Goal: Task Accomplishment & Management: Answer question/provide support

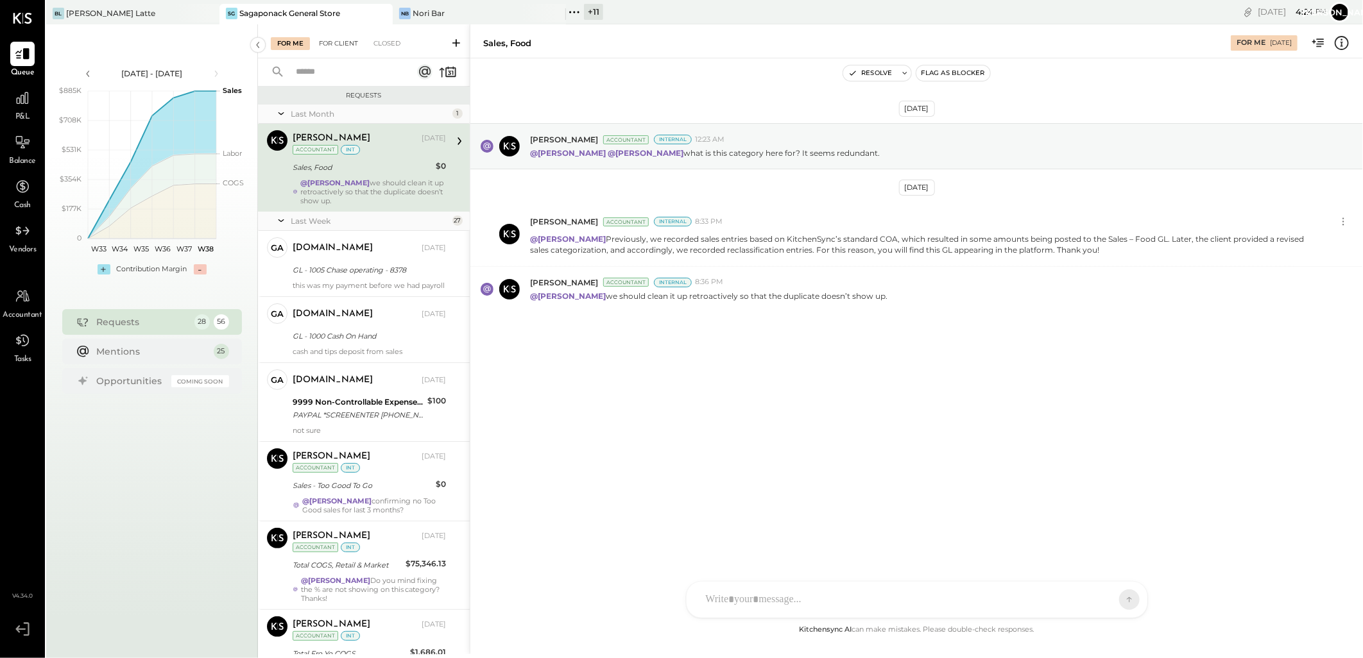
click at [341, 46] on div "For Client" at bounding box center [338, 43] width 52 height 13
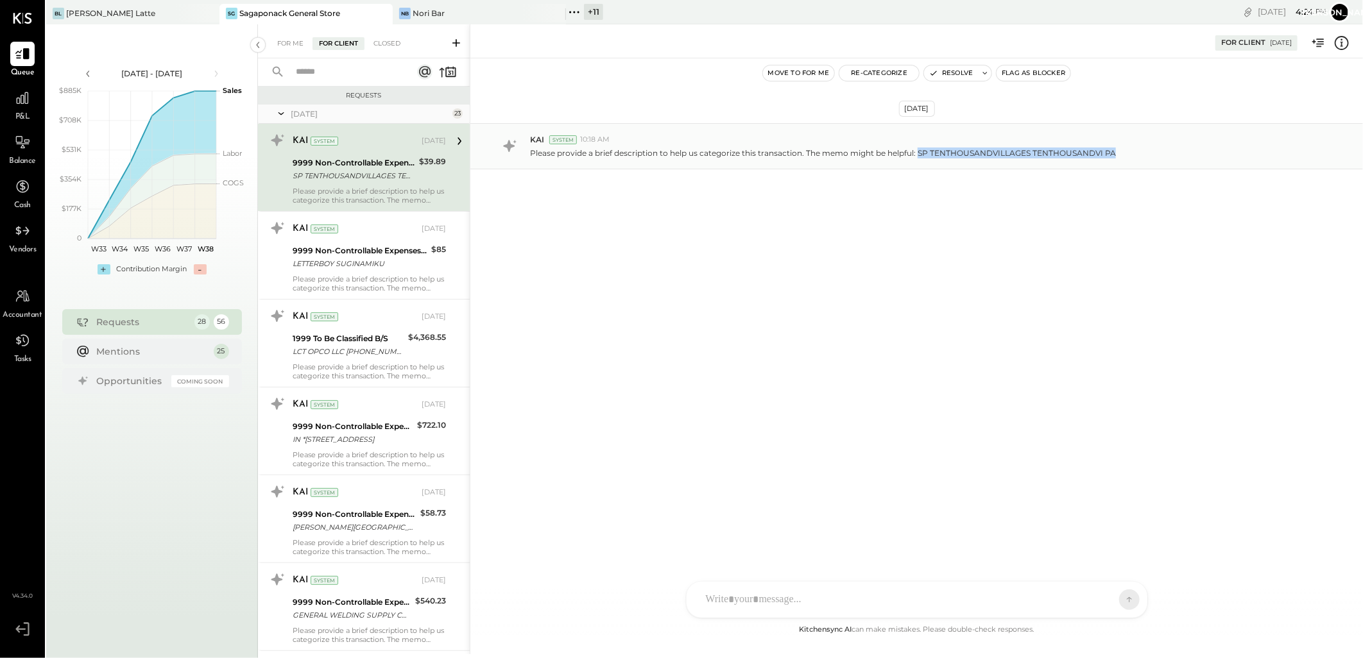
drag, startPoint x: 920, startPoint y: 151, endPoint x: 1163, endPoint y: 164, distance: 243.5
click at [1163, 164] on div "KAI System 10:18 AM Please provide a brief description to help us categorize th…" at bounding box center [916, 146] width 893 height 46
copy p "SP TENTHOUSANDVILLAGES TENTHOUSANDVI PA"
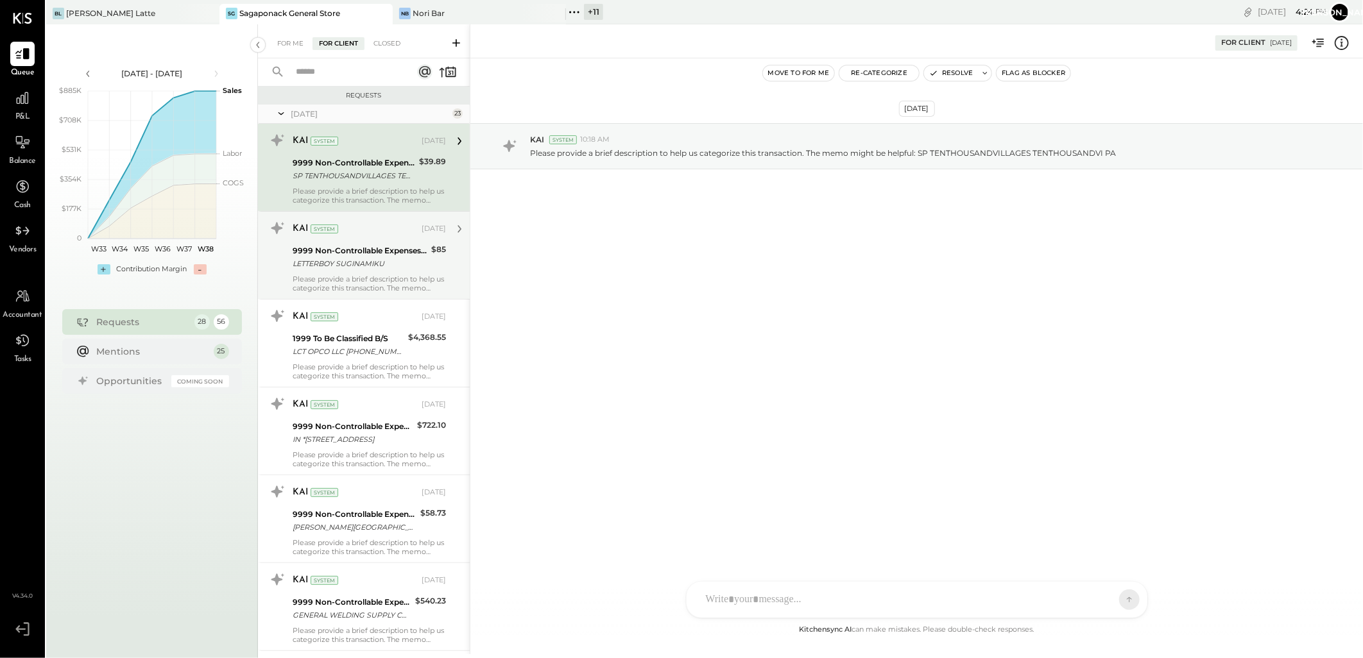
click at [359, 275] on div "Please provide a brief description to help us categorize this transaction. The …" at bounding box center [369, 284] width 153 height 18
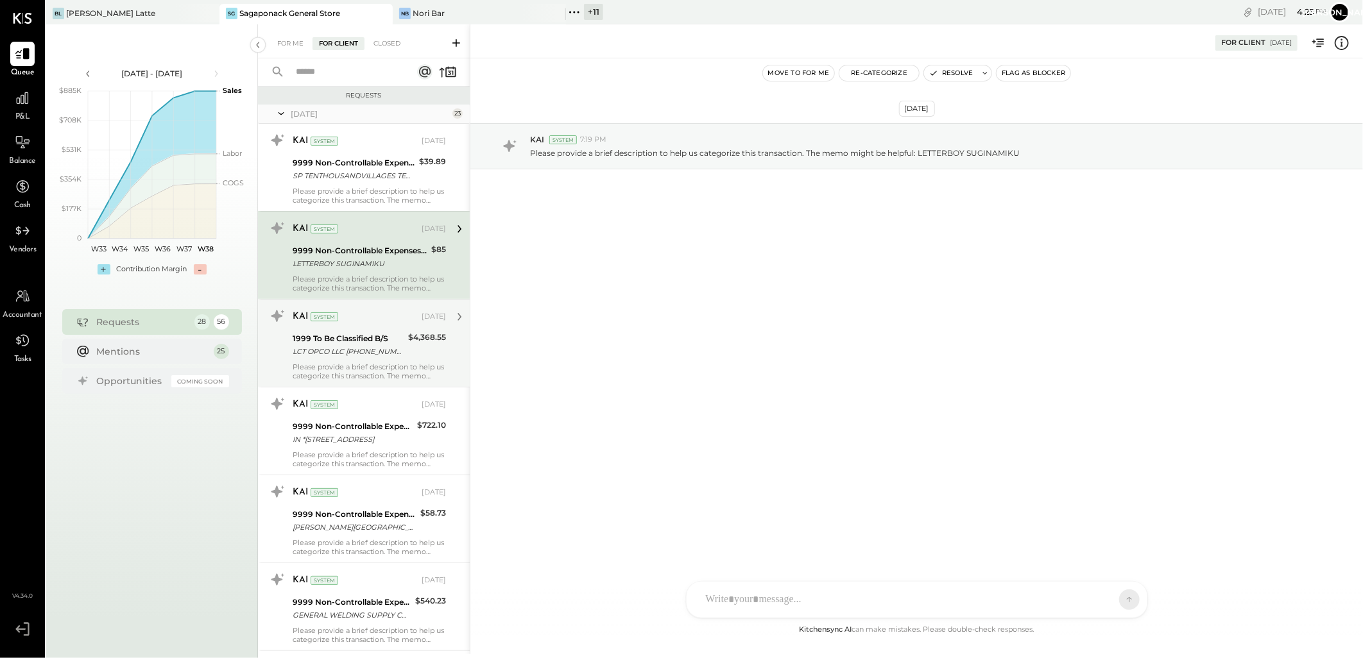
click at [366, 327] on div "KAI System Jul 07, 2025" at bounding box center [369, 317] width 153 height 22
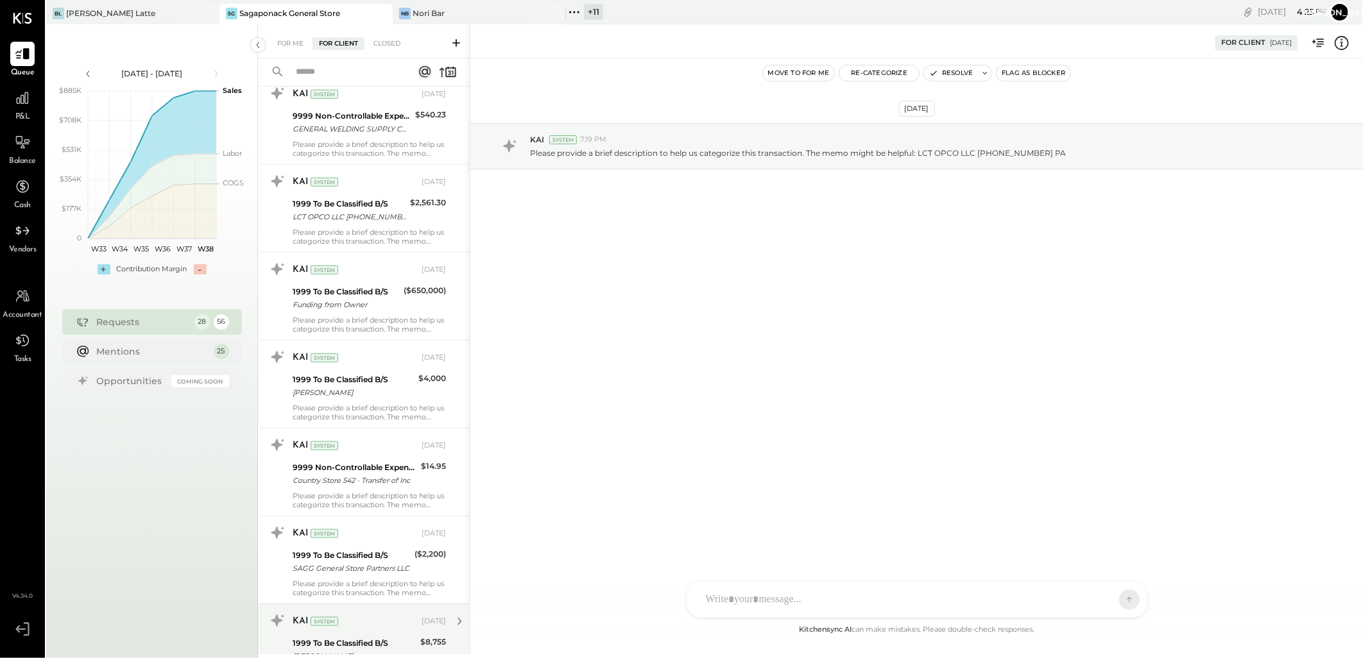
scroll to position [927, 0]
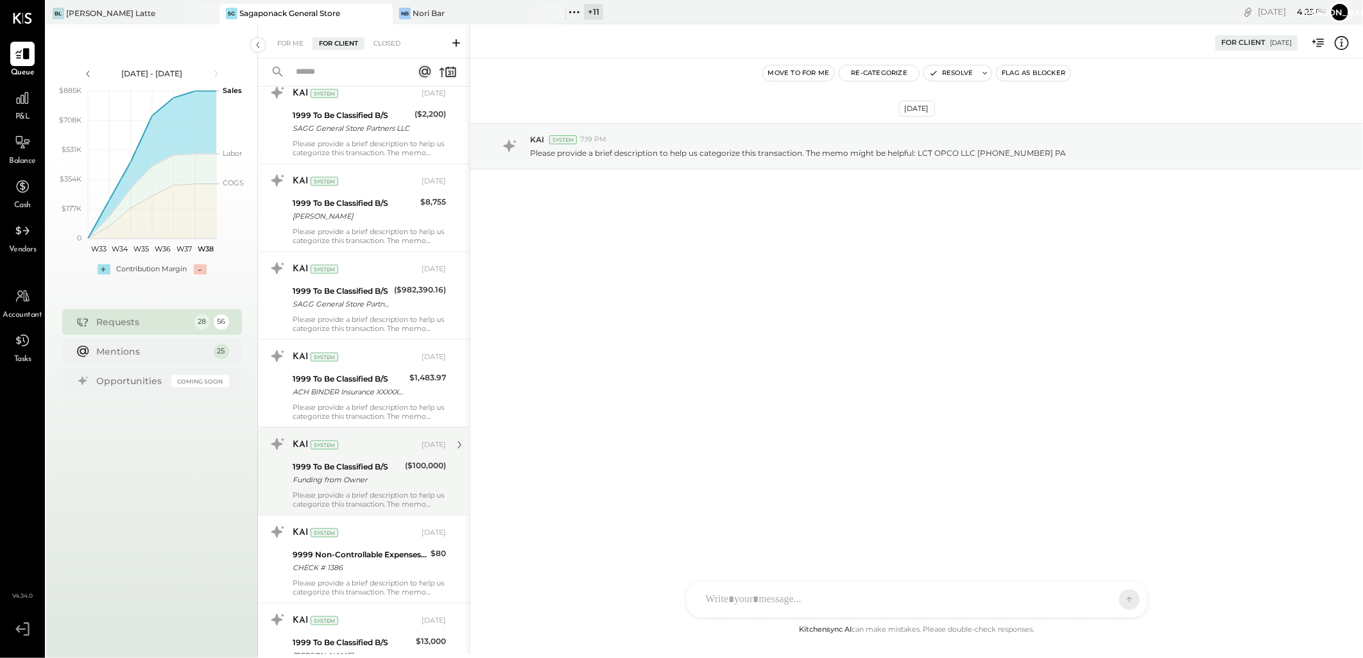
click at [374, 457] on div "KAI System Jul 09, 2025 1999 To Be Classified B/S Funding from Owner ($100,000)…" at bounding box center [369, 471] width 153 height 74
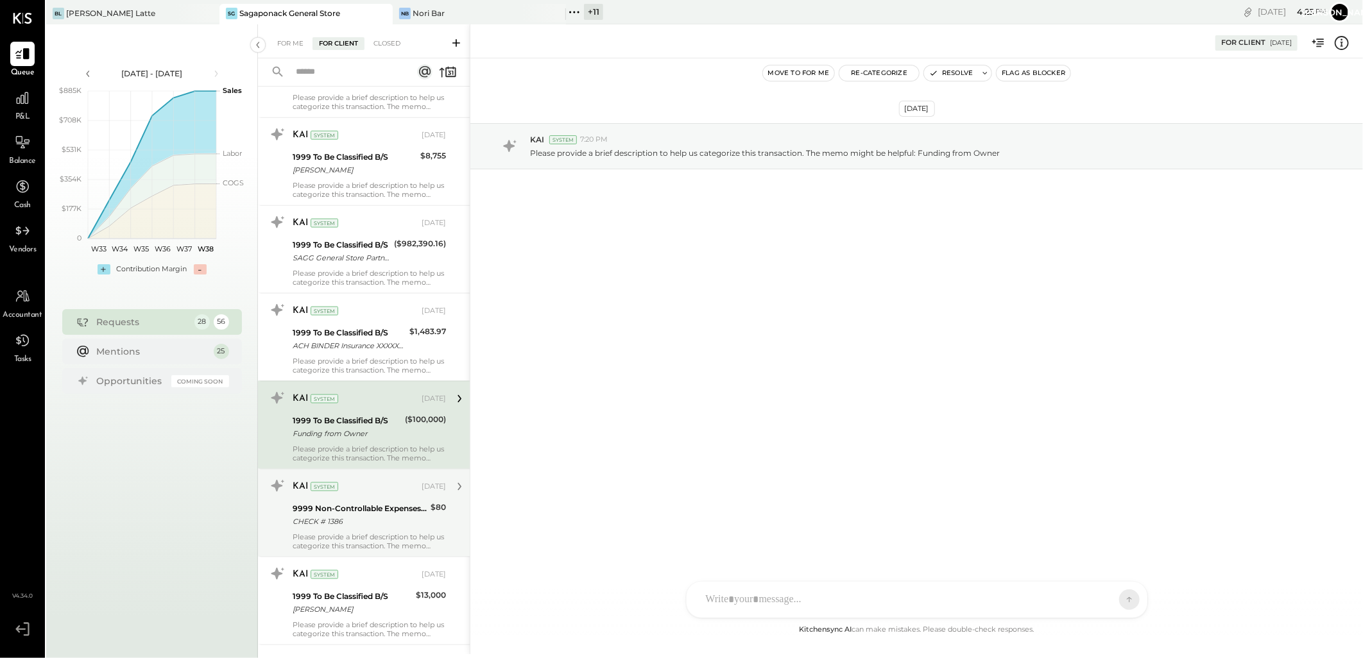
scroll to position [1069, 0]
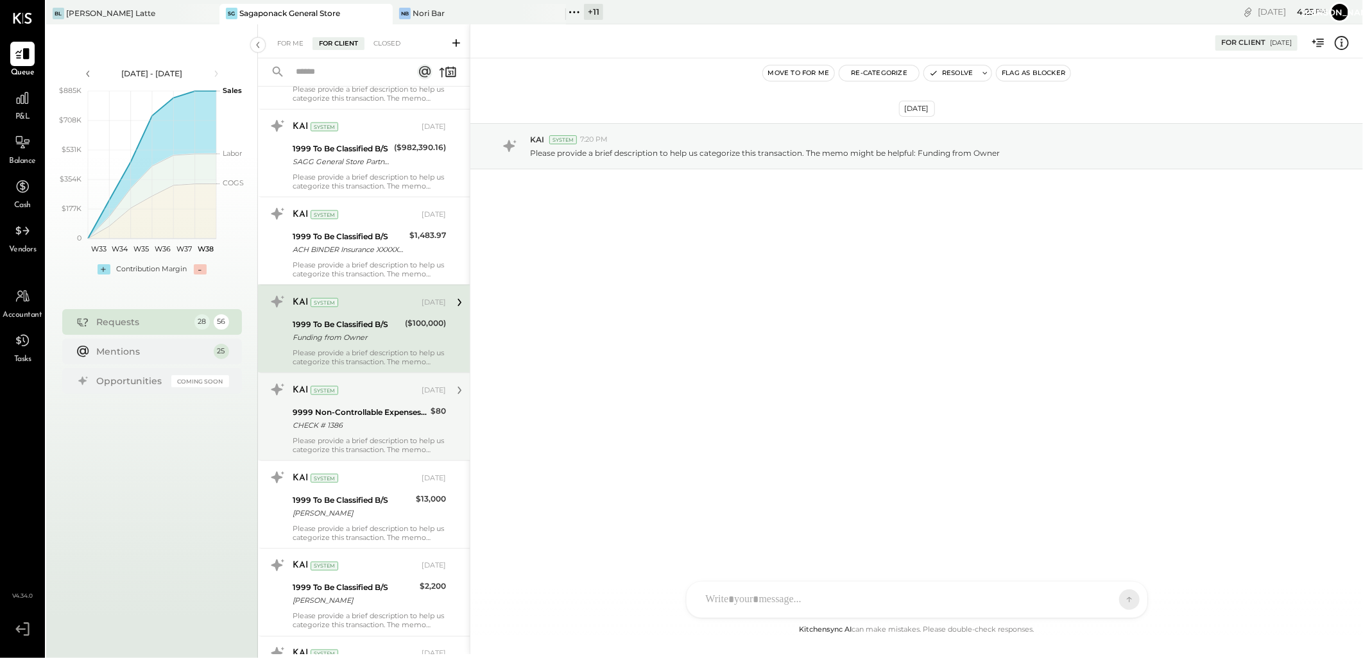
click at [353, 405] on div "9999 Non-Controllable Expenses:Other Income and Expenses:To Be Classified P&L C…" at bounding box center [360, 419] width 134 height 28
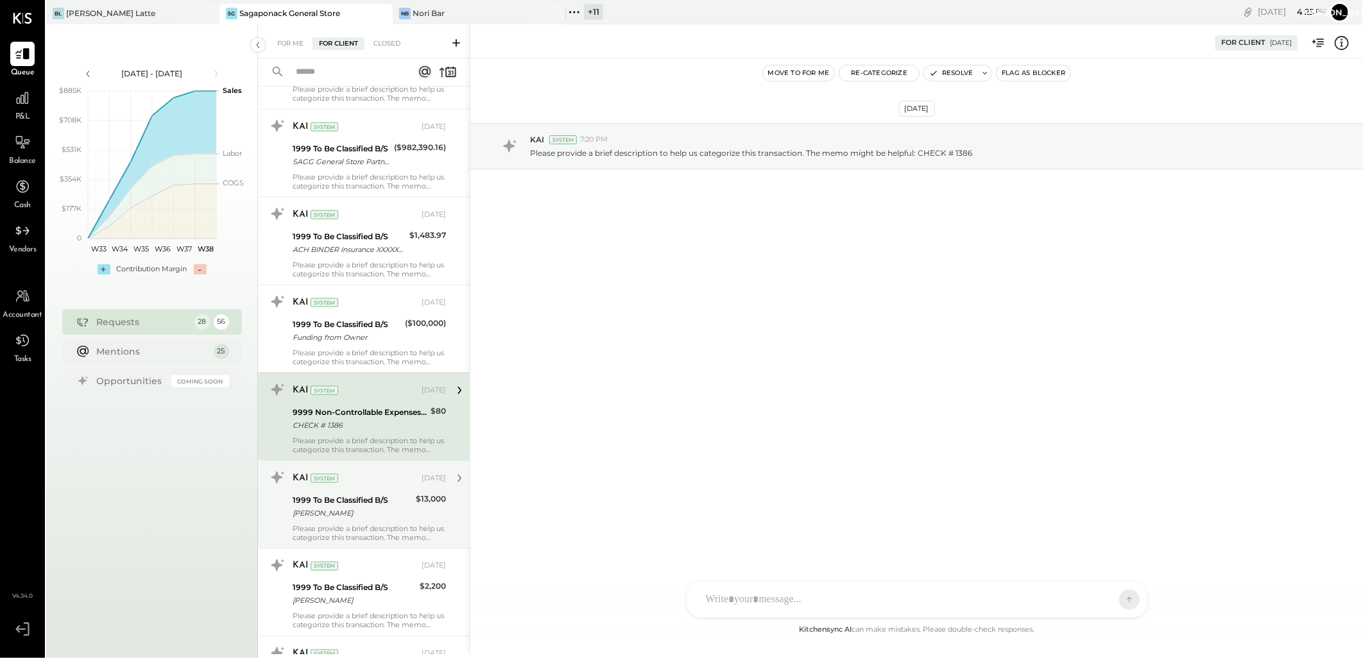
click at [387, 491] on div "KAI System Jul 09, 2025 1999 To Be Classified B/S Daniel Eddy $13,000 Please pr…" at bounding box center [369, 505] width 153 height 74
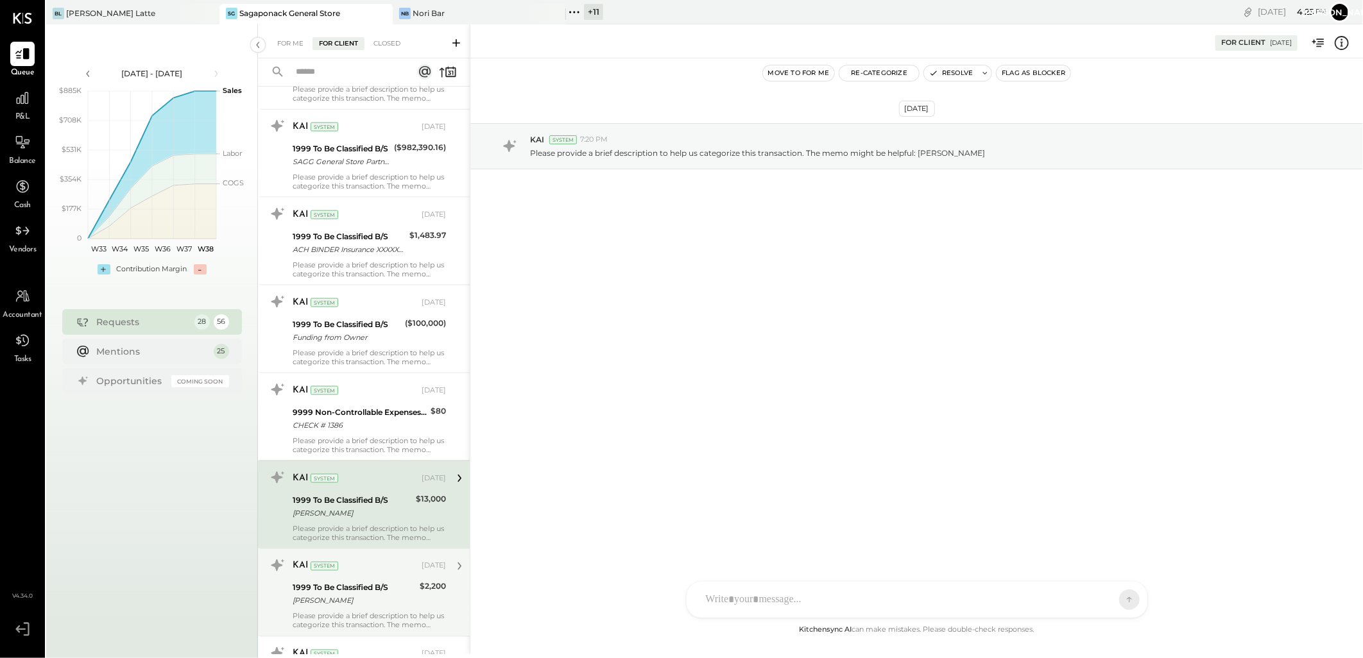
click at [382, 575] on div "KAI System Jul 09, 2025" at bounding box center [369, 567] width 153 height 18
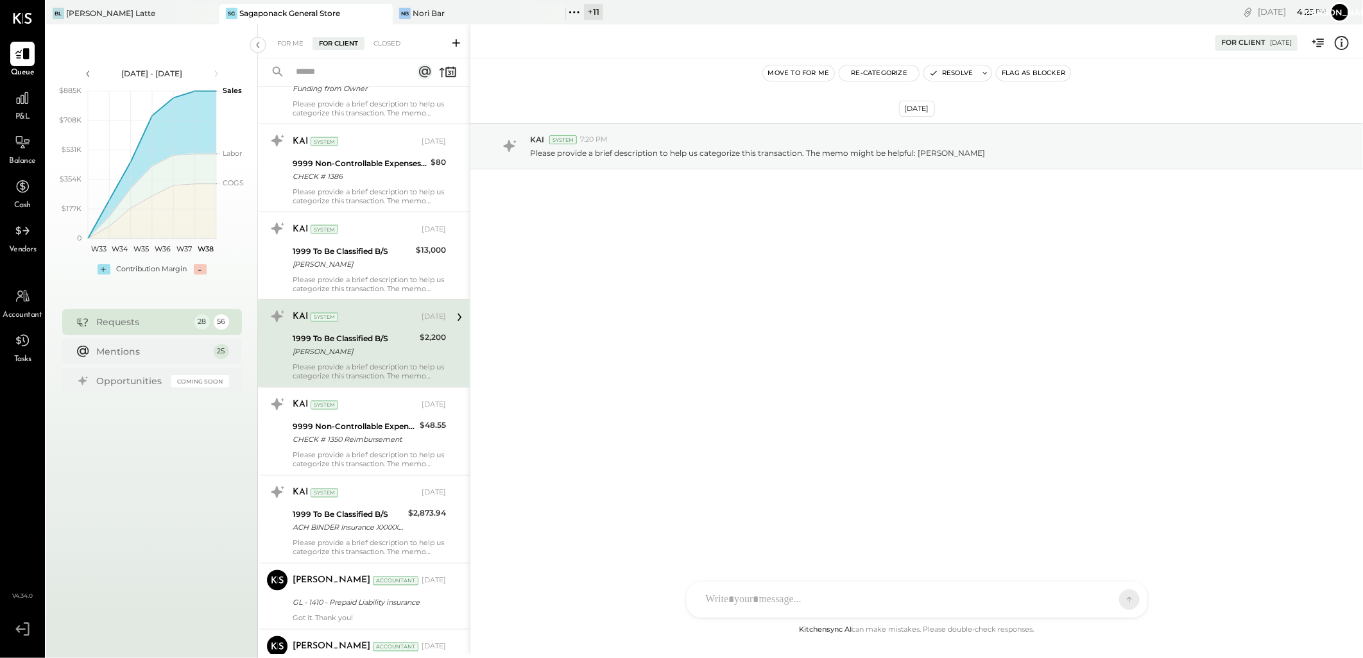
scroll to position [1355, 0]
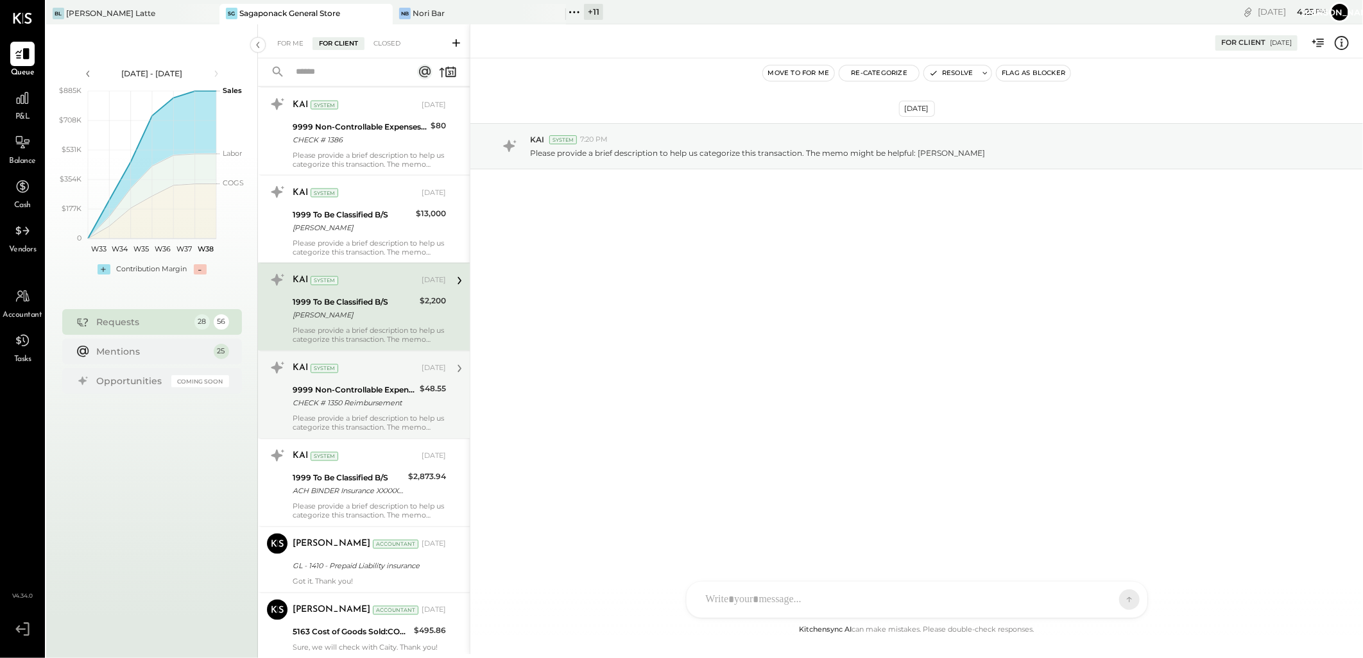
click at [381, 386] on div "9999 Non-Controllable Expenses:Other Income and Expenses:To Be Classified P&L" at bounding box center [354, 390] width 123 height 13
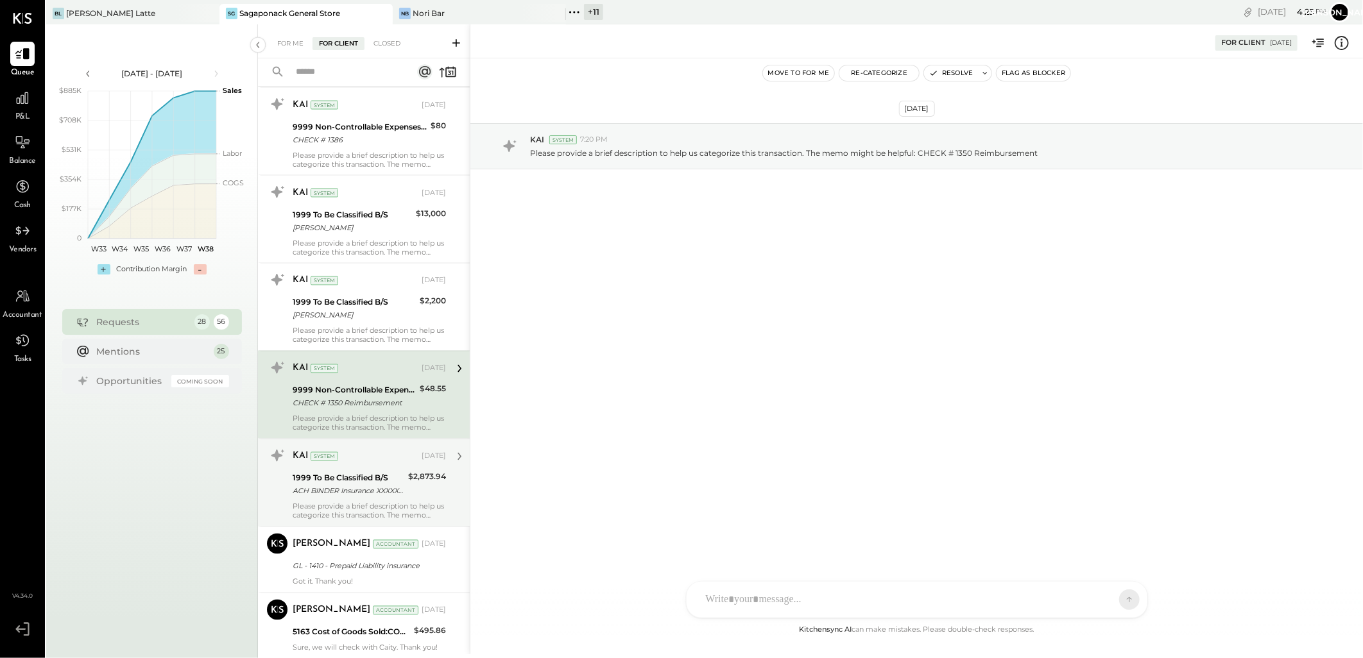
click at [370, 486] on div "ACH BINDER Insurance XXXXX0918 PPD ID: BXXXXX9245" at bounding box center [349, 491] width 112 height 13
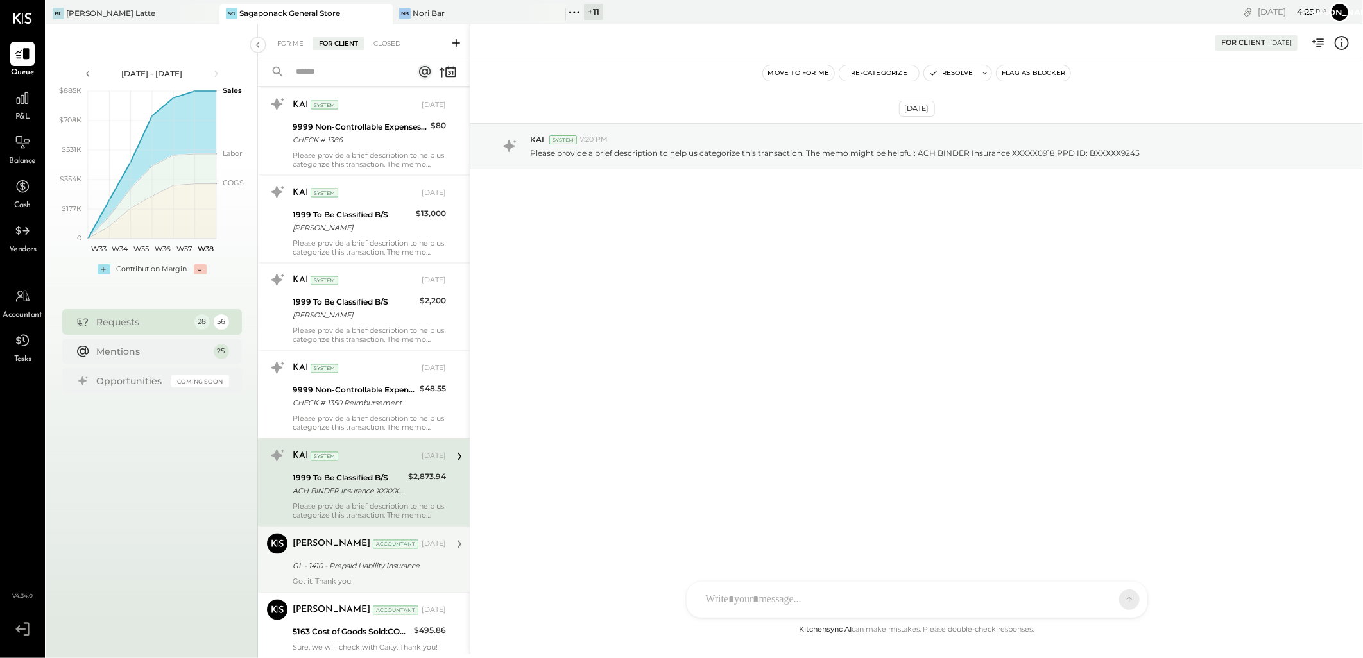
drag, startPoint x: 372, startPoint y: 576, endPoint x: 375, endPoint y: 565, distance: 11.2
click at [373, 576] on div "Janvi Soni Accountant Jul 09, 2025 GL - 1410 - Prepaid Liability insurance Got …" at bounding box center [369, 560] width 153 height 53
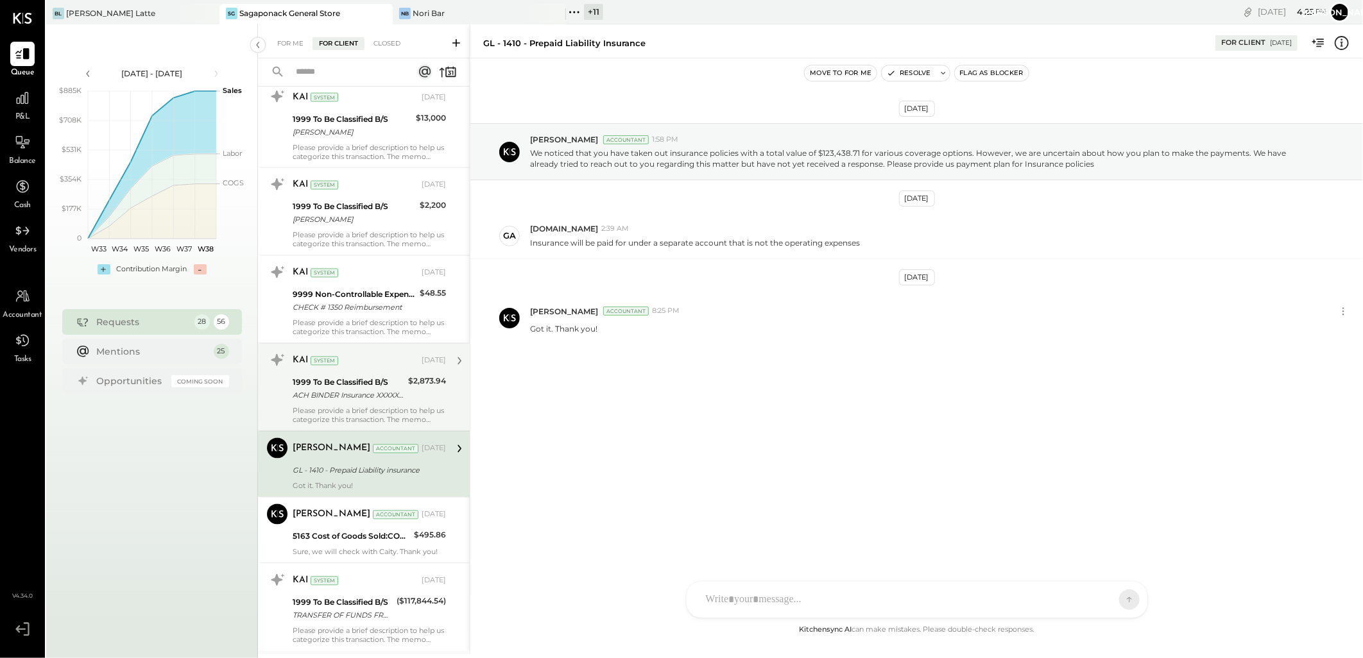
scroll to position [1711, 0]
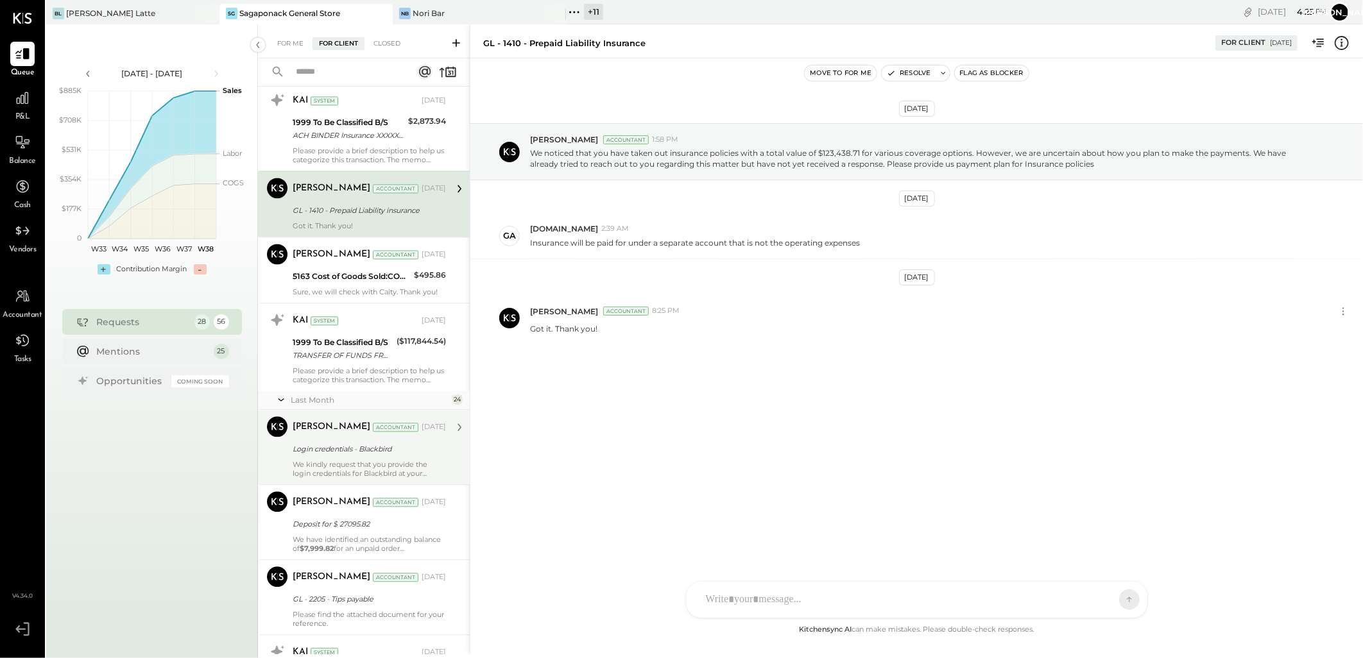
click at [377, 433] on div "Sarang Khandhar Accountant" at bounding box center [356, 427] width 126 height 13
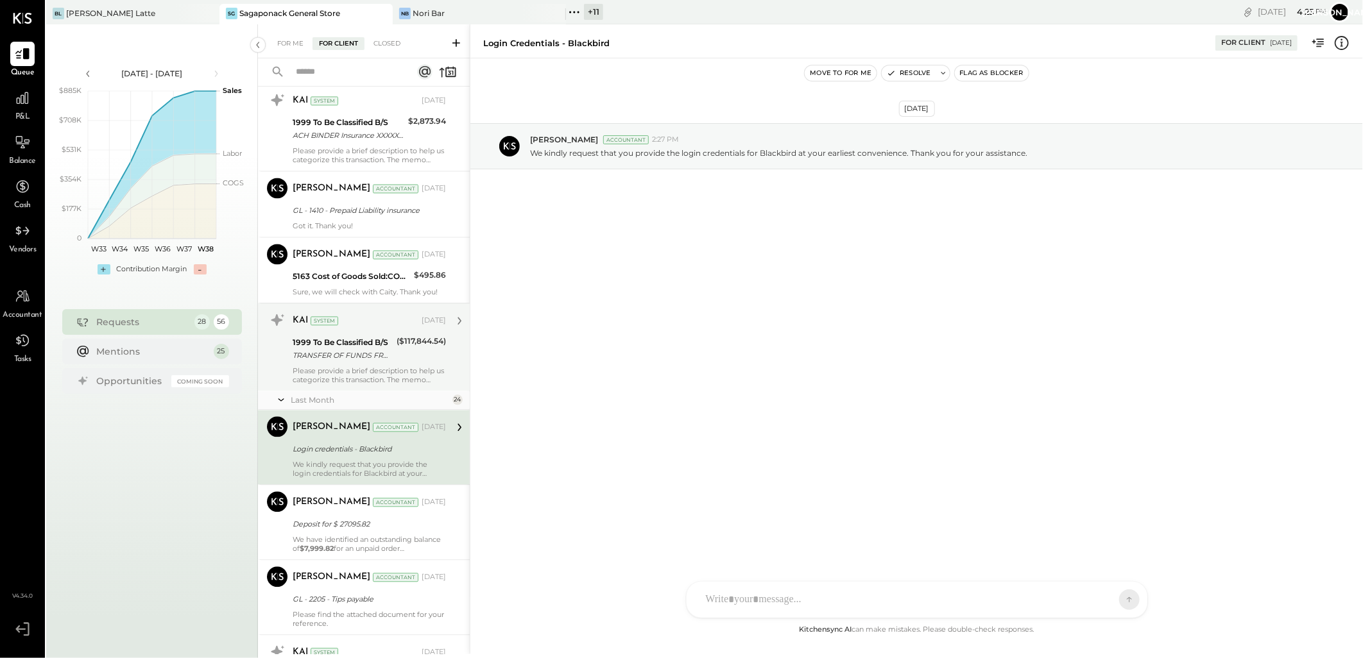
click at [375, 361] on div "TRANSFER OF FUNDS FROM 7XXXX6735 TO 5XXXX8378" at bounding box center [343, 355] width 100 height 13
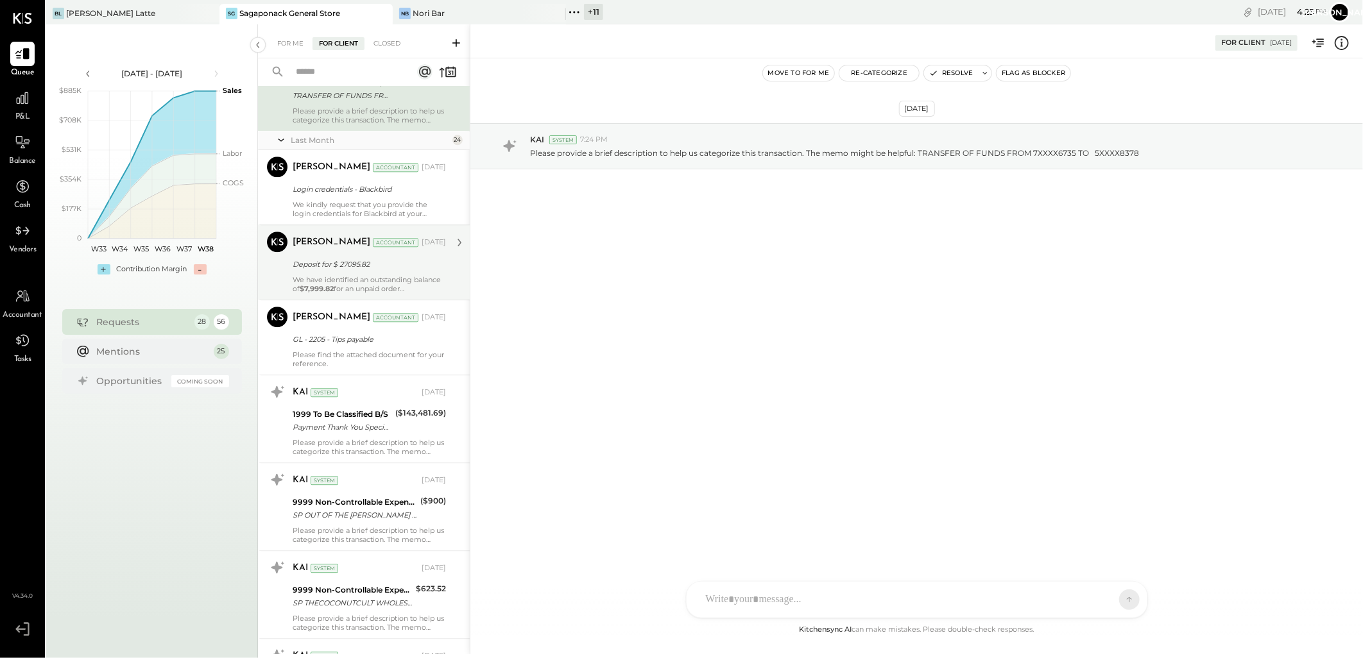
scroll to position [1996, 0]
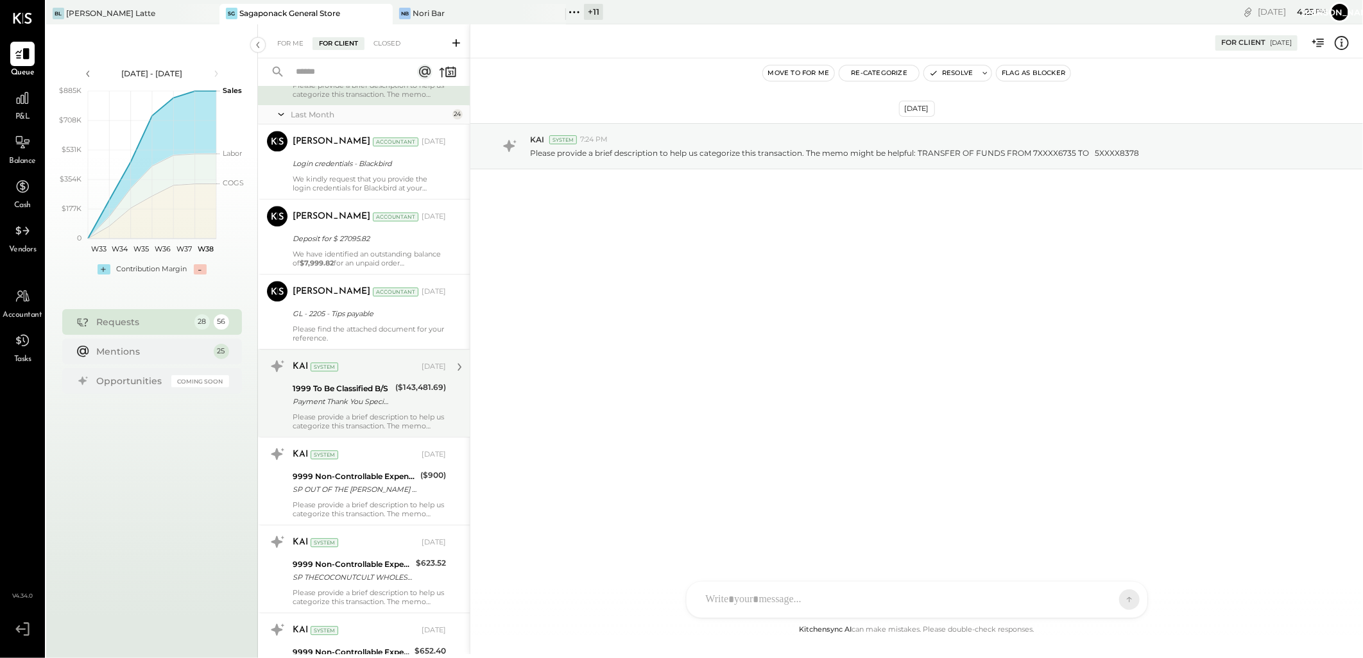
click at [357, 397] on div "Payment Thank You Specialist Assisted" at bounding box center [342, 401] width 99 height 13
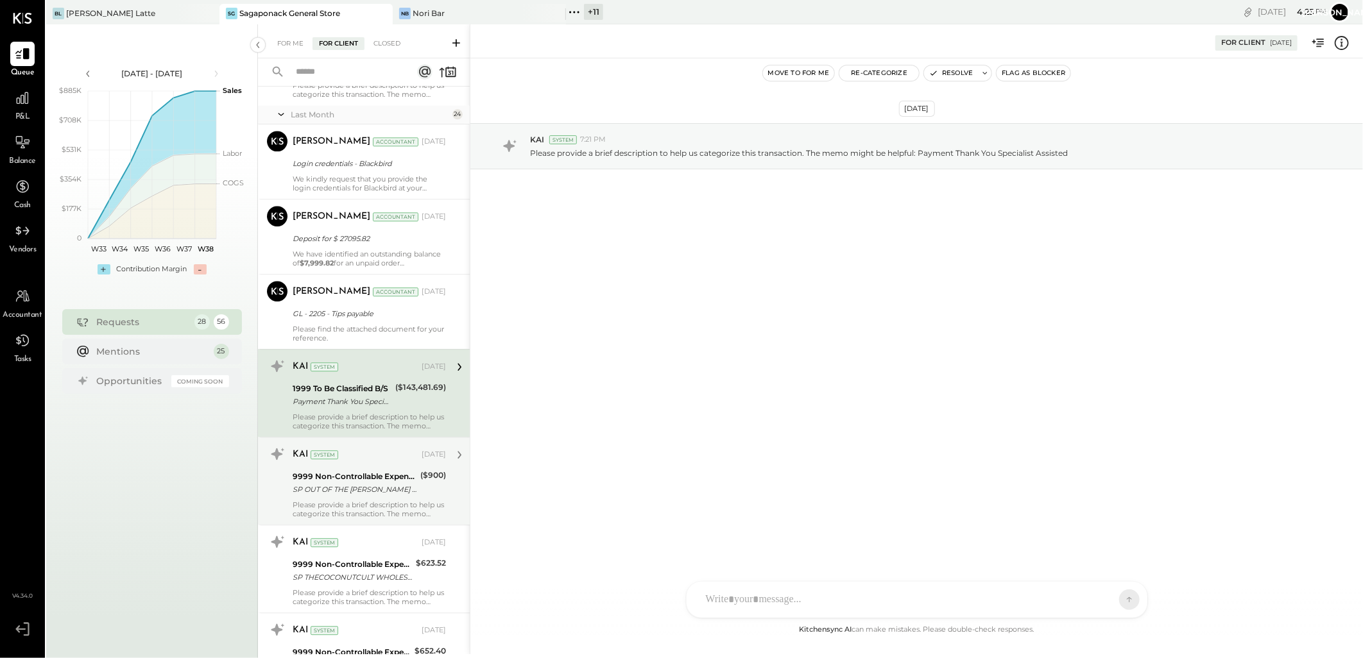
click at [366, 509] on div "Please provide a brief description to help us categorize this transaction. The …" at bounding box center [369, 509] width 153 height 18
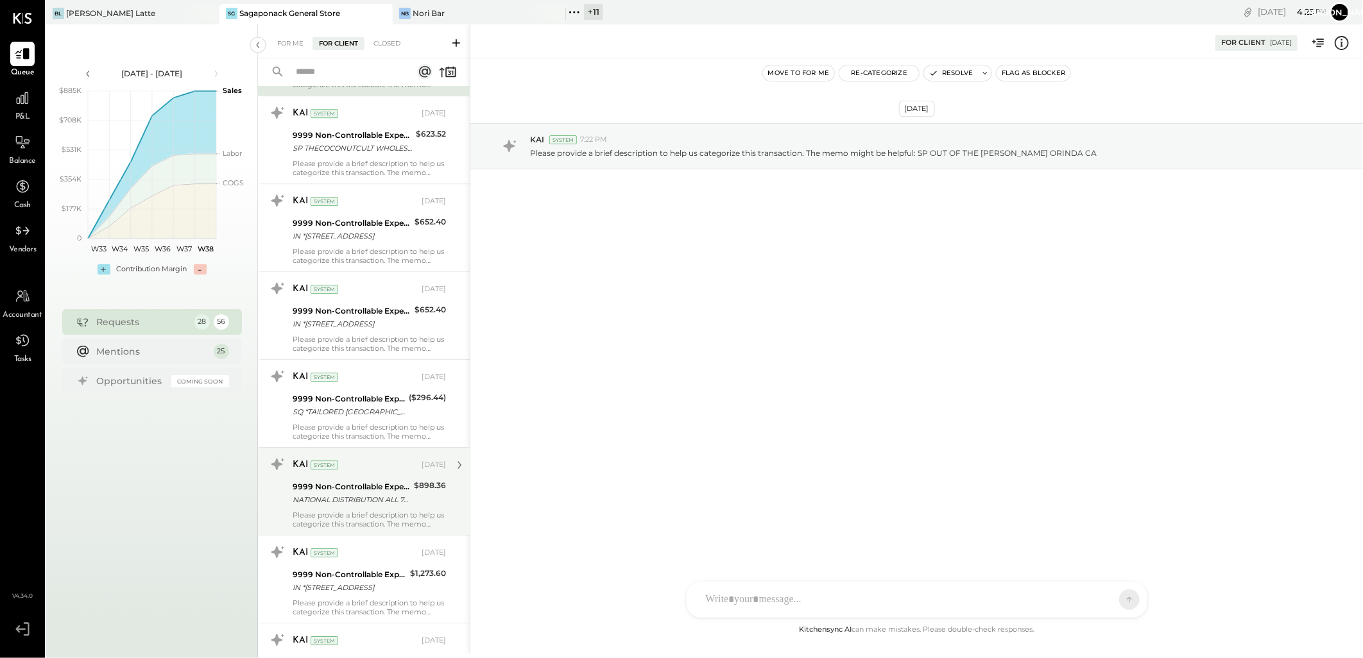
scroll to position [2495, 0]
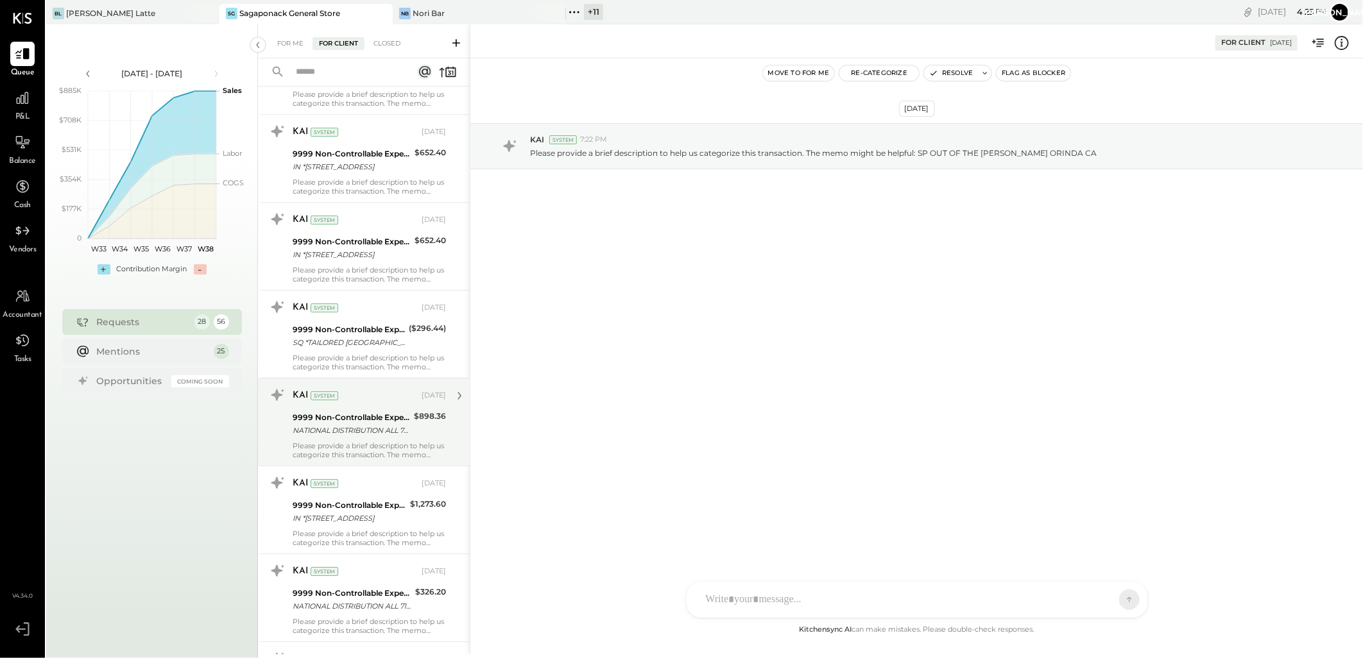
click at [369, 416] on div "9999 Non-Controllable Expenses:Other Income and Expenses:To Be Classified P&L" at bounding box center [351, 417] width 117 height 13
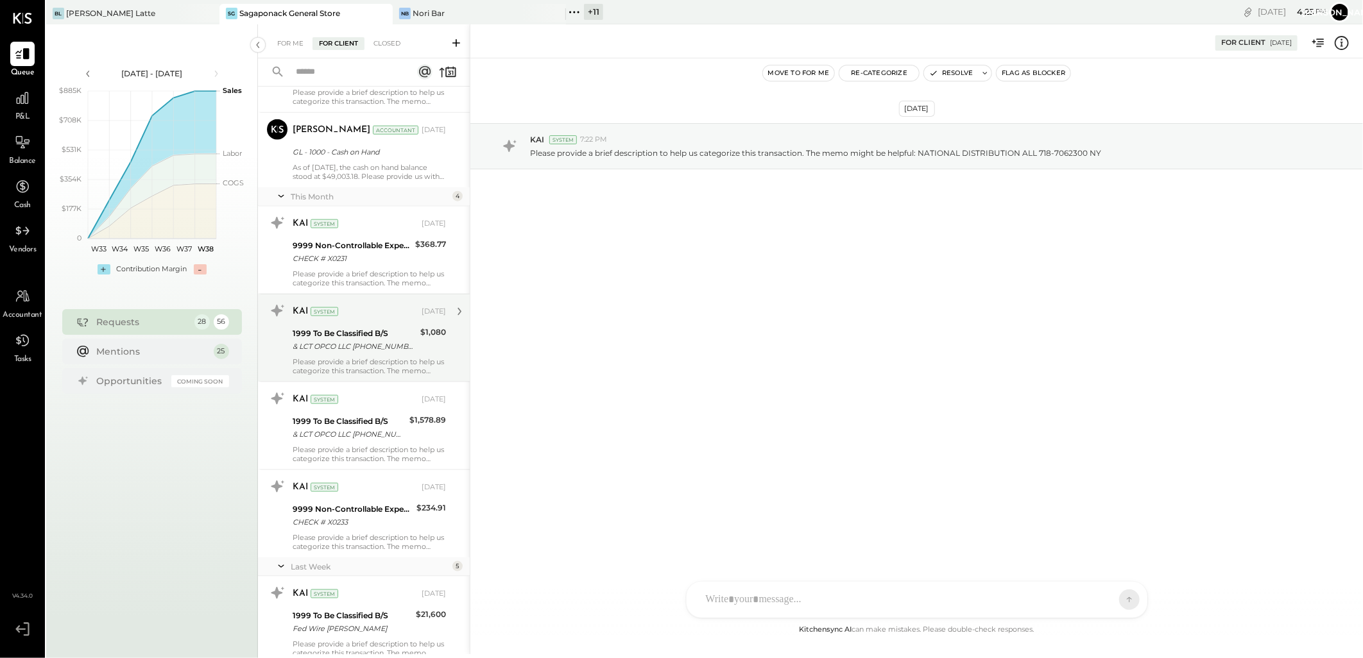
scroll to position [4408, 0]
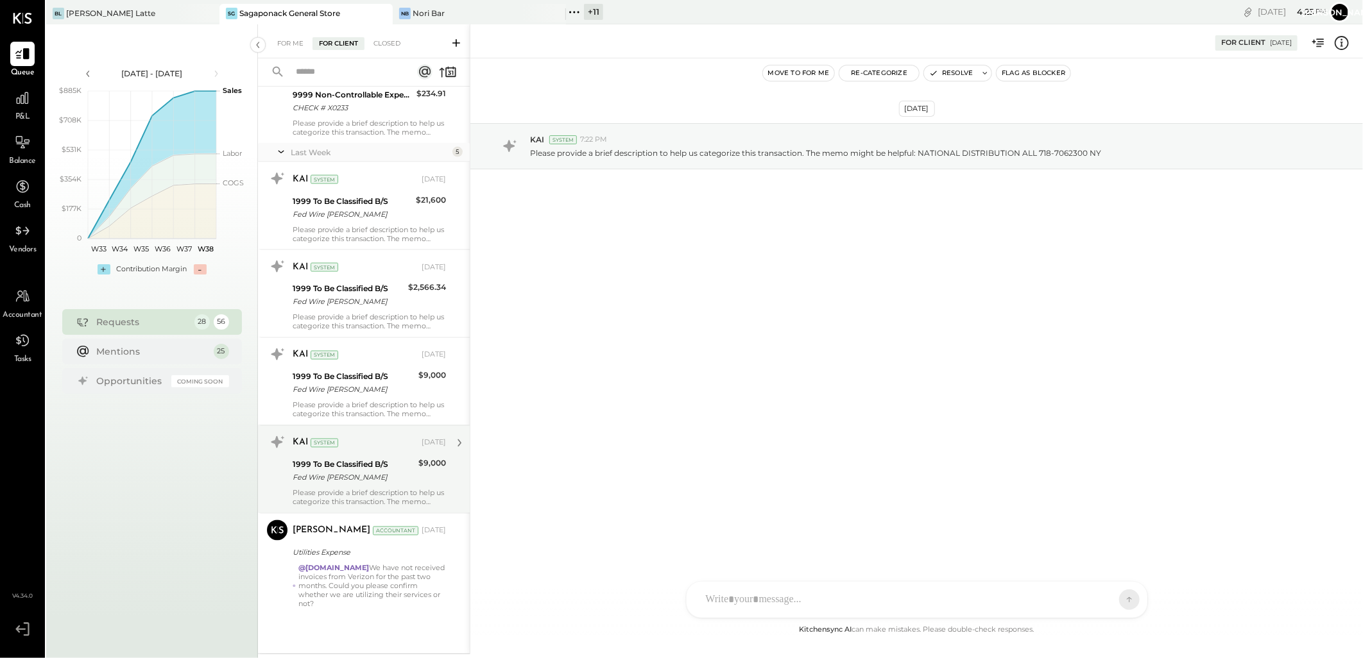
click at [336, 444] on div "System" at bounding box center [325, 443] width 28 height 9
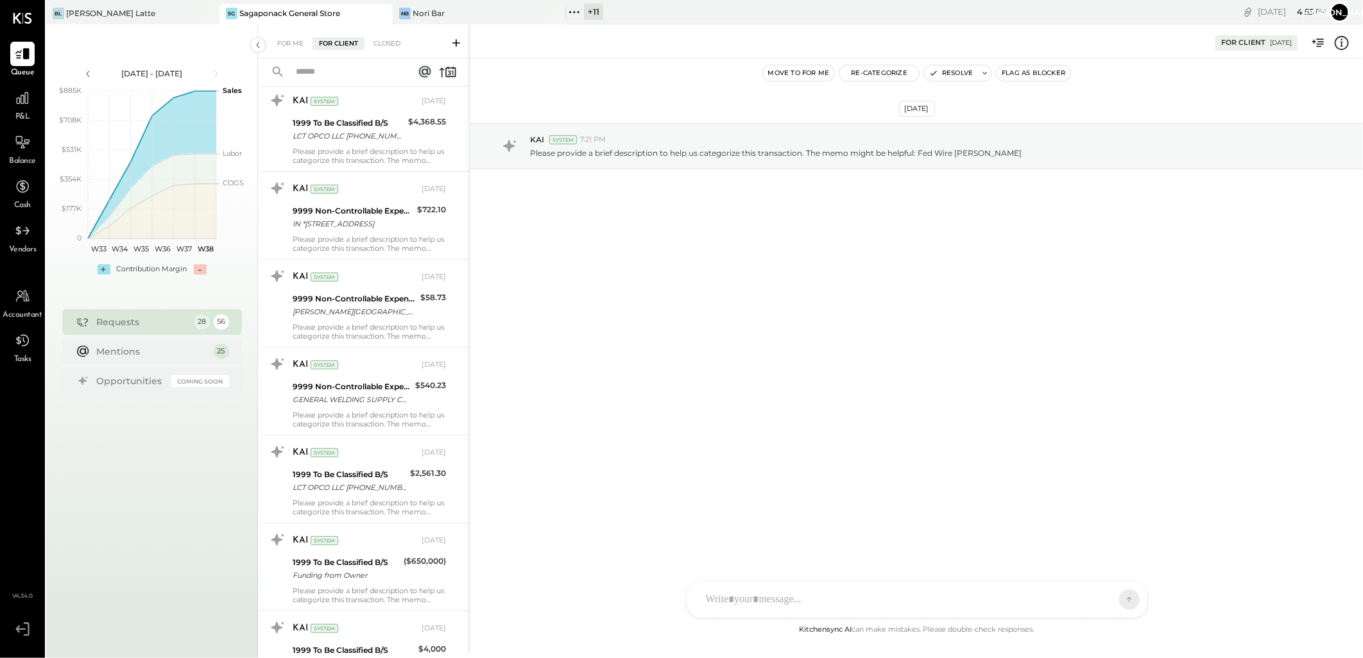
scroll to position [214, 0]
click at [640, 80] on div "Move to for me Re-Categorize Resolve Flag as Blocker" at bounding box center [916, 73] width 893 height 17
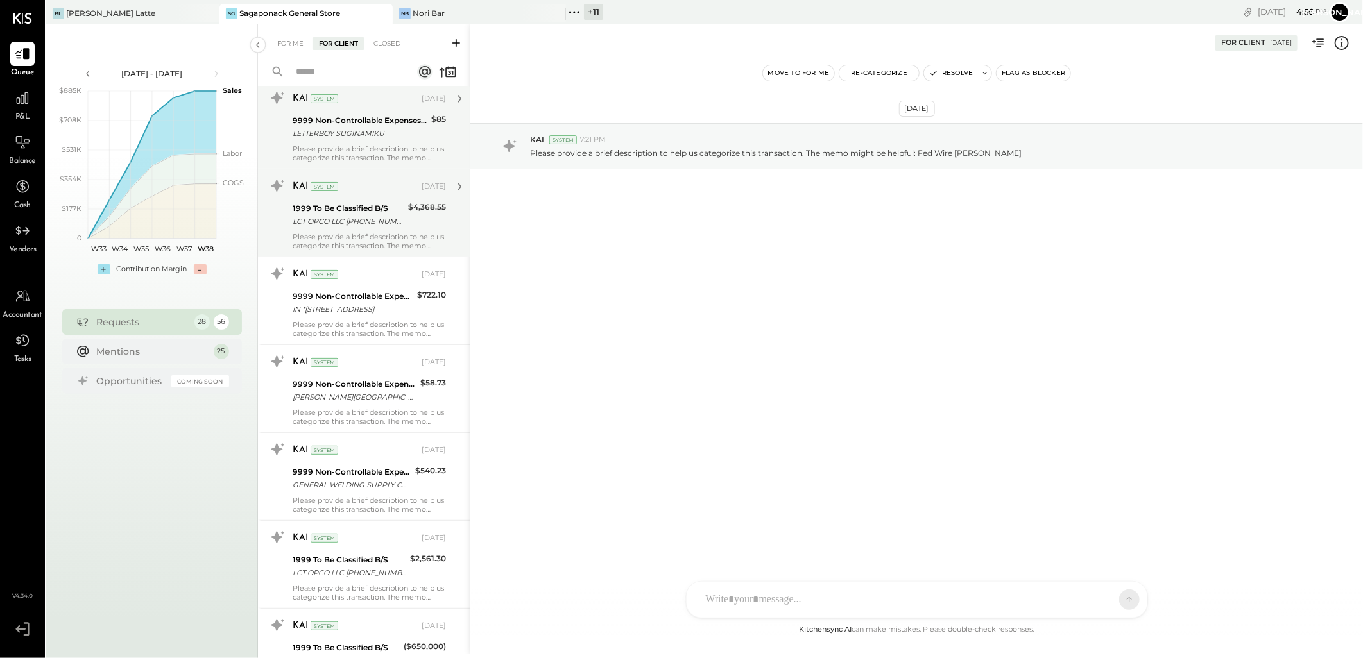
scroll to position [0, 0]
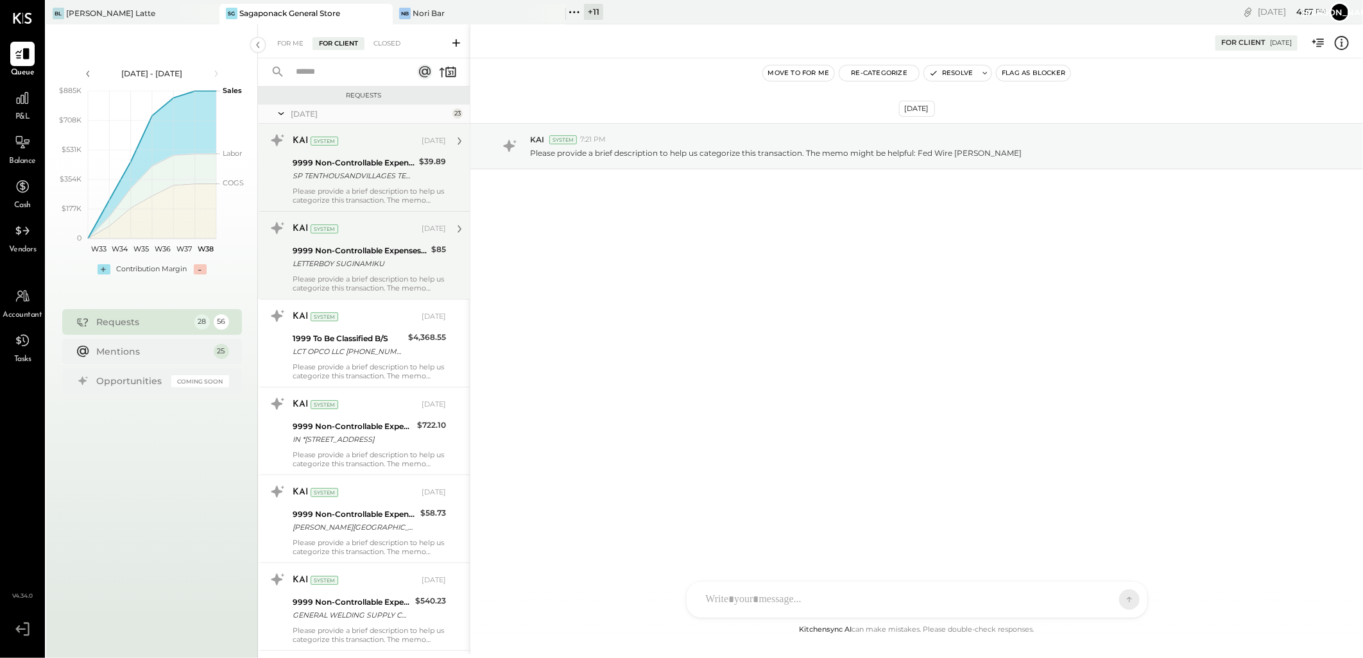
click at [347, 164] on div "9999 Non-Controllable Expenses:Other Income and Expenses:To Be Classified P&L" at bounding box center [354, 163] width 123 height 13
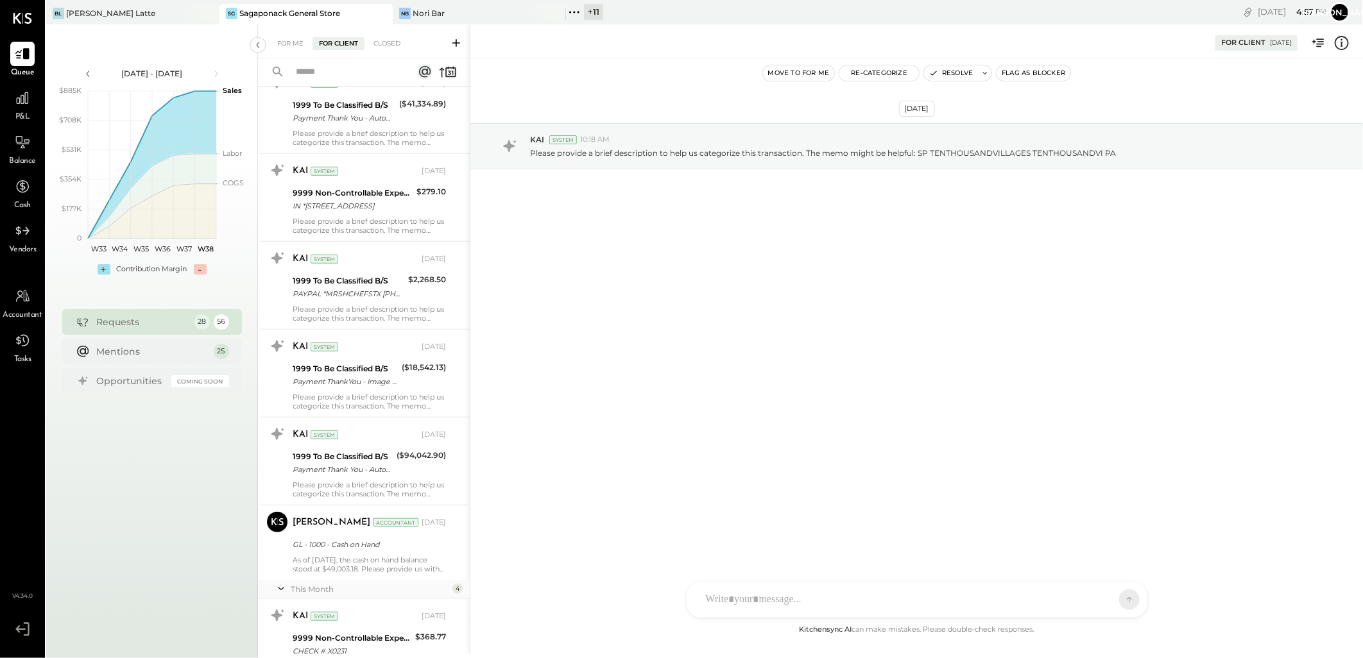
scroll to position [3339, 0]
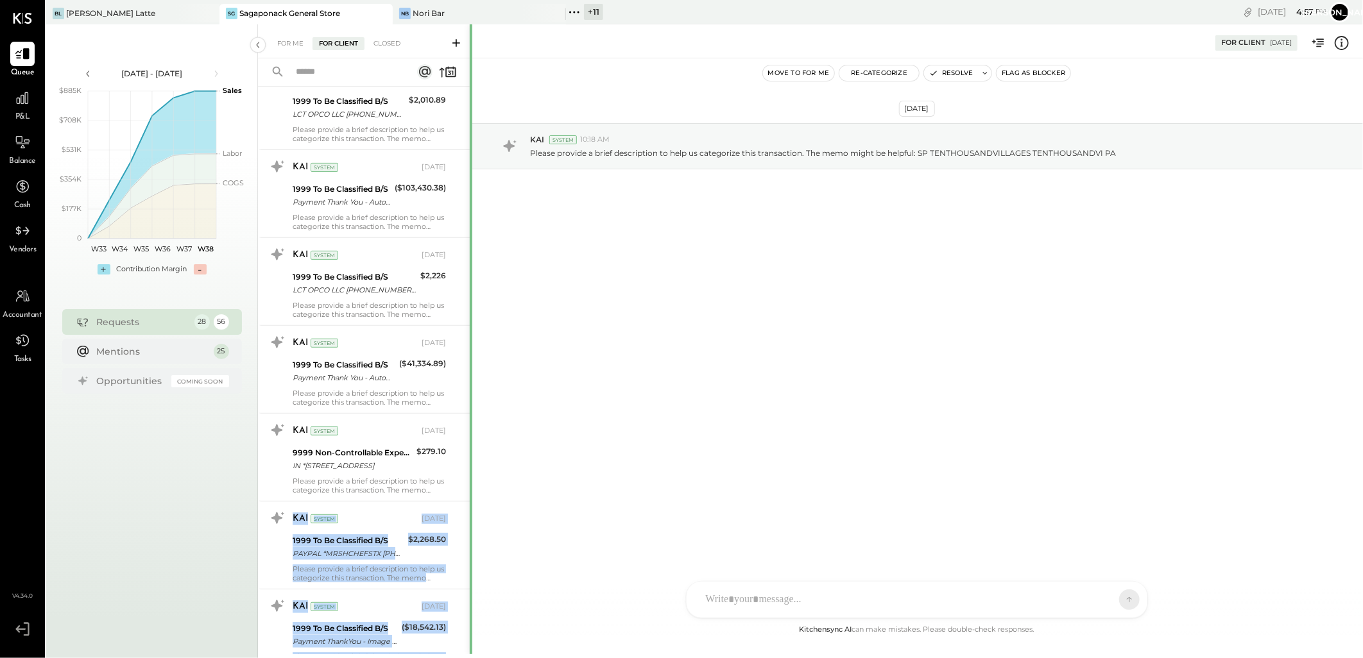
drag, startPoint x: 466, startPoint y: 492, endPoint x: 471, endPoint y: 318, distance: 174.0
click at [471, 318] on div "For Me For Client Closed Requests July 25 23 KAI System Jul 07, 2025 9999 Non-C…" at bounding box center [810, 339] width 1105 height 630
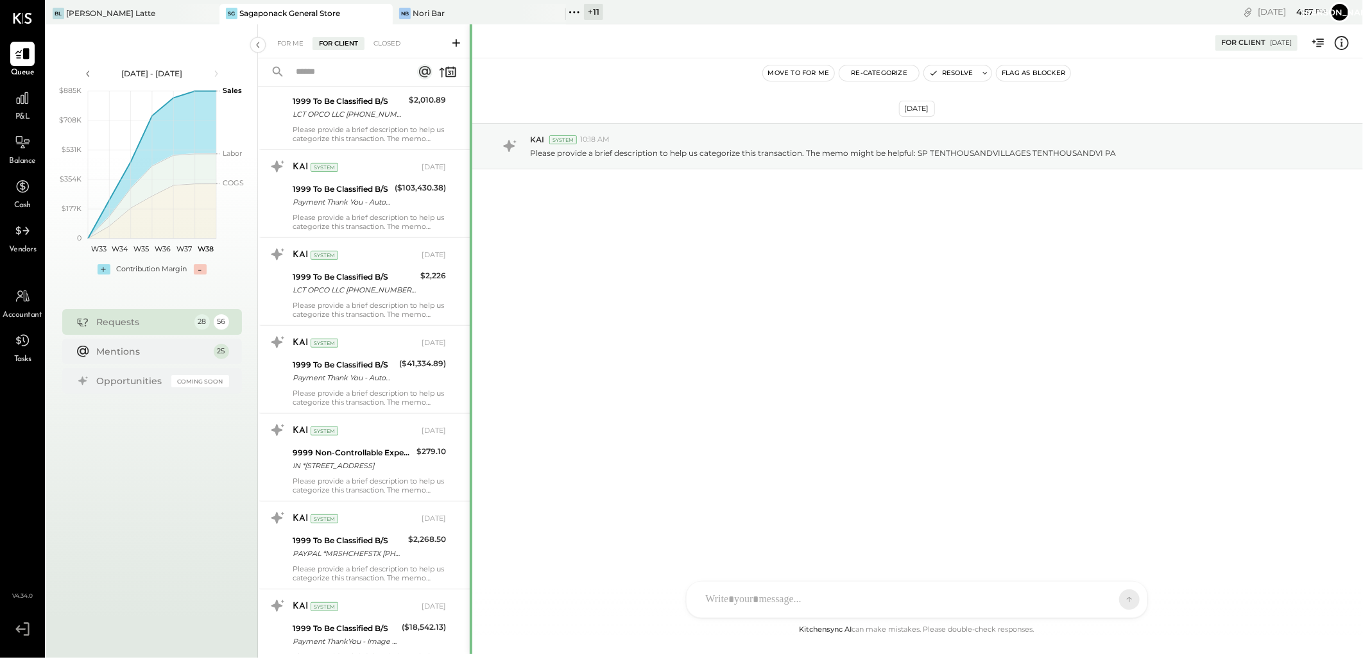
drag, startPoint x: 472, startPoint y: 484, endPoint x: 470, endPoint y: 470, distance: 14.3
click at [470, 470] on div "For Me For Client Closed Requests July 25 23 KAI System Jul 07, 2025 9999 Non-C…" at bounding box center [810, 339] width 1105 height 630
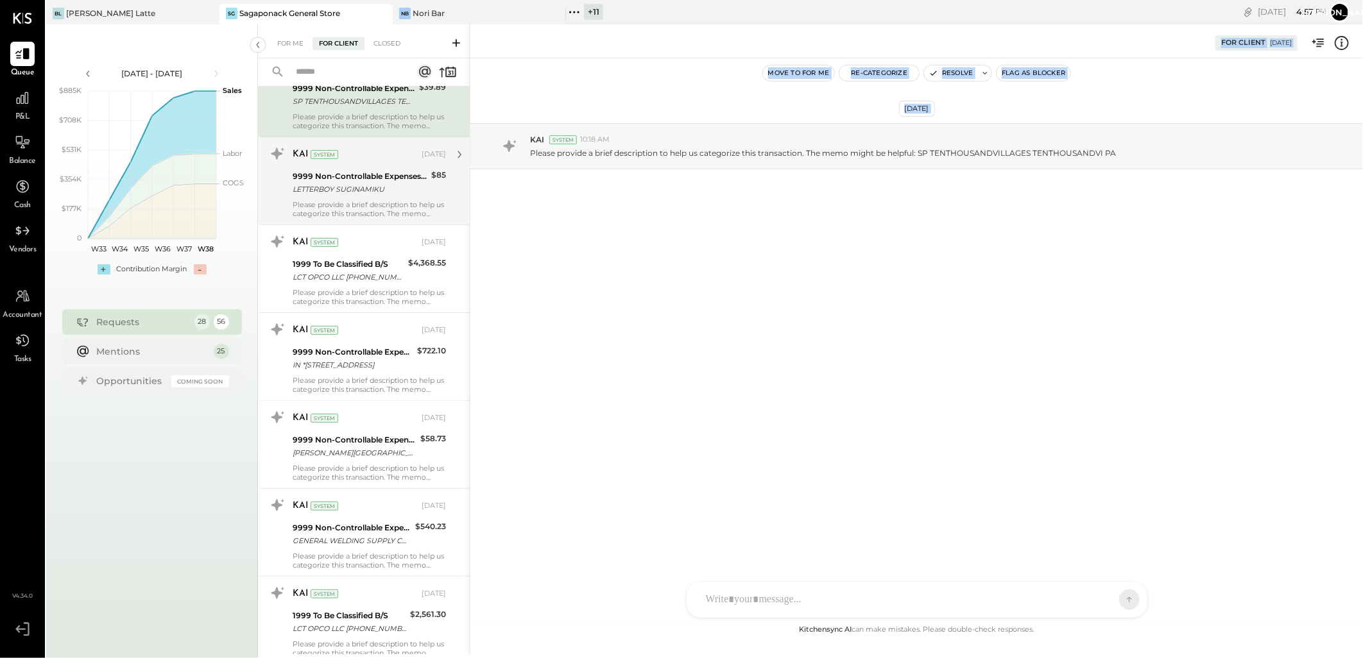
scroll to position [0, 0]
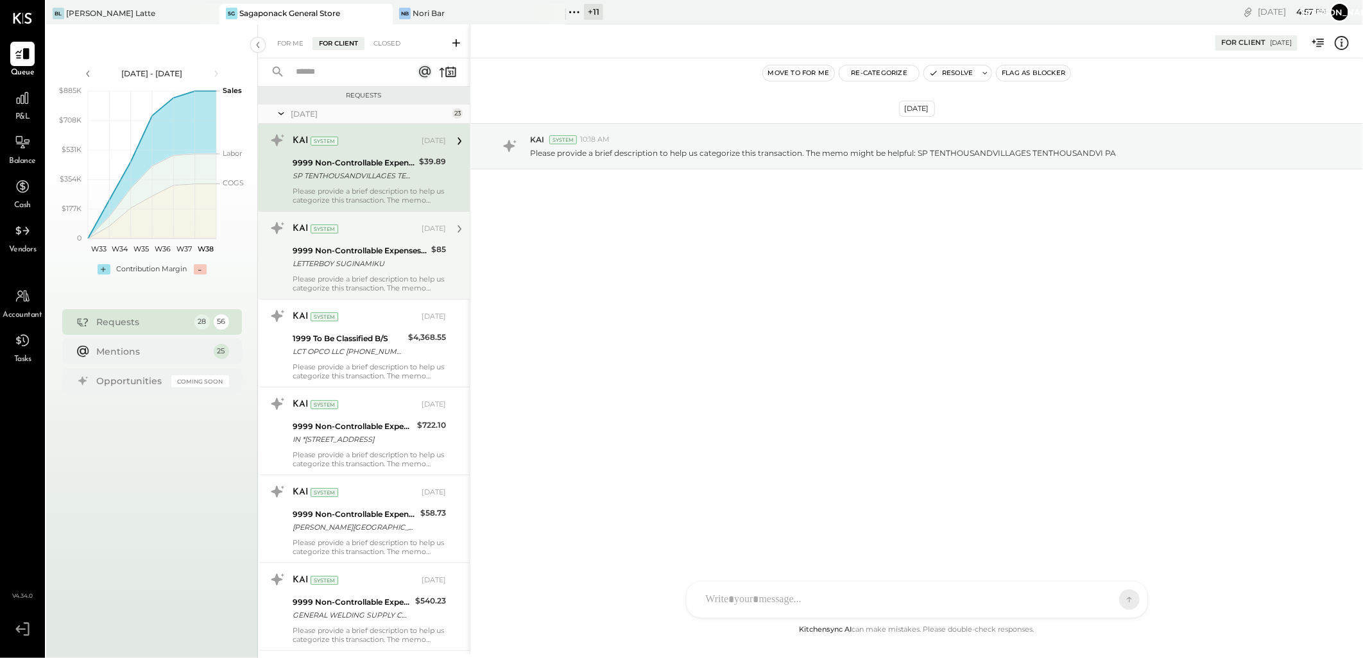
click at [281, 116] on icon at bounding box center [281, 114] width 13 height 32
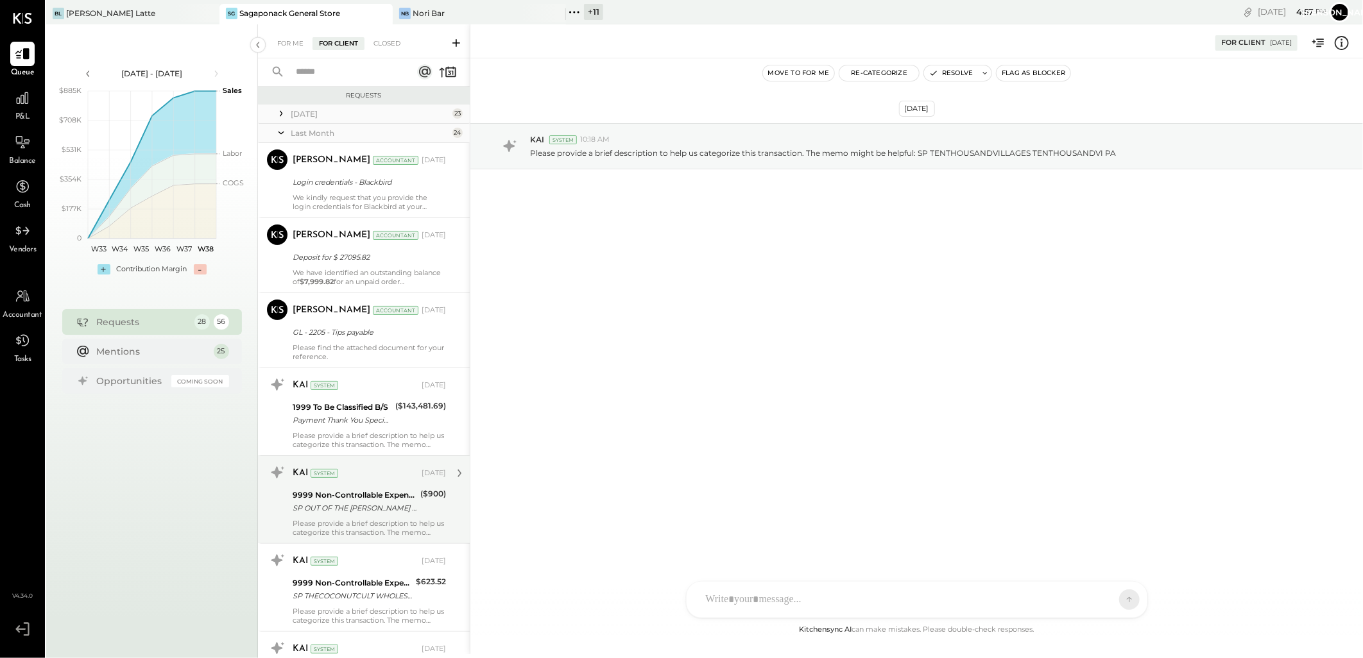
click at [273, 137] on div "Last Month 24" at bounding box center [364, 133] width 212 height 19
click at [277, 132] on icon at bounding box center [281, 133] width 13 height 32
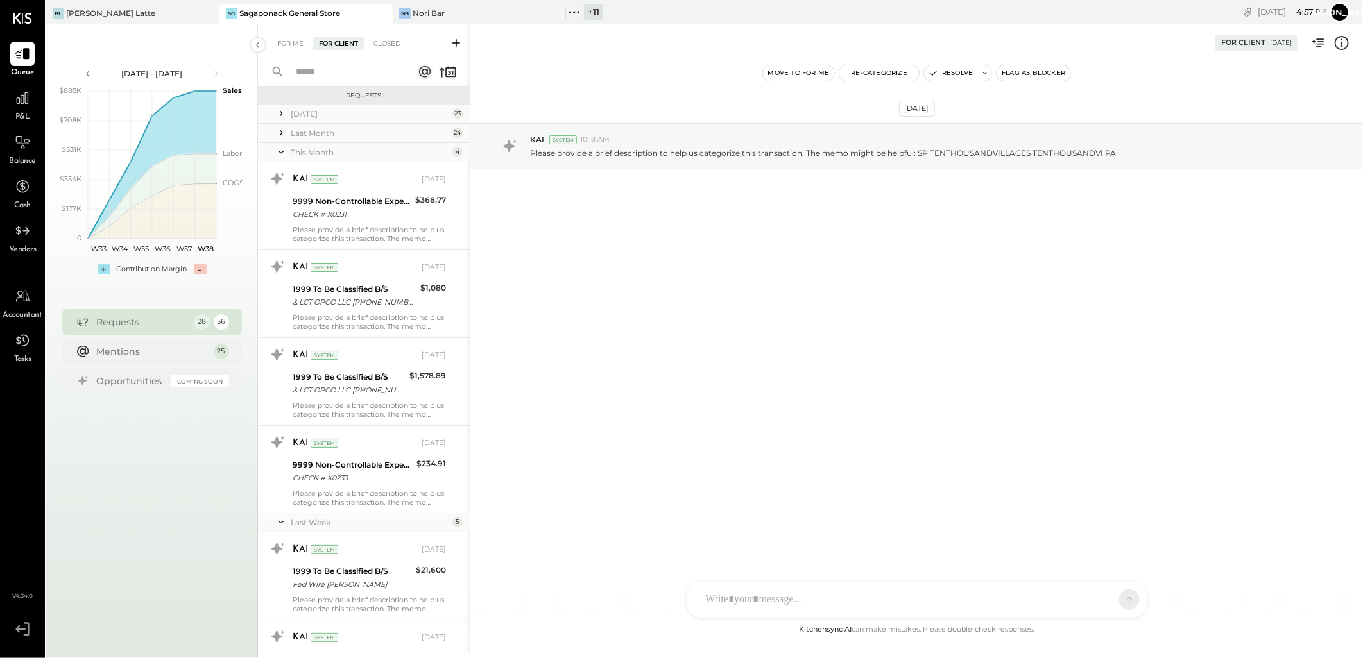
click at [278, 155] on icon at bounding box center [281, 152] width 13 height 32
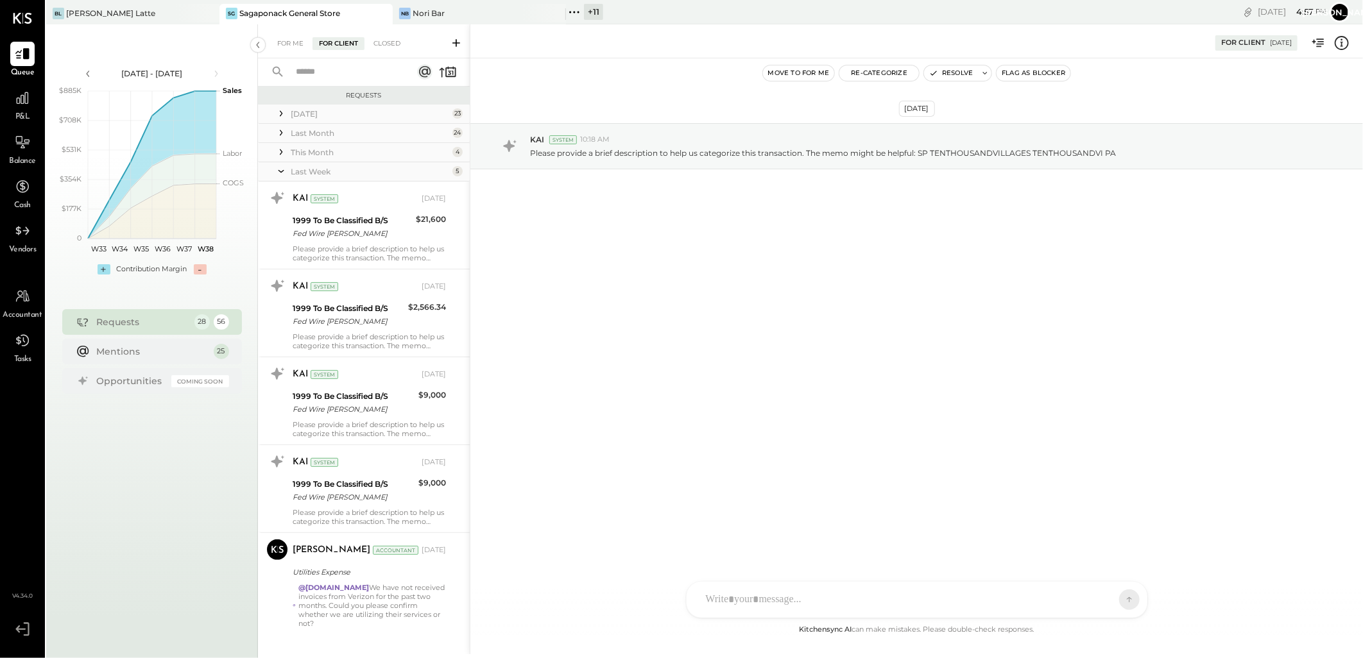
click at [280, 176] on icon at bounding box center [281, 171] width 13 height 32
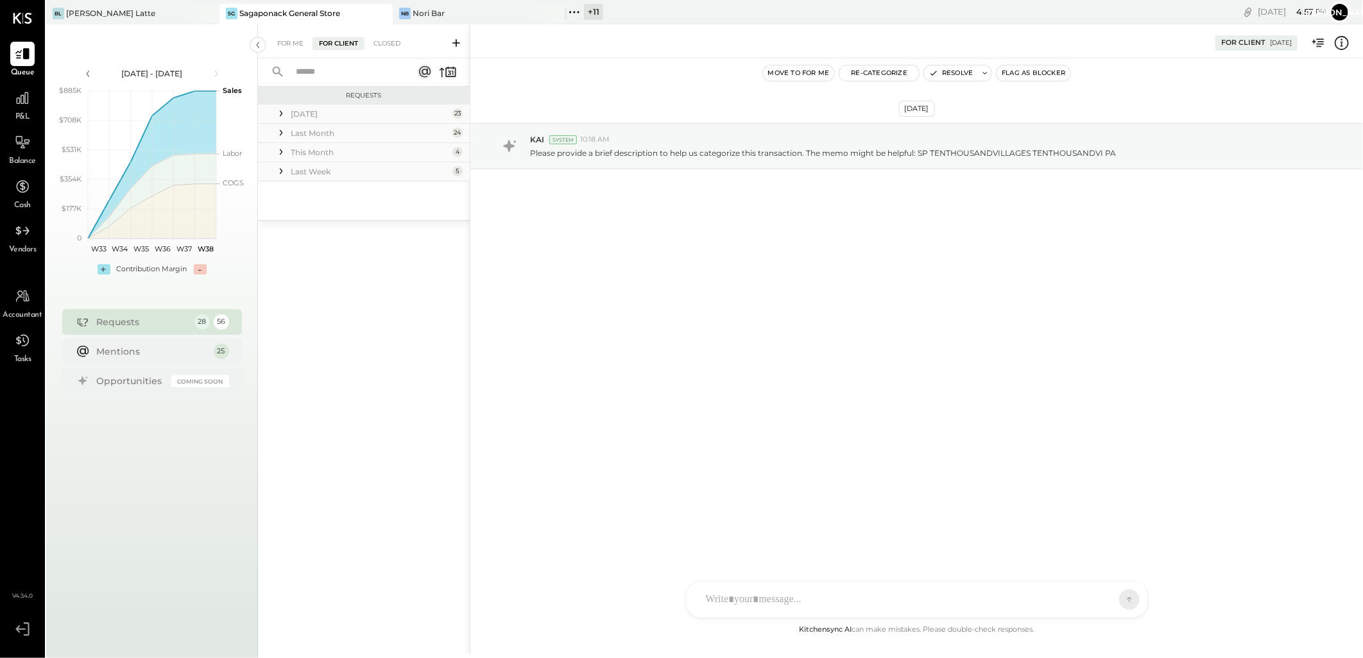
click at [280, 115] on icon at bounding box center [281, 113] width 13 height 13
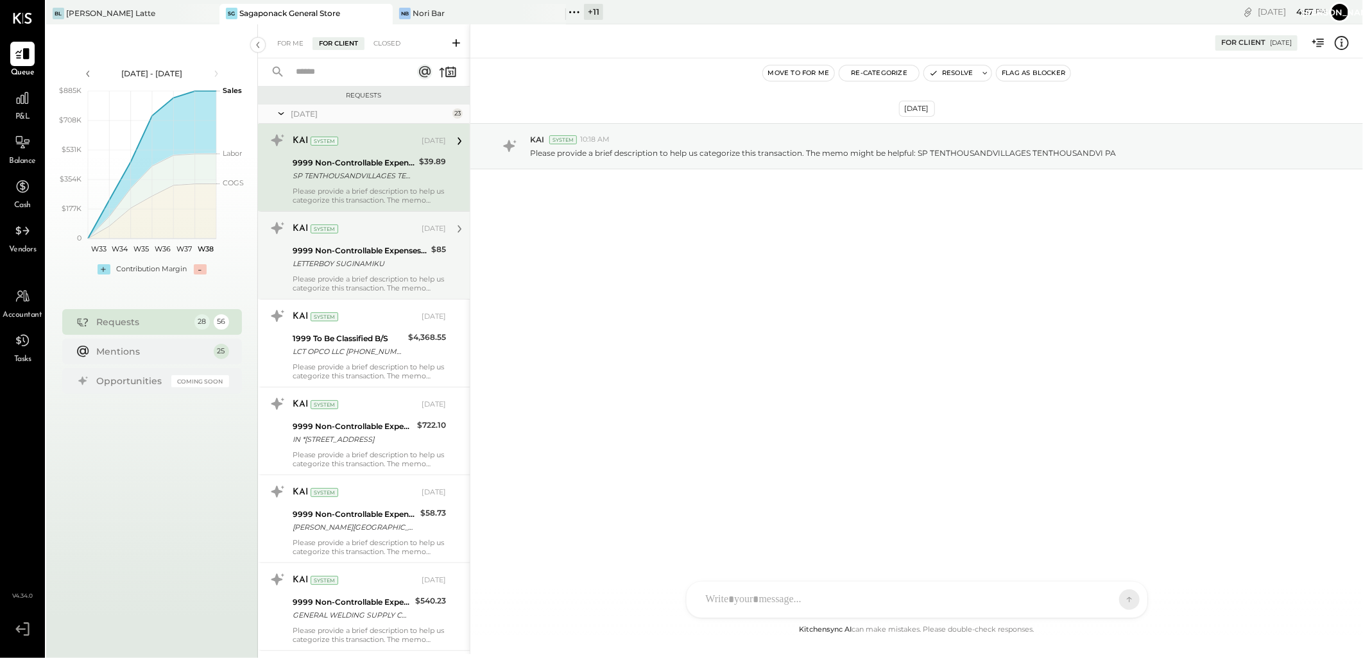
click at [315, 73] on input "text" at bounding box center [346, 72] width 116 height 21
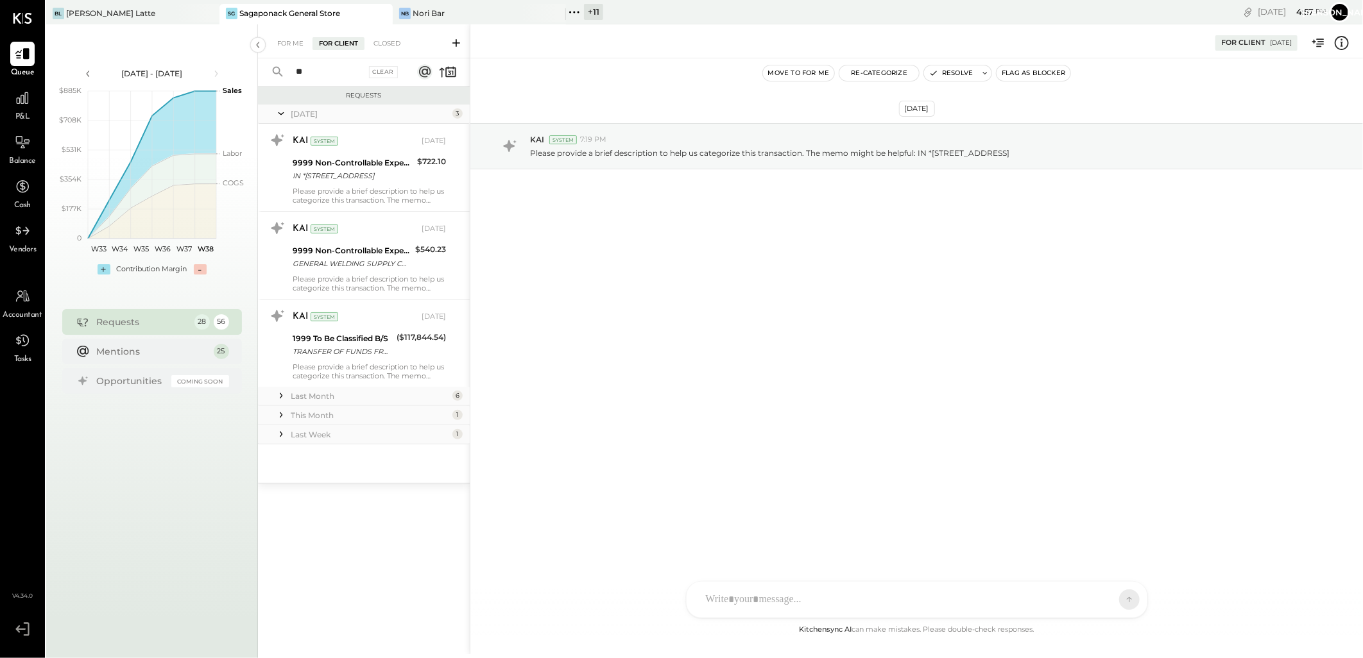
type input "*"
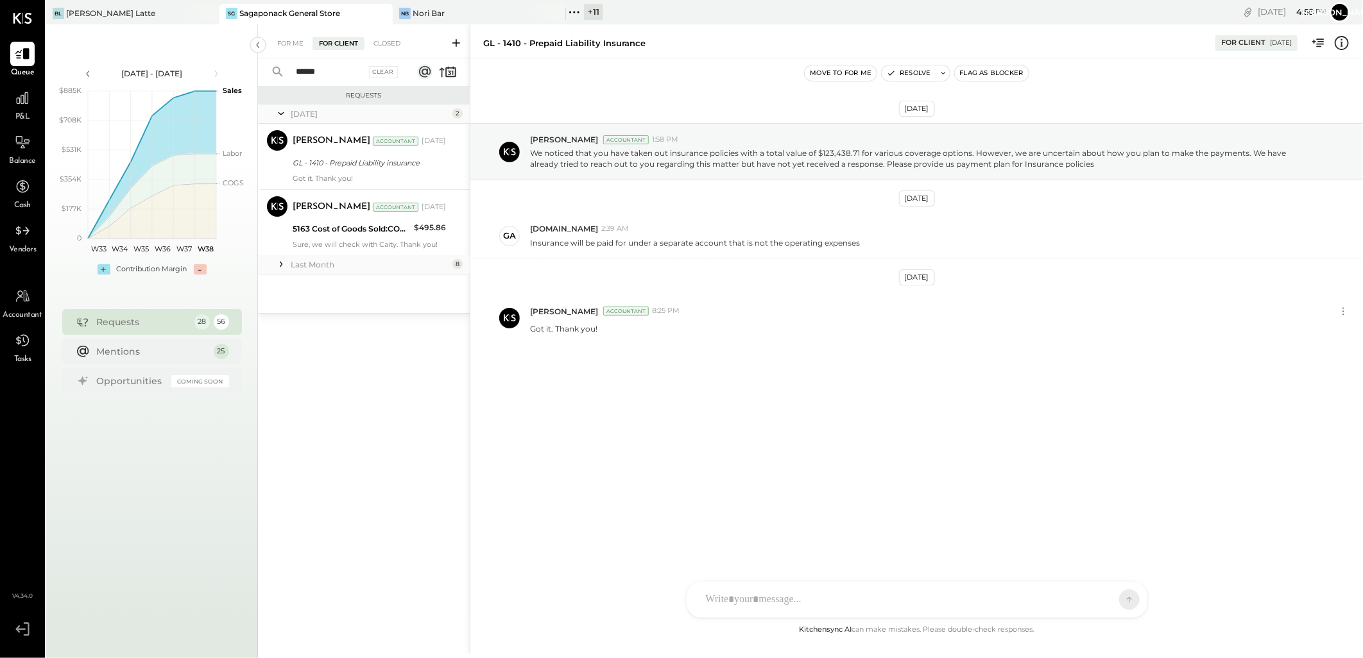
click at [279, 259] on icon at bounding box center [281, 264] width 13 height 13
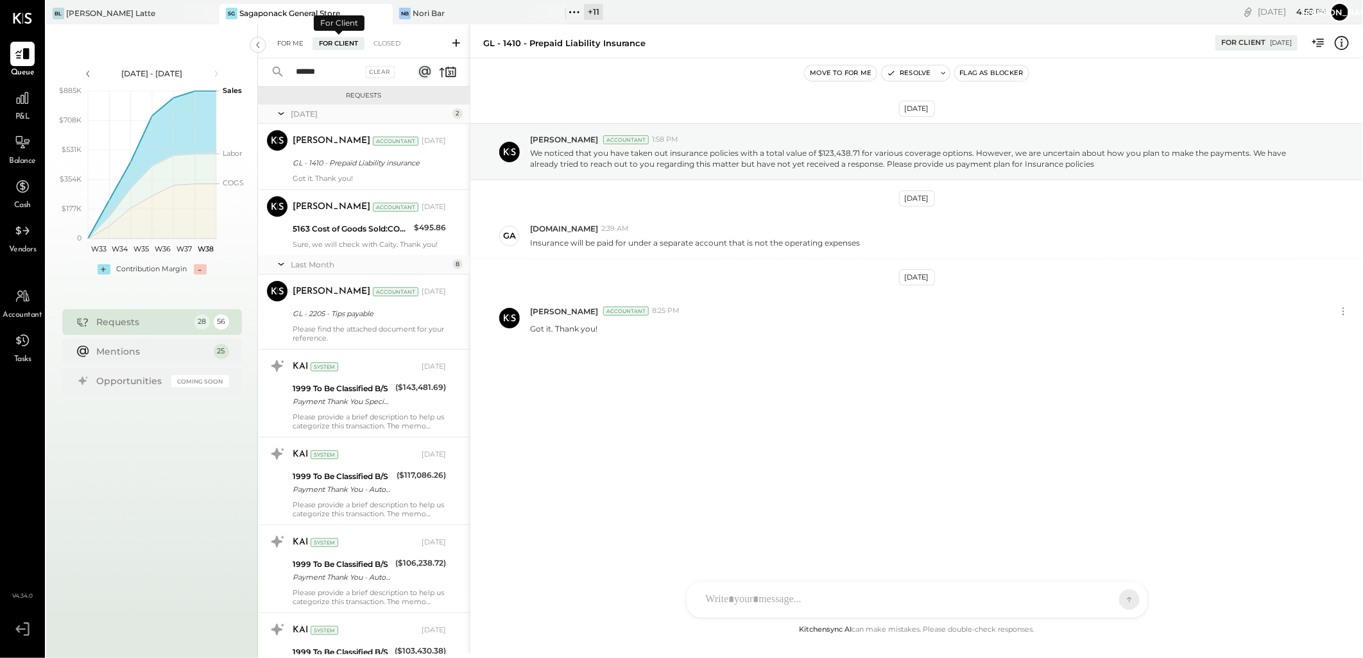
click at [280, 44] on div "For Me" at bounding box center [290, 43] width 39 height 13
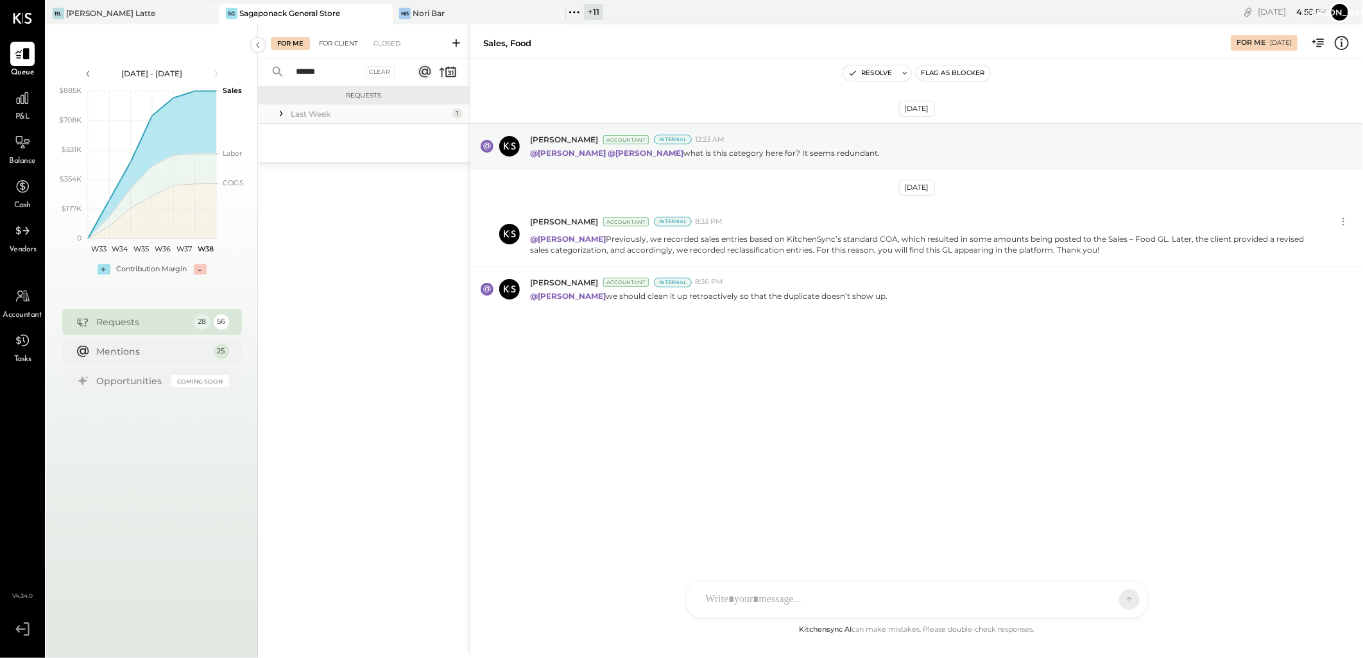
click at [346, 44] on div "For Client" at bounding box center [338, 43] width 52 height 13
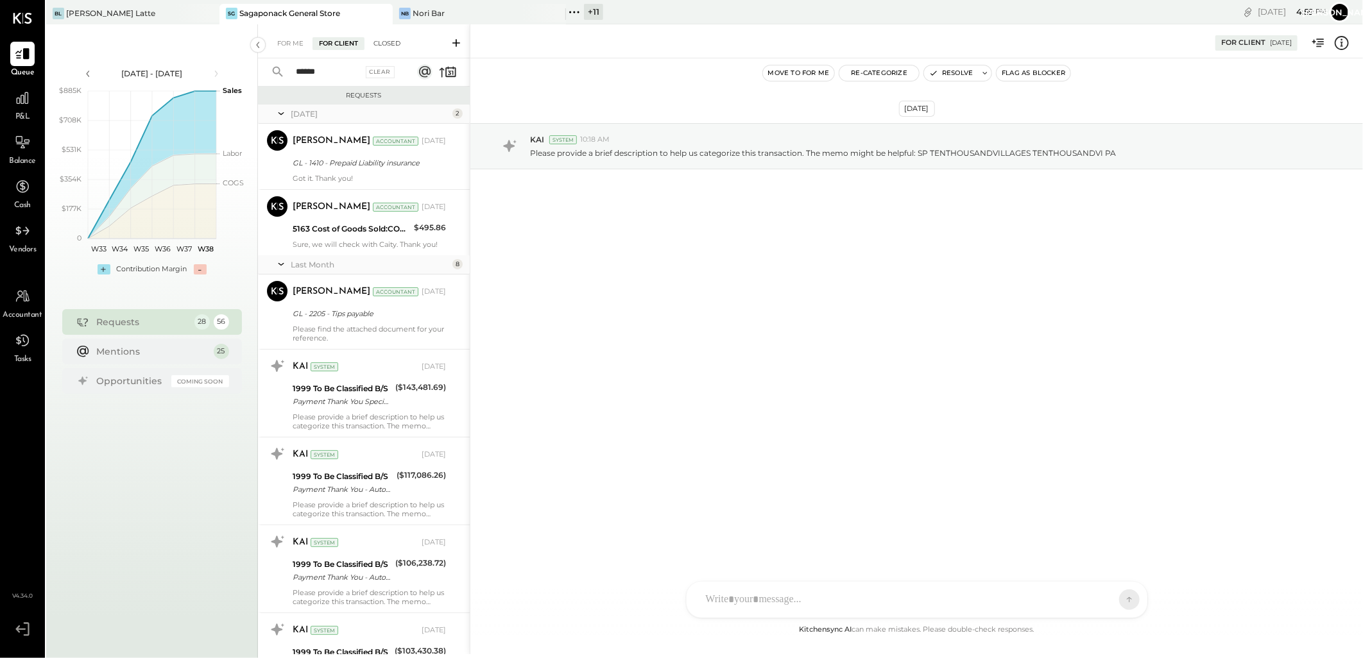
click at [386, 46] on div "Closed" at bounding box center [387, 43] width 40 height 13
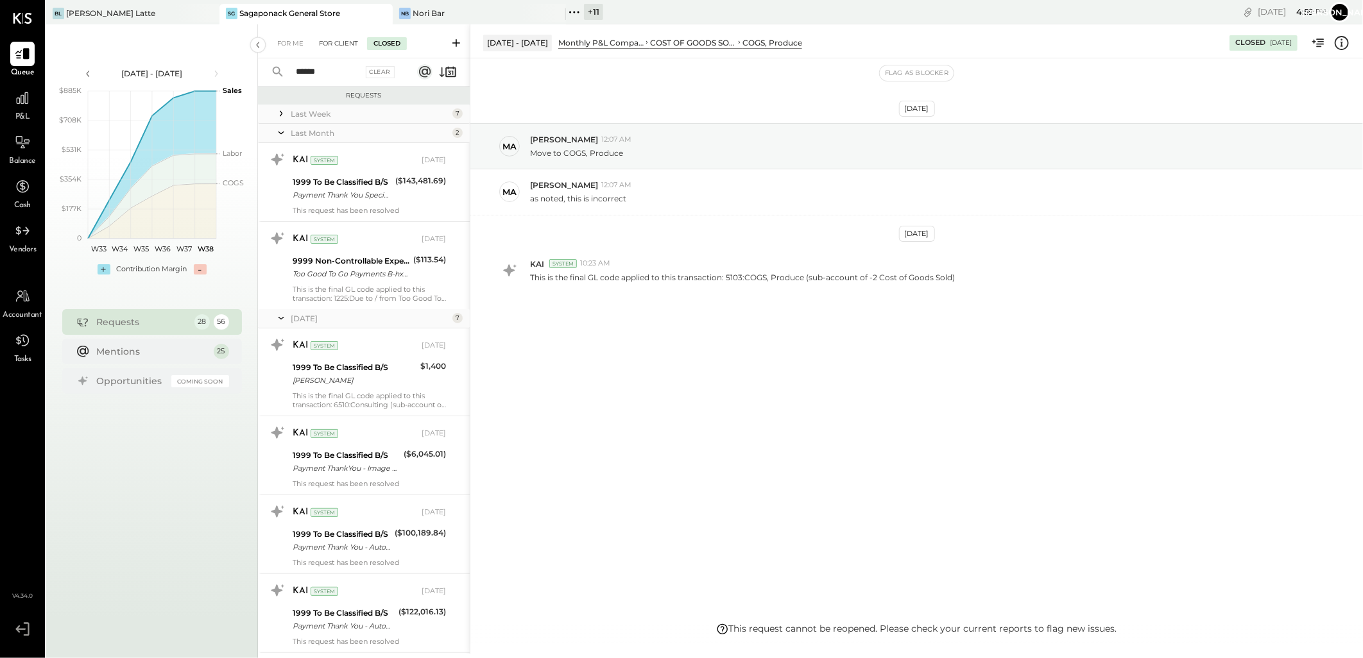
click at [353, 44] on div "For Client" at bounding box center [338, 43] width 52 height 13
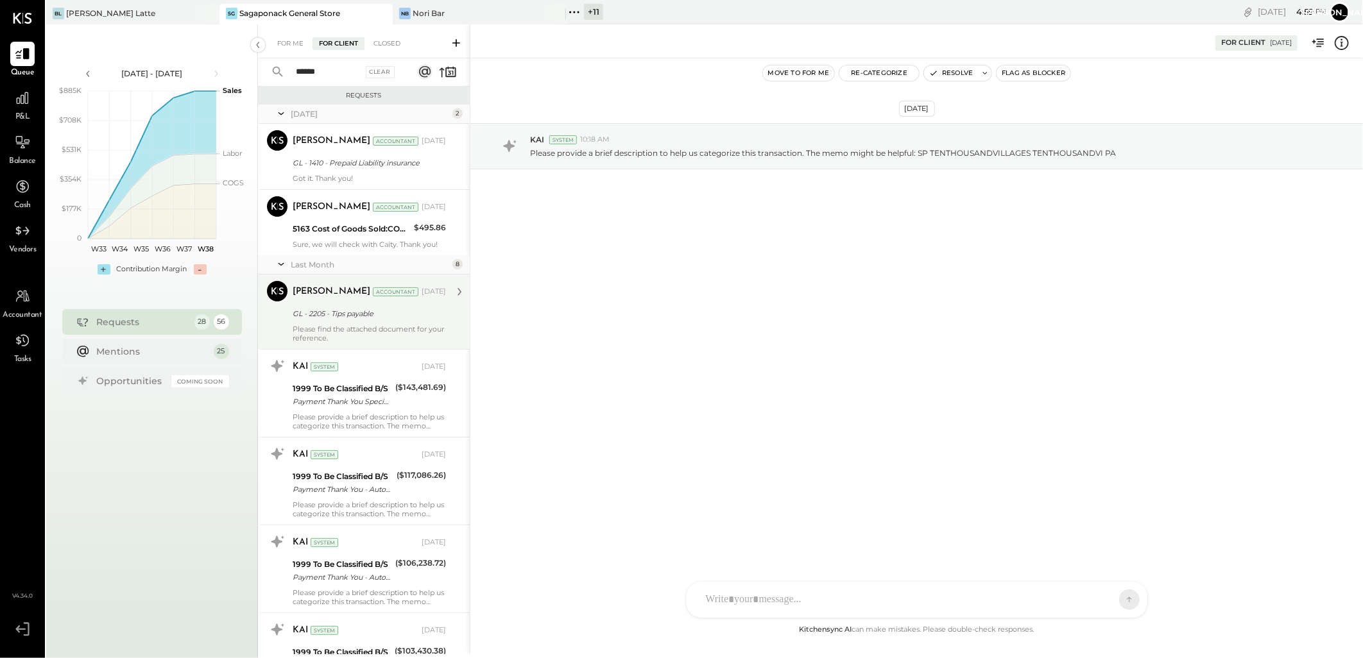
click at [339, 302] on div "Sarang Khandhar Accountant Aug 05, 2025" at bounding box center [369, 292] width 153 height 22
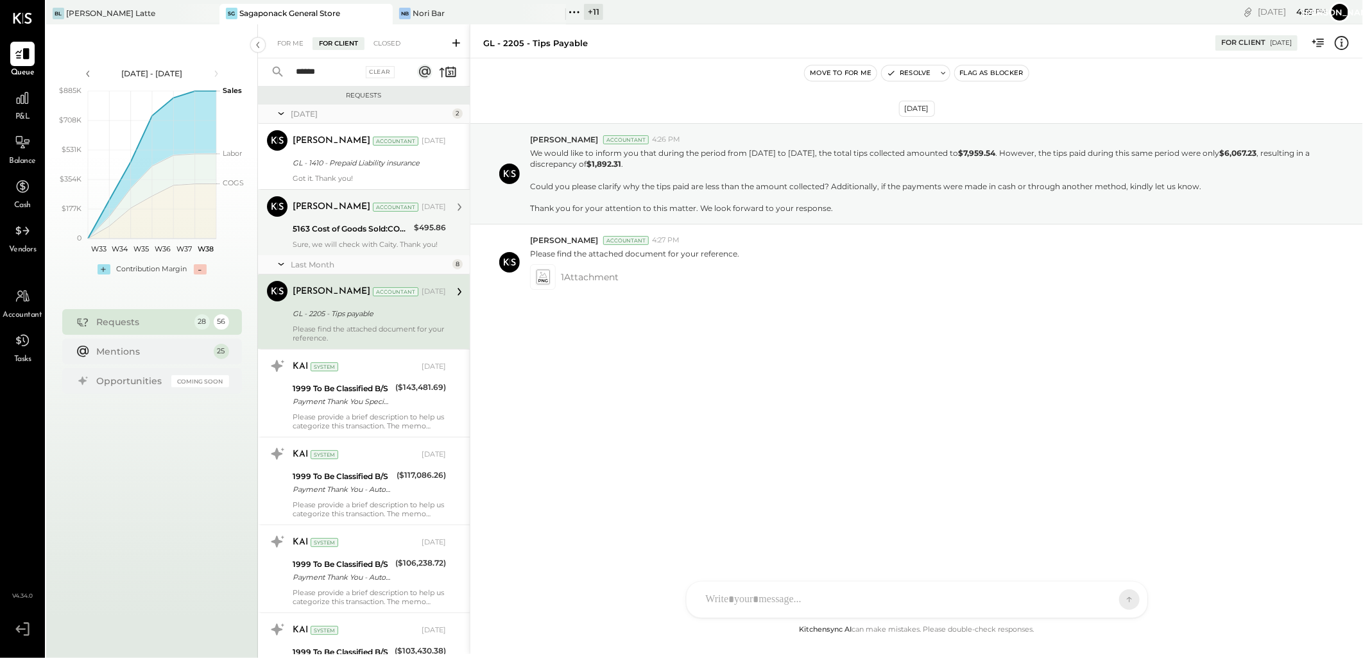
click at [344, 234] on div "5163 Cost of Goods Sold:COGS, Beverage:COGS, Coffee Bar" at bounding box center [351, 229] width 117 height 13
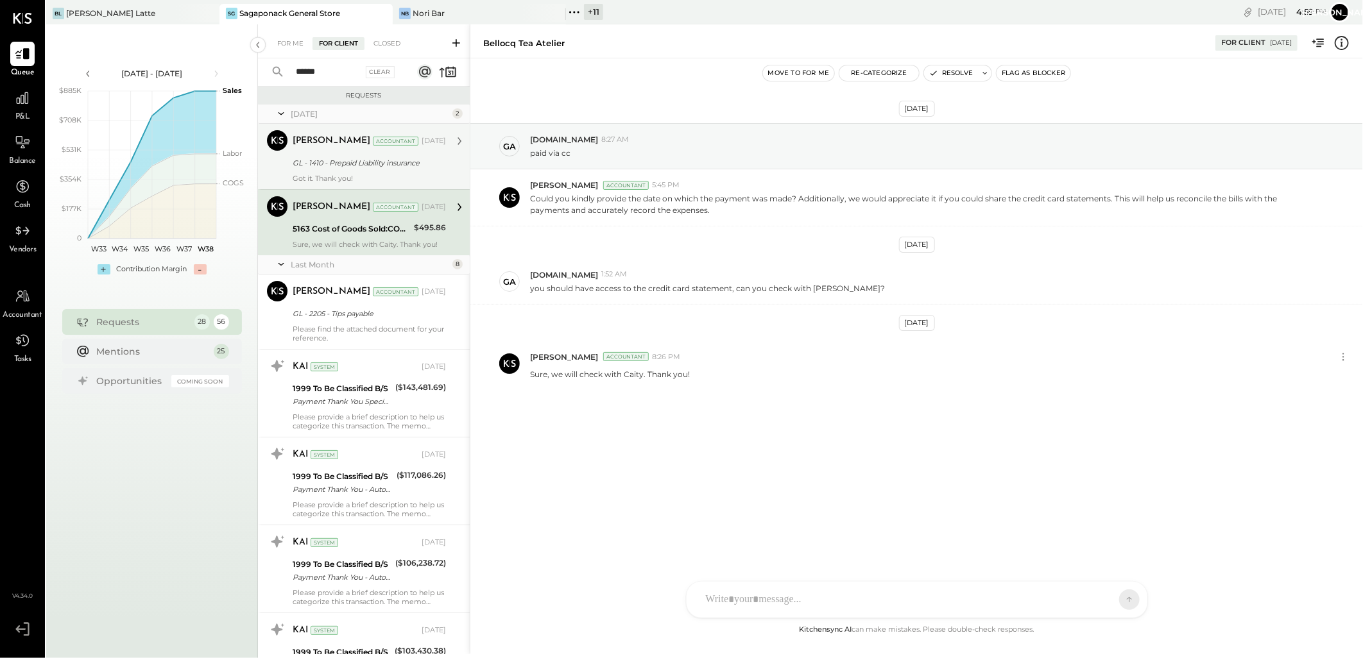
click at [364, 157] on div "GL - 1410 - Prepaid Liability insurance" at bounding box center [368, 163] width 150 height 13
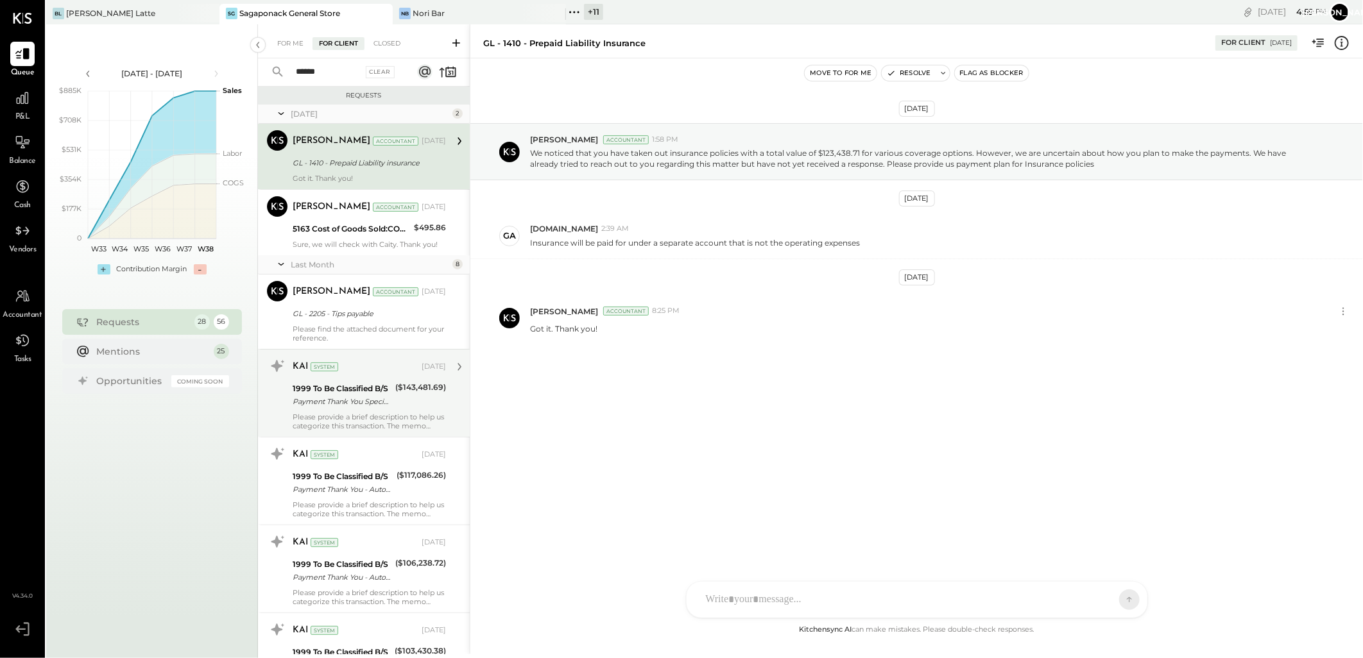
click at [352, 388] on div "1999 To Be Classified B/S" at bounding box center [342, 388] width 99 height 13
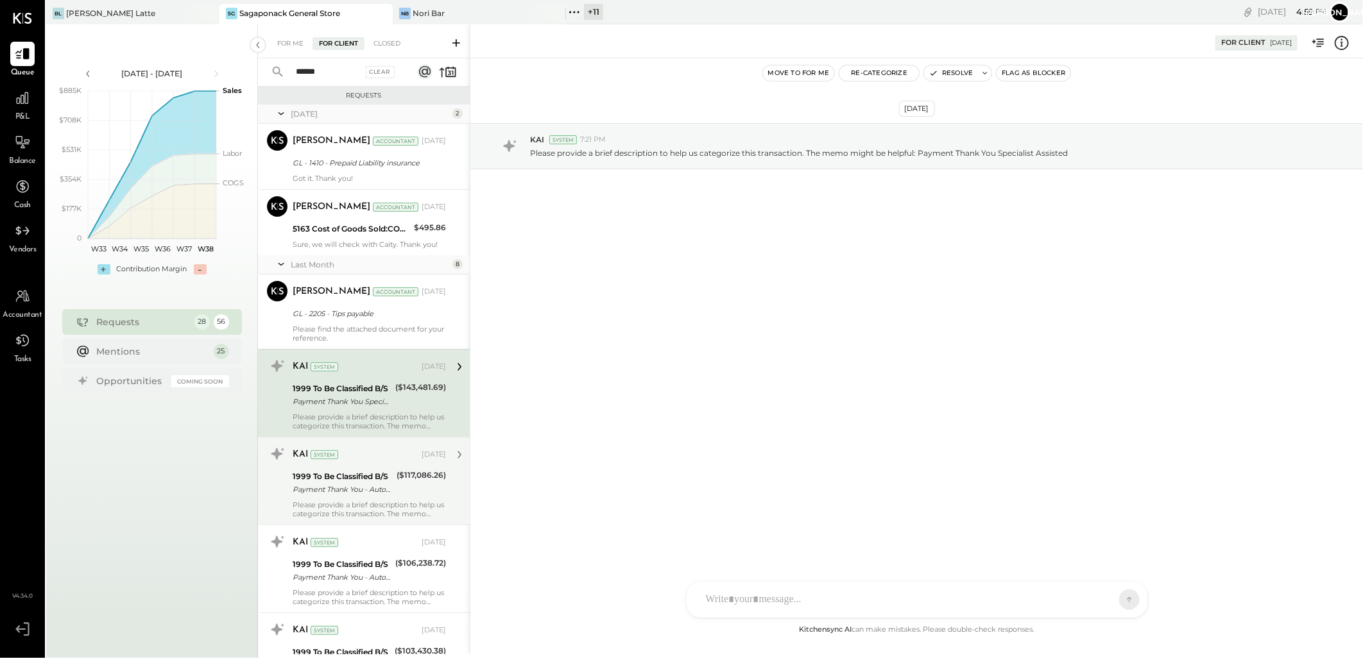
click at [379, 447] on div "KAI System Aug 11, 2025" at bounding box center [369, 455] width 153 height 18
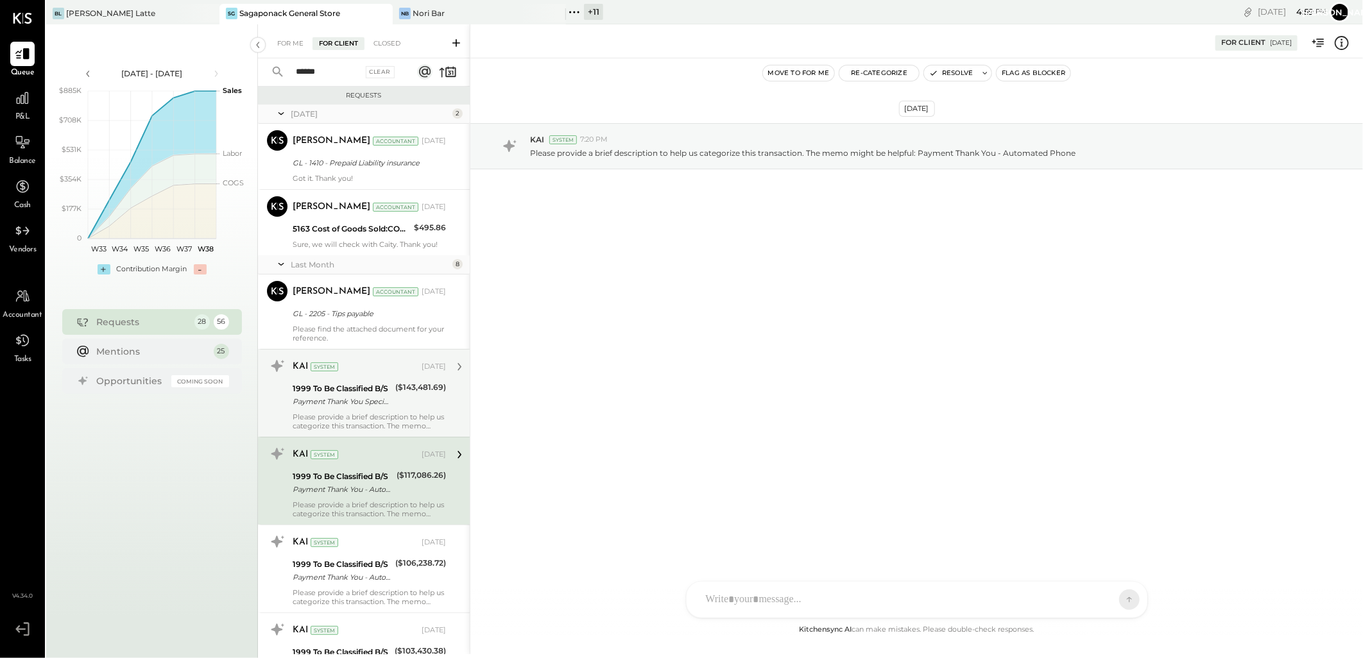
scroll to position [285, 0]
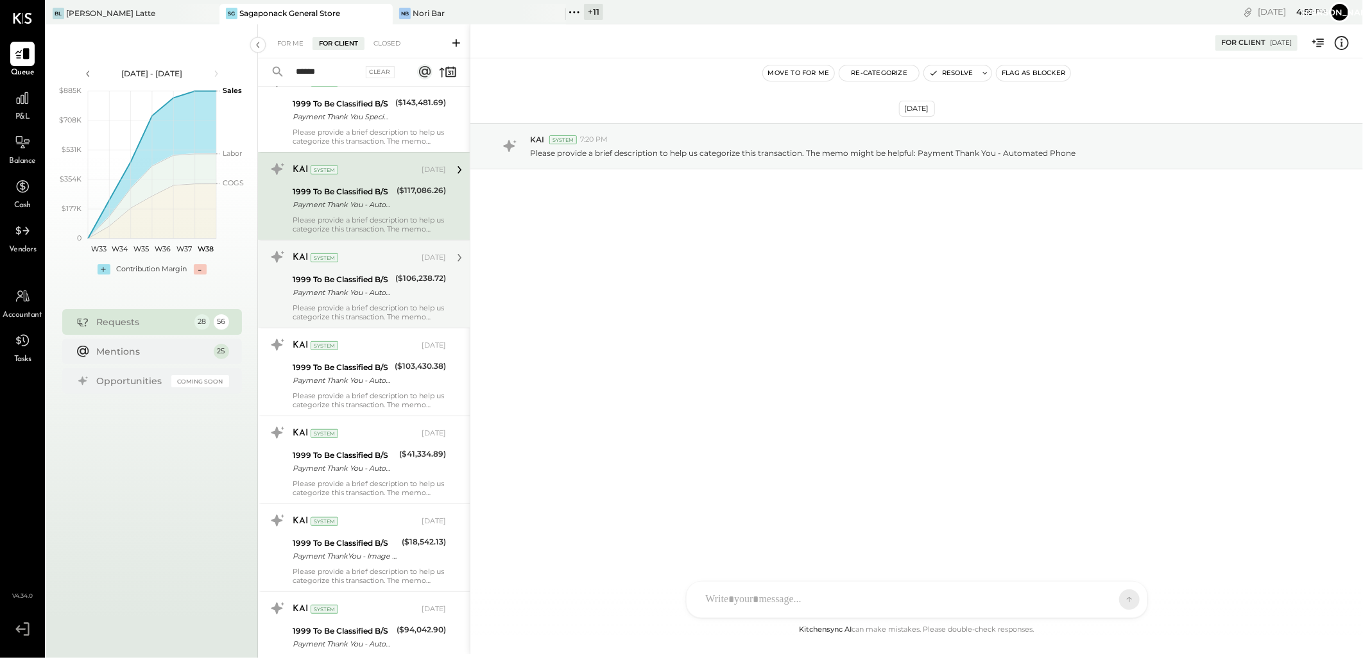
click at [334, 275] on div "1999 To Be Classified B/S" at bounding box center [342, 279] width 99 height 13
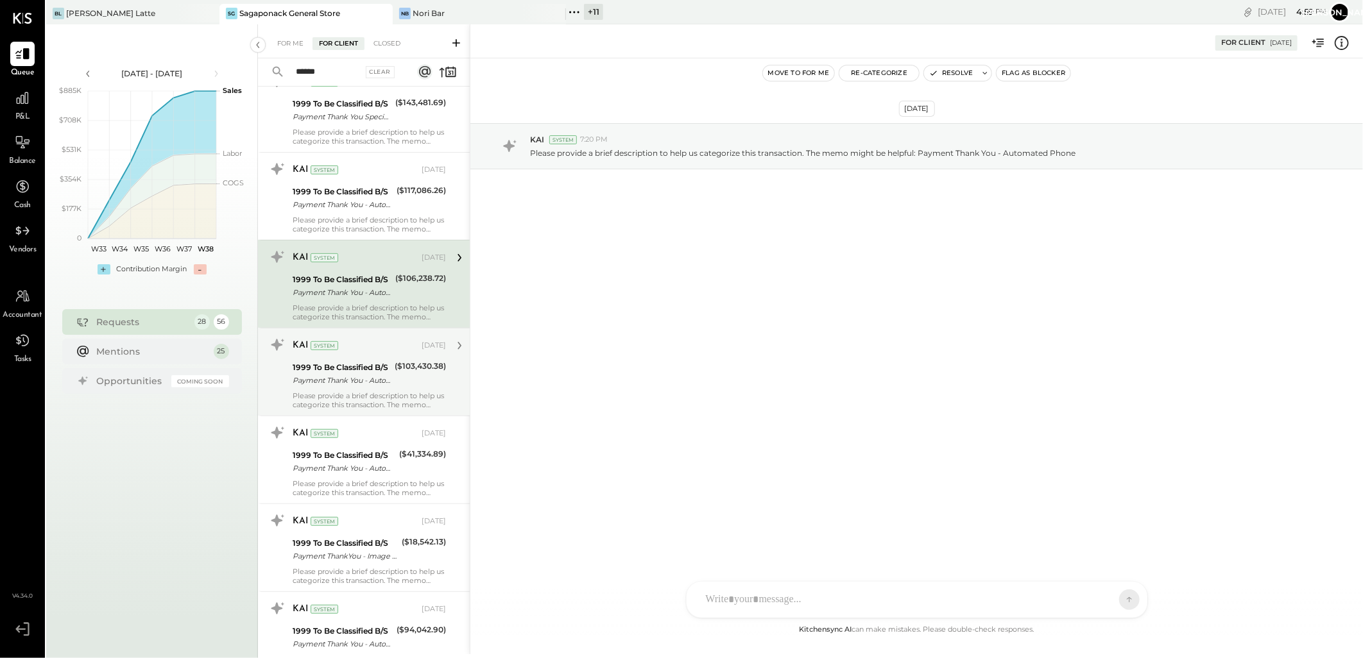
click at [352, 377] on div "Payment Thank You - Automated Phone" at bounding box center [342, 380] width 98 height 13
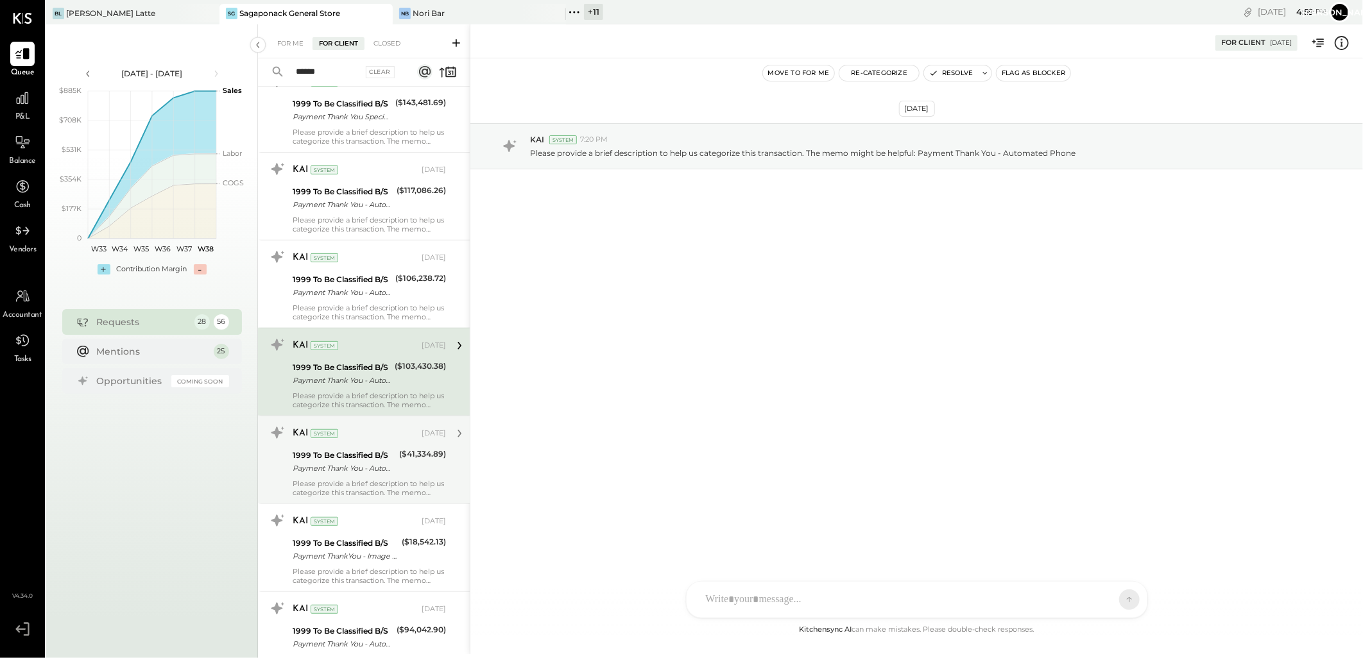
click at [359, 478] on div "KAI System Aug 11, 2025 1999 To Be Classified B/S Payment Thank You - Automated…" at bounding box center [369, 460] width 153 height 74
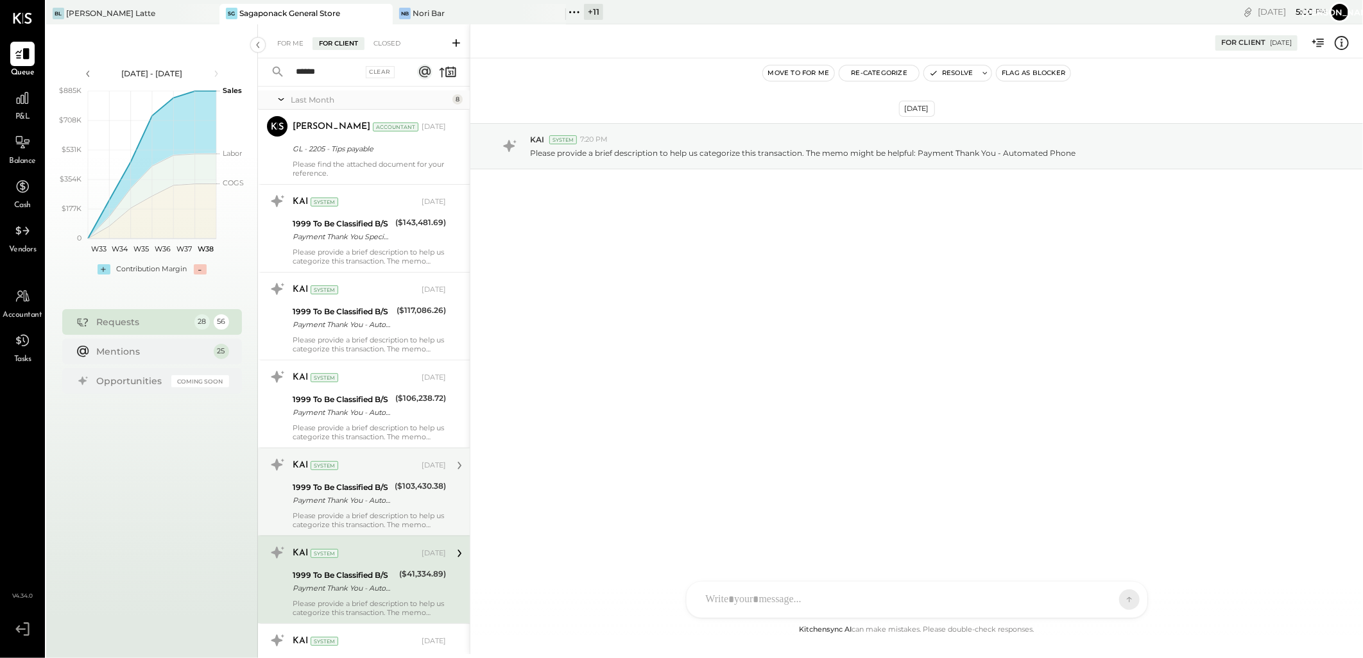
scroll to position [349, 0]
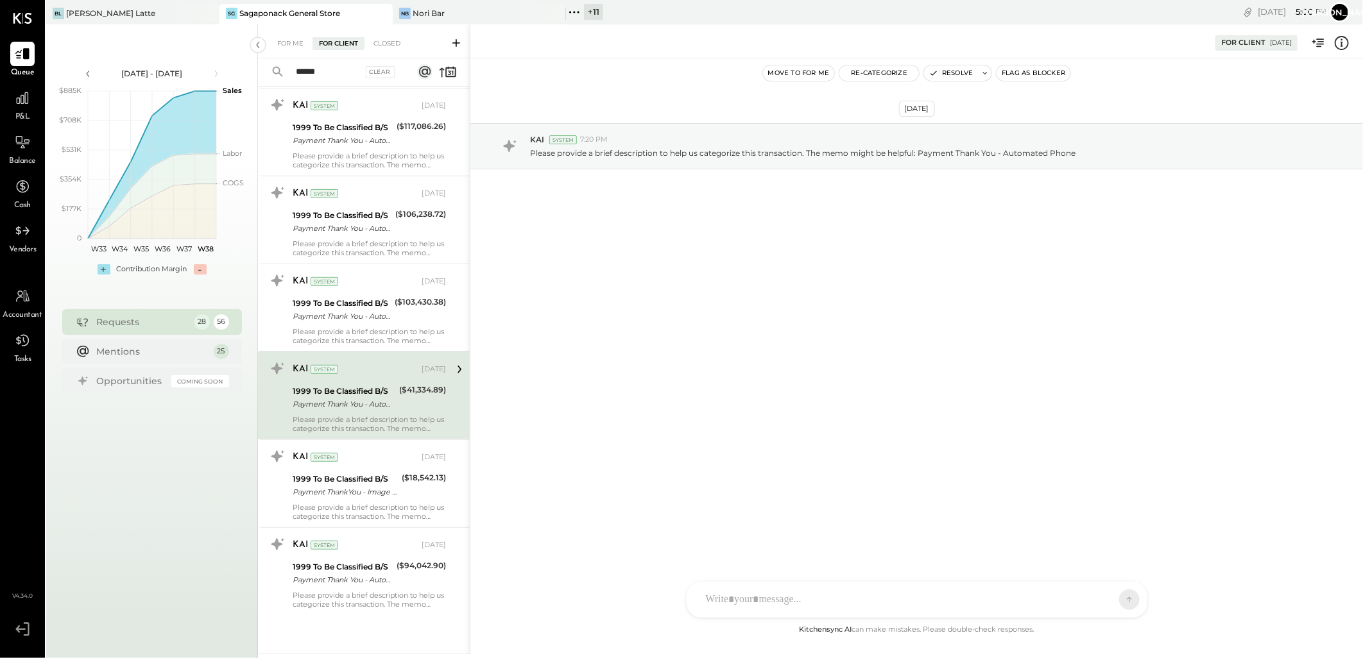
drag, startPoint x: 338, startPoint y: 71, endPoint x: 227, endPoint y: 73, distance: 111.7
click at [227, 73] on div "Aug 11 - Sep 21, 2025 polygon, polyline { transition: fill-opacity 0.1s, stroke…" at bounding box center [704, 353] width 1317 height 658
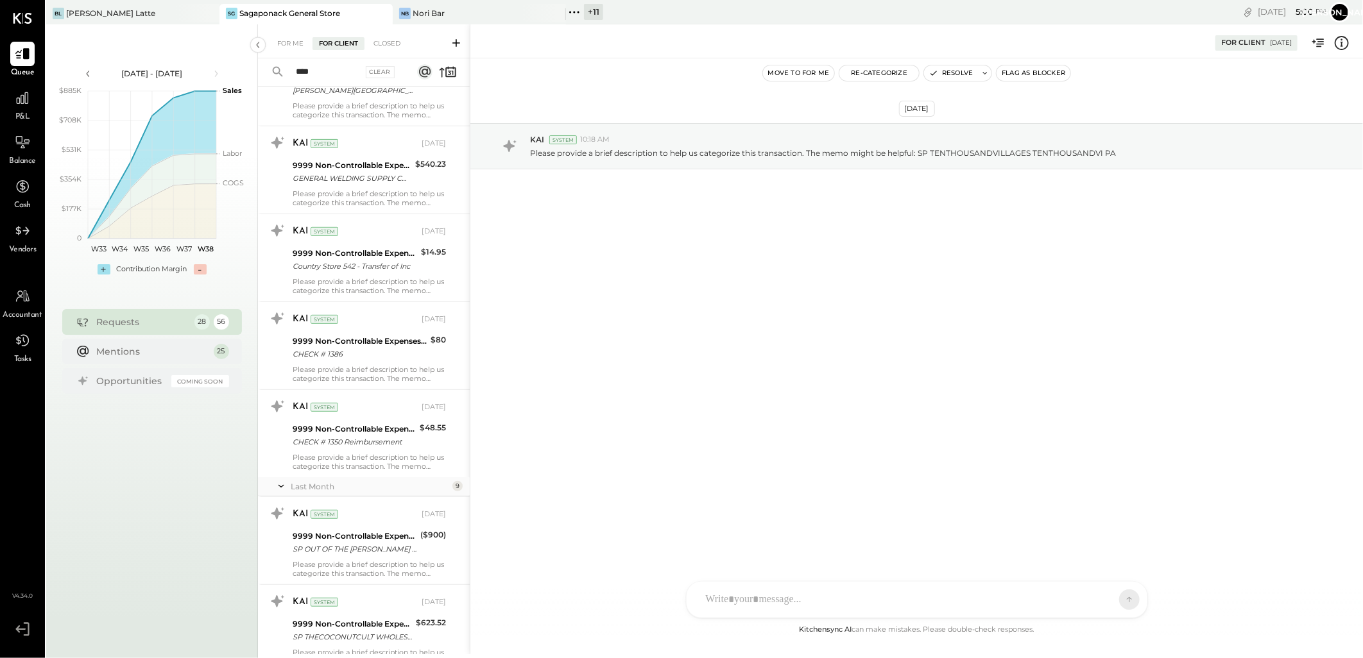
click at [341, 65] on input "****" at bounding box center [325, 72] width 74 height 21
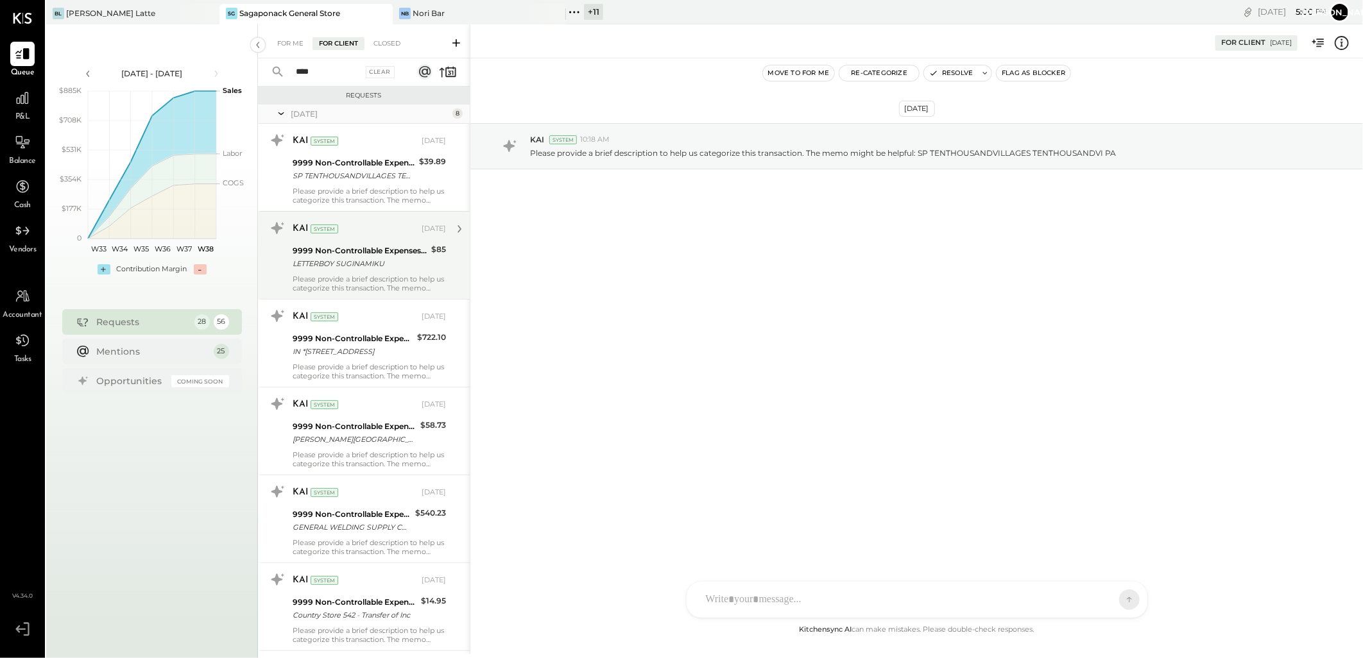
drag, startPoint x: 361, startPoint y: 193, endPoint x: 366, endPoint y: 212, distance: 19.1
click at [361, 193] on div "Please provide a brief description to help us categorize this transaction. The …" at bounding box center [369, 196] width 153 height 18
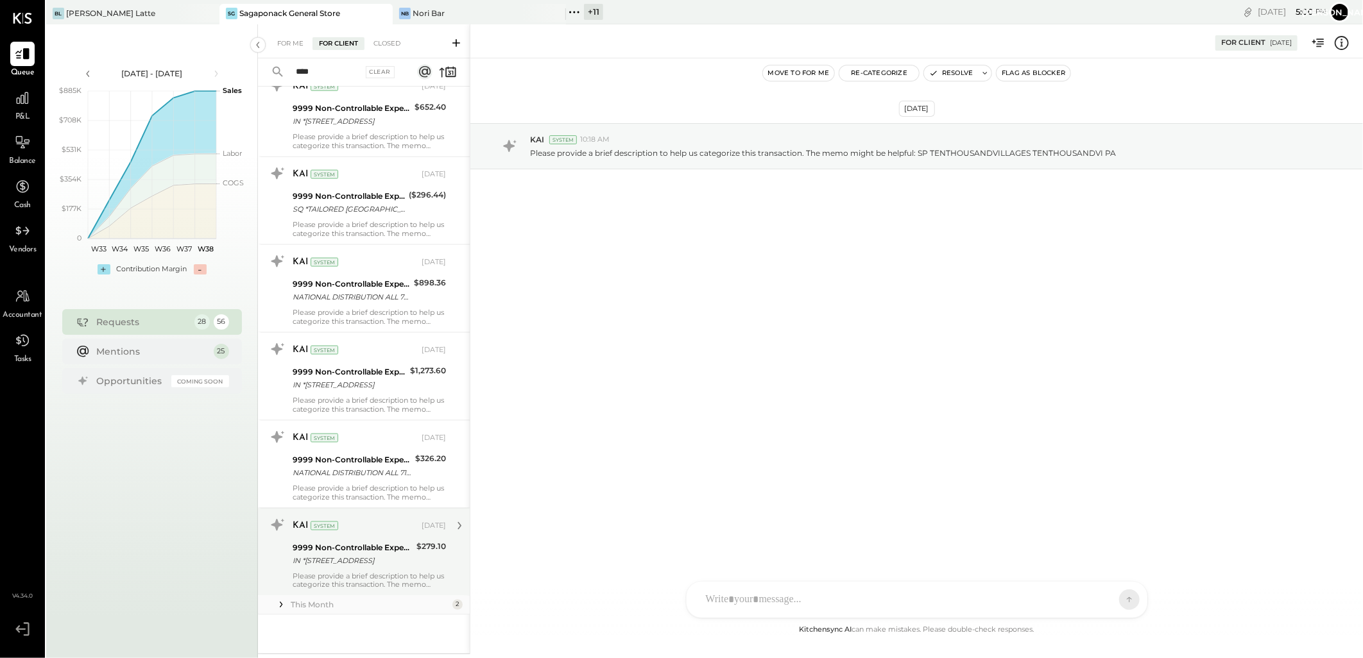
click at [374, 527] on div "KAI System" at bounding box center [356, 526] width 126 height 13
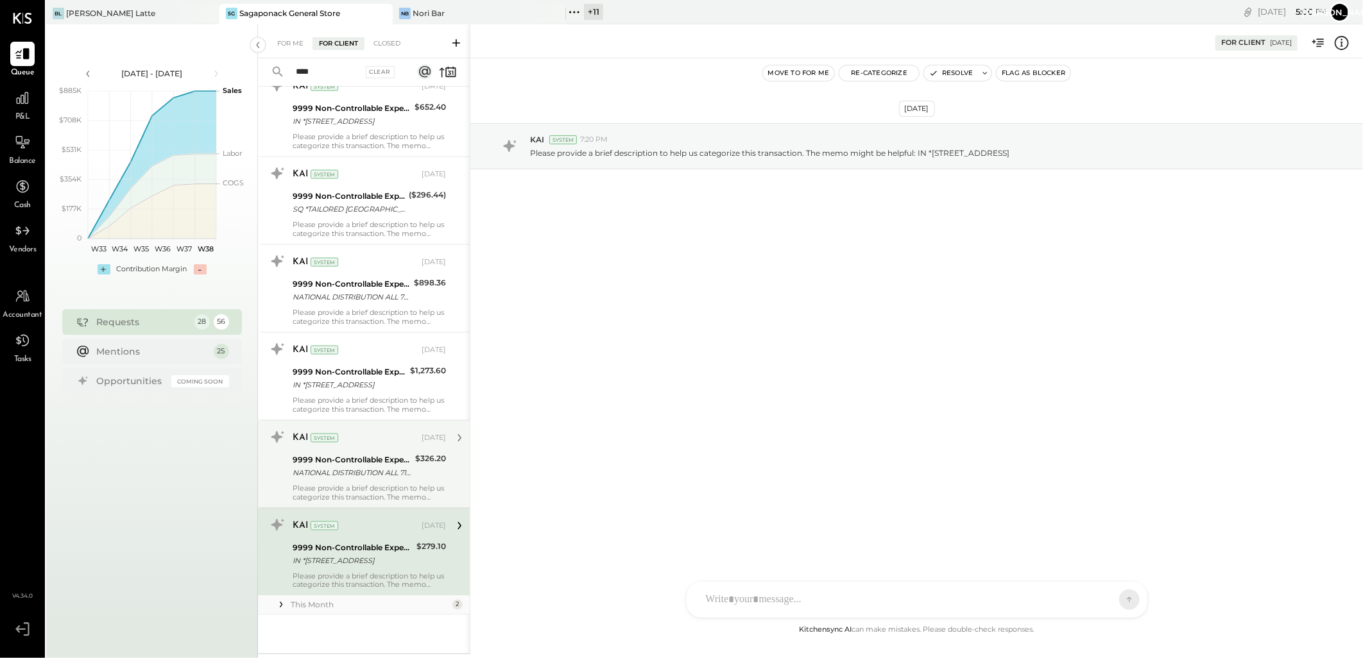
click at [379, 465] on div "9999 Non-Controllable Expenses:Other Income and Expenses:To Be Classified P&L" at bounding box center [352, 460] width 119 height 13
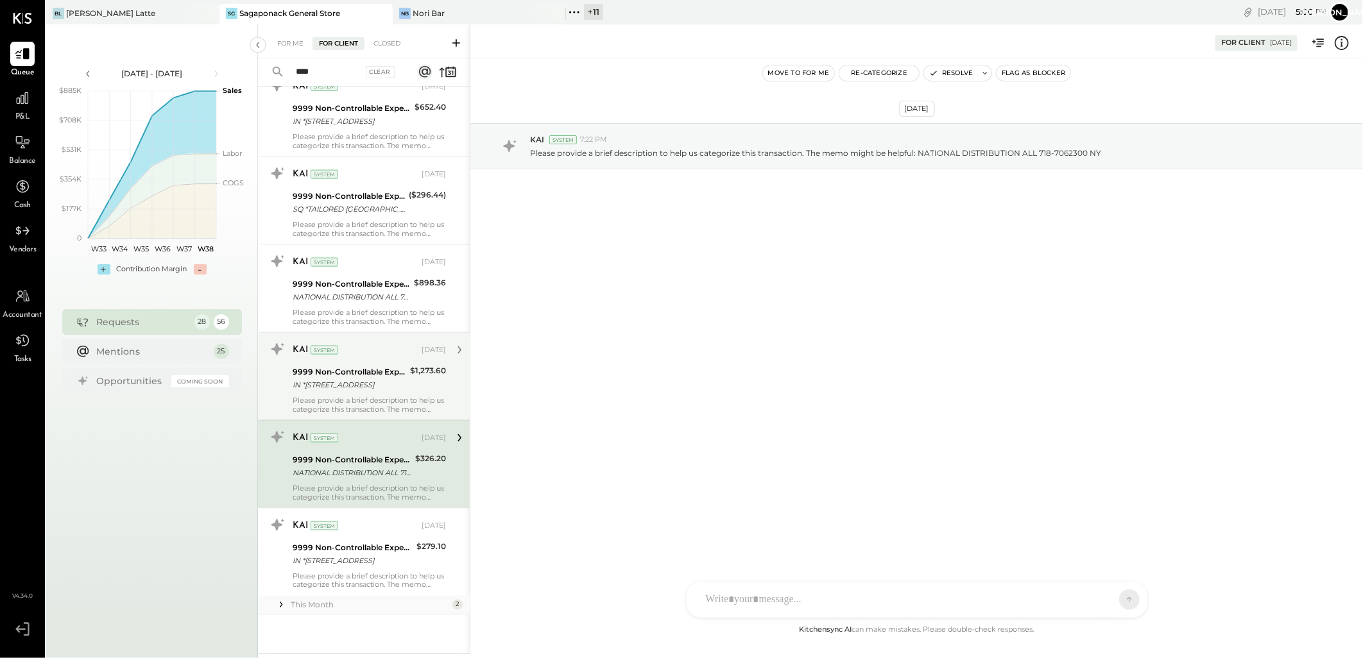
click at [379, 372] on div "9999 Non-Controllable Expenses:Other Income and Expenses:To Be Classified P&L" at bounding box center [350, 372] width 114 height 13
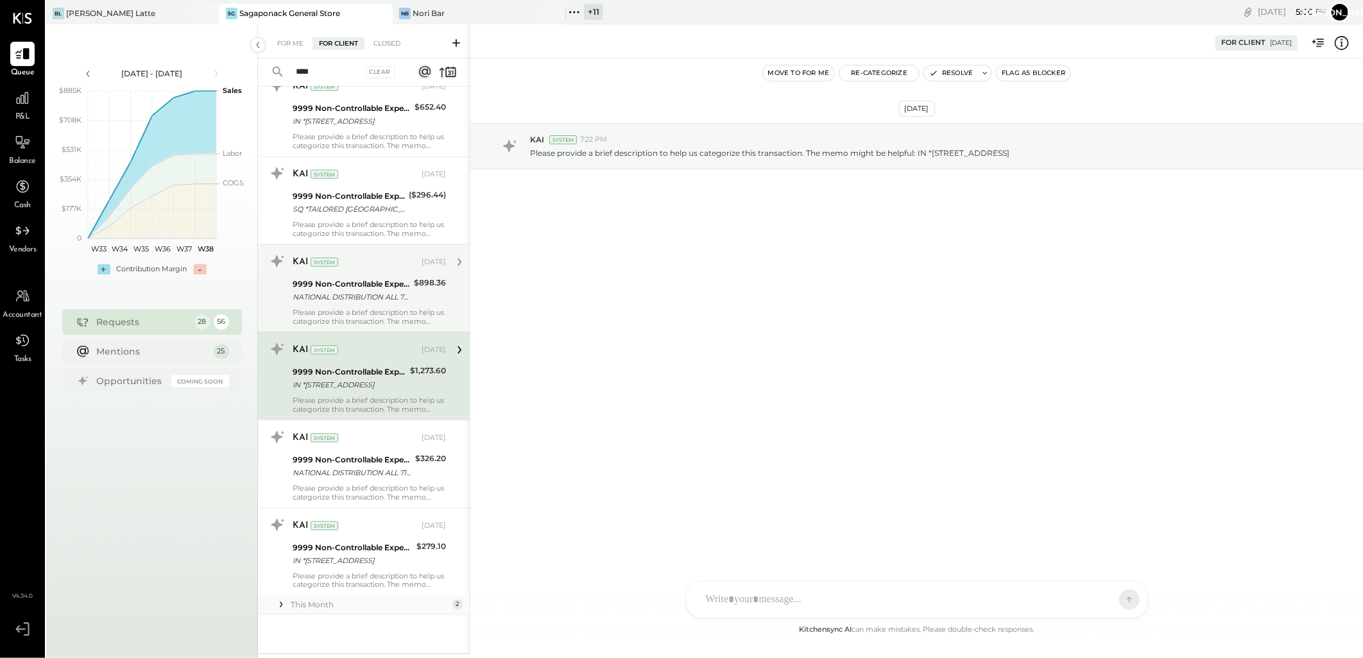
click at [375, 286] on div "9999 Non-Controllable Expenses:Other Income and Expenses:To Be Classified P&L" at bounding box center [351, 284] width 117 height 13
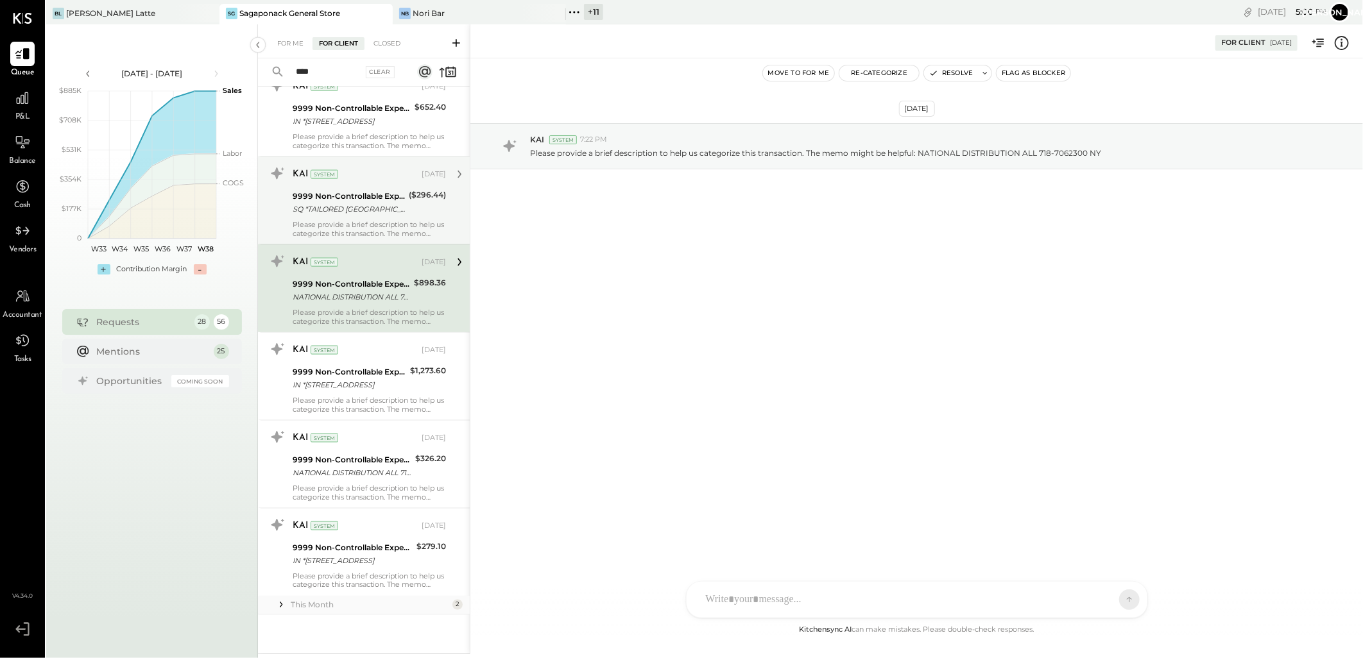
click at [397, 207] on div "SQ *TAILORED NYC New York NY" at bounding box center [349, 209] width 112 height 13
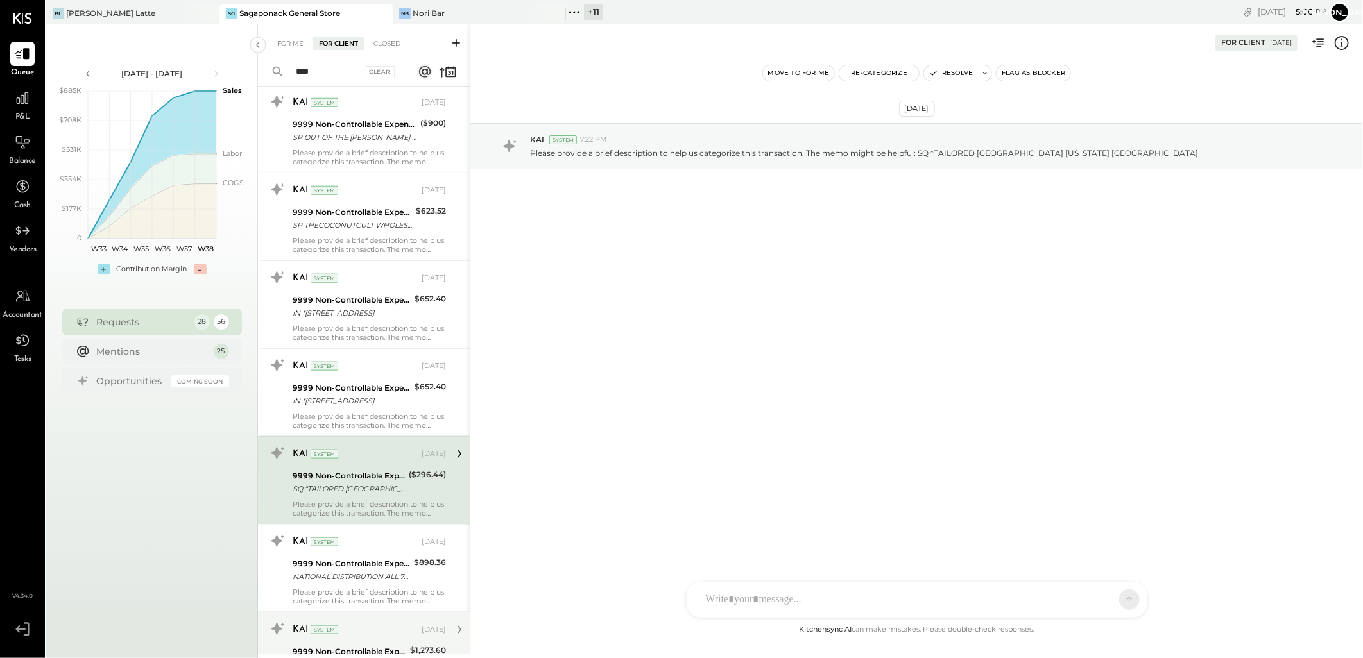
scroll to position [755, 0]
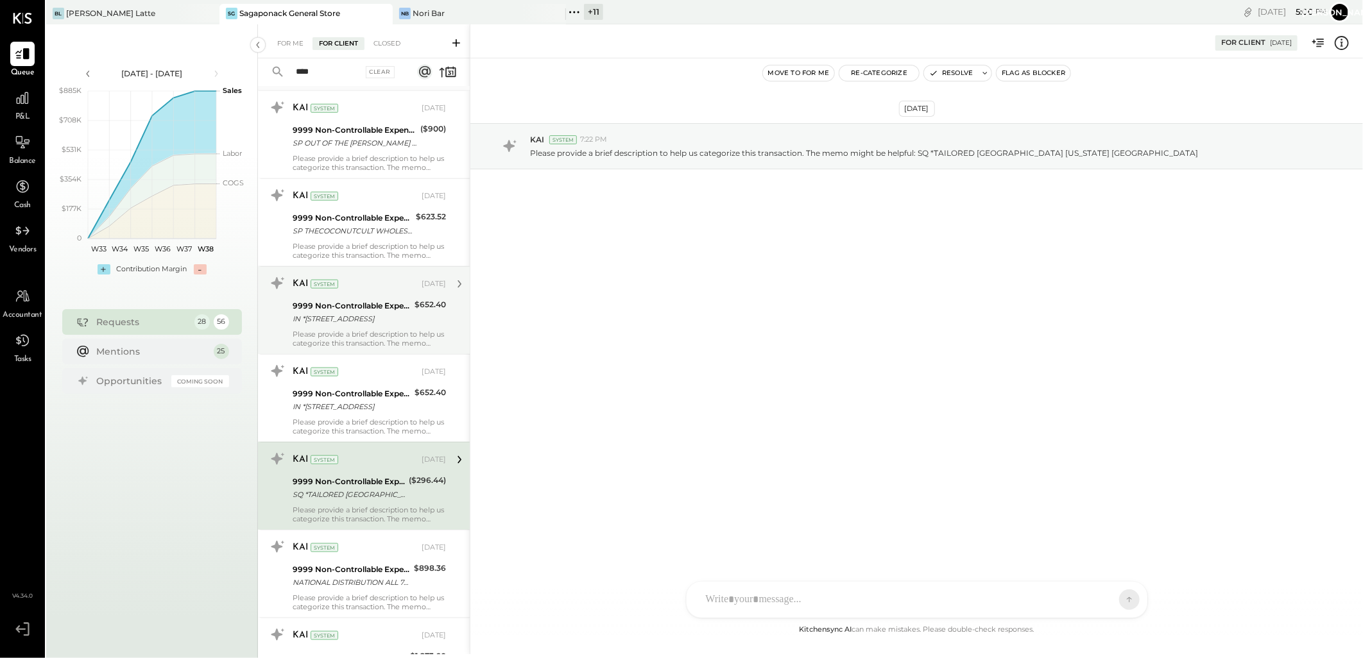
click at [317, 297] on div "KAI System Aug 08, 2025 9999 Non-Controllable Expenses:Other Income and Expense…" at bounding box center [369, 310] width 153 height 74
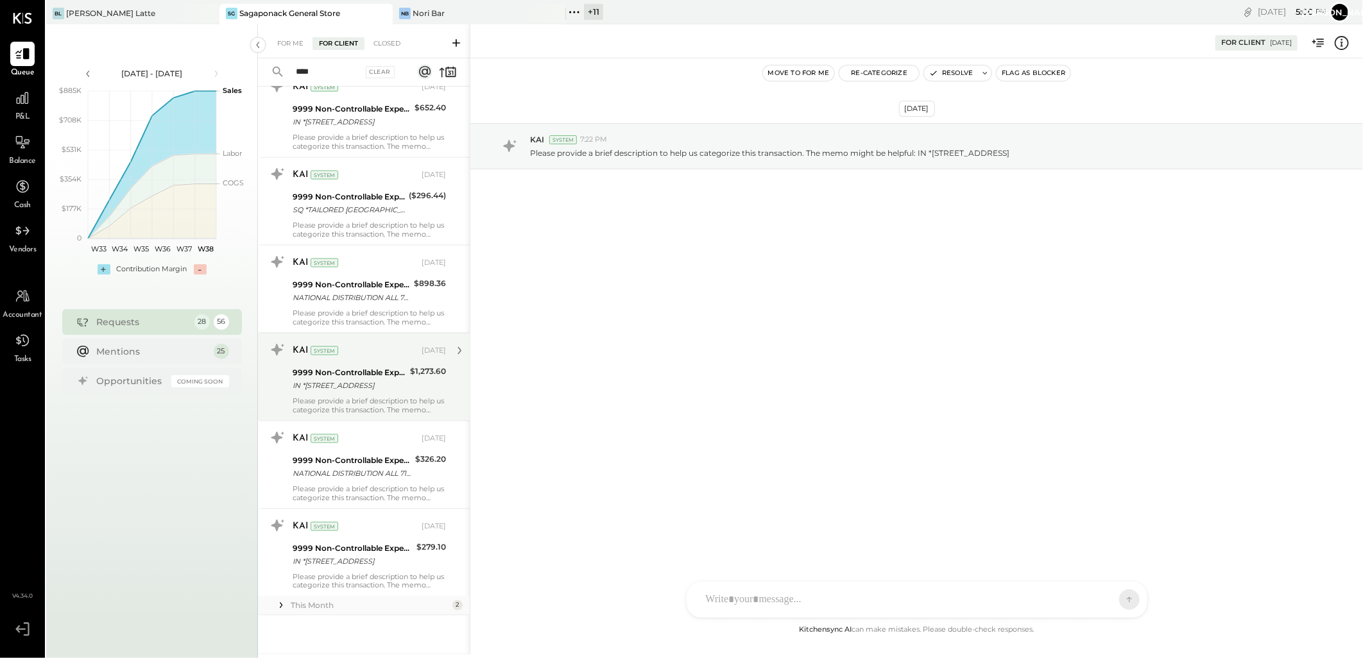
scroll to position [1040, 0]
click at [375, 395] on div "KAI System Aug 08, 2025 9999 Non-Controllable Expenses:Other Income and Expense…" at bounding box center [369, 376] width 153 height 74
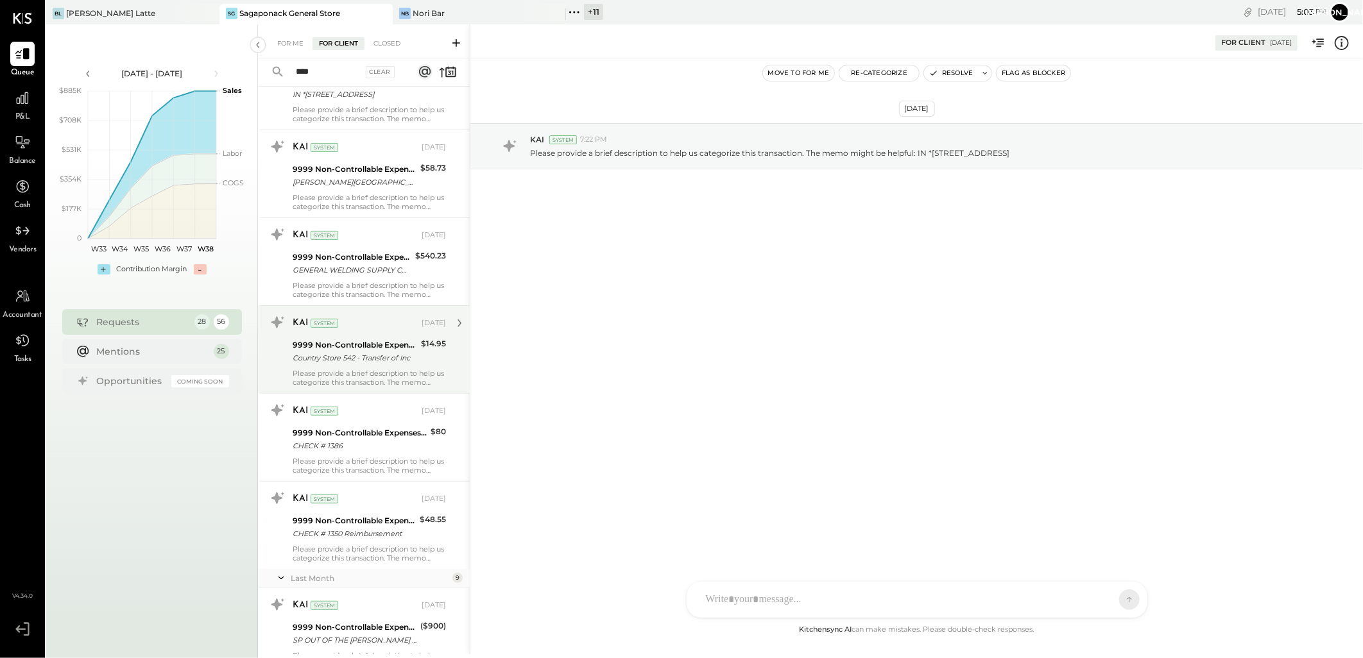
scroll to position [255, 0]
drag, startPoint x: 319, startPoint y: 74, endPoint x: 261, endPoint y: 74, distance: 57.8
click at [261, 74] on div "**** Clear" at bounding box center [337, 72] width 159 height 28
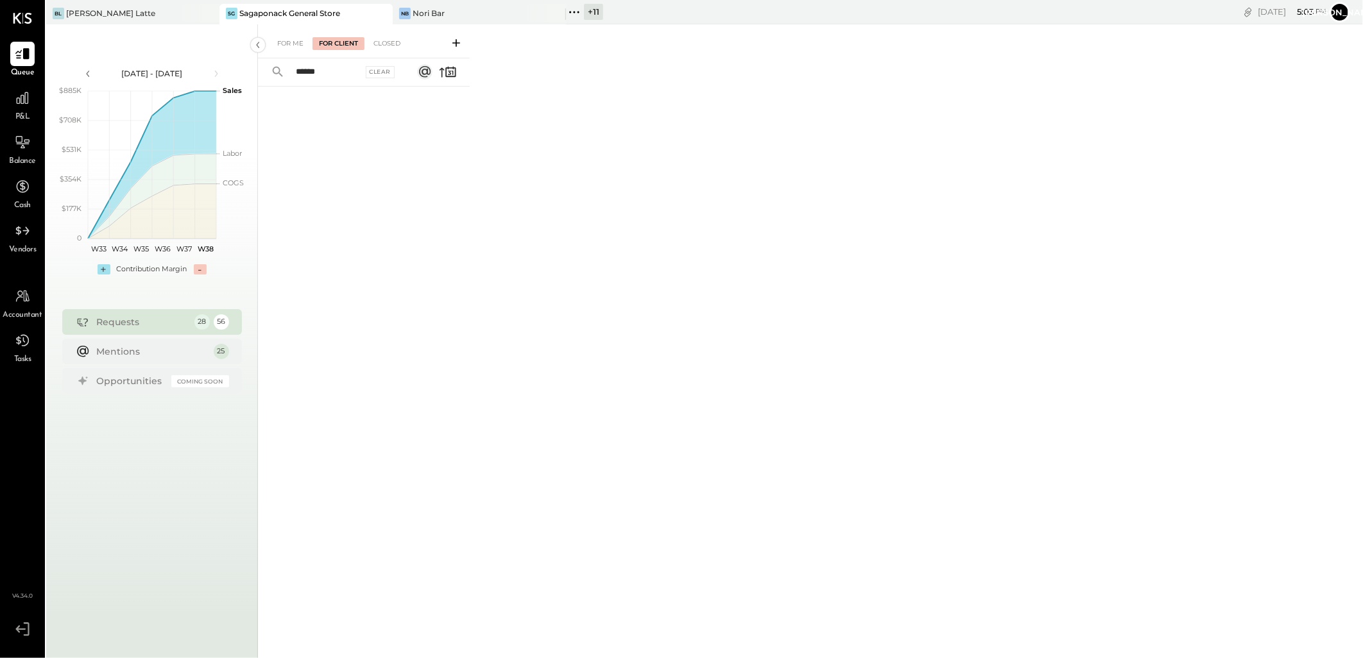
type input "******"
drag, startPoint x: 334, startPoint y: 73, endPoint x: 241, endPoint y: 72, distance: 93.0
click at [242, 71] on div "Aug 11 - Sep 21, 2025 polygon, polyline { transition: fill-opacity 0.1s, stroke…" at bounding box center [704, 353] width 1317 height 658
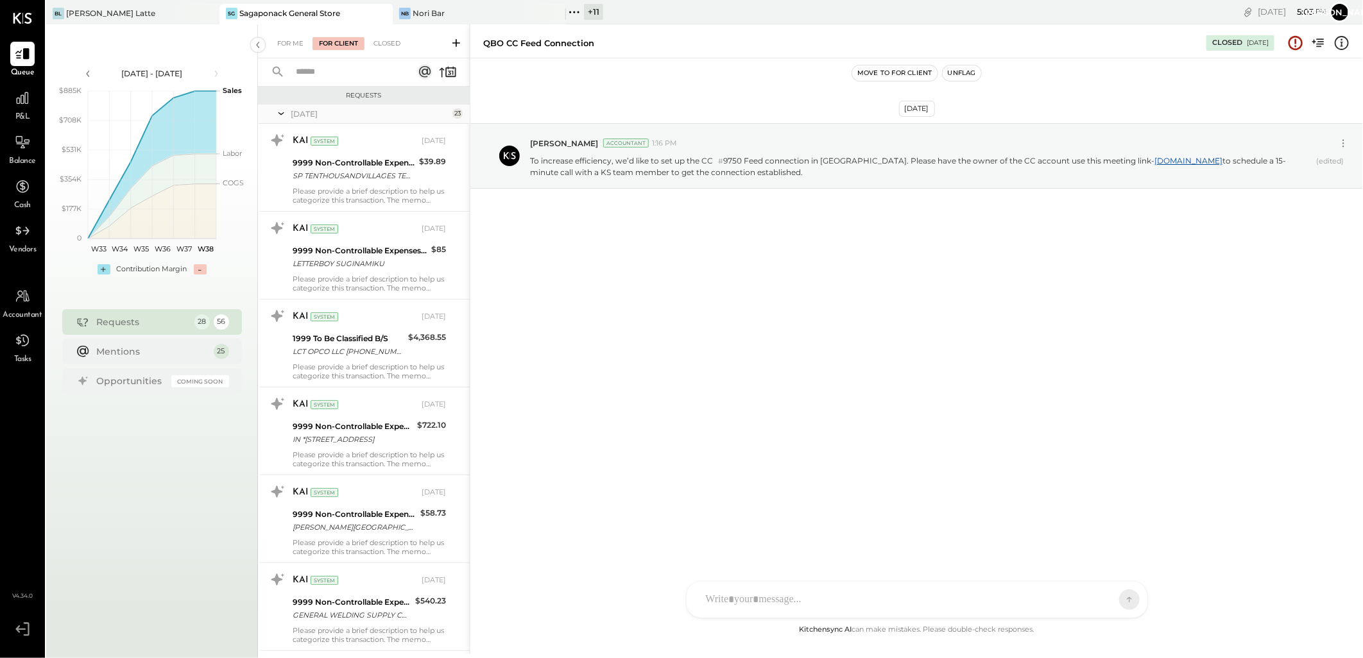
click at [327, 73] on input "text" at bounding box center [344, 72] width 113 height 21
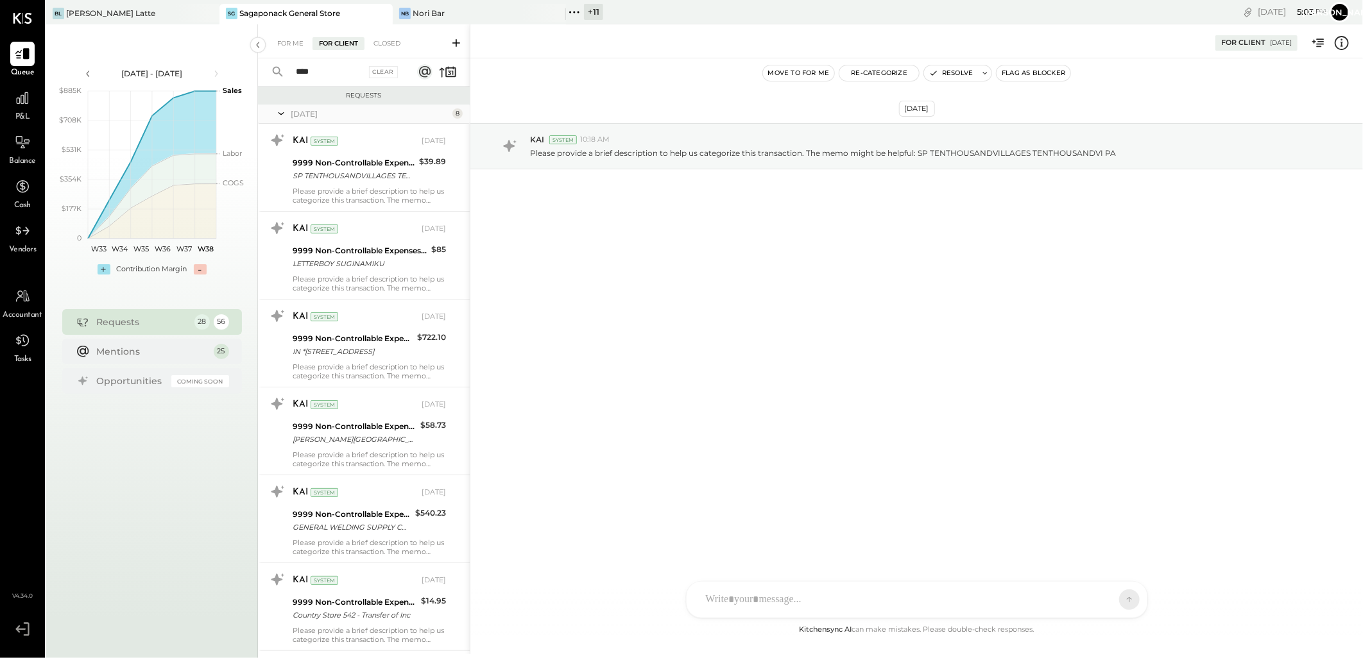
type input "****"
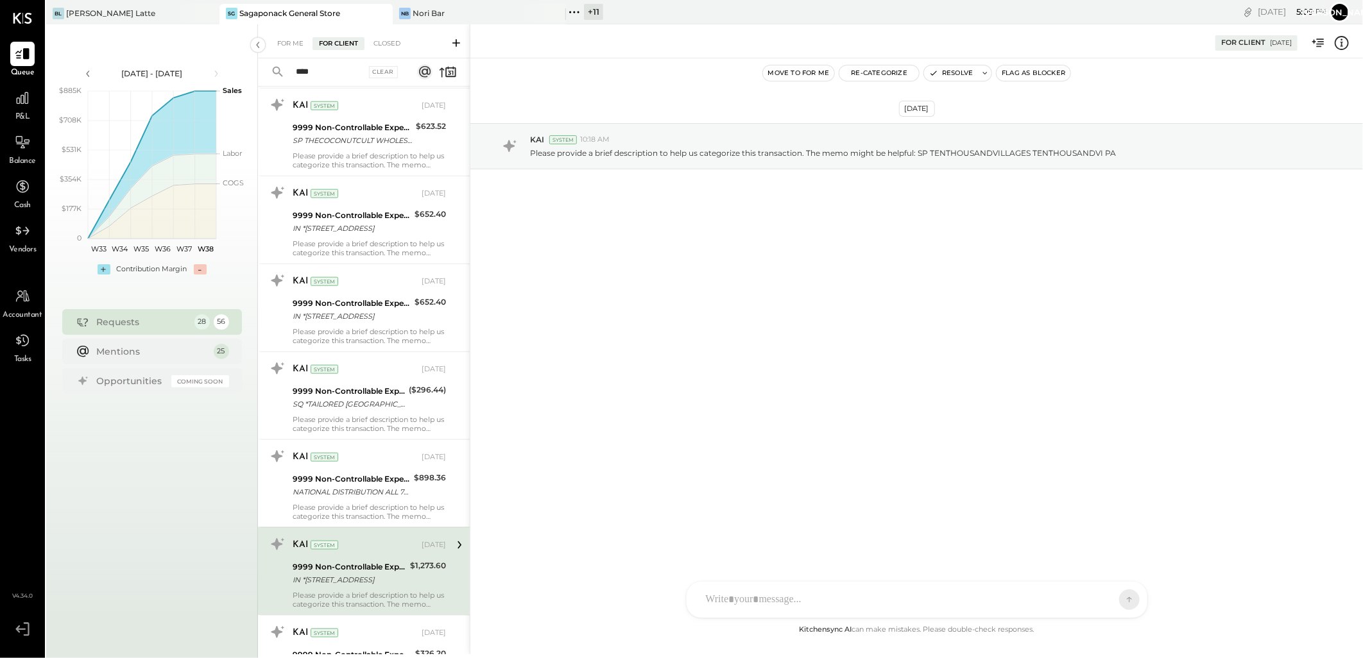
scroll to position [1040, 0]
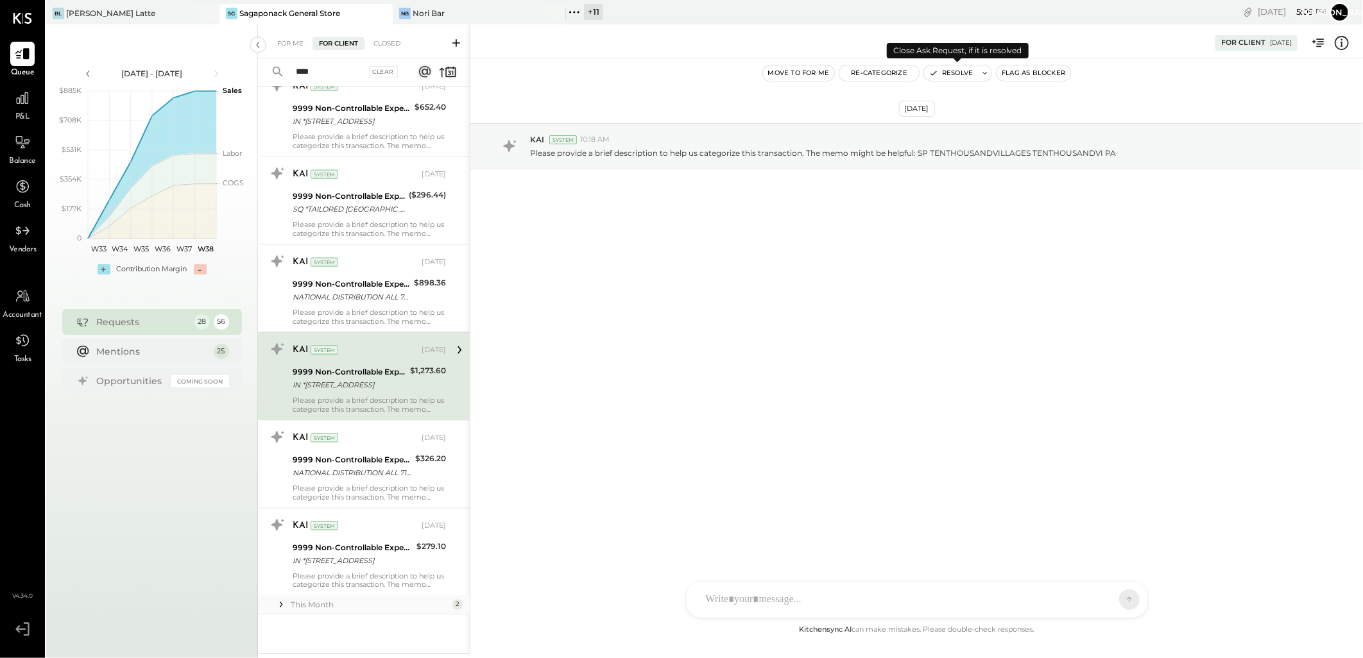
click at [961, 74] on button "Resolve" at bounding box center [951, 72] width 54 height 15
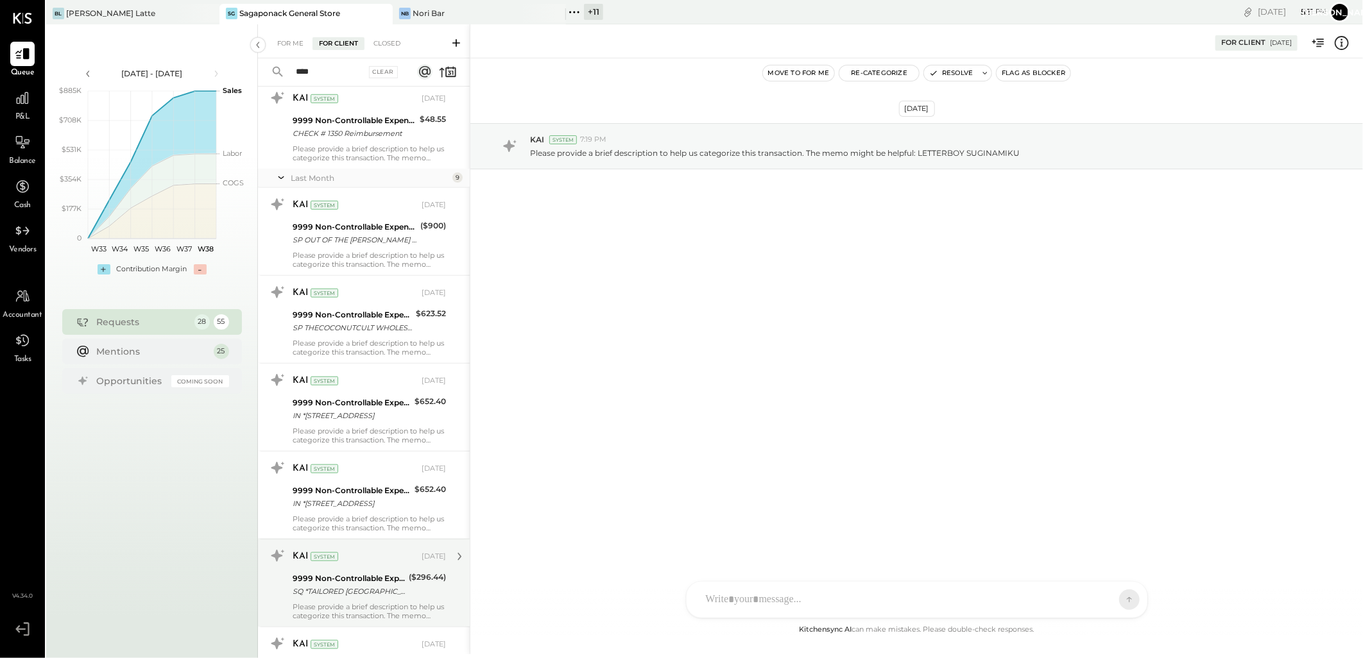
scroll to position [952, 0]
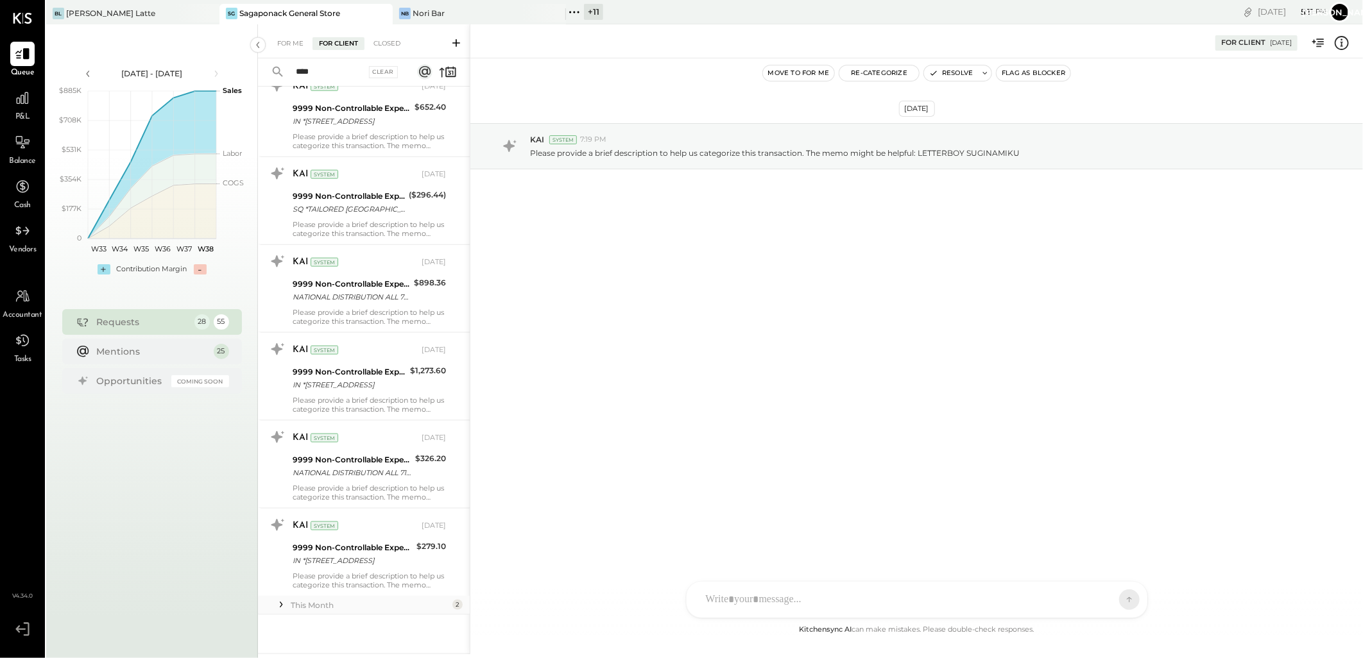
click at [286, 610] on icon at bounding box center [281, 605] width 13 height 13
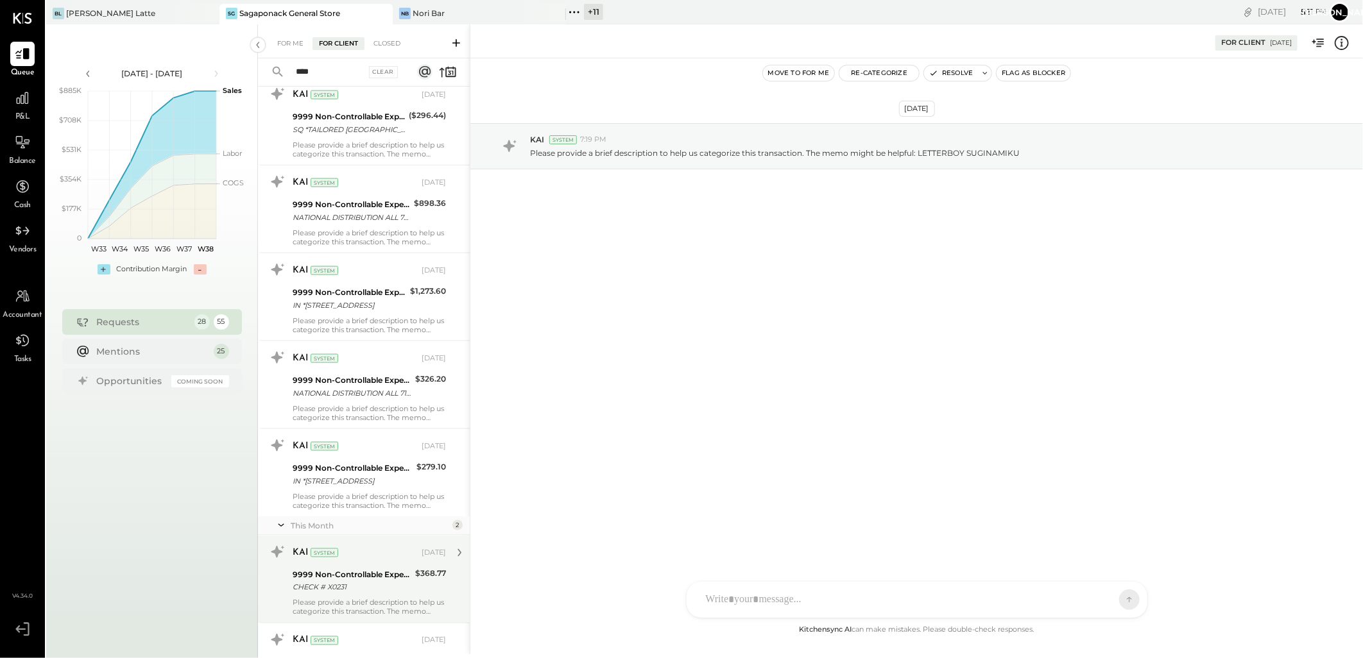
scroll to position [1127, 0]
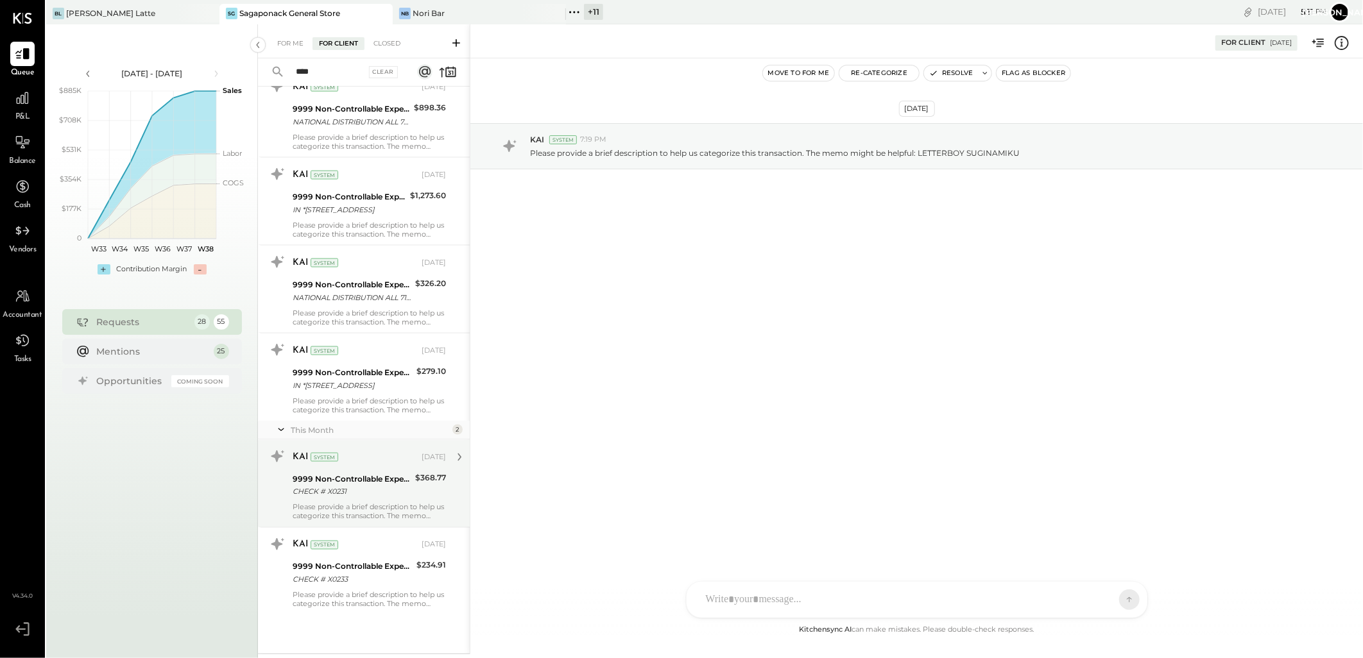
click at [374, 477] on div "9999 Non-Controllable Expenses:Other Income and Expenses:To Be Classified P&L" at bounding box center [352, 479] width 119 height 13
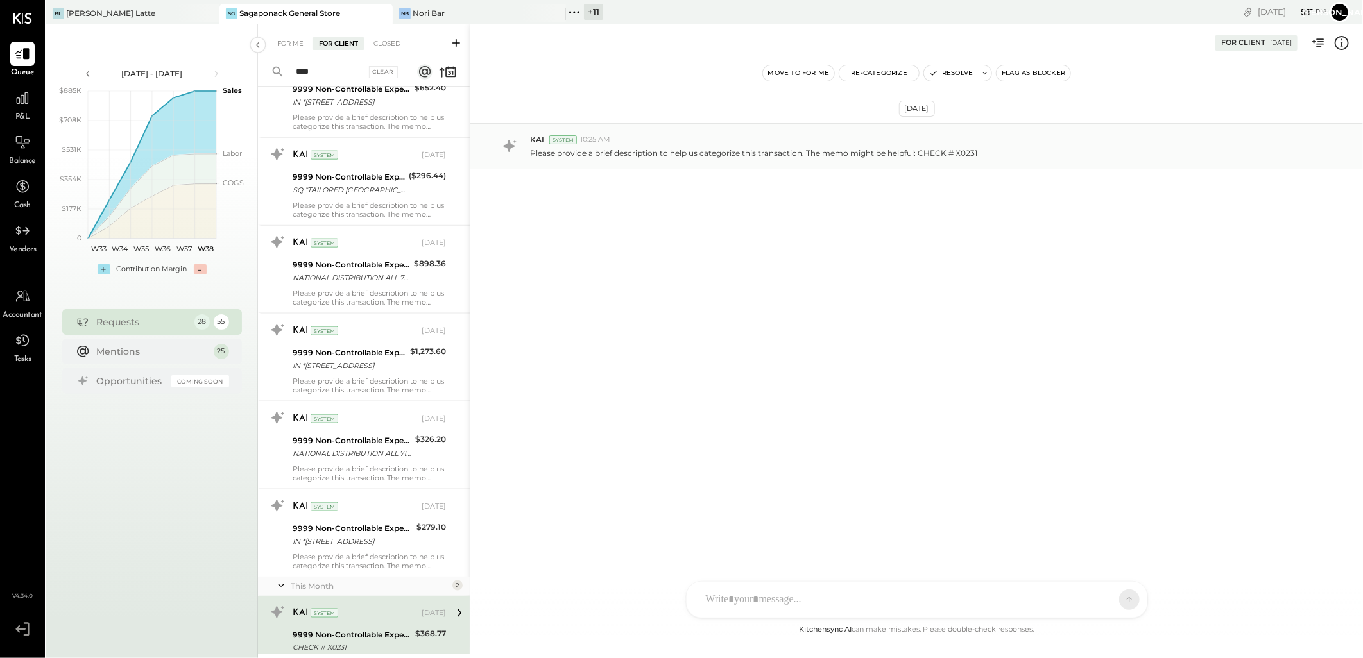
scroll to position [771, 0]
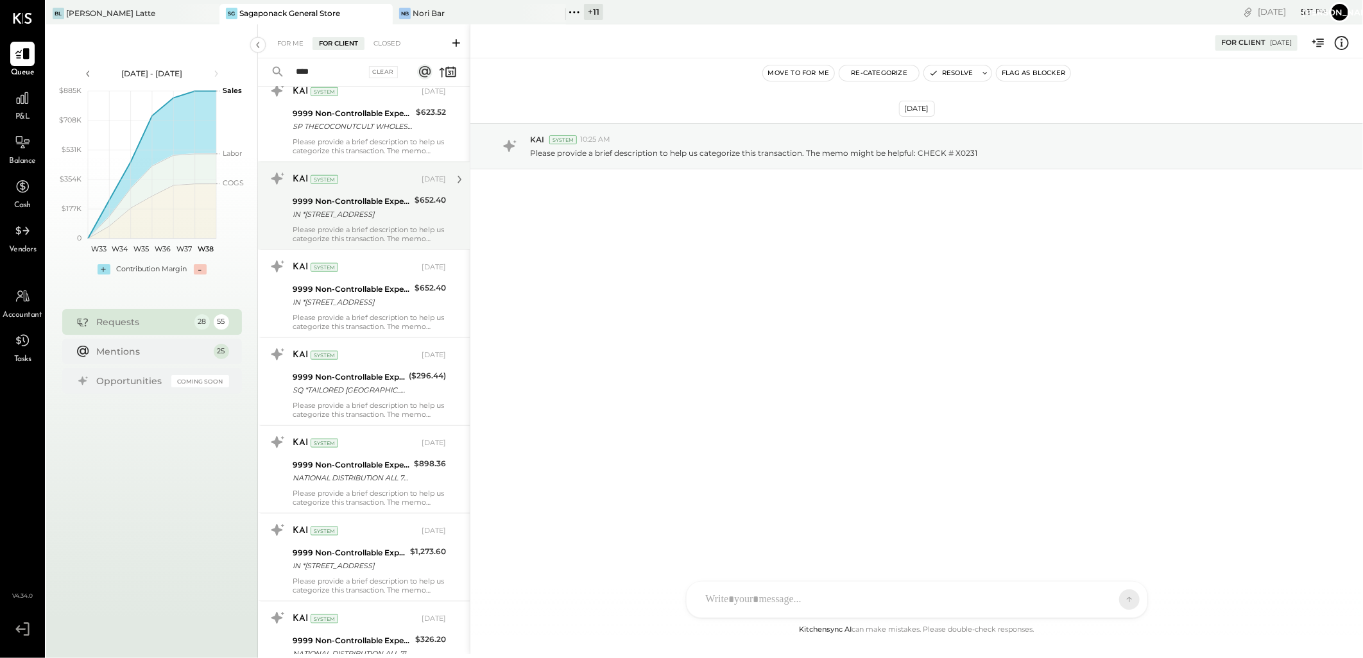
click at [414, 229] on div "Please provide a brief description to help us categorize this transaction. The …" at bounding box center [369, 234] width 153 height 18
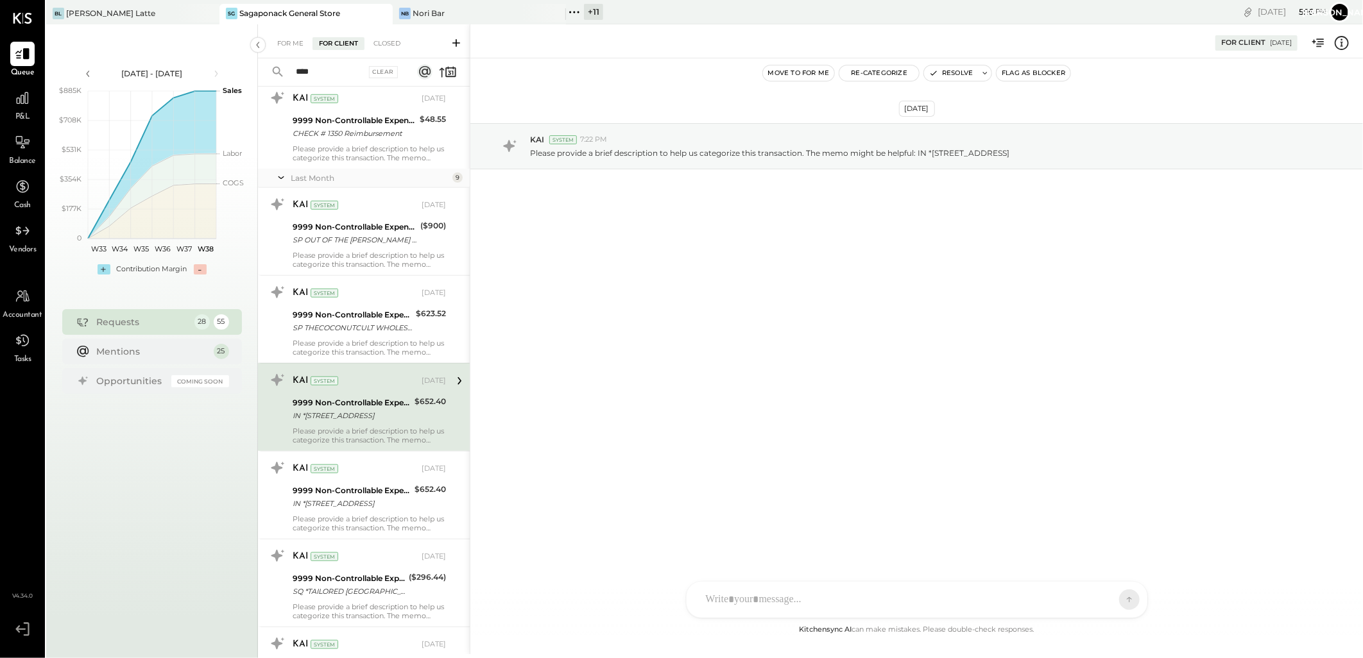
scroll to position [1127, 0]
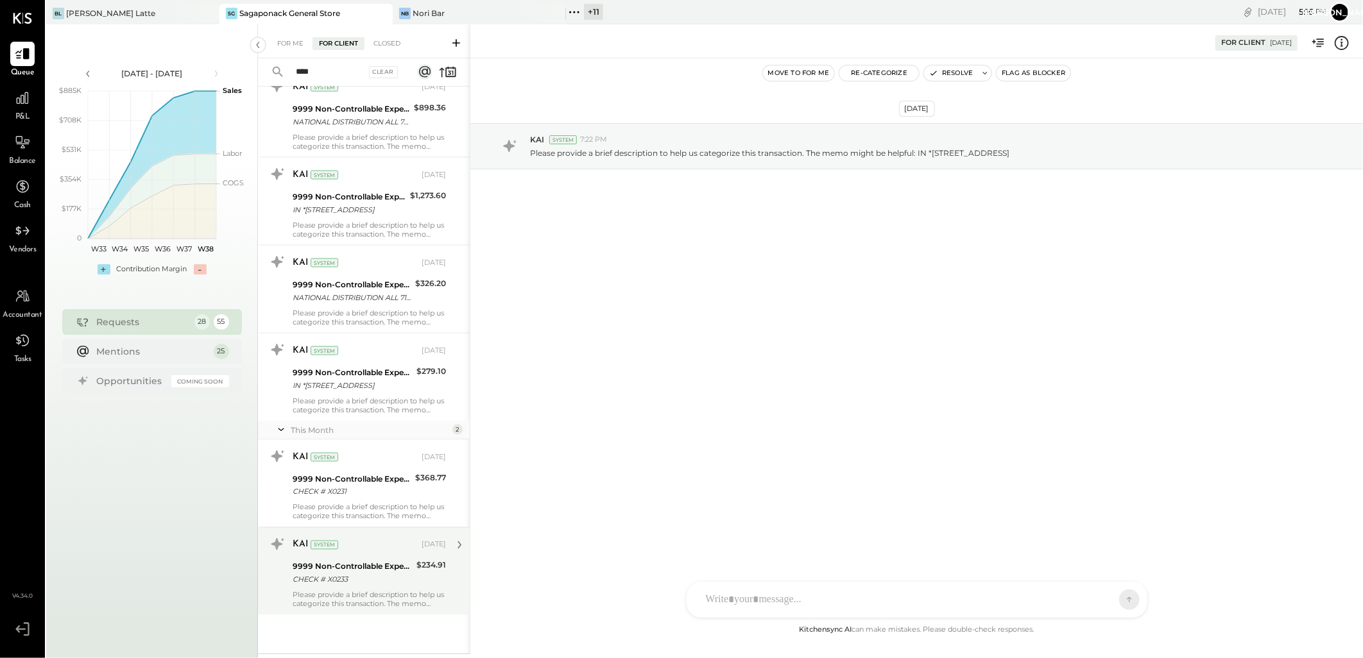
click at [373, 561] on div "9999 Non-Controllable Expenses:Other Income and Expenses:To Be Classified P&L" at bounding box center [353, 567] width 120 height 13
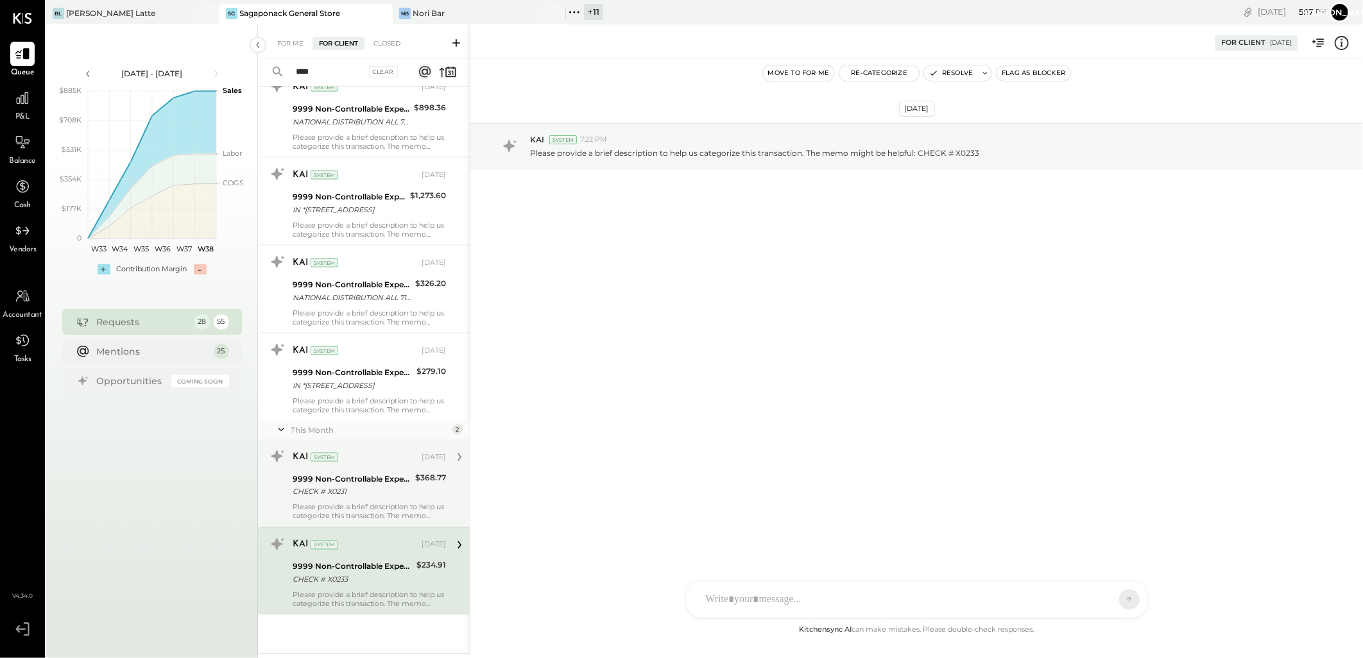
click at [375, 486] on div "CHECK # X0231" at bounding box center [352, 492] width 119 height 13
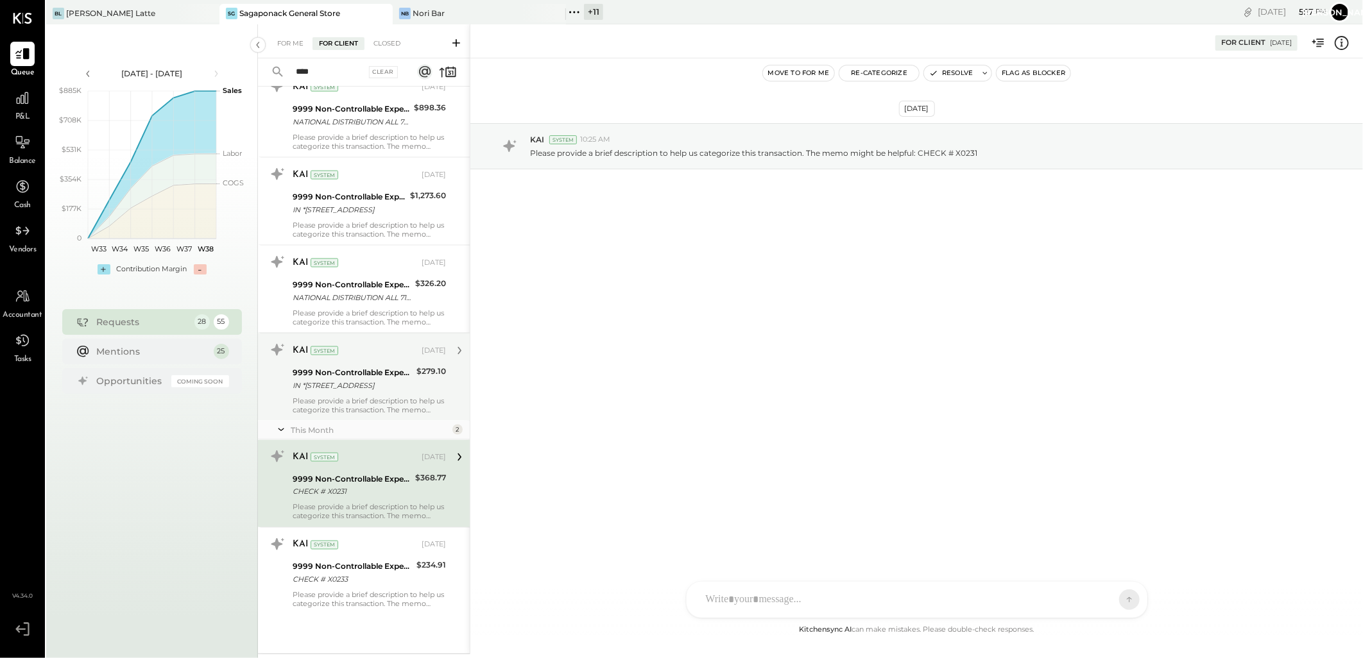
click at [389, 415] on div "KAI System Aug 11, 2025 9999 Non-Controllable Expenses:Other Income and Expense…" at bounding box center [364, 377] width 212 height 88
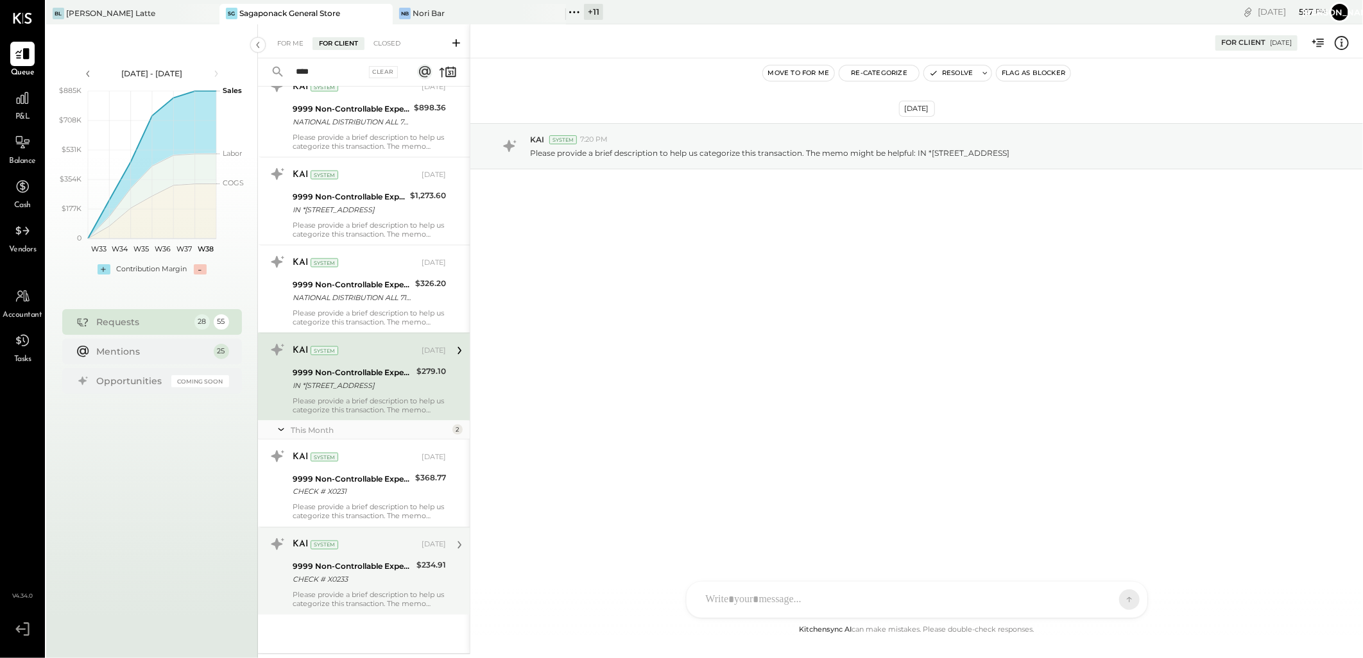
click at [366, 561] on div "9999 Non-Controllable Expenses:Other Income and Expenses:To Be Classified P&L" at bounding box center [353, 567] width 120 height 13
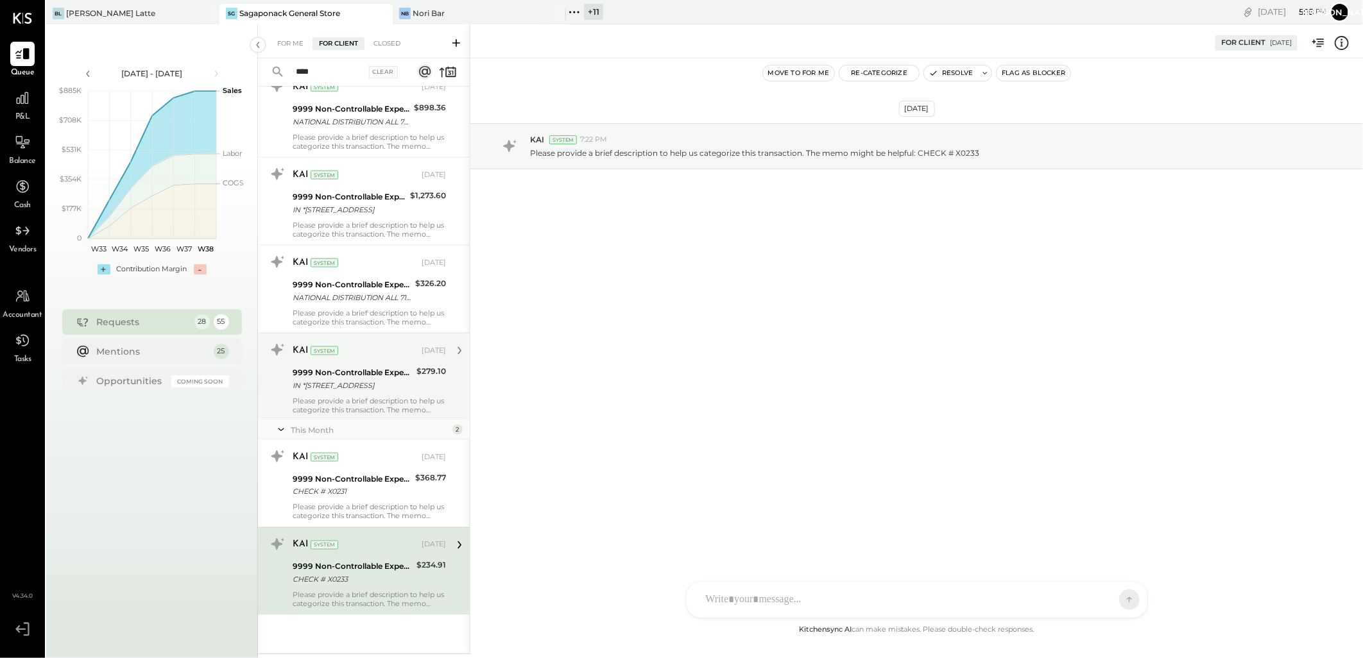
click at [382, 386] on div "IN *MATTITUCK MAIN ROAD L 631-2981963 NY" at bounding box center [353, 385] width 120 height 13
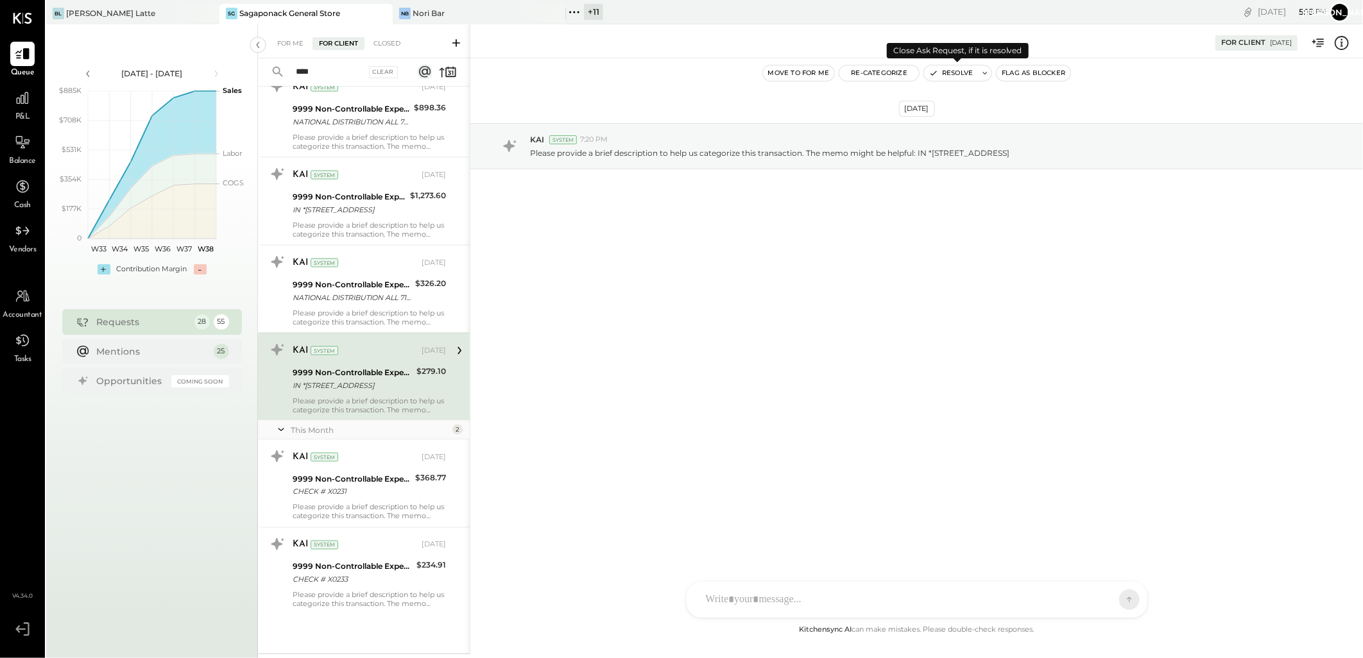
click at [950, 74] on button "Resolve" at bounding box center [951, 72] width 54 height 15
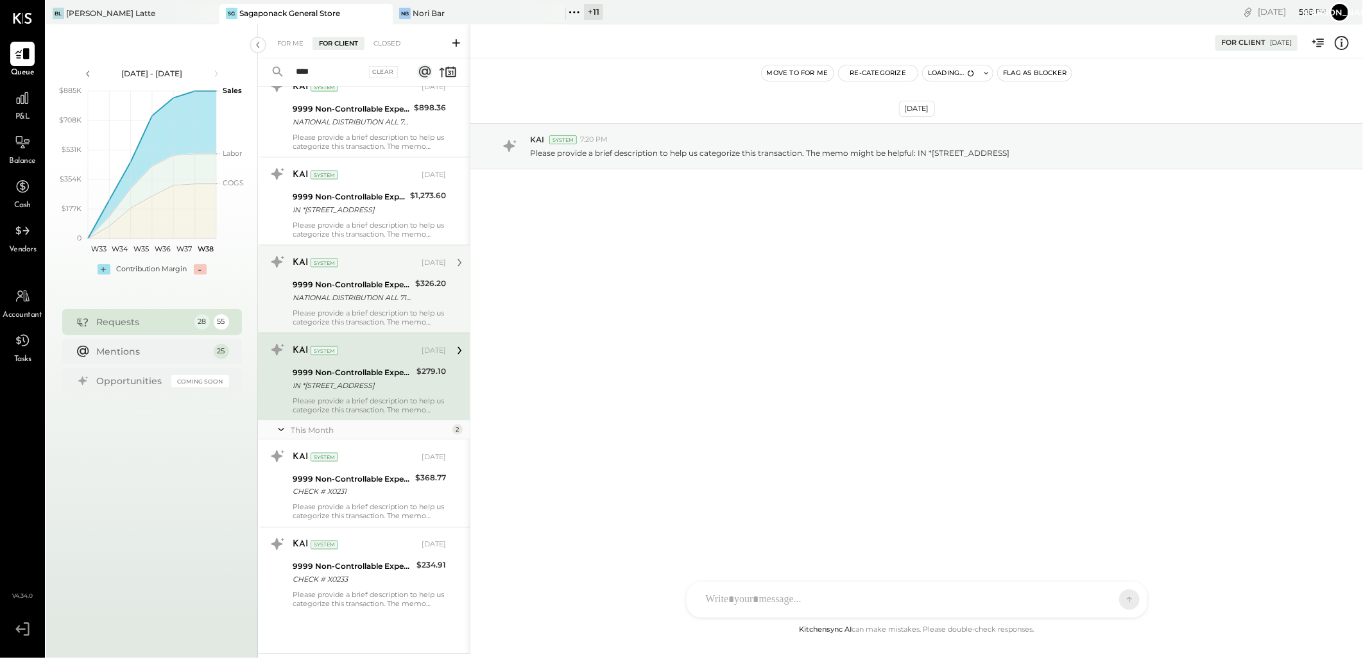
click at [329, 239] on div "KAI System Aug 08, 2025 9999 Non-Controllable Expenses:Other Income and Expense…" at bounding box center [369, 201] width 153 height 74
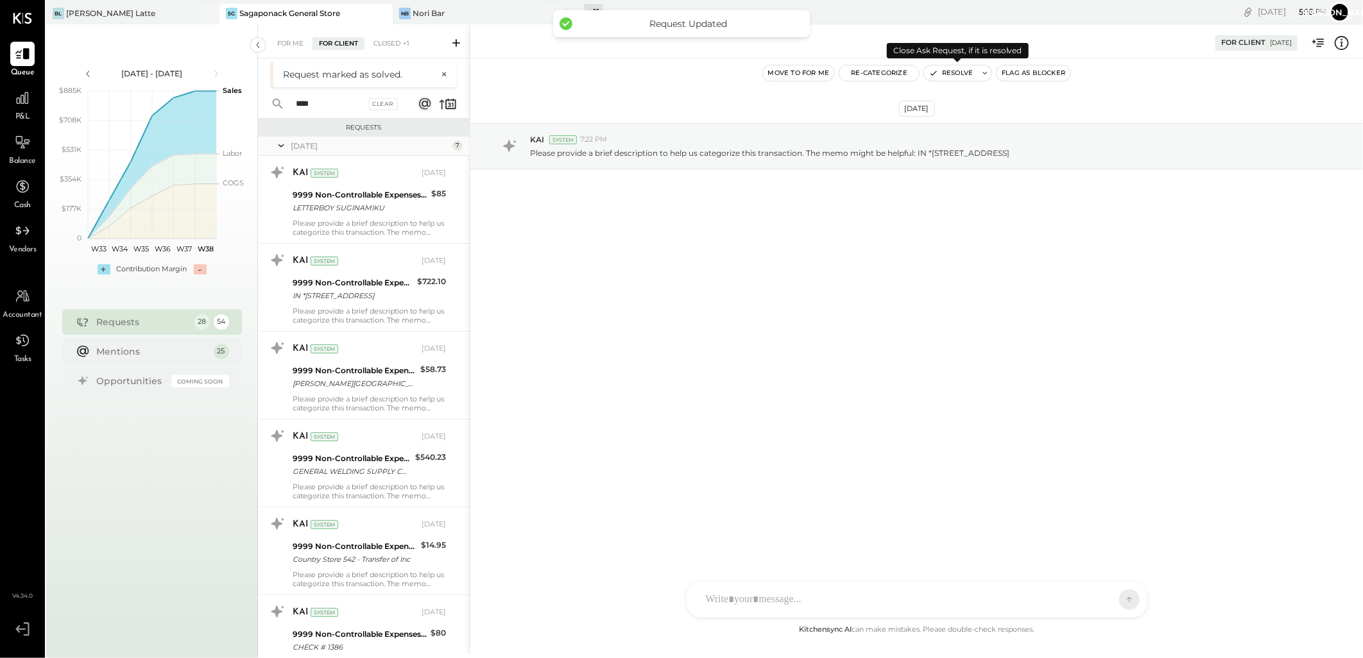
click at [941, 71] on button "Resolve" at bounding box center [951, 72] width 54 height 15
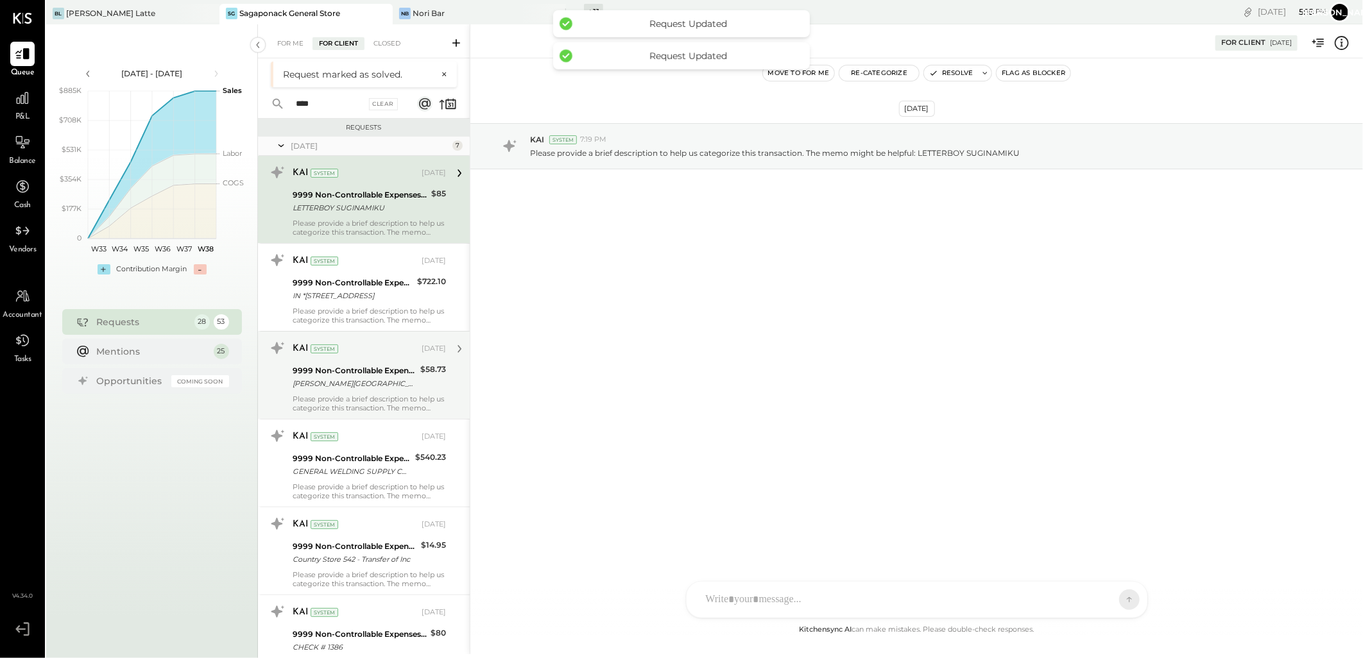
click at [361, 372] on div "9999 Non-Controllable Expenses:Other Income and Expenses:To Be Classified P&L" at bounding box center [355, 370] width 124 height 13
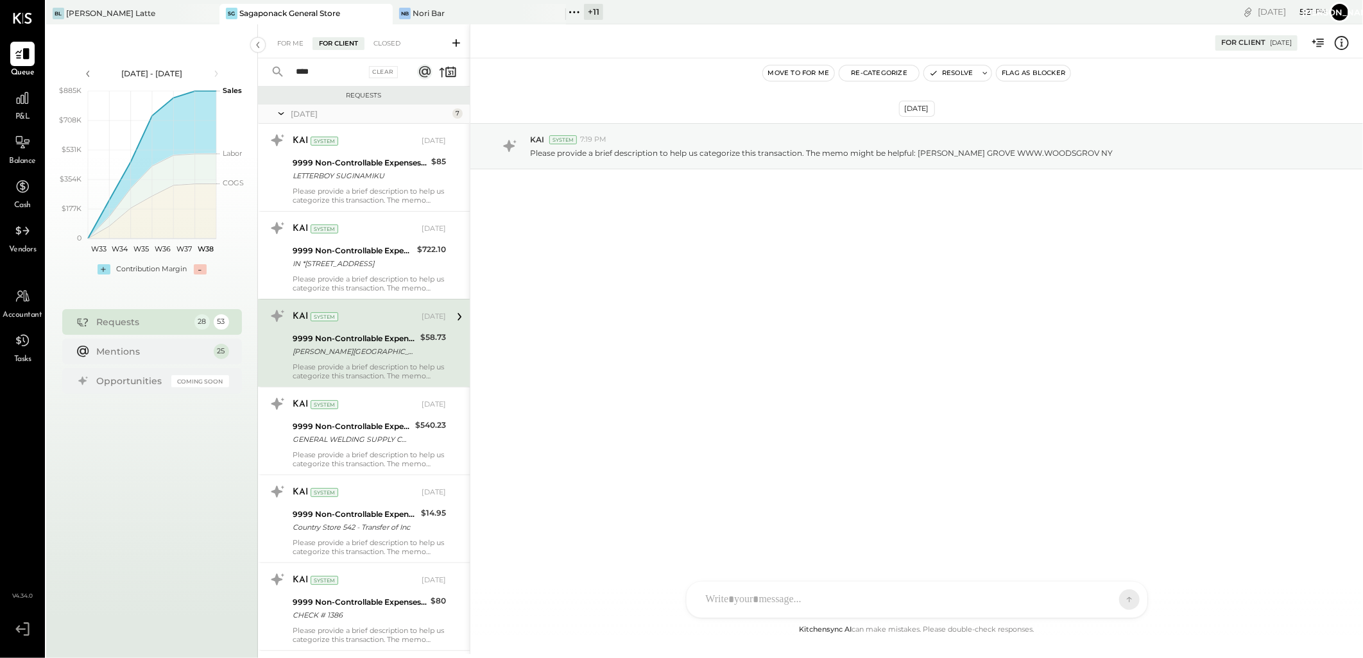
click at [398, 340] on div "9999 Non-Controllable Expenses:Other Income and Expenses:To Be Classified P&L" at bounding box center [355, 338] width 124 height 13
click at [961, 73] on button "Resolve" at bounding box center [951, 72] width 54 height 15
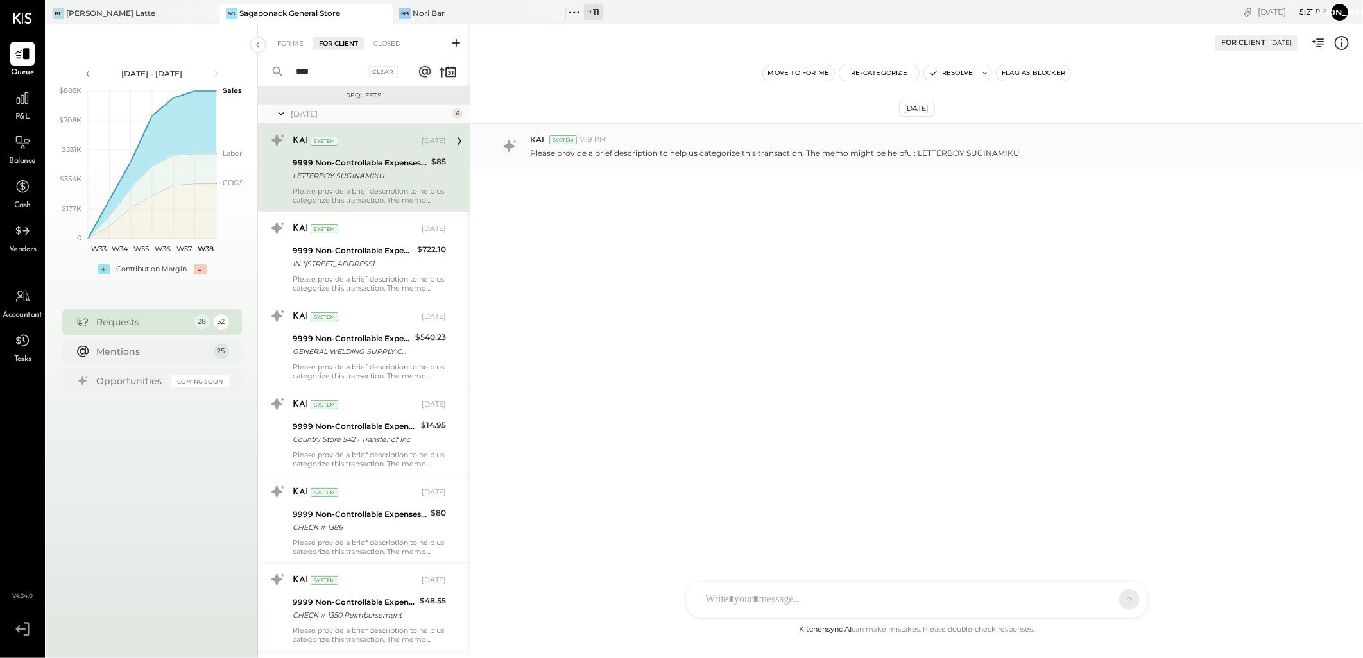
drag, startPoint x: 920, startPoint y: 141, endPoint x: 920, endPoint y: 150, distance: 9.0
click at [920, 143] on div "KAI System 7:19 PM" at bounding box center [941, 139] width 823 height 11
drag, startPoint x: 920, startPoint y: 157, endPoint x: 1015, endPoint y: 157, distance: 95.6
click at [1015, 157] on p "Please provide a brief description to help us categorize this transaction. The …" at bounding box center [775, 153] width 490 height 11
copy p "LETTERBOY SUGINAMIKU"
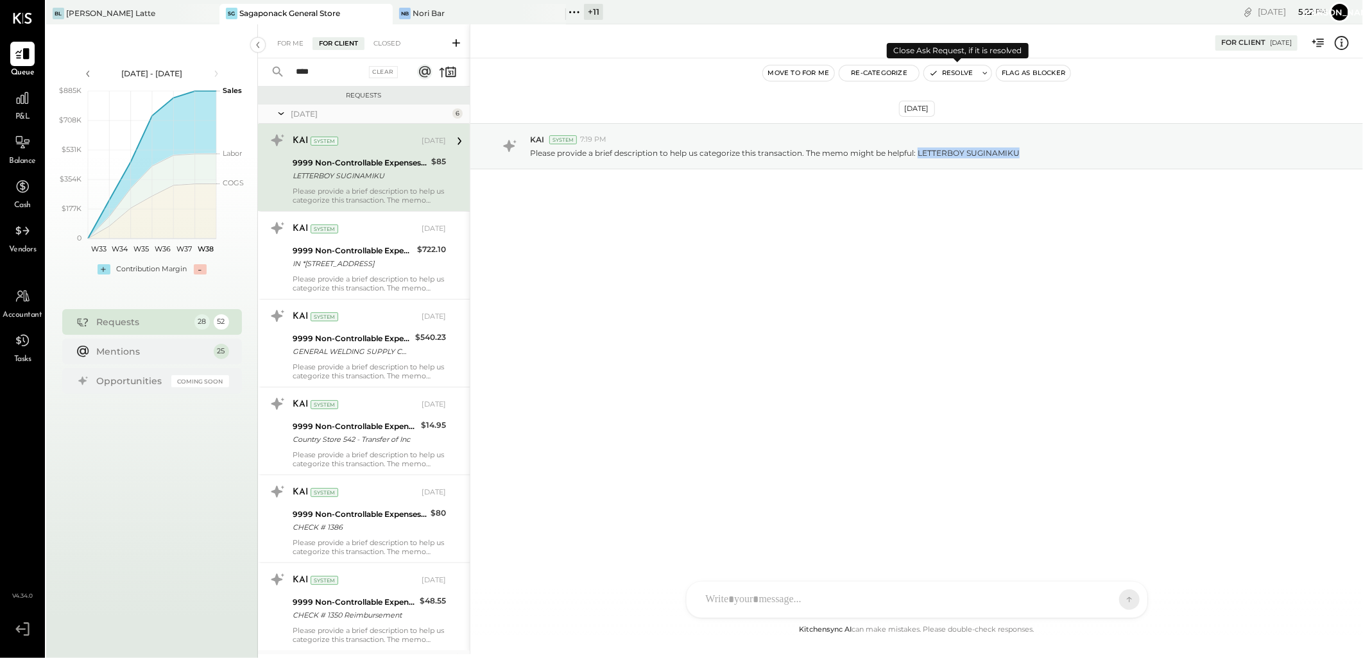
click at [948, 73] on button "Resolve" at bounding box center [951, 72] width 54 height 15
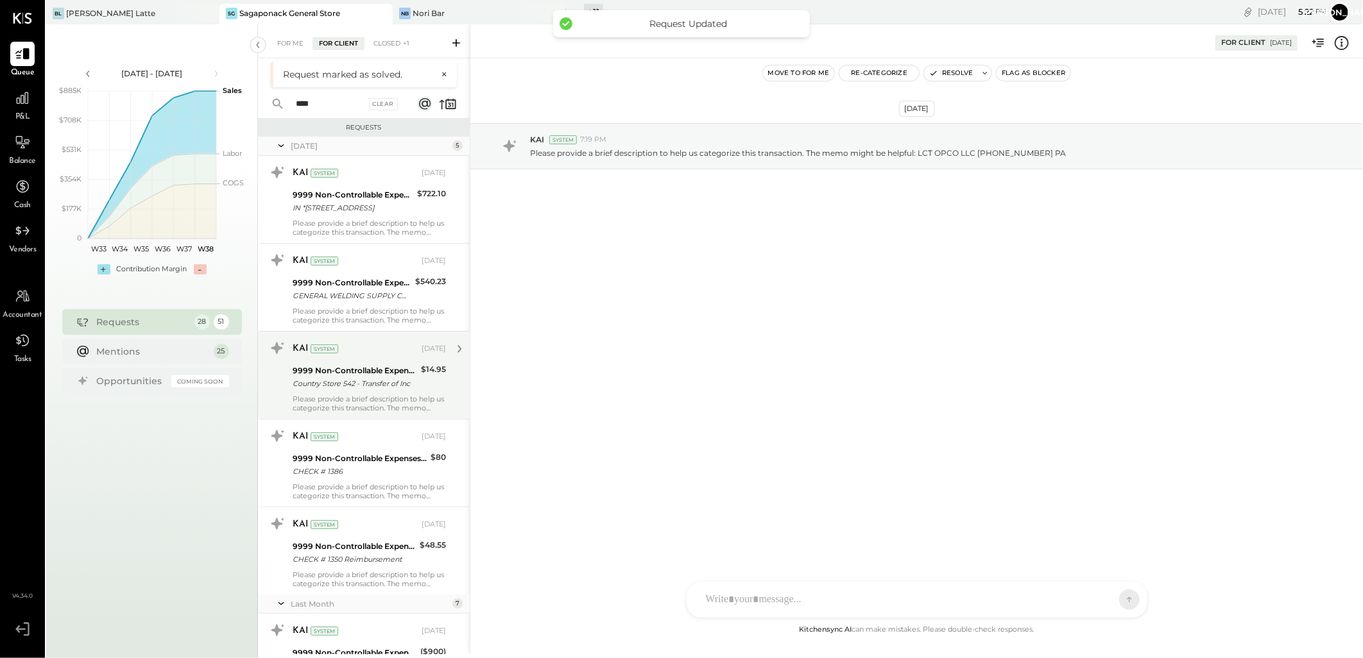
click at [398, 376] on div "9999 Non-Controllable Expenses:Other Income and Expenses:To Be Classified P&L" at bounding box center [355, 370] width 124 height 13
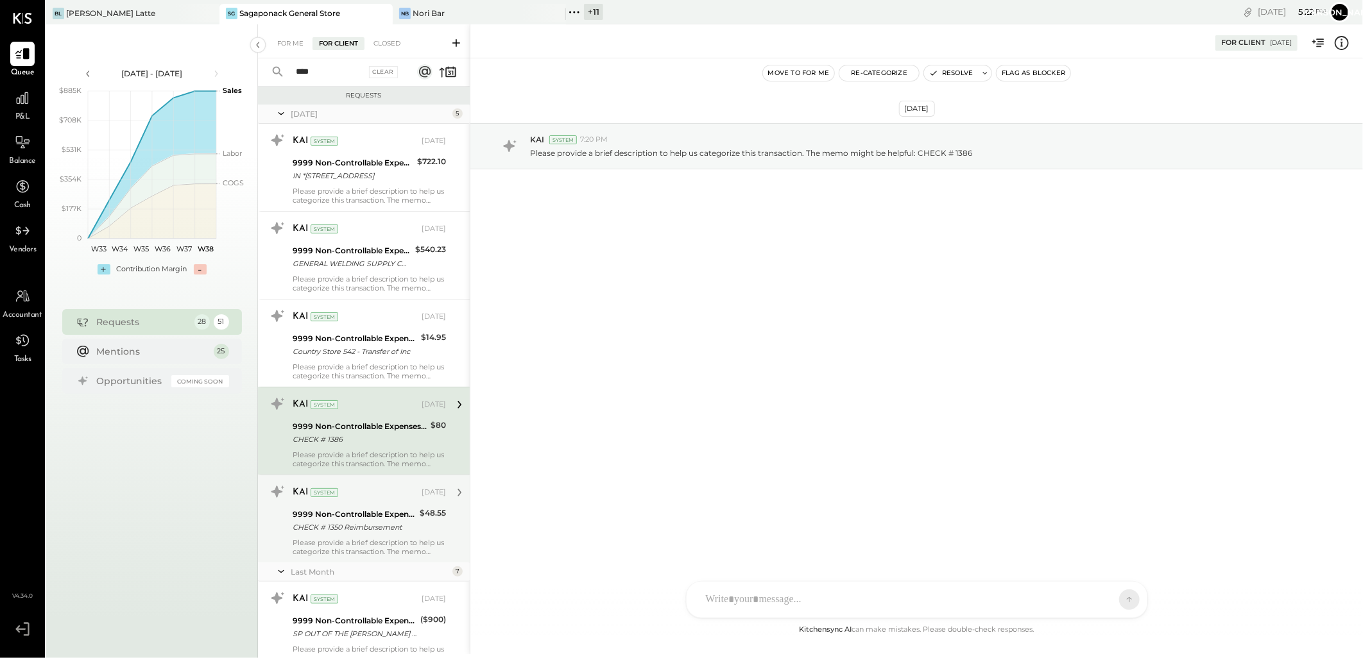
click at [374, 522] on div "CHECK # 1350 Reimbursement" at bounding box center [354, 527] width 123 height 13
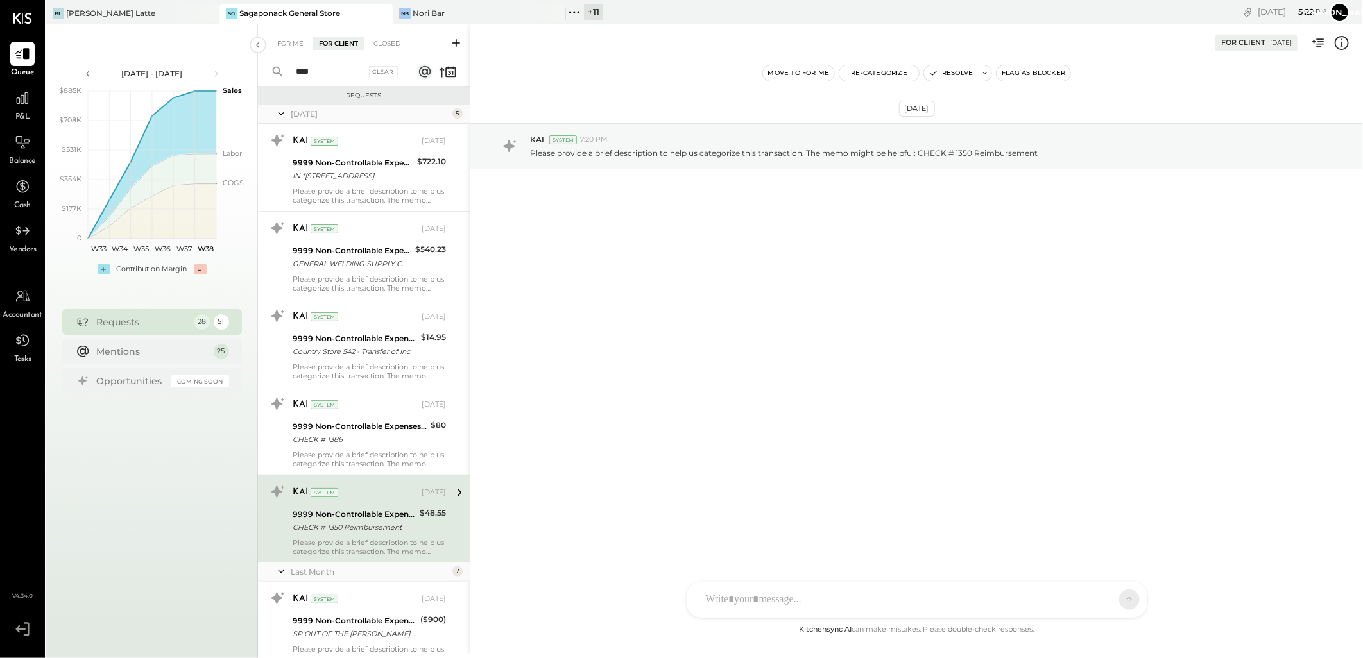
scroll to position [142, 0]
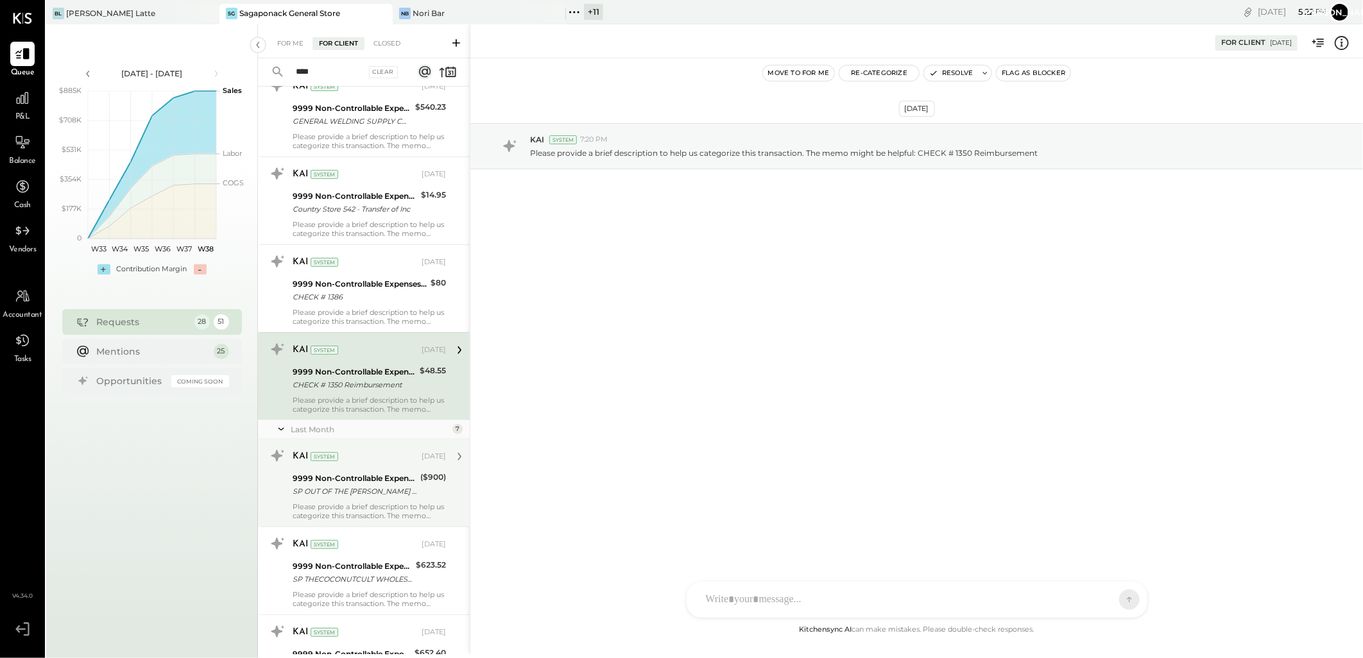
click at [352, 486] on div "SP OUT OF THE [PERSON_NAME] ORINDA CA" at bounding box center [355, 491] width 124 height 13
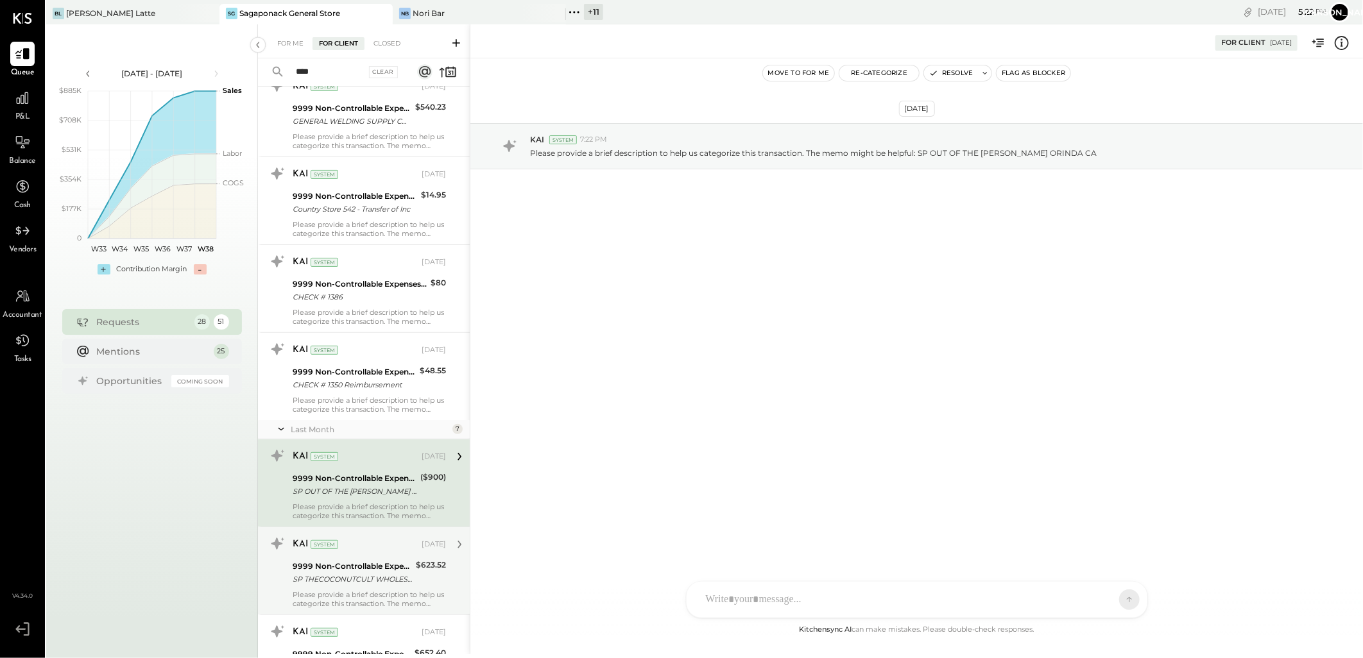
click at [354, 542] on div "KAI System" at bounding box center [356, 544] width 126 height 13
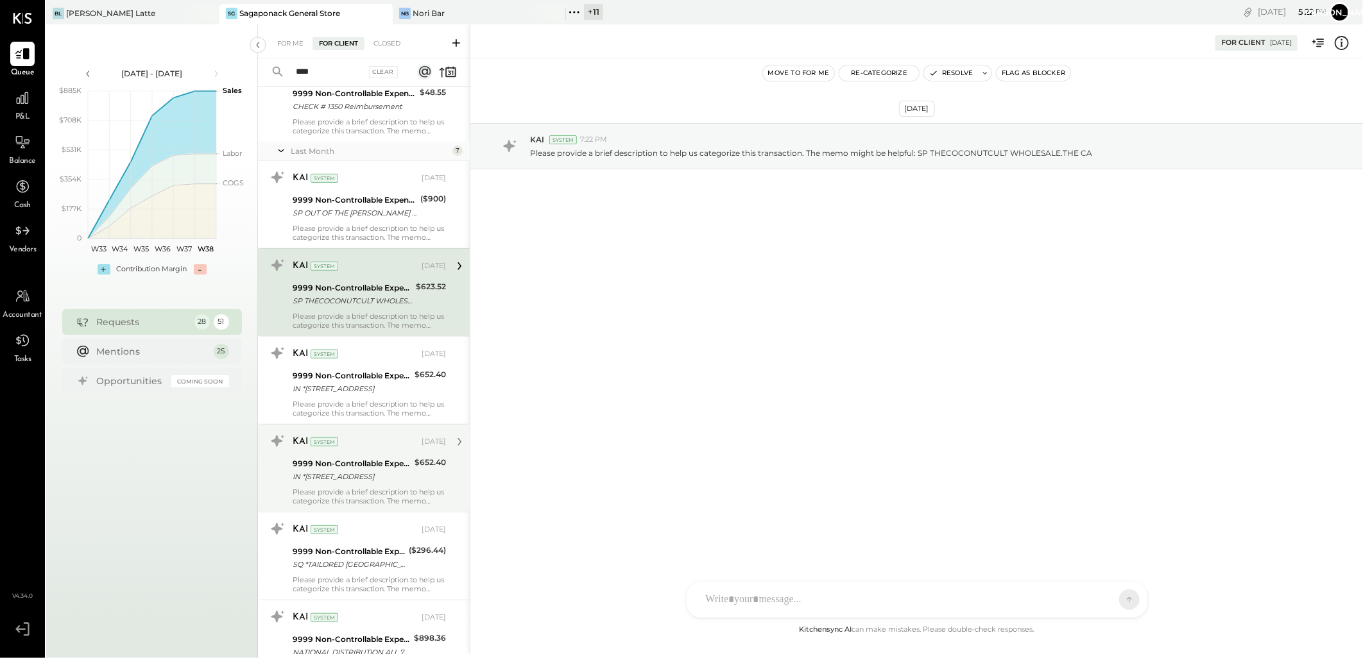
scroll to position [427, 0]
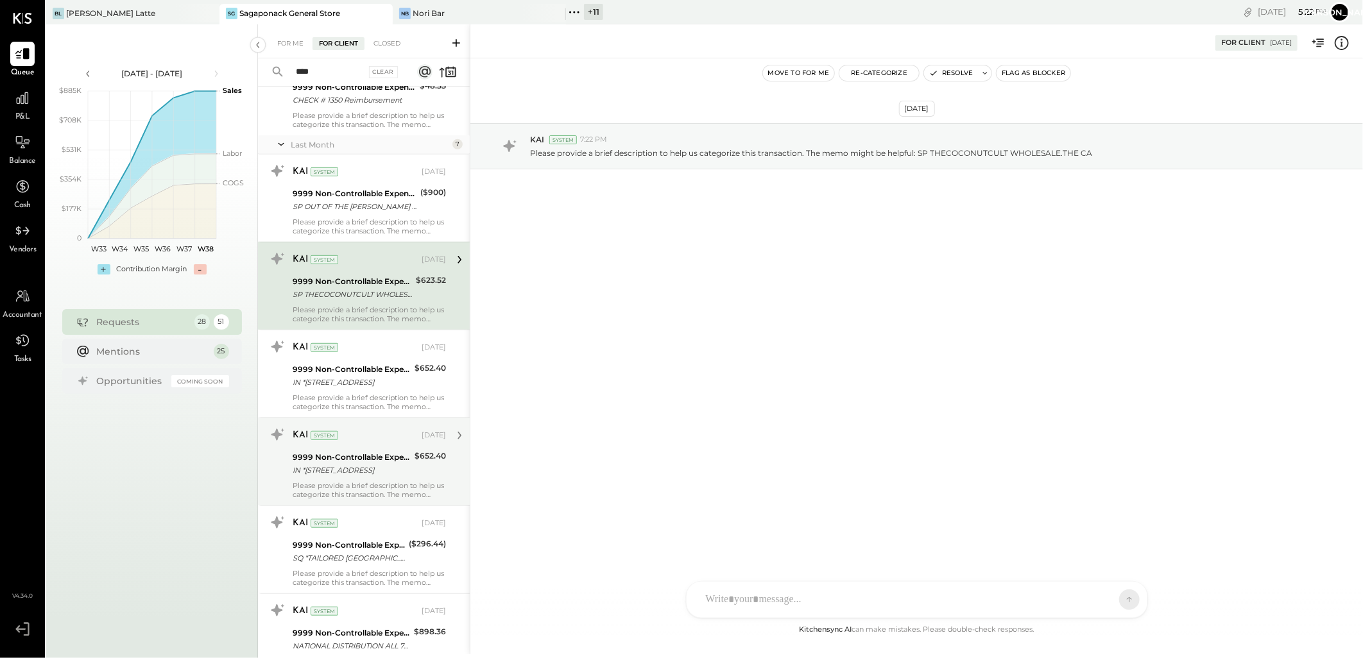
click at [374, 465] on div "IN *MATTITUCK MAIN ROAD L 631-2981963 NY" at bounding box center [352, 470] width 118 height 13
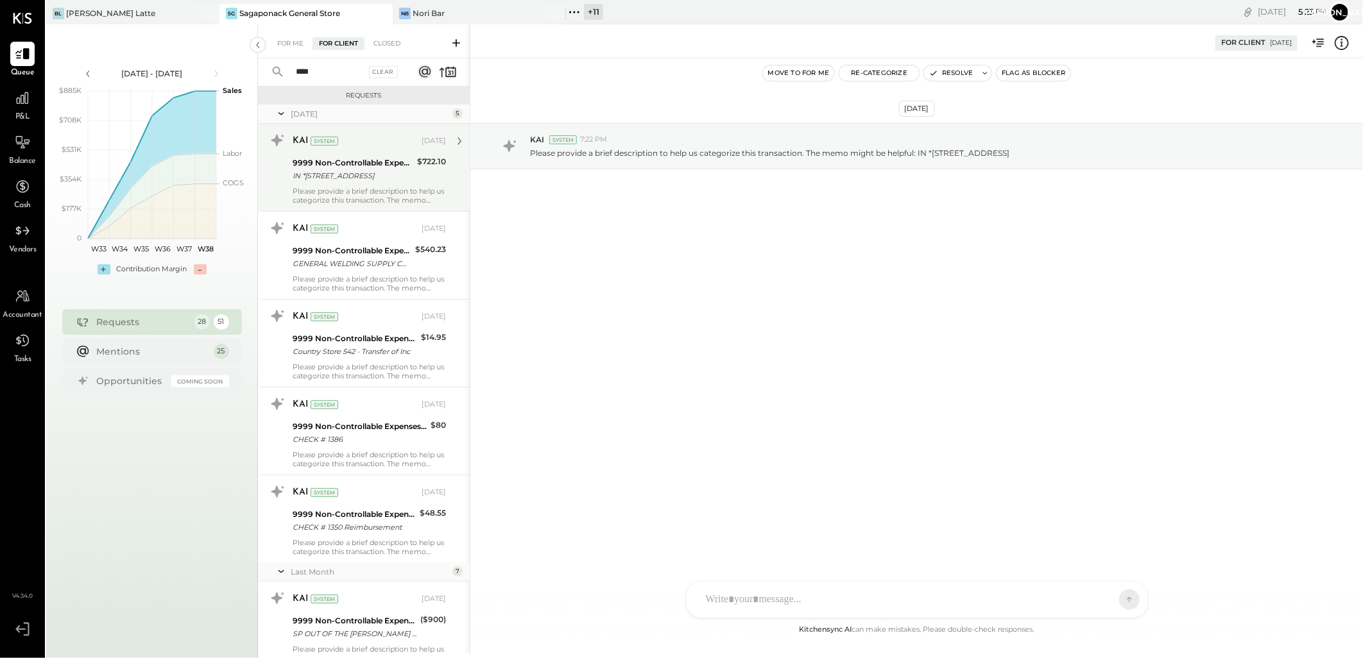
click at [363, 168] on div "9999 Non-Controllable Expenses:Other Income and Expenses:To Be Classified P&L" at bounding box center [353, 163] width 121 height 13
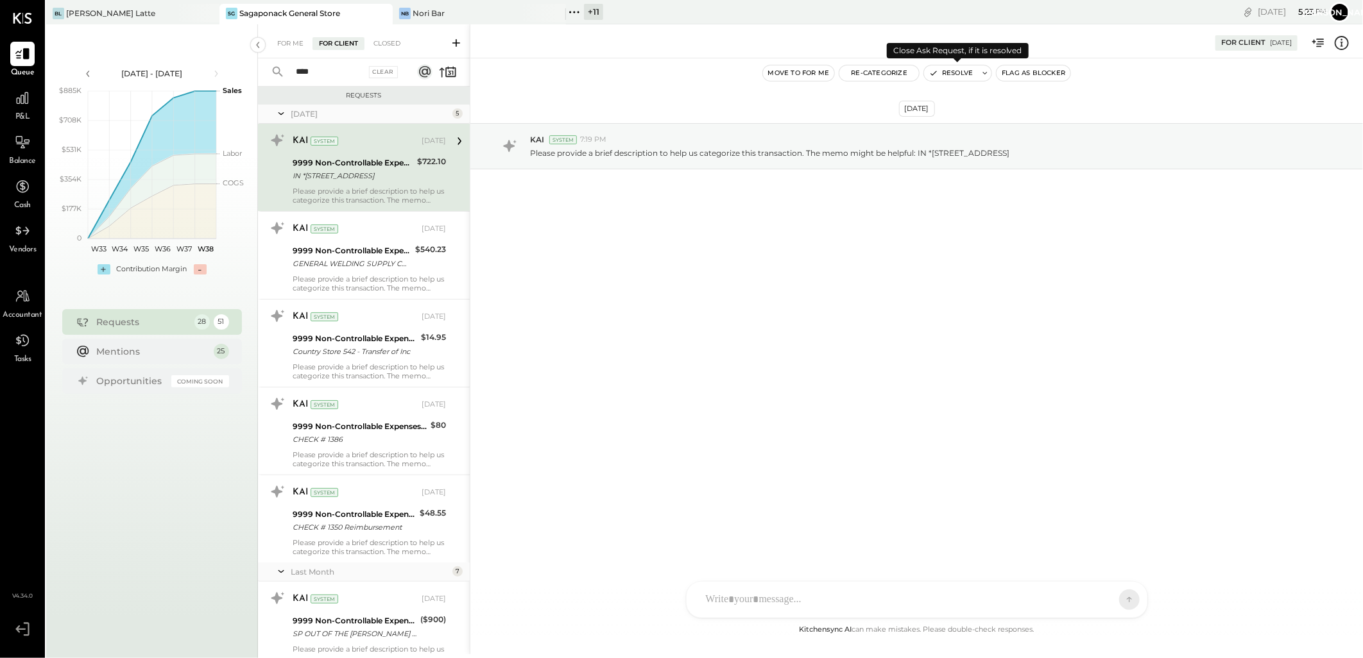
click at [946, 71] on button "Resolve" at bounding box center [951, 72] width 54 height 15
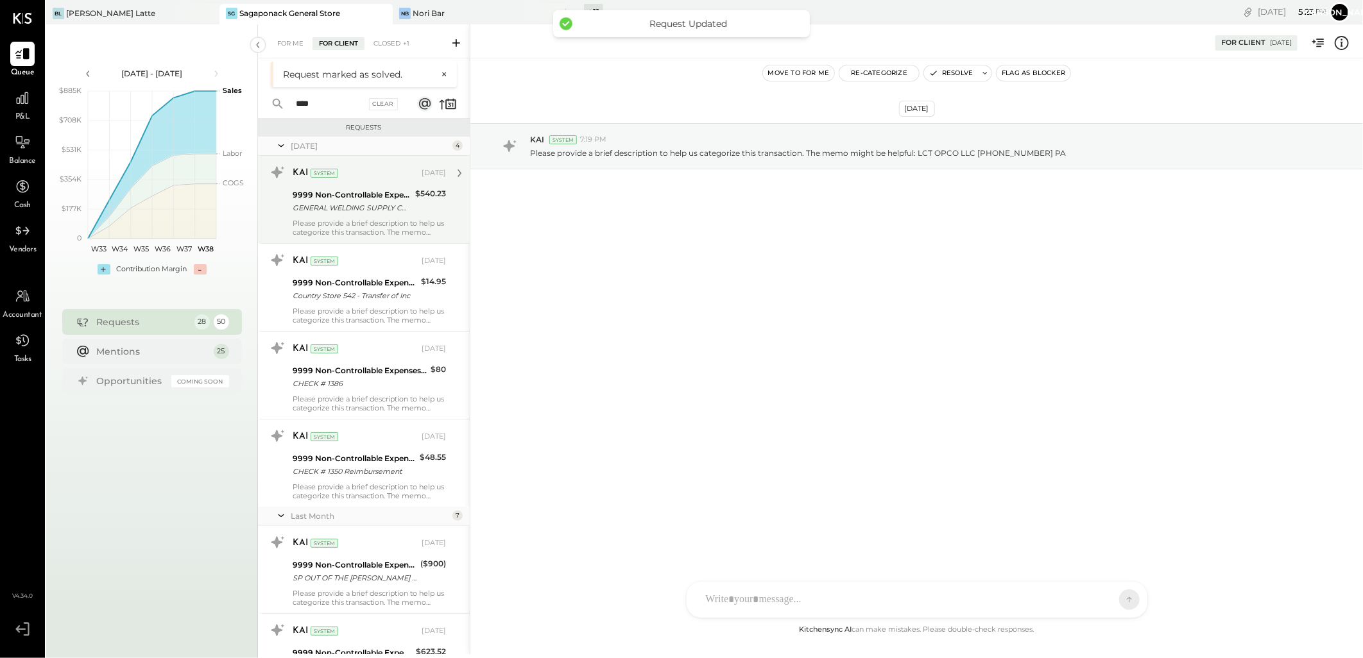
click at [343, 177] on div "KAI System" at bounding box center [356, 173] width 126 height 13
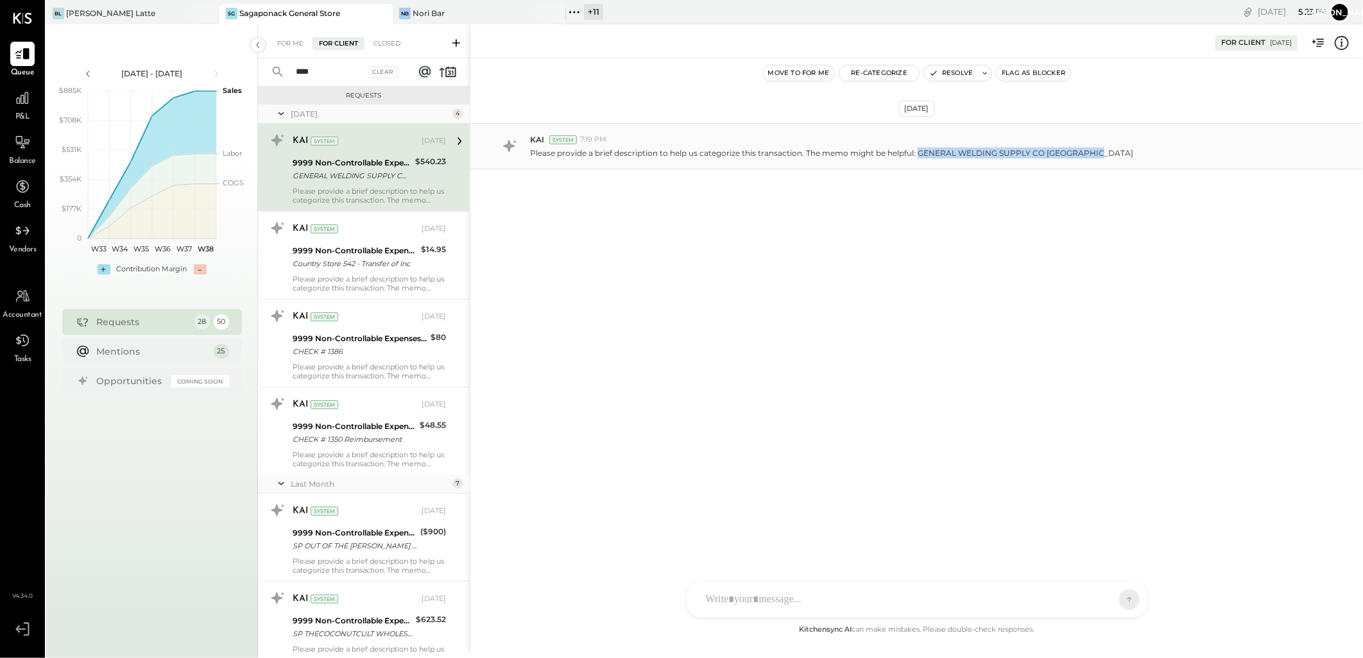
drag, startPoint x: 918, startPoint y: 153, endPoint x: 1138, endPoint y: 164, distance: 219.8
click at [1138, 164] on div "KAI System 7:19 PM Please provide a brief description to help us categorize thi…" at bounding box center [916, 146] width 893 height 46
copy p "GENERAL WELDING SUPPLY CO WESTBURY NY"
click at [937, 71] on button "Resolve" at bounding box center [951, 72] width 54 height 15
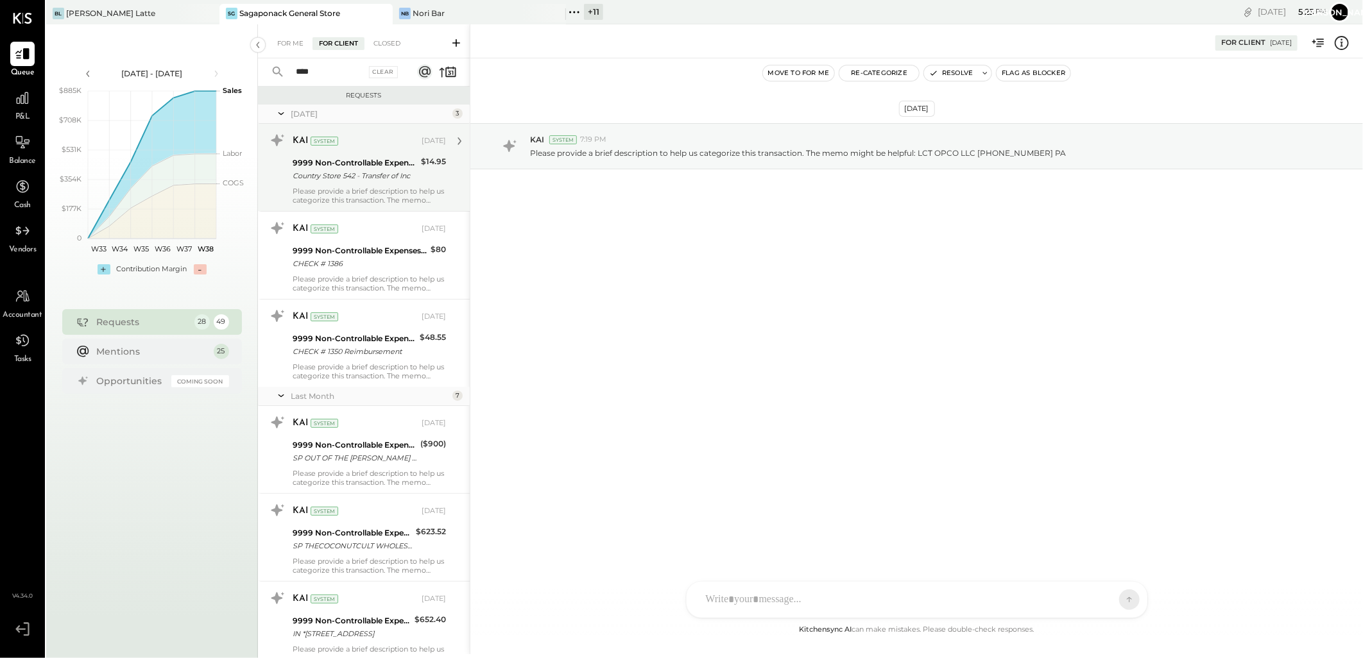
click at [402, 177] on div "Country Store 542 - Transfer of Inc" at bounding box center [355, 175] width 124 height 13
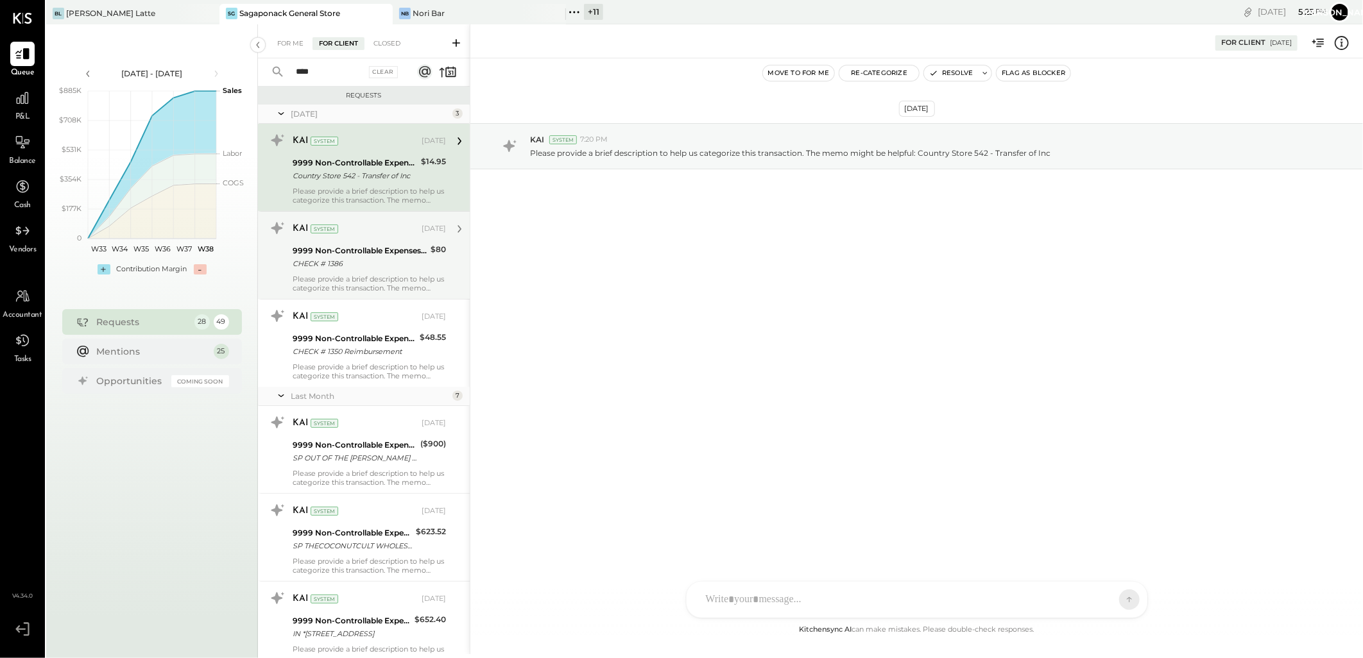
click at [393, 261] on div "CHECK # 1386" at bounding box center [360, 263] width 134 height 13
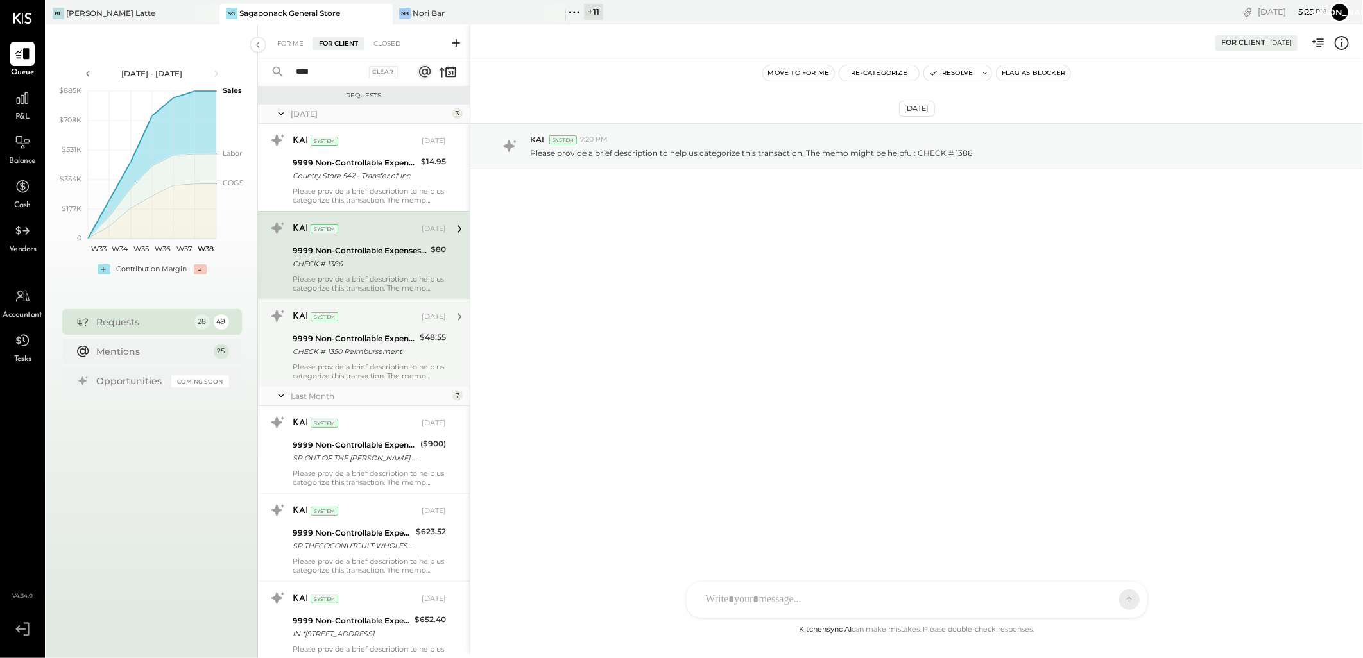
click at [379, 337] on div "9999 Non-Controllable Expenses:Other Income and Expenses:To Be Classified P&L" at bounding box center [354, 338] width 123 height 13
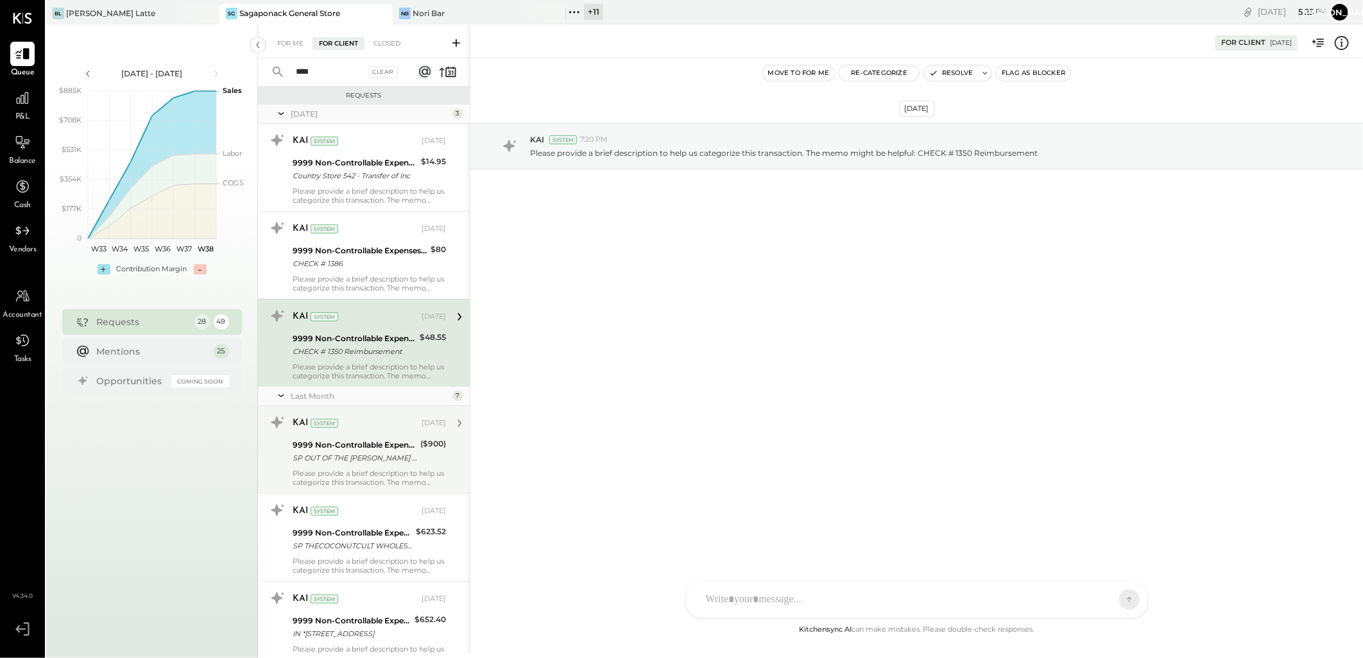
click at [364, 447] on div "9999 Non-Controllable Expenses:Other Income and Expenses:To Be Classified P&L" at bounding box center [355, 445] width 124 height 13
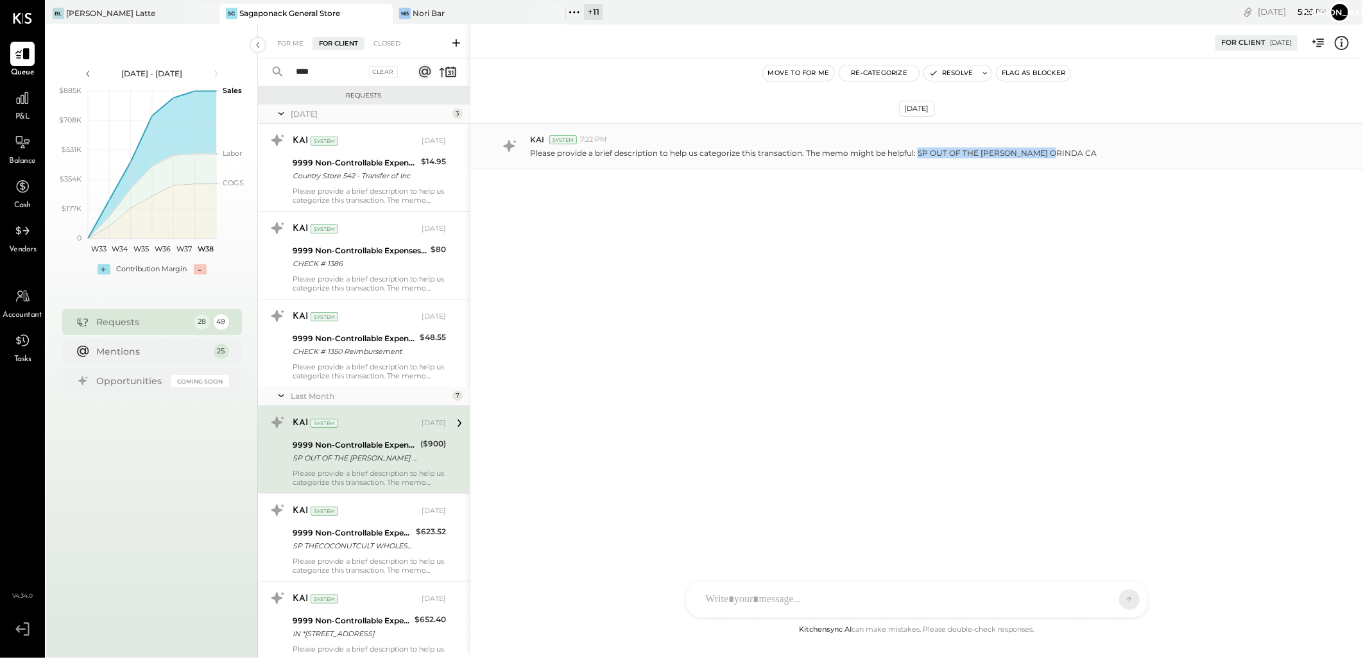
drag, startPoint x: 919, startPoint y: 150, endPoint x: 1066, endPoint y: 160, distance: 147.9
click at [1066, 160] on div "KAI System 7:22 PM Please provide a brief description to help us categorize thi…" at bounding box center [916, 146] width 893 height 46
copy p "SP OUT OF THE [PERSON_NAME] ORINDA CA"
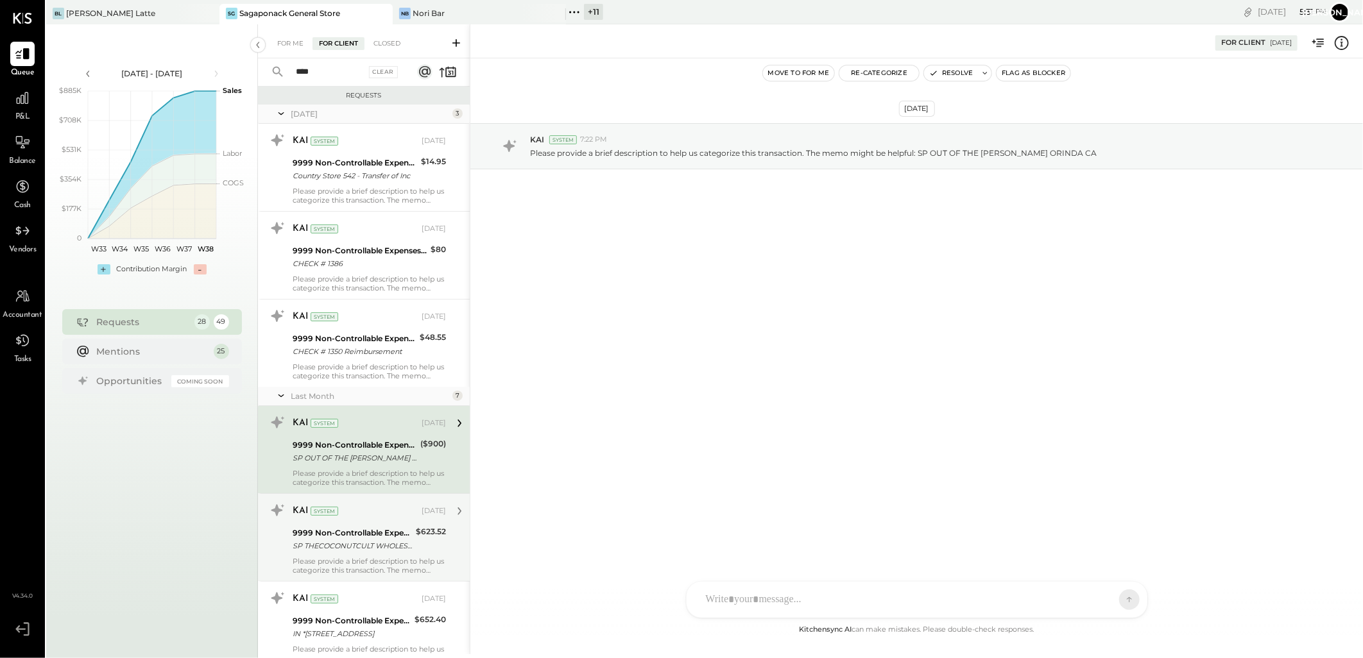
click at [350, 540] on div "SP THECOCONUTCULT WHOLESALE.THE CA" at bounding box center [352, 546] width 119 height 13
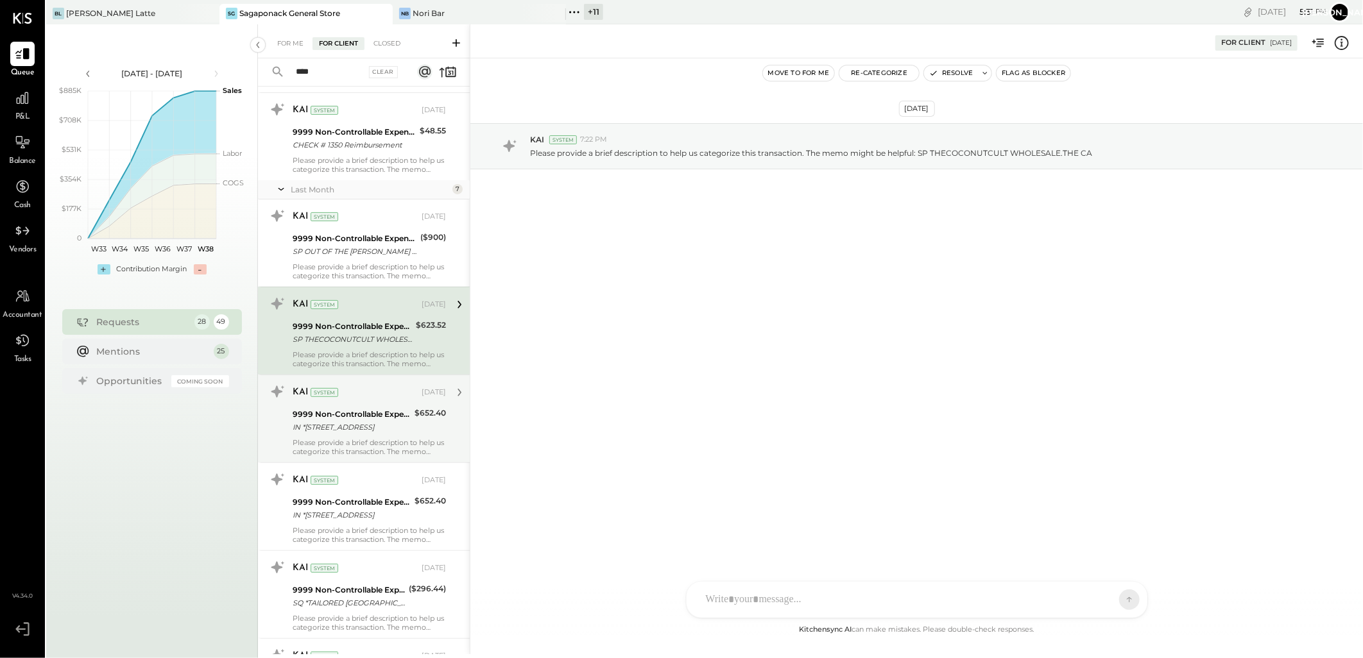
scroll to position [214, 0]
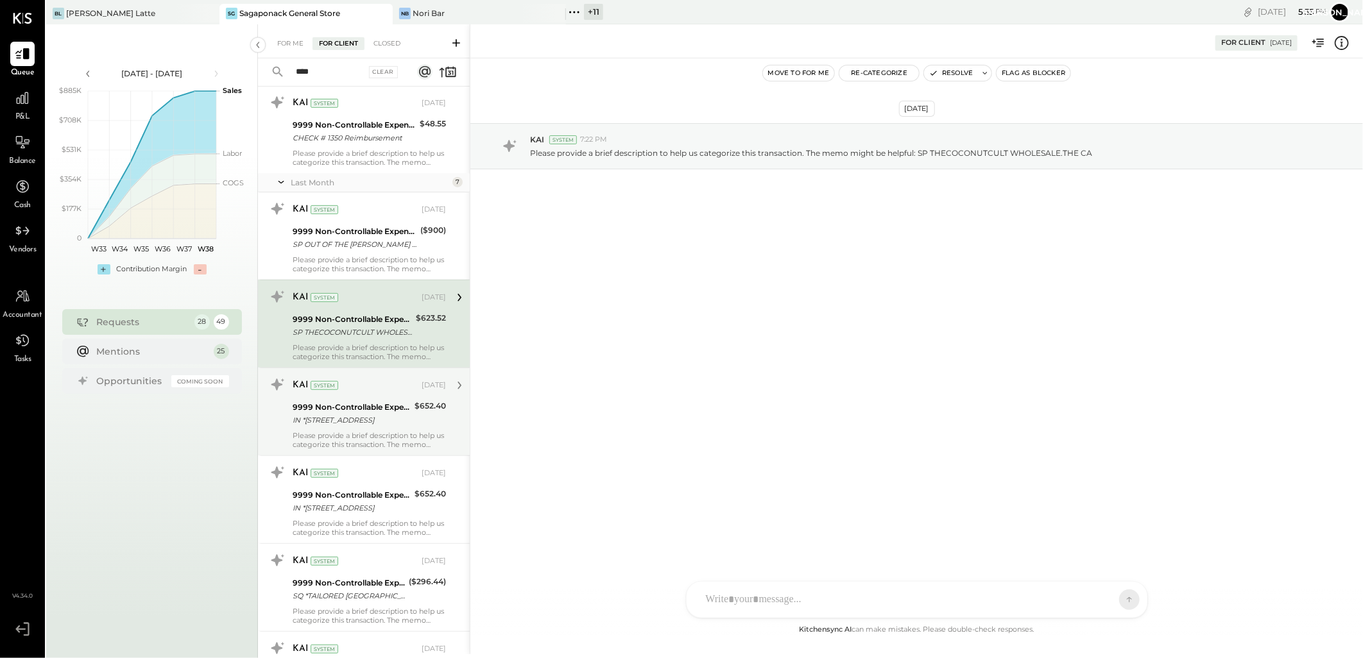
click at [375, 397] on div "KAI System Aug 08, 2025 9999 Non-Controllable Expenses:Other Income and Expense…" at bounding box center [369, 412] width 153 height 74
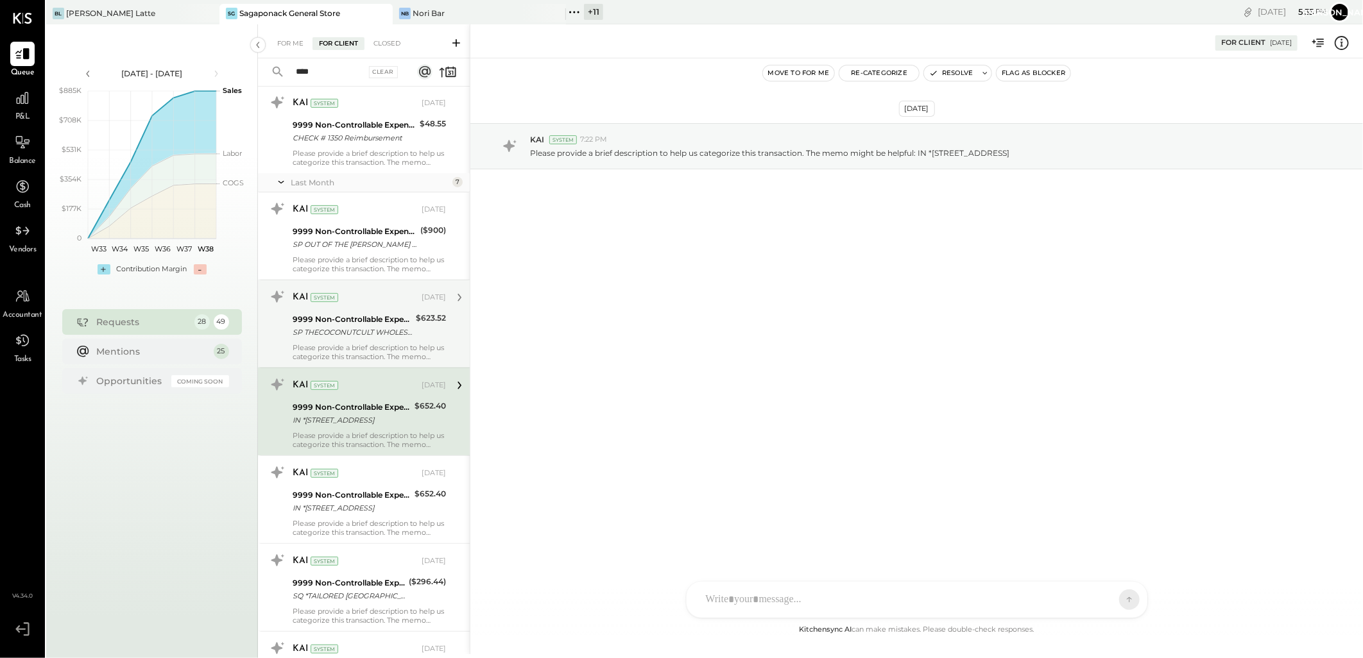
click at [384, 300] on div "KAI System" at bounding box center [356, 297] width 126 height 13
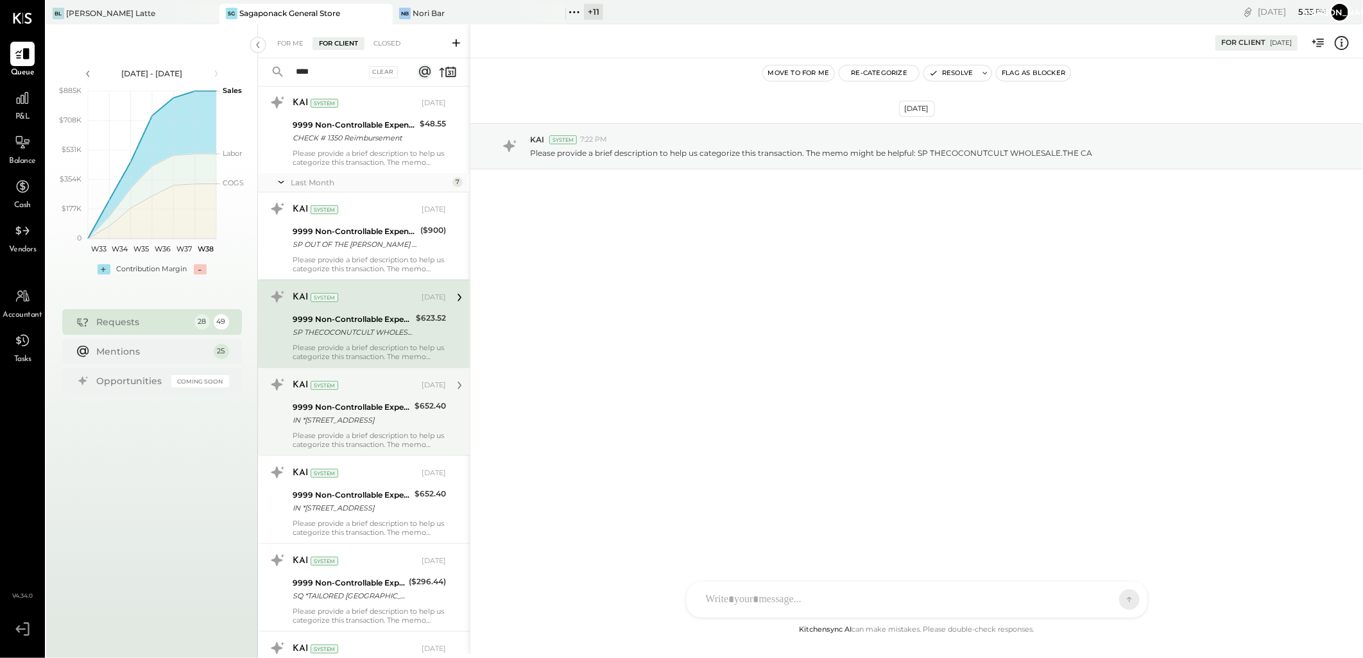
click at [385, 404] on div "9999 Non-Controllable Expenses:Other Income and Expenses:To Be Classified P&L" at bounding box center [352, 407] width 118 height 13
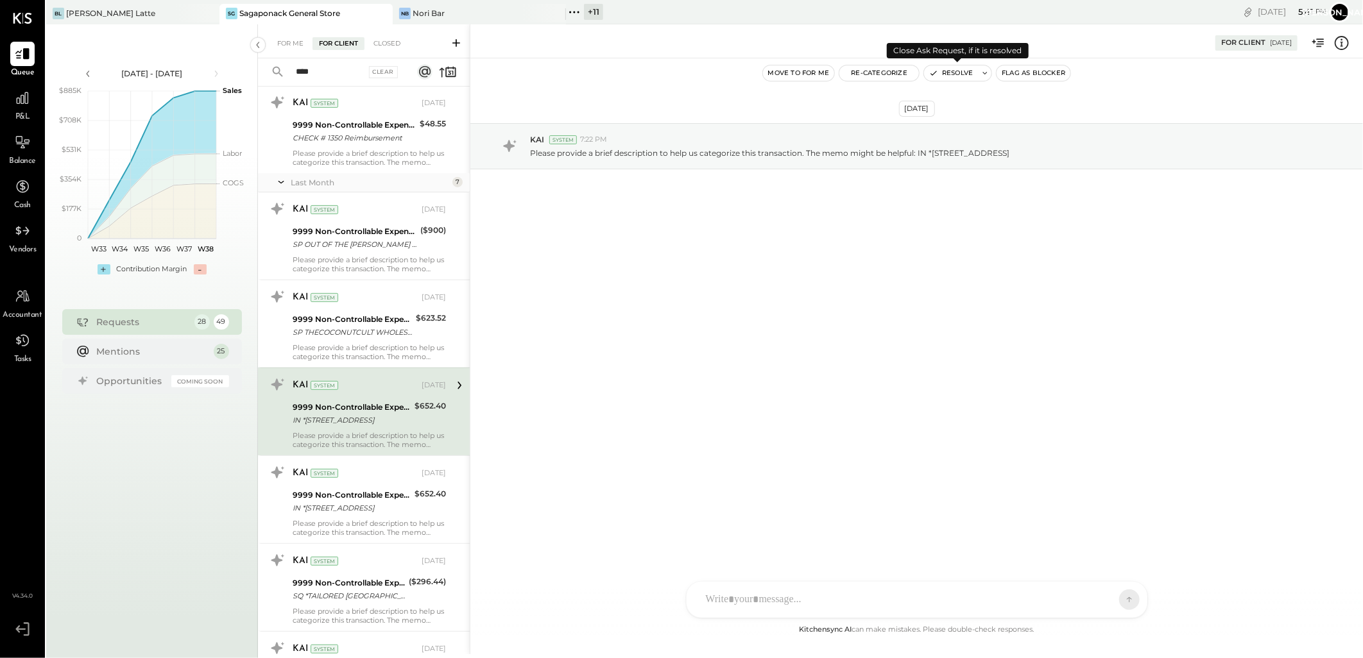
click at [954, 71] on button "Resolve" at bounding box center [951, 72] width 54 height 15
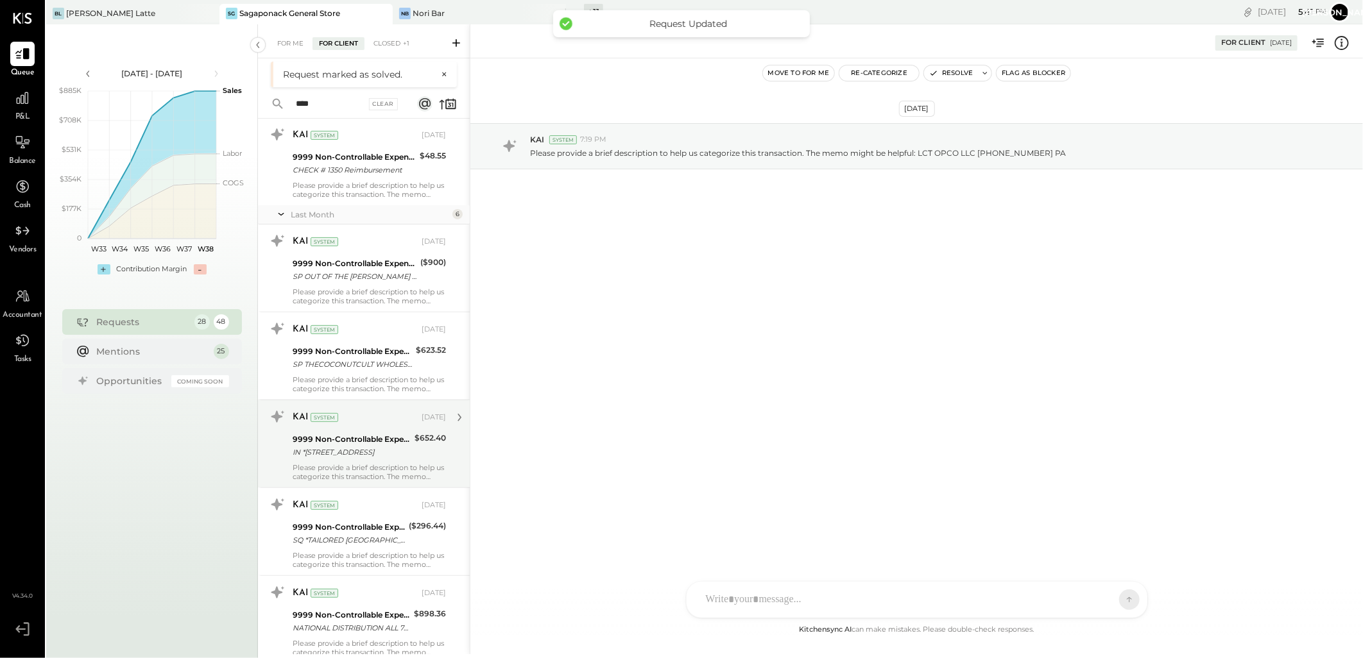
click at [385, 443] on div "9999 Non-Controllable Expenses:Other Income and Expenses:To Be Classified P&L" at bounding box center [352, 439] width 118 height 13
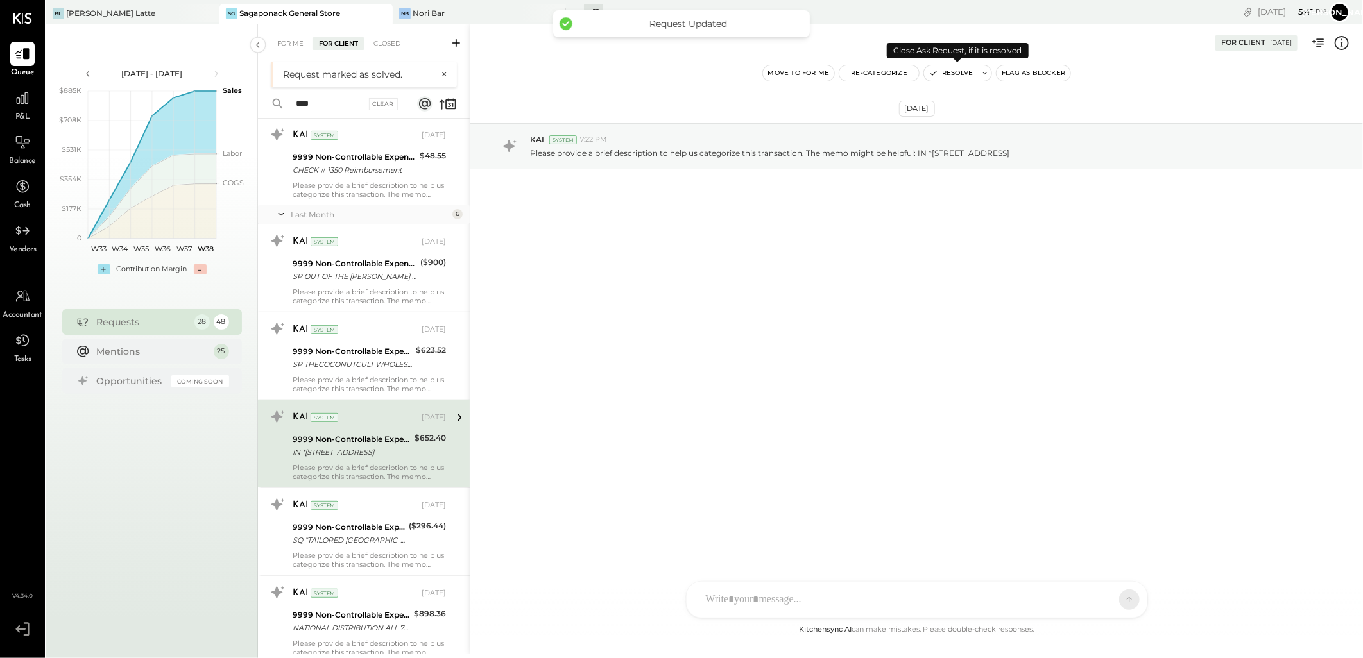
click at [964, 71] on button "Resolve" at bounding box center [951, 72] width 54 height 15
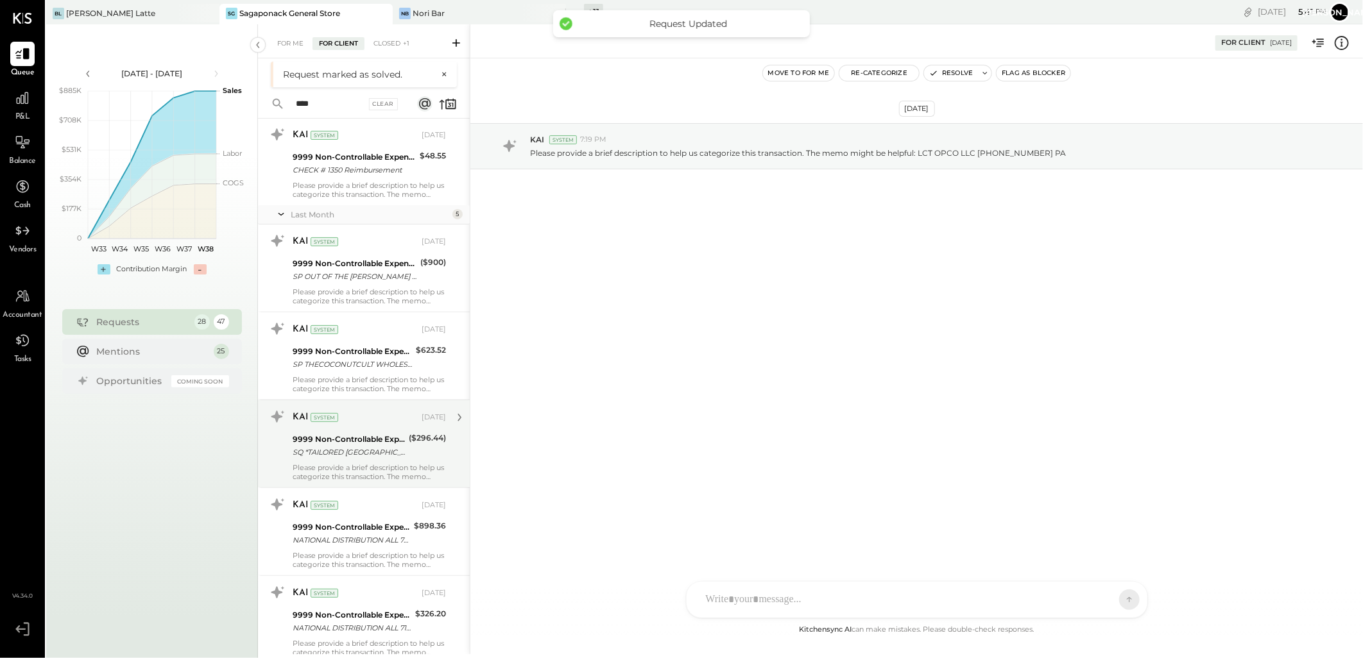
scroll to position [424, 0]
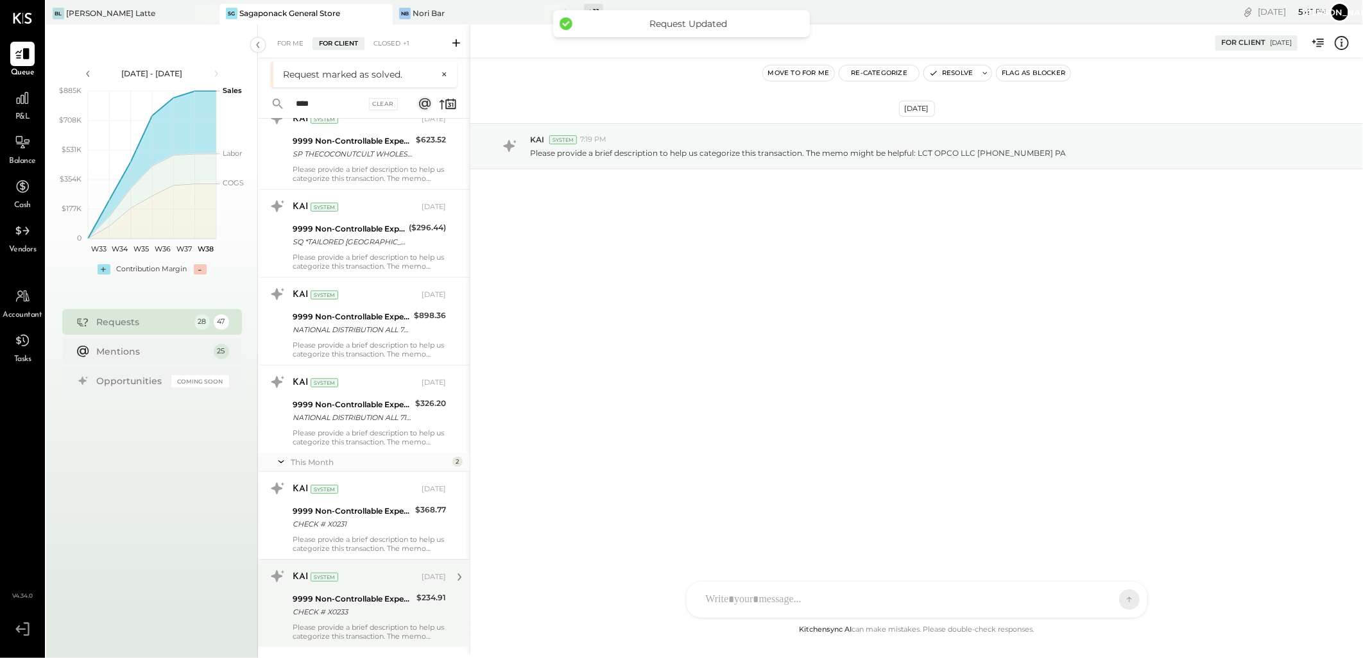
click at [363, 611] on div "CHECK # X0233" at bounding box center [353, 612] width 120 height 13
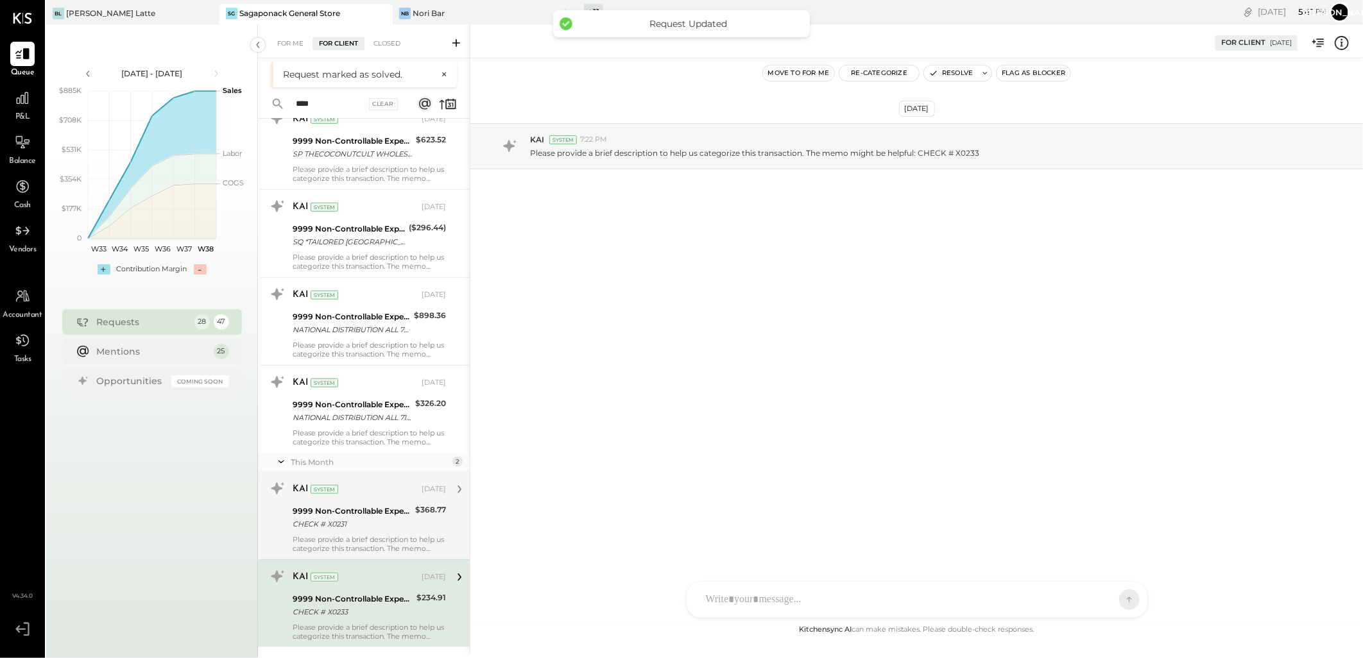
click at [382, 505] on div "9999 Non-Controllable Expenses:Other Income and Expenses:To Be Classified P&L" at bounding box center [352, 511] width 119 height 13
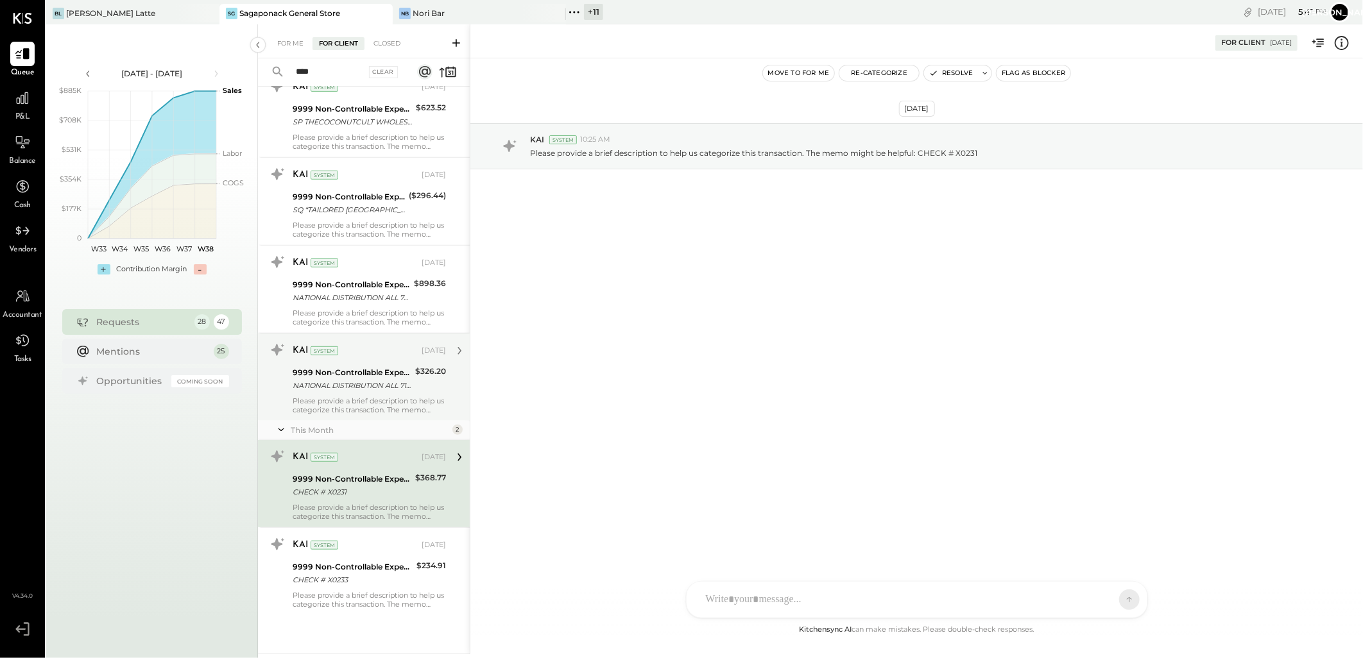
click at [377, 382] on div "NATIONAL DISTRIBUTION ALL 718-7062300 NY" at bounding box center [352, 385] width 119 height 13
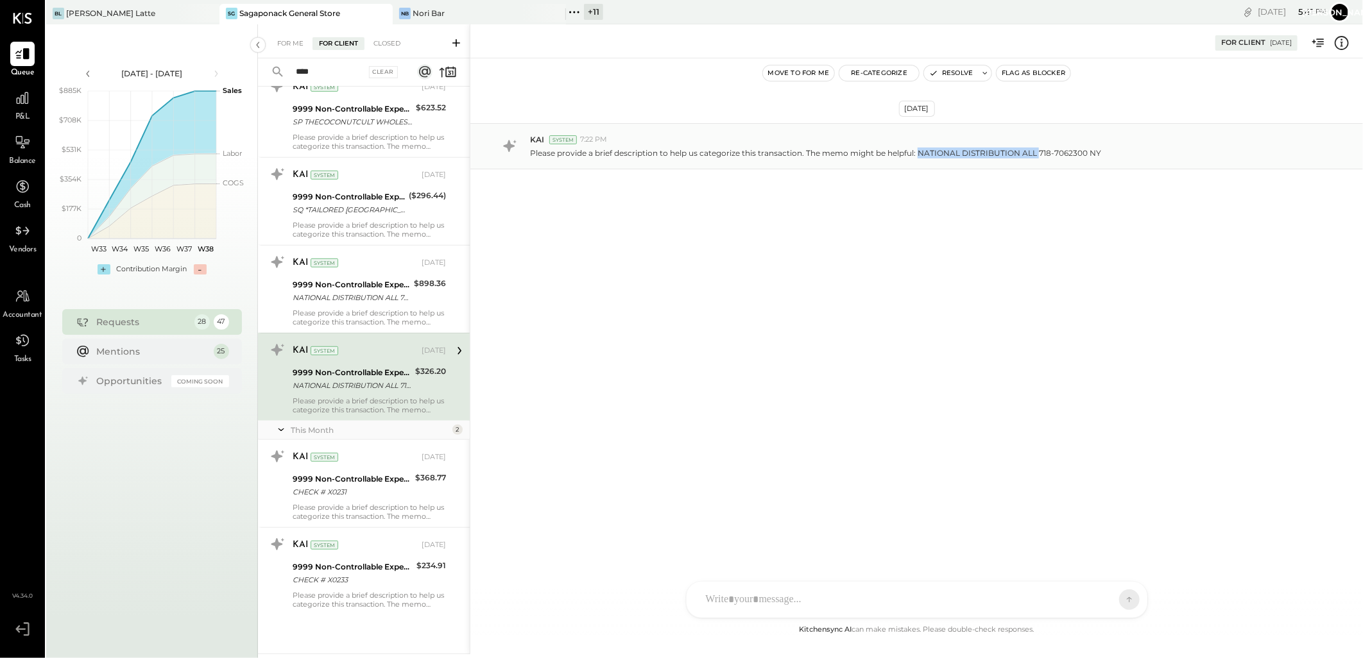
drag, startPoint x: 918, startPoint y: 153, endPoint x: 1036, endPoint y: 157, distance: 118.8
click at [1036, 157] on p "Please provide a brief description to help us categorize this transaction. The …" at bounding box center [815, 153] width 571 height 11
copy p "NATIONAL DISTRIBUTION ALL"
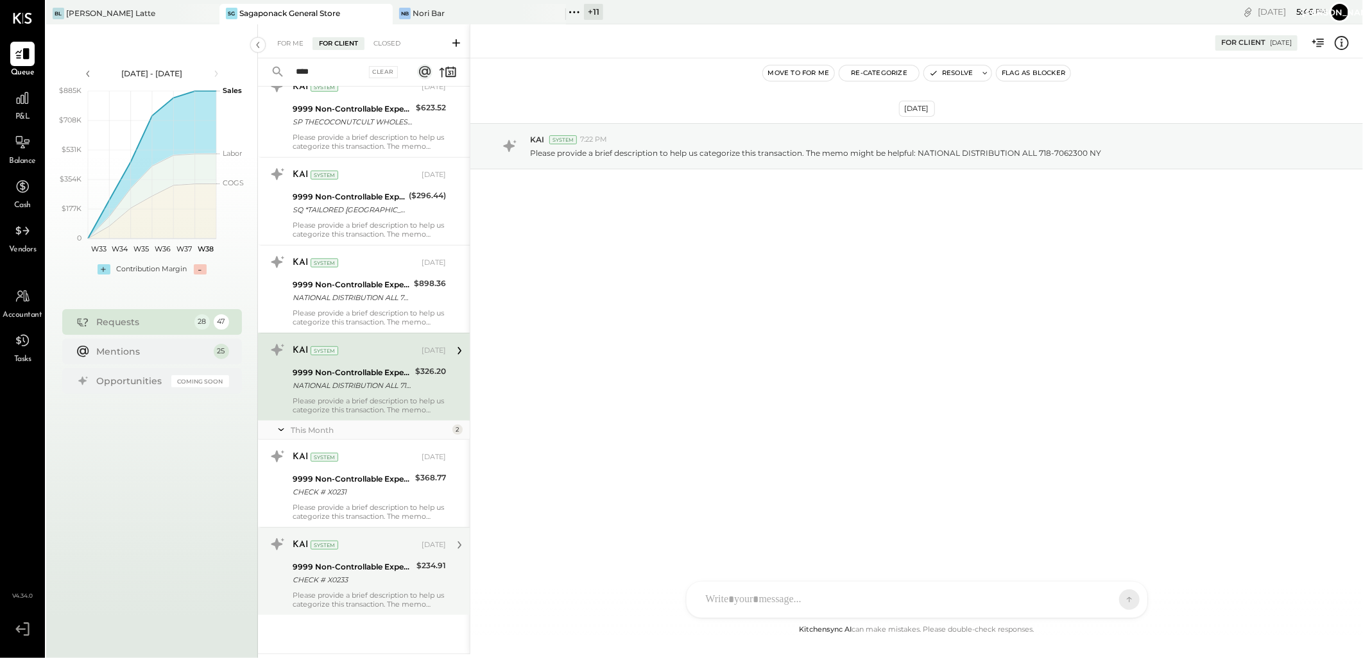
click at [369, 563] on div "9999 Non-Controllable Expenses:Other Income and Expenses:To Be Classified P&L" at bounding box center [353, 567] width 120 height 13
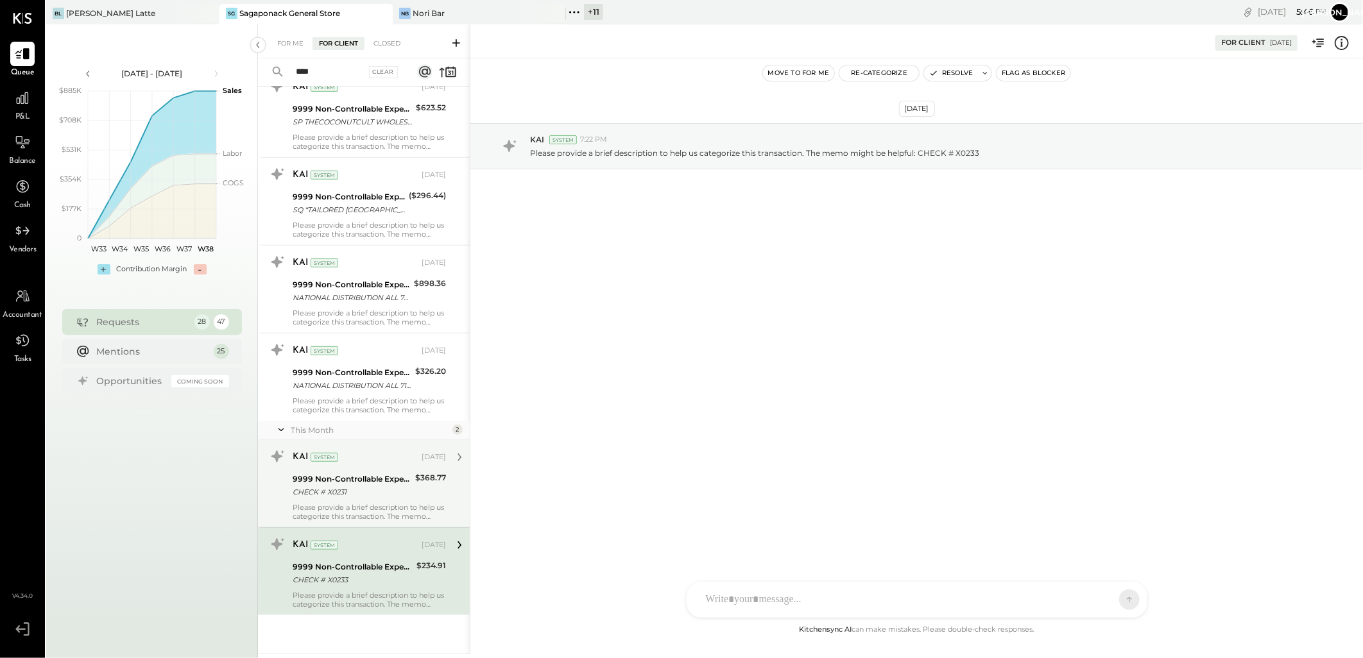
click at [377, 495] on div "CHECK # X0231" at bounding box center [352, 492] width 119 height 13
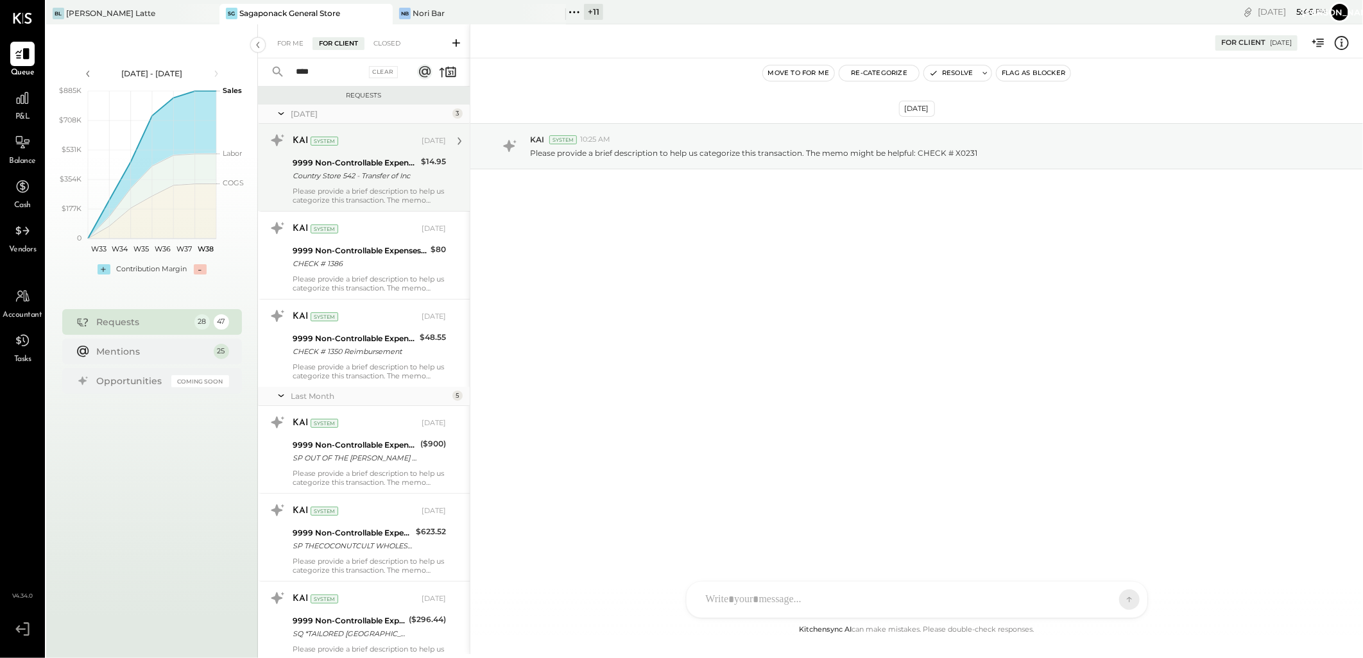
click at [350, 185] on div "KAI System Jul 09, 2025 9999 Non-Controllable Expenses:Other Income and Expense…" at bounding box center [369, 167] width 153 height 74
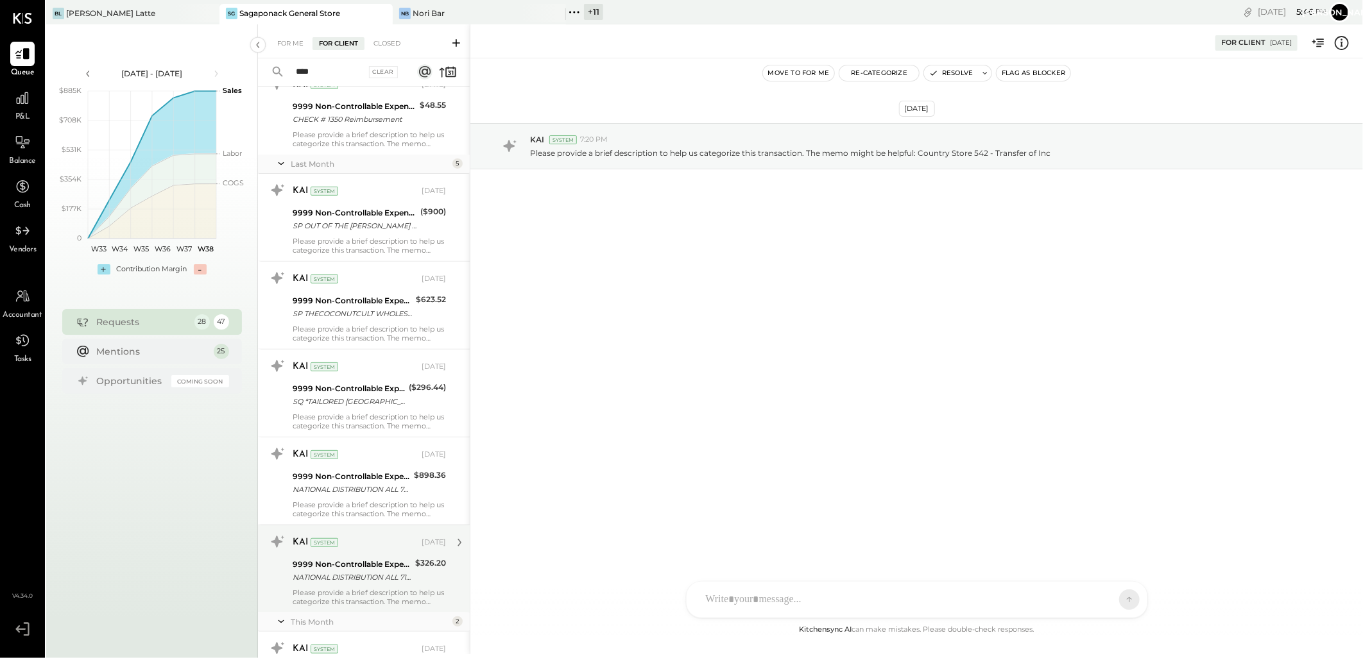
scroll to position [424, 0]
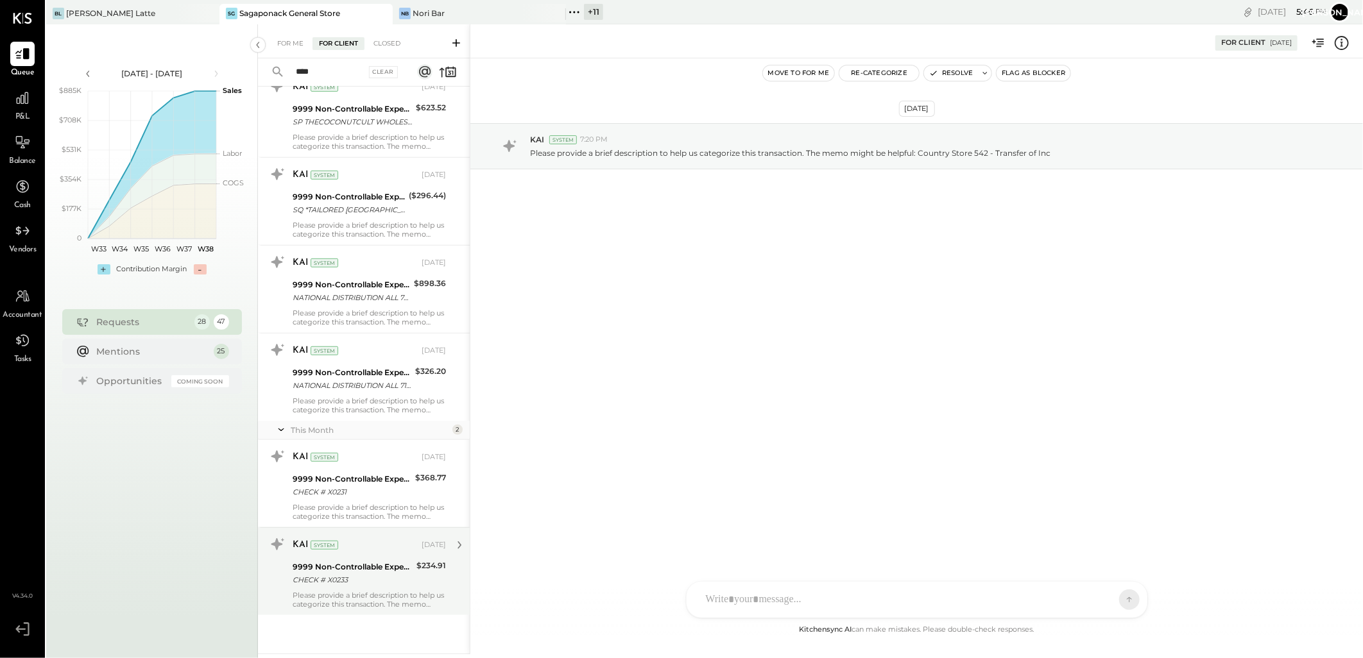
click at [361, 563] on div "9999 Non-Controllable Expenses:Other Income and Expenses:To Be Classified P&L" at bounding box center [353, 567] width 120 height 13
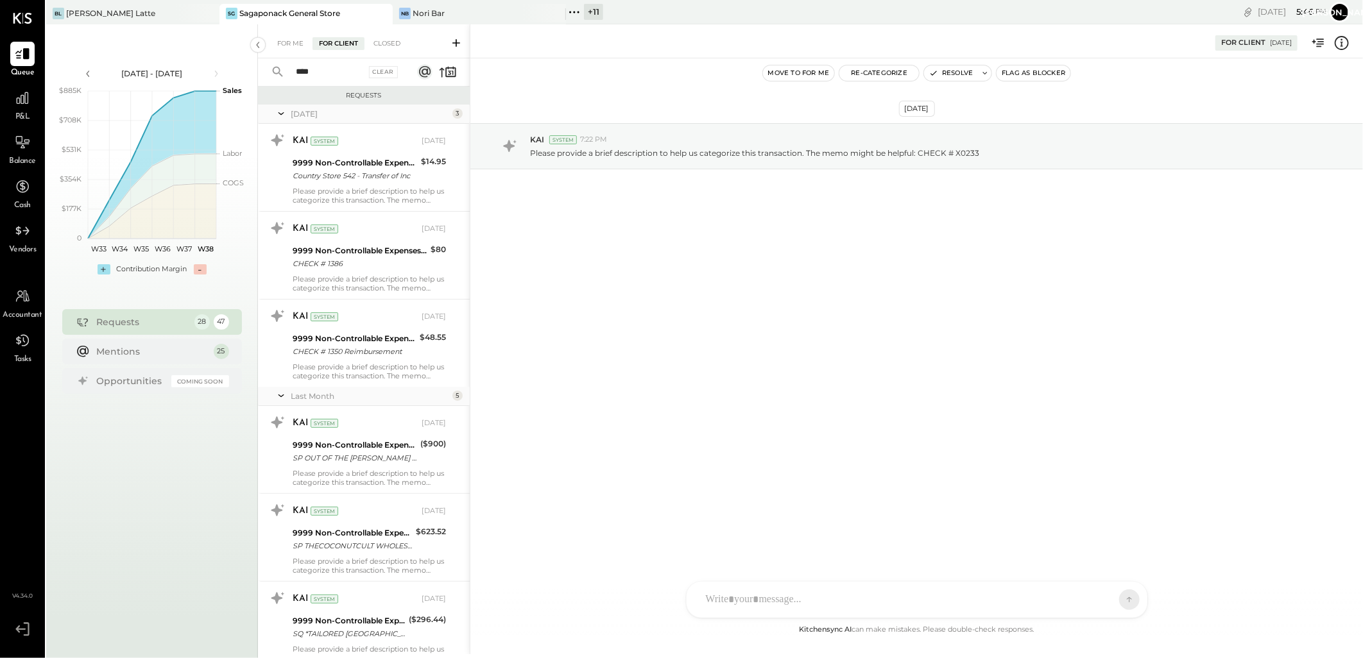
scroll to position [424, 0]
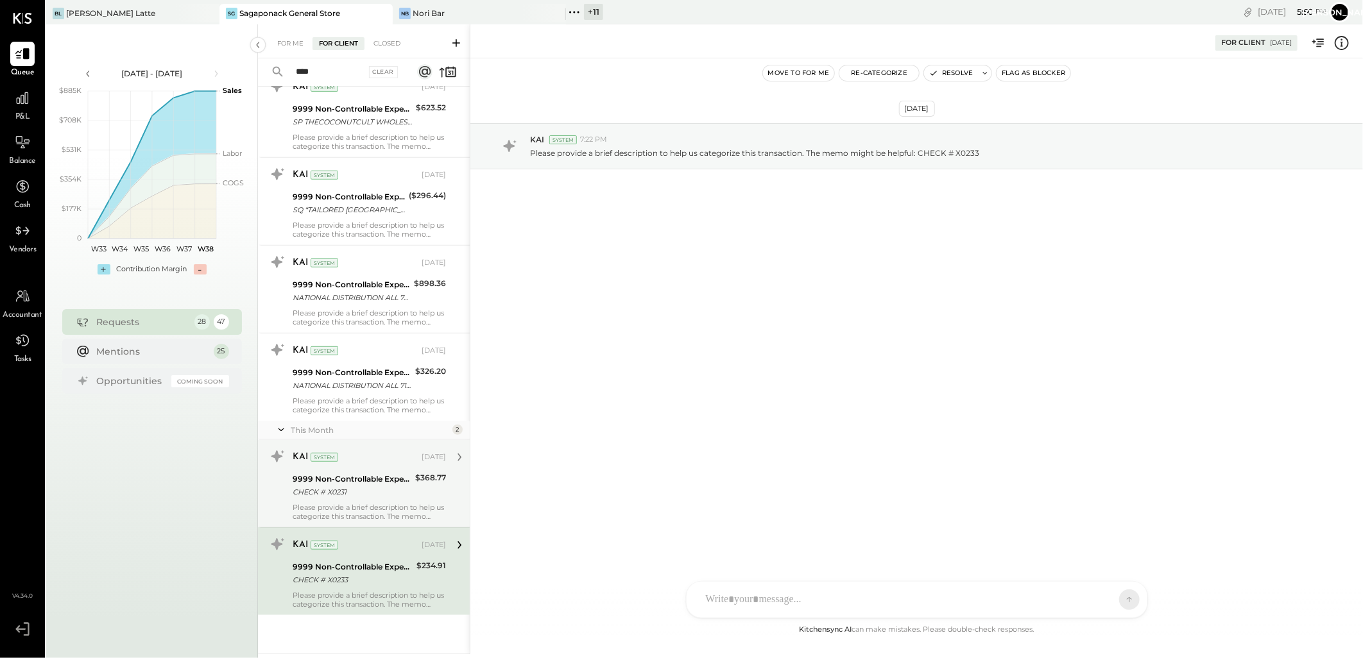
click at [388, 491] on div "CHECK # X0231" at bounding box center [352, 492] width 119 height 13
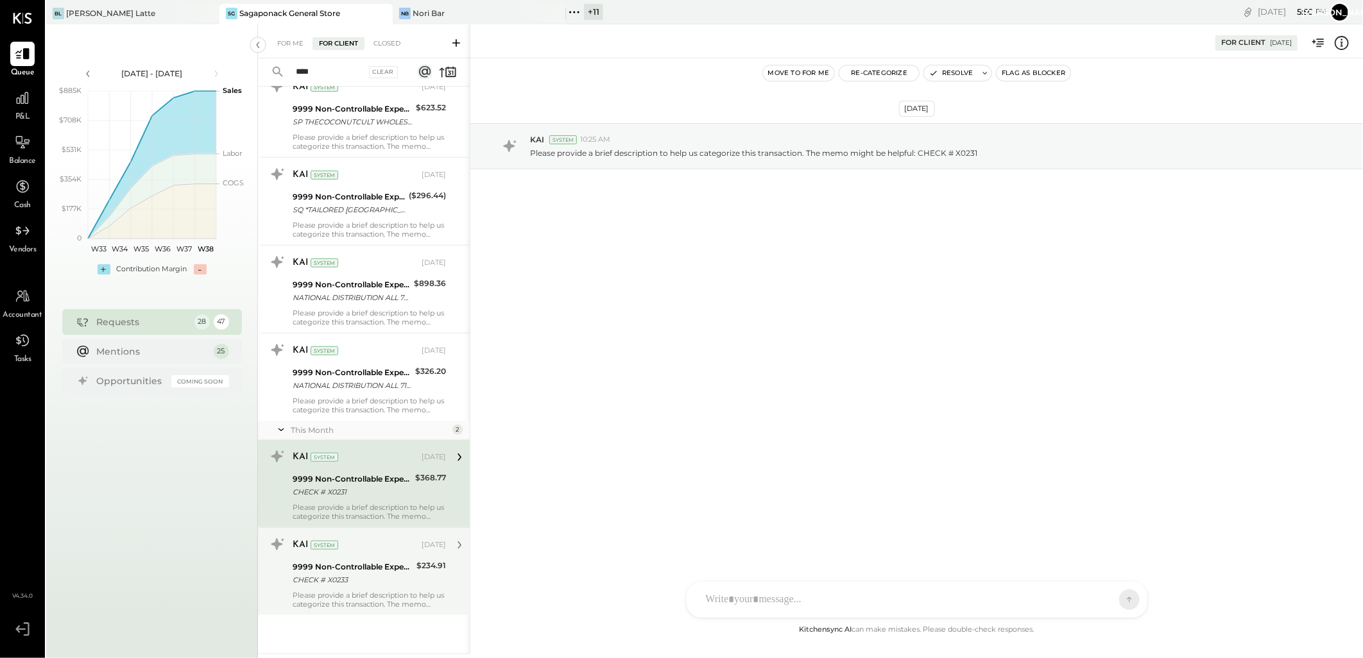
click at [385, 568] on div "9999 Non-Controllable Expenses:Other Income and Expenses:To Be Classified P&L" at bounding box center [353, 567] width 120 height 13
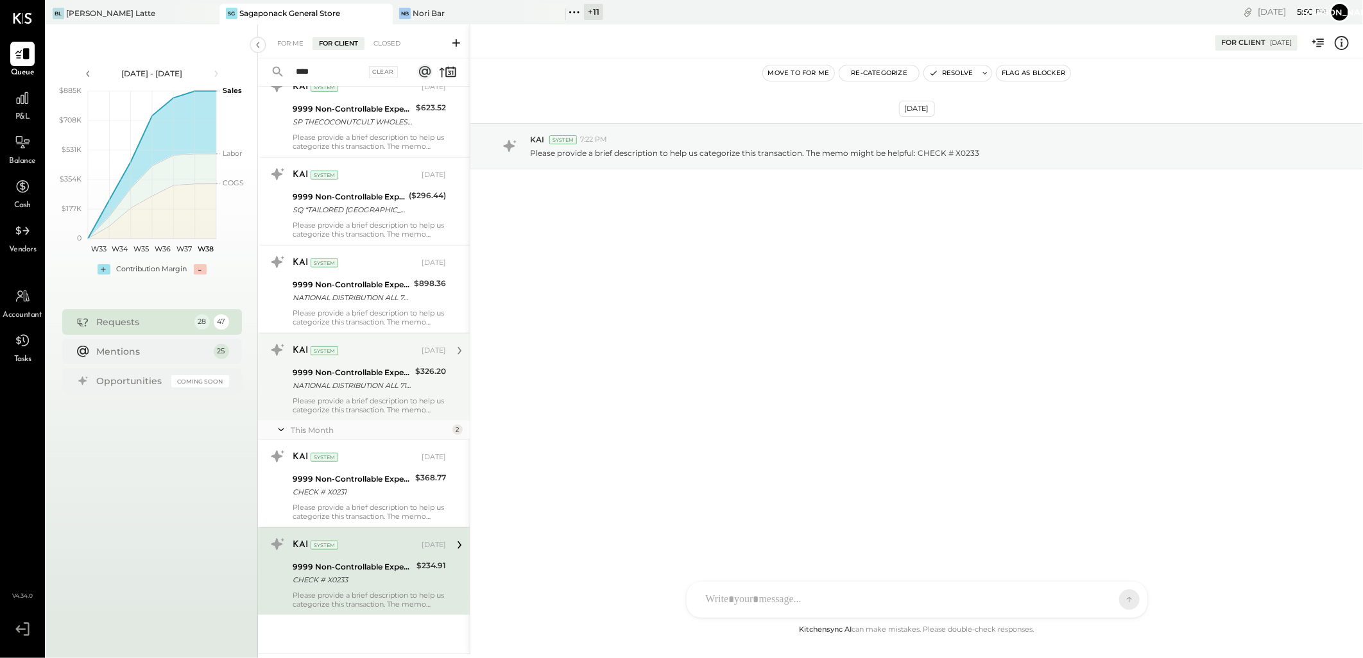
click at [364, 403] on div "Please provide a brief description to help us categorize this transaction. The …" at bounding box center [369, 406] width 153 height 18
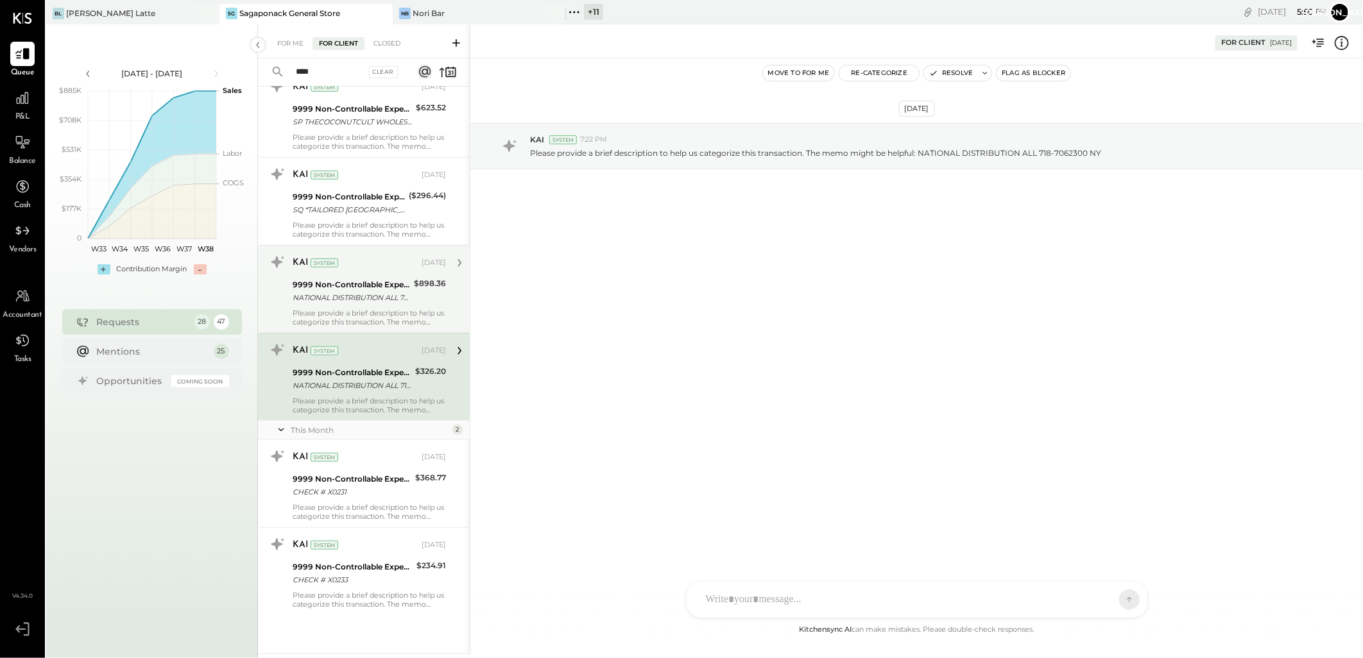
click at [357, 286] on div "9999 Non-Controllable Expenses:Other Income and Expenses:To Be Classified P&L" at bounding box center [351, 284] width 117 height 13
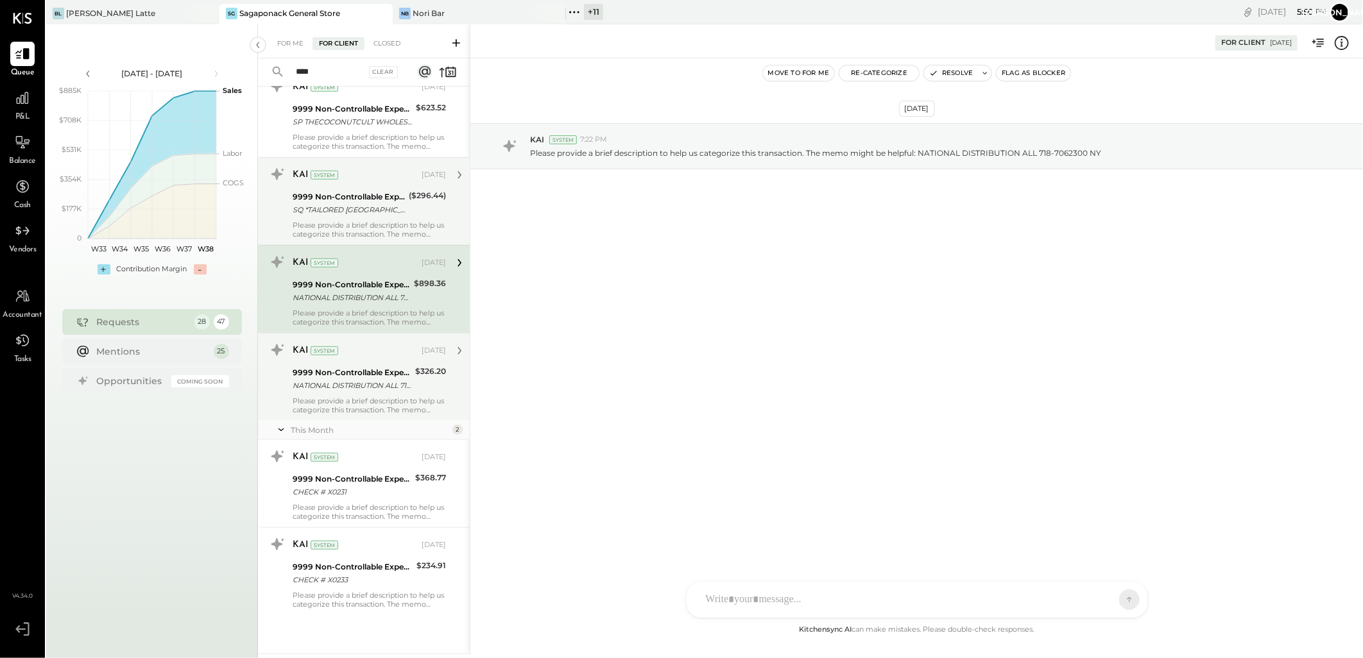
click at [355, 201] on div "9999 Non-Controllable Expenses:Other Income and Expenses:To Be Classified P&L" at bounding box center [349, 197] width 112 height 13
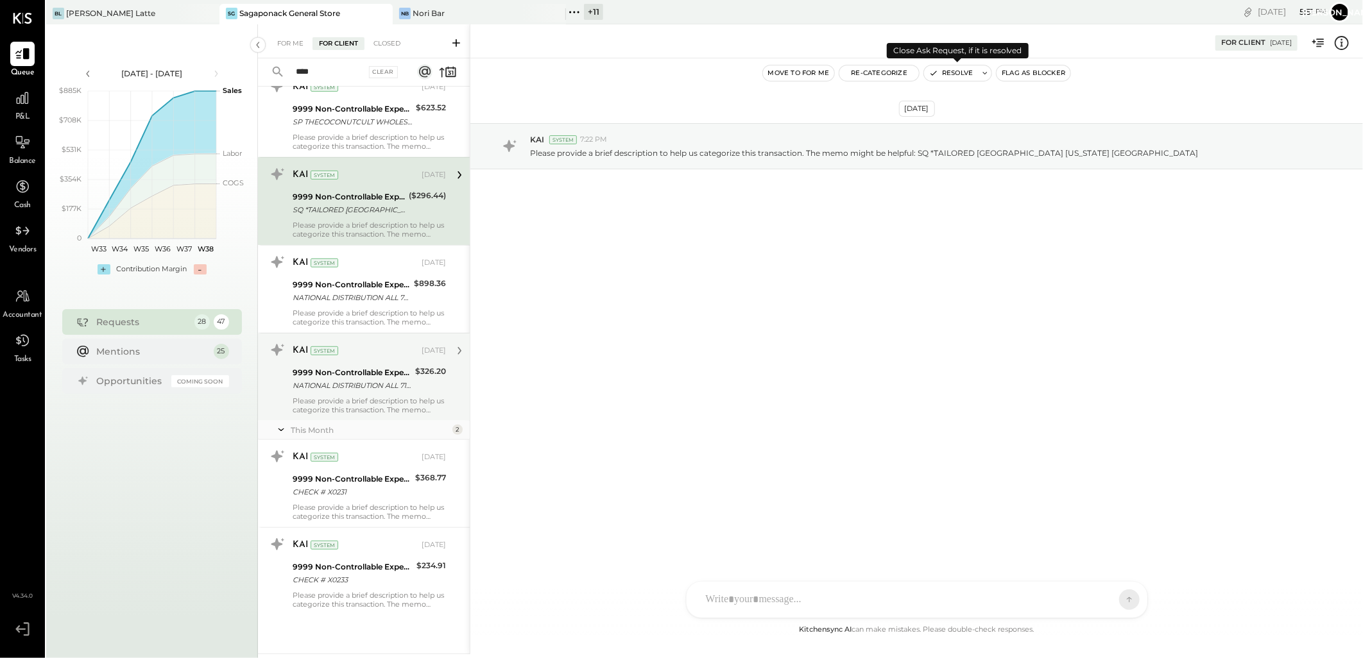
click at [961, 73] on button "Resolve" at bounding box center [951, 72] width 54 height 15
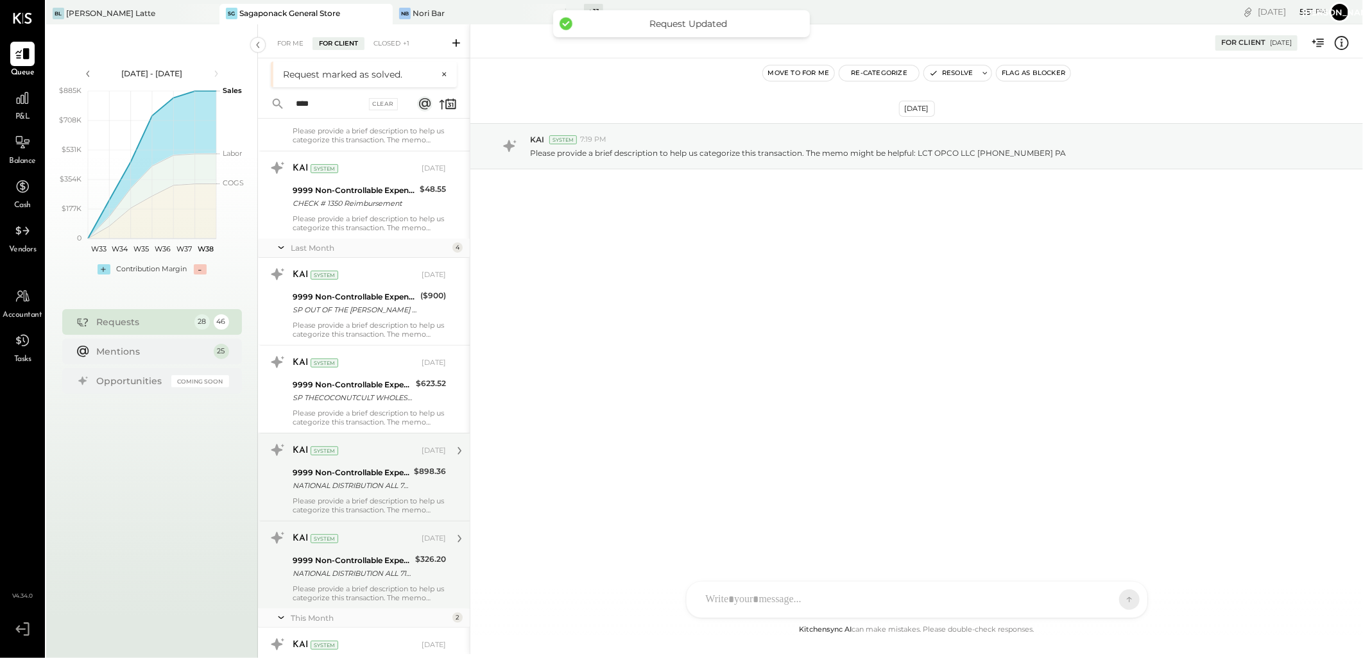
scroll to position [336, 0]
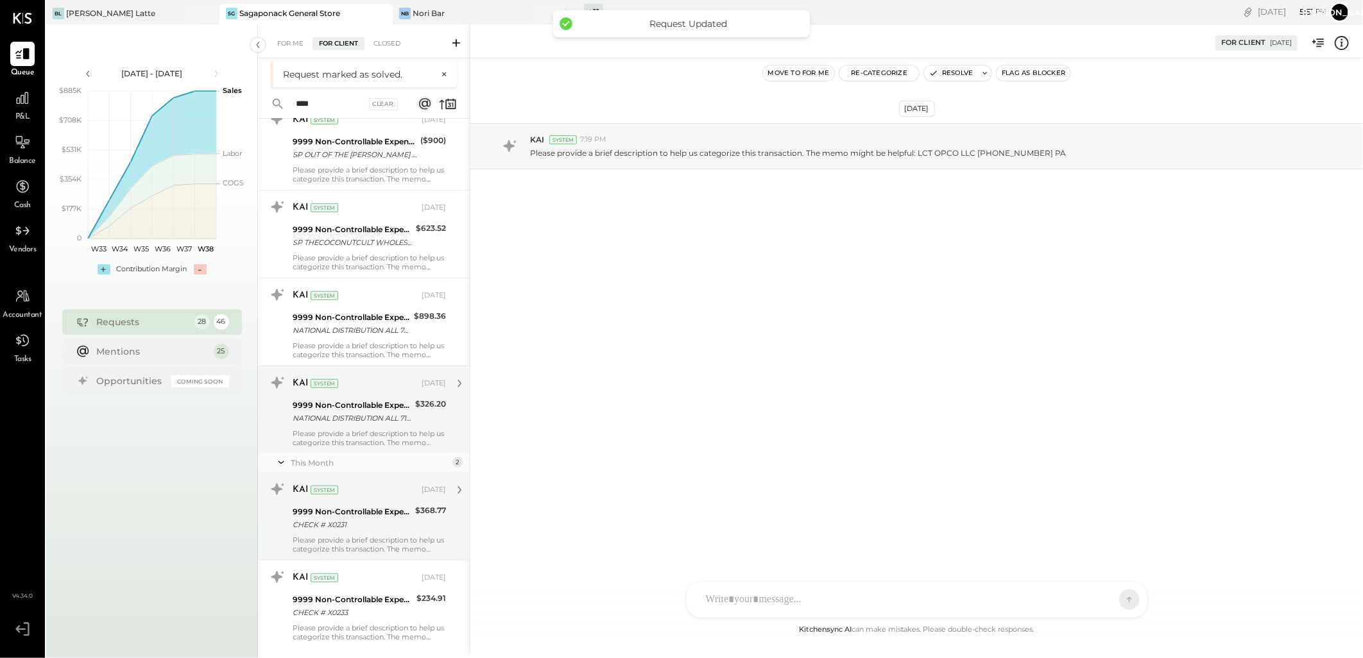
click at [385, 518] on div "CHECK # X0231" at bounding box center [352, 524] width 119 height 13
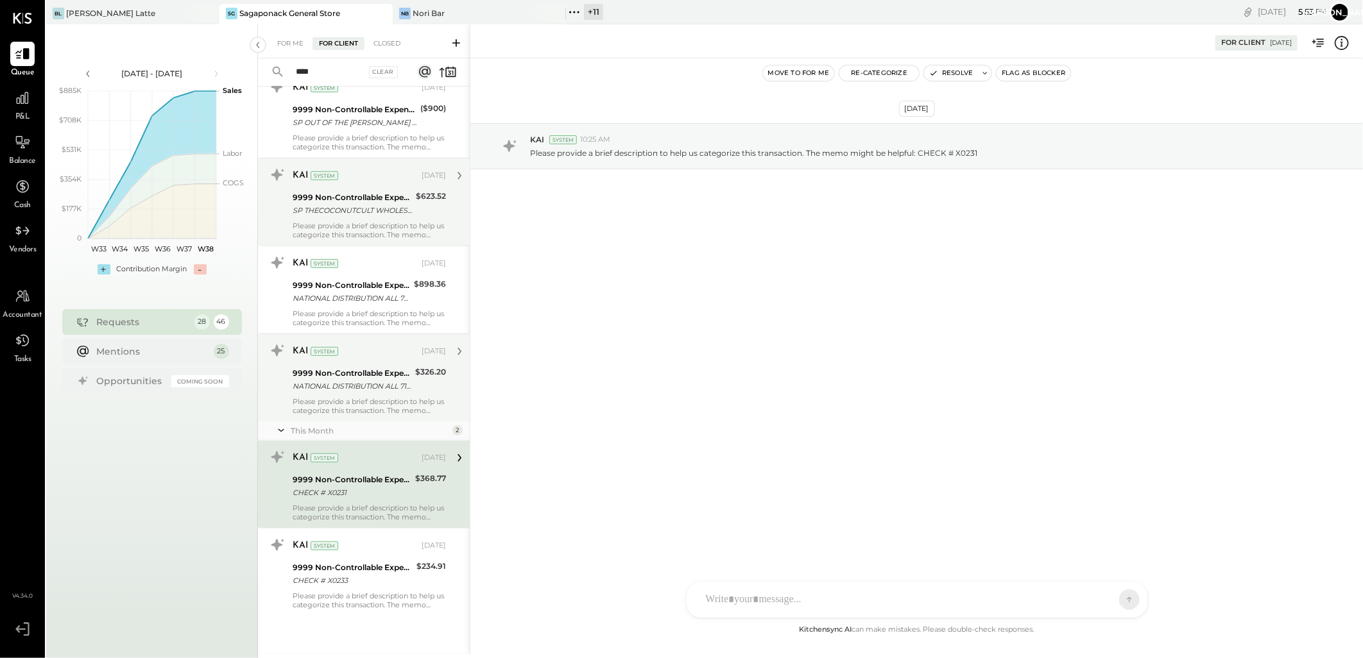
click at [405, 218] on div "KAI System Aug 08, 2025 9999 Non-Controllable Expenses:Other Income and Expense…" at bounding box center [369, 202] width 153 height 74
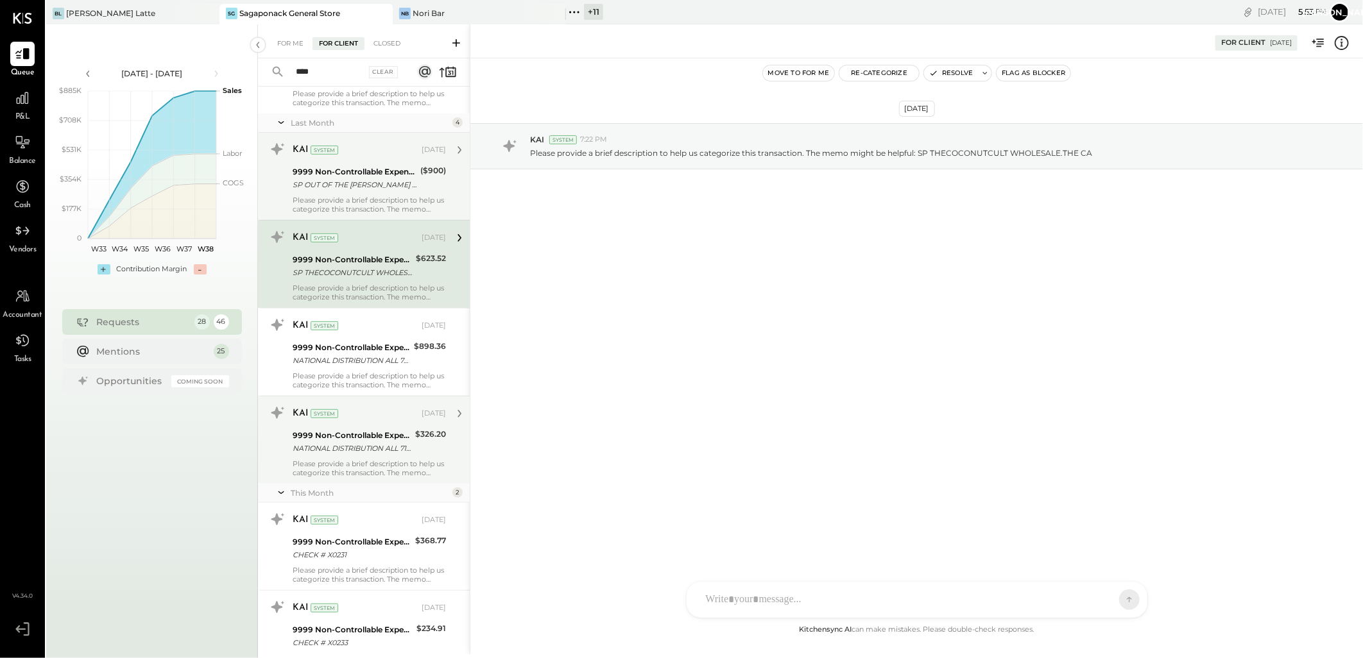
scroll to position [193, 0]
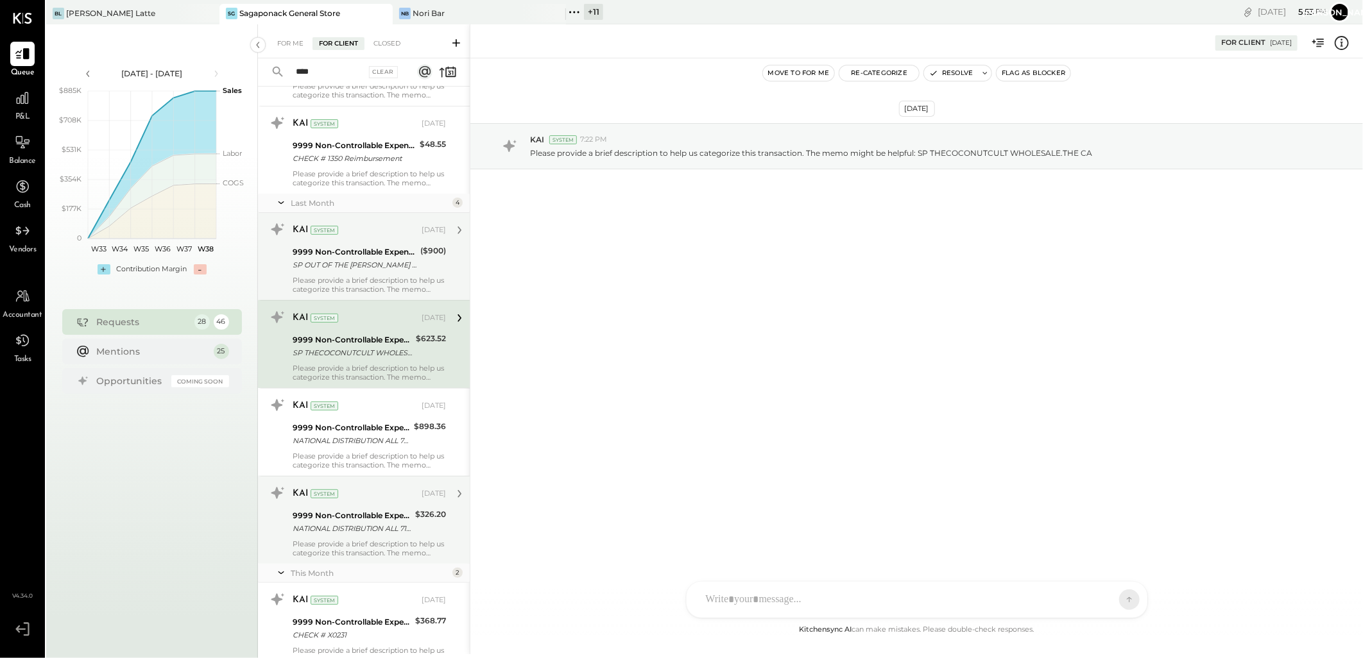
click at [393, 254] on div "9999 Non-Controllable Expenses:Other Income and Expenses:To Be Classified P&L" at bounding box center [355, 252] width 124 height 13
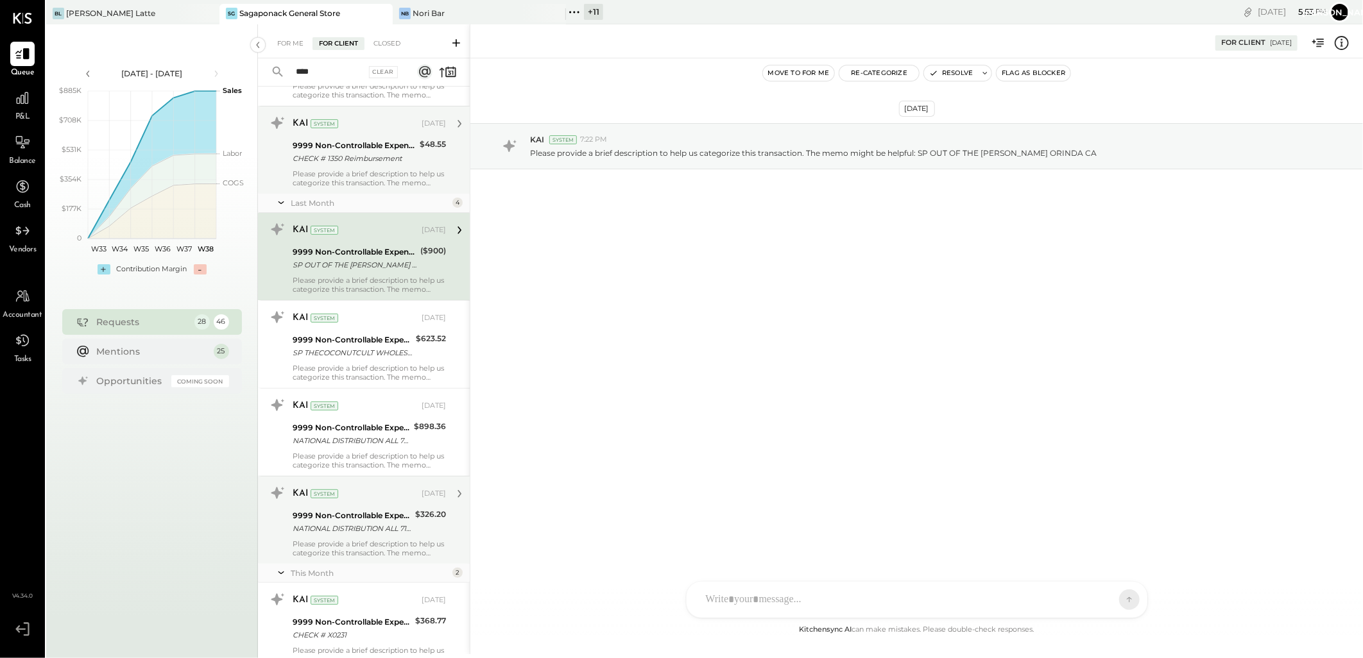
click at [388, 165] on div "9999 Non-Controllable Expenses:Other Income and Expenses:To Be Classified P&L C…" at bounding box center [354, 152] width 123 height 28
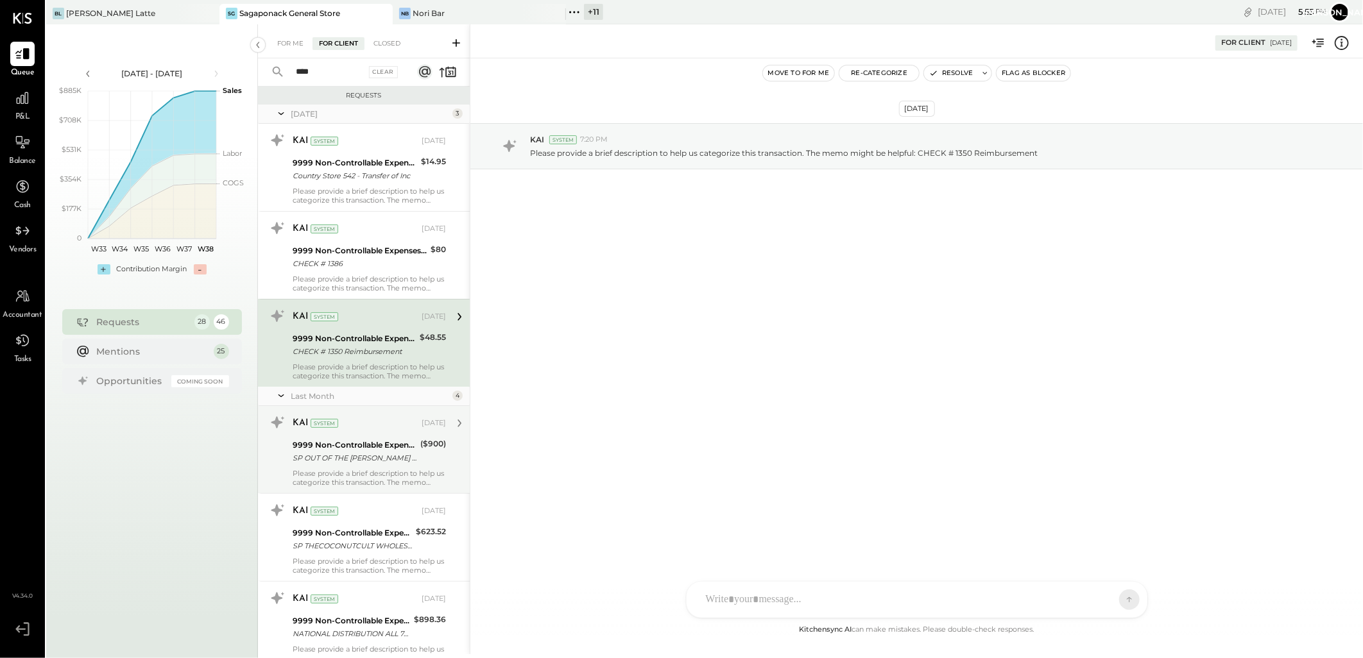
click at [350, 432] on div "KAI System Aug 08, 2025" at bounding box center [369, 424] width 153 height 22
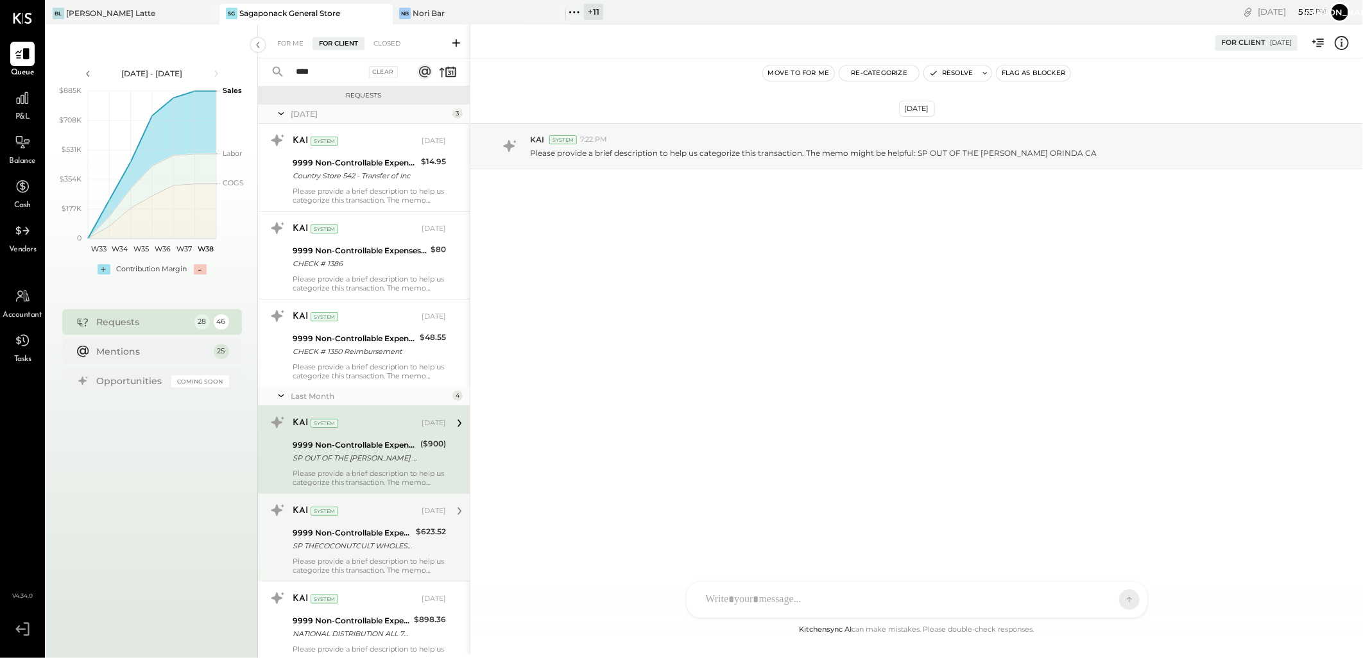
click at [363, 517] on div "KAI System" at bounding box center [356, 511] width 126 height 13
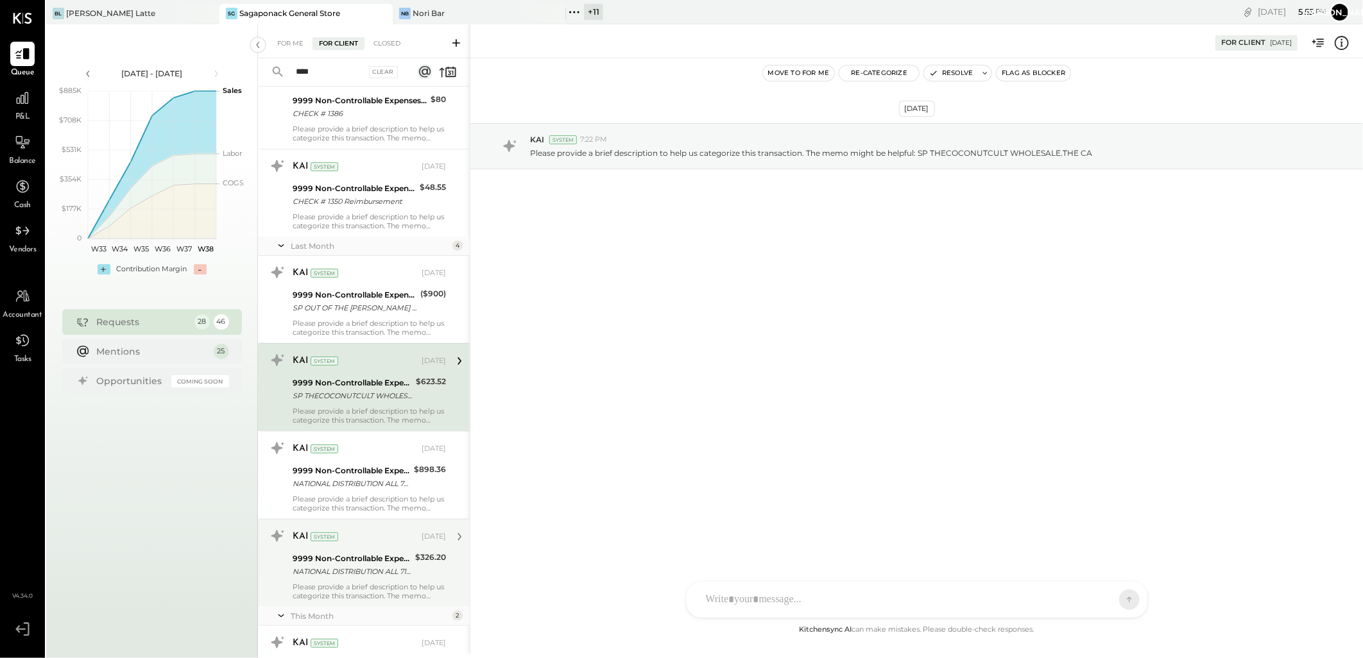
scroll to position [214, 0]
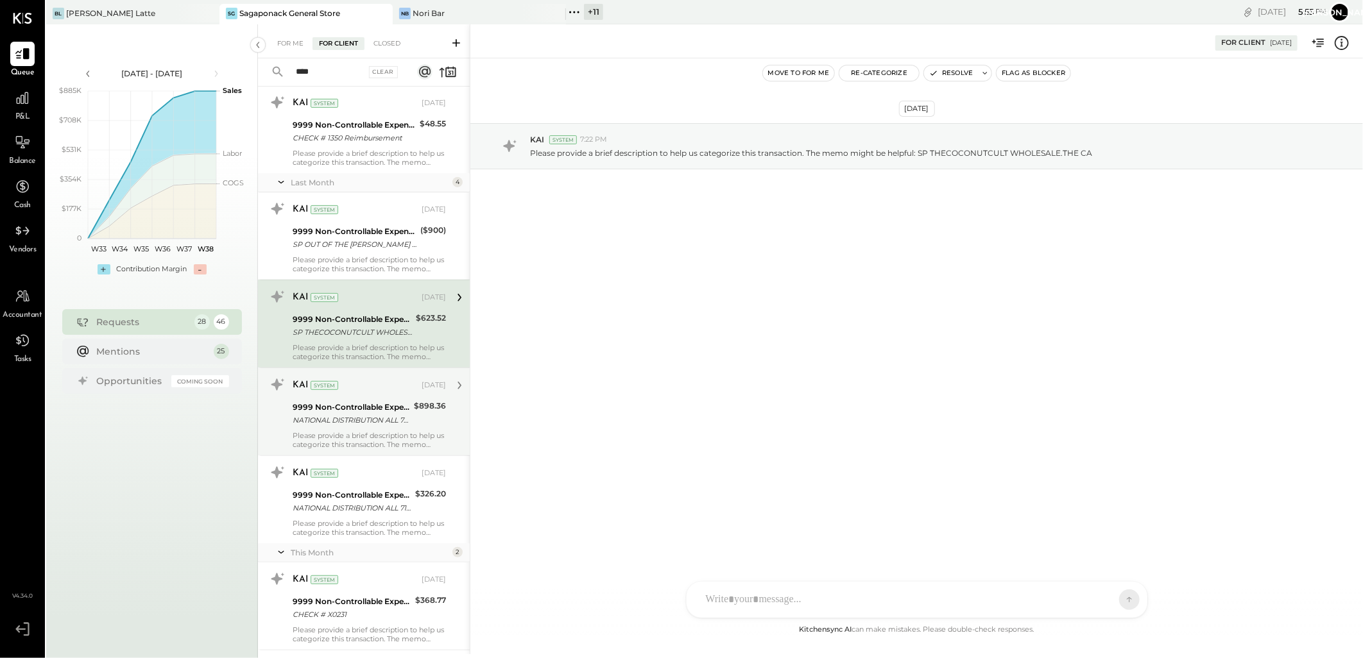
click at [350, 398] on div "KAI System Aug 08, 2025 9999 Non-Controllable Expenses:Other Income and Expense…" at bounding box center [369, 412] width 153 height 74
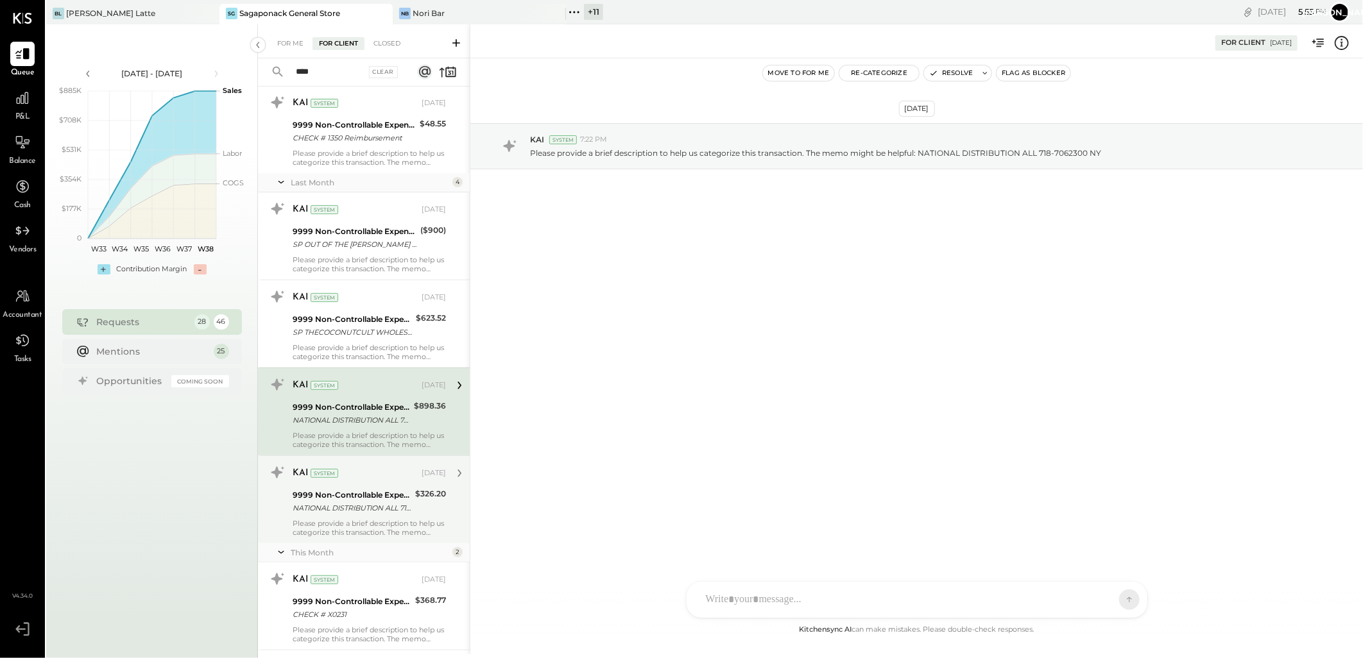
click at [362, 536] on div "Please provide a brief description to help us categorize this transaction. The …" at bounding box center [369, 528] width 153 height 18
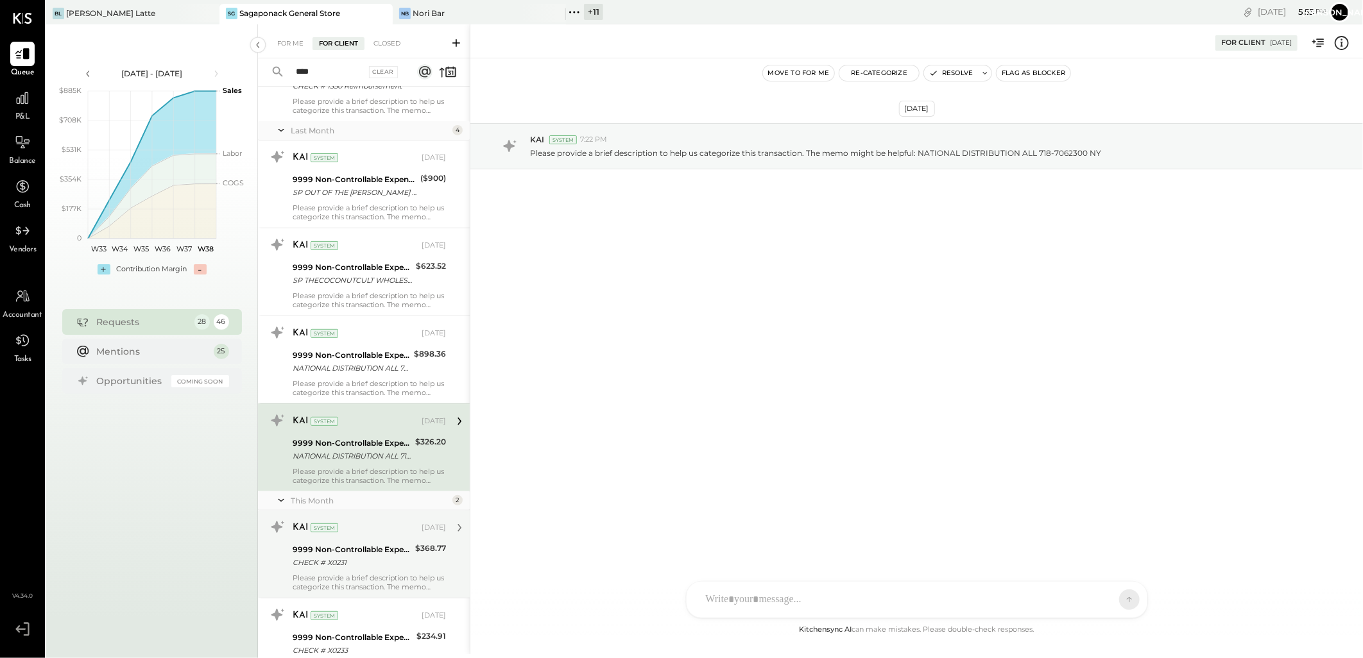
scroll to position [336, 0]
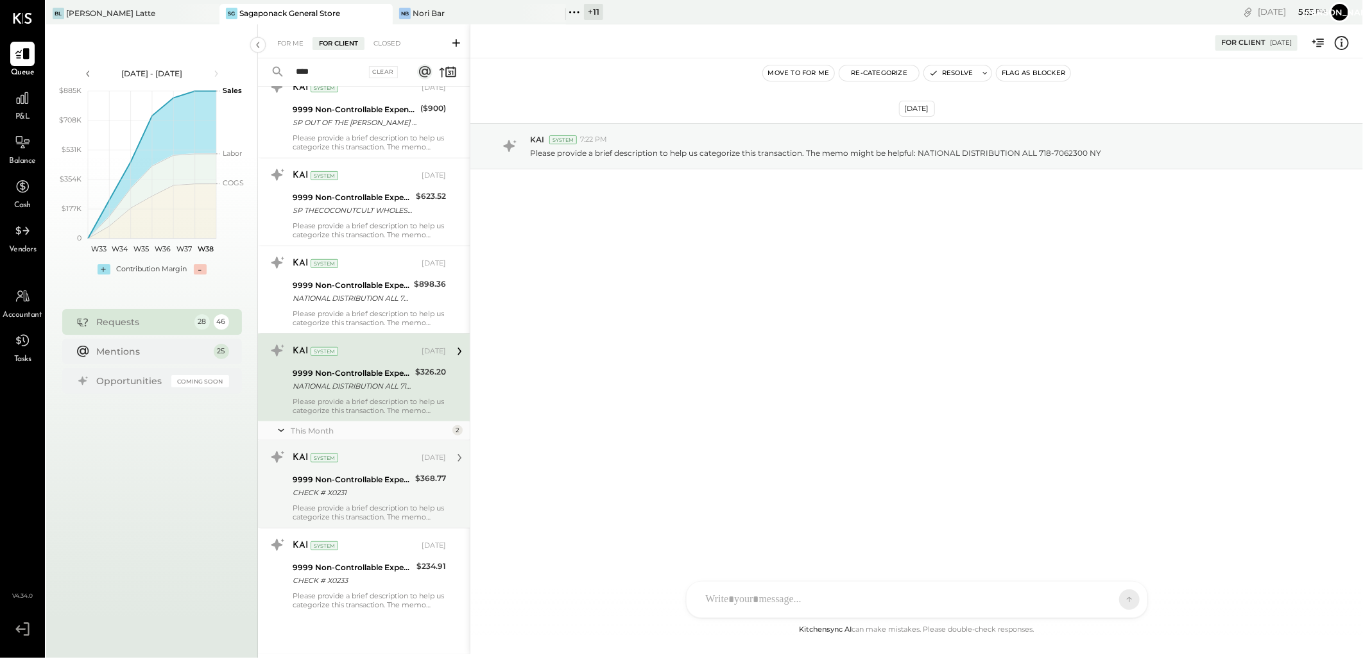
click at [344, 482] on div "9999 Non-Controllable Expenses:Other Income and Expenses:To Be Classified P&L" at bounding box center [352, 480] width 119 height 13
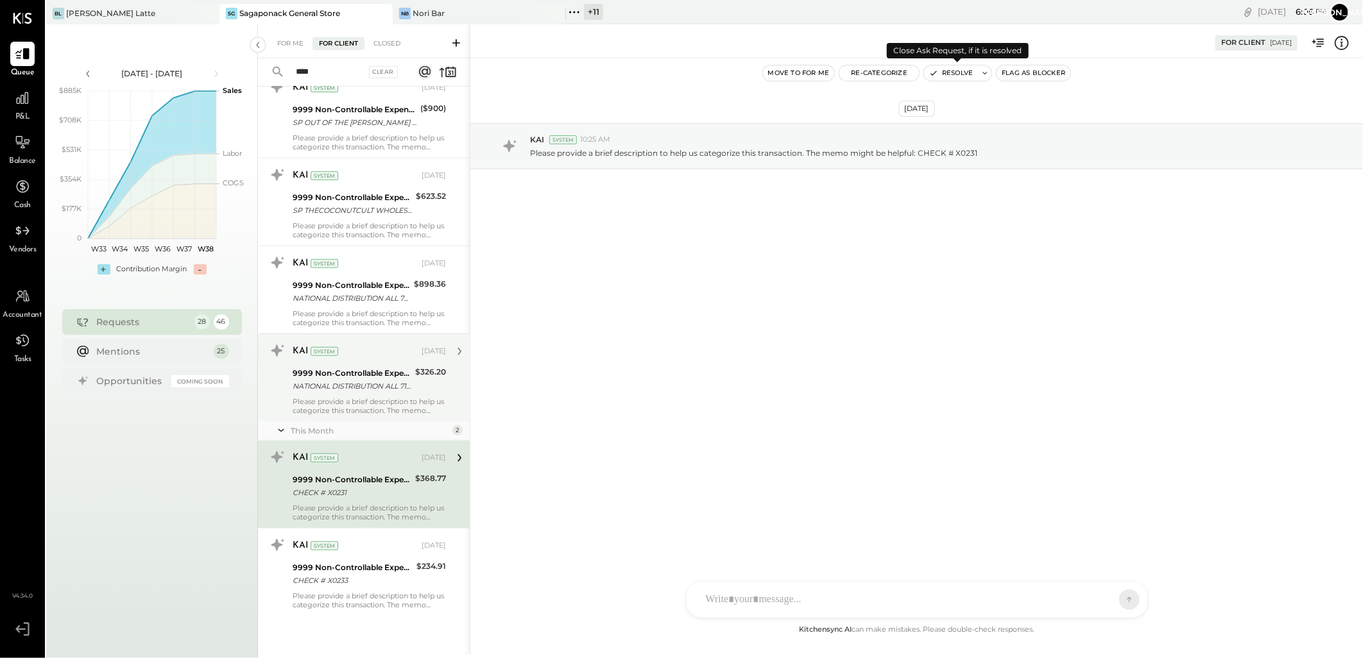
click at [957, 73] on button "Resolve" at bounding box center [951, 72] width 54 height 15
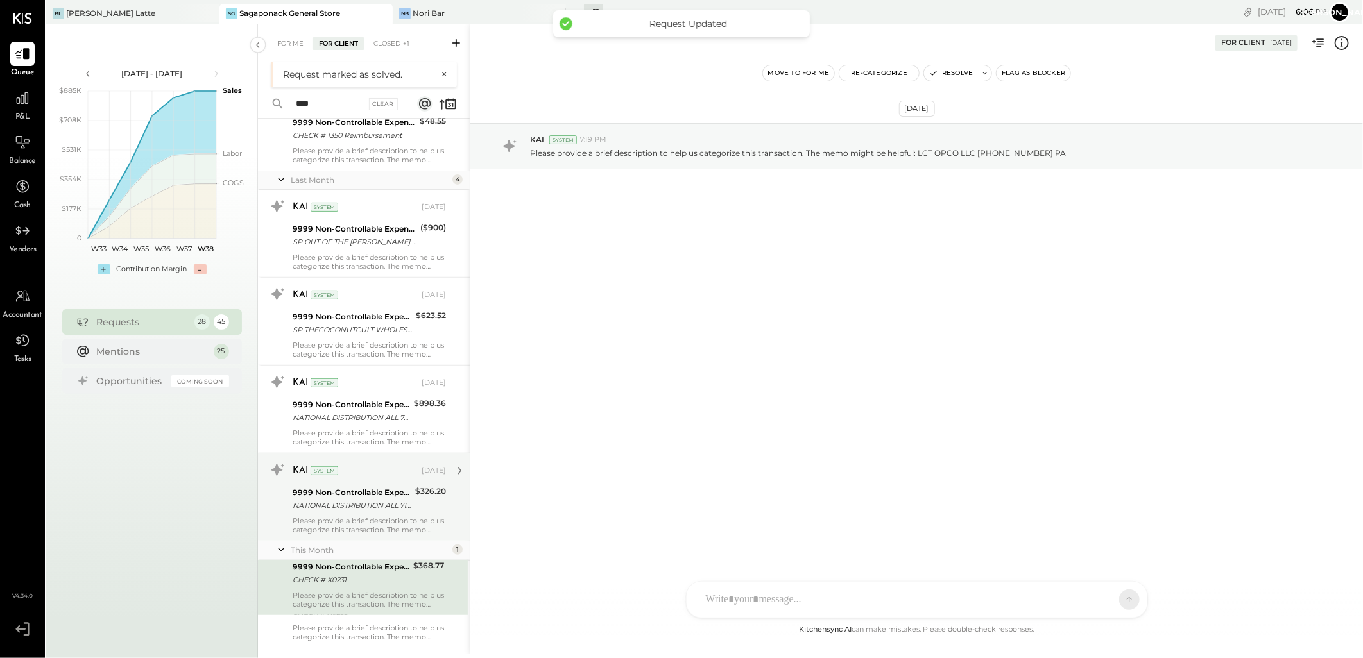
scroll to position [248, 0]
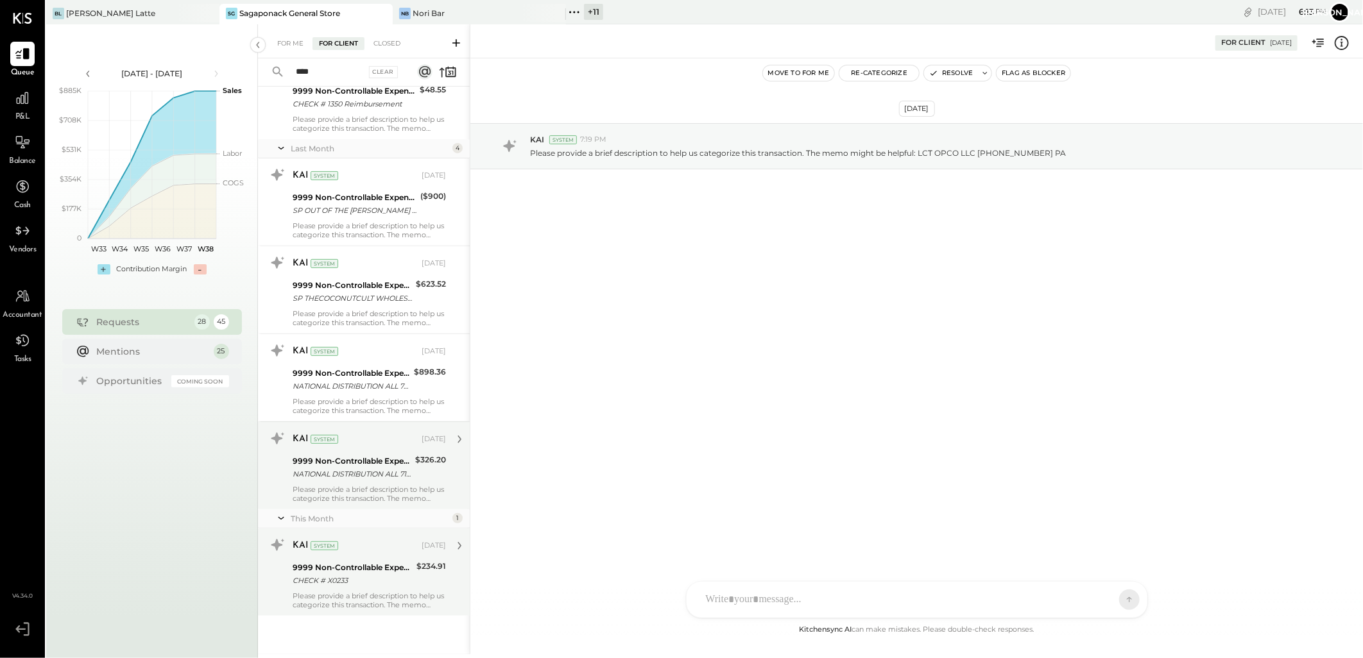
click at [400, 551] on div "KAI System Sep 08, 2025" at bounding box center [369, 546] width 153 height 18
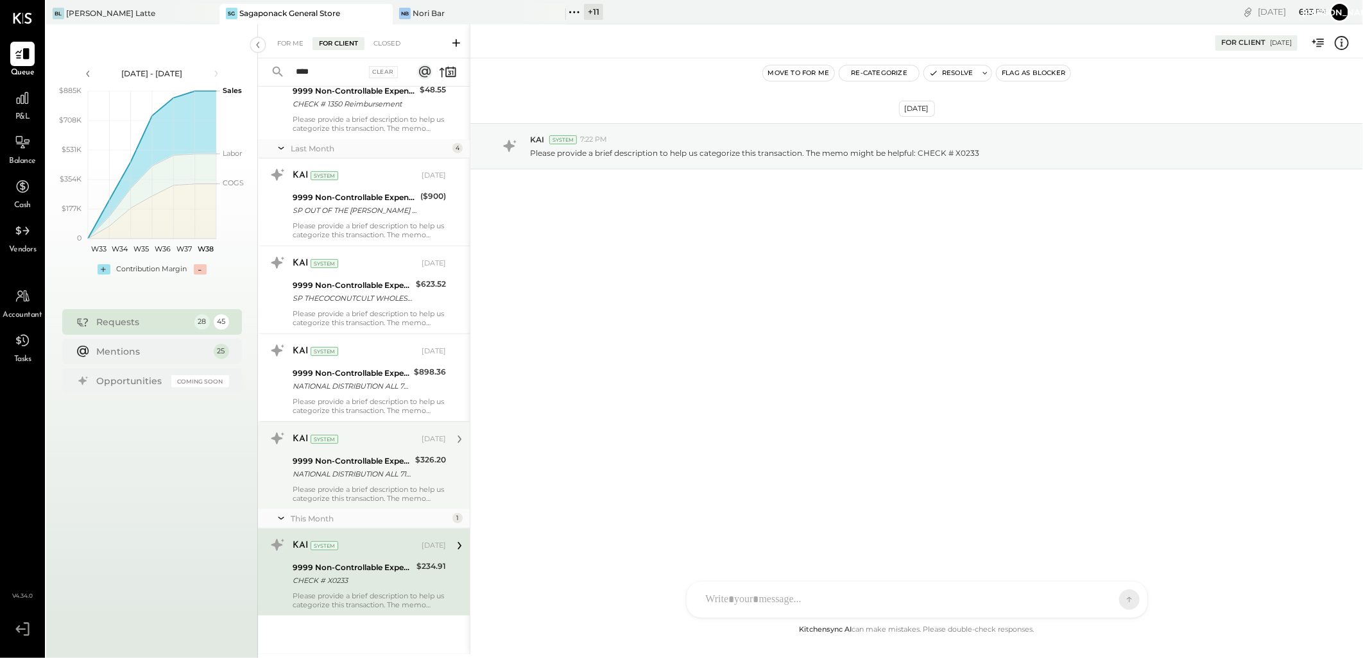
click at [406, 464] on div "9999 Non-Controllable Expenses:Other Income and Expenses:To Be Classified P&L" at bounding box center [352, 461] width 119 height 13
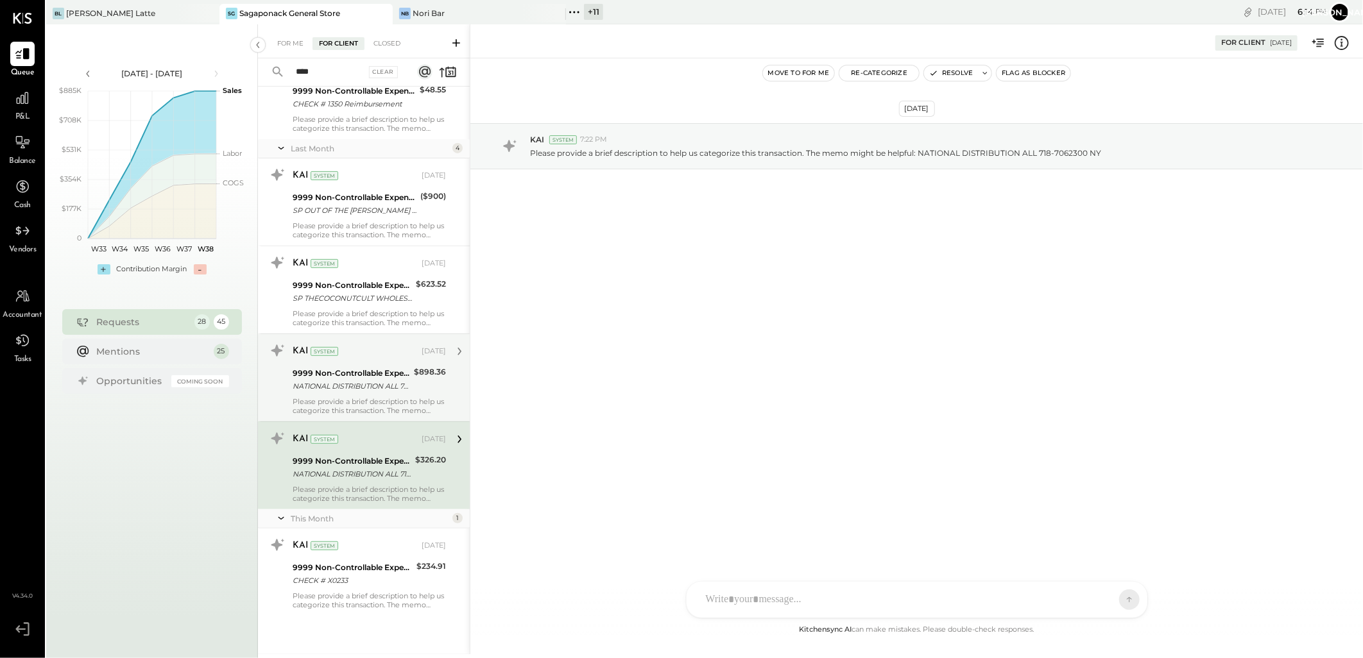
click at [400, 343] on div "KAI System Aug 08, 2025" at bounding box center [369, 352] width 153 height 18
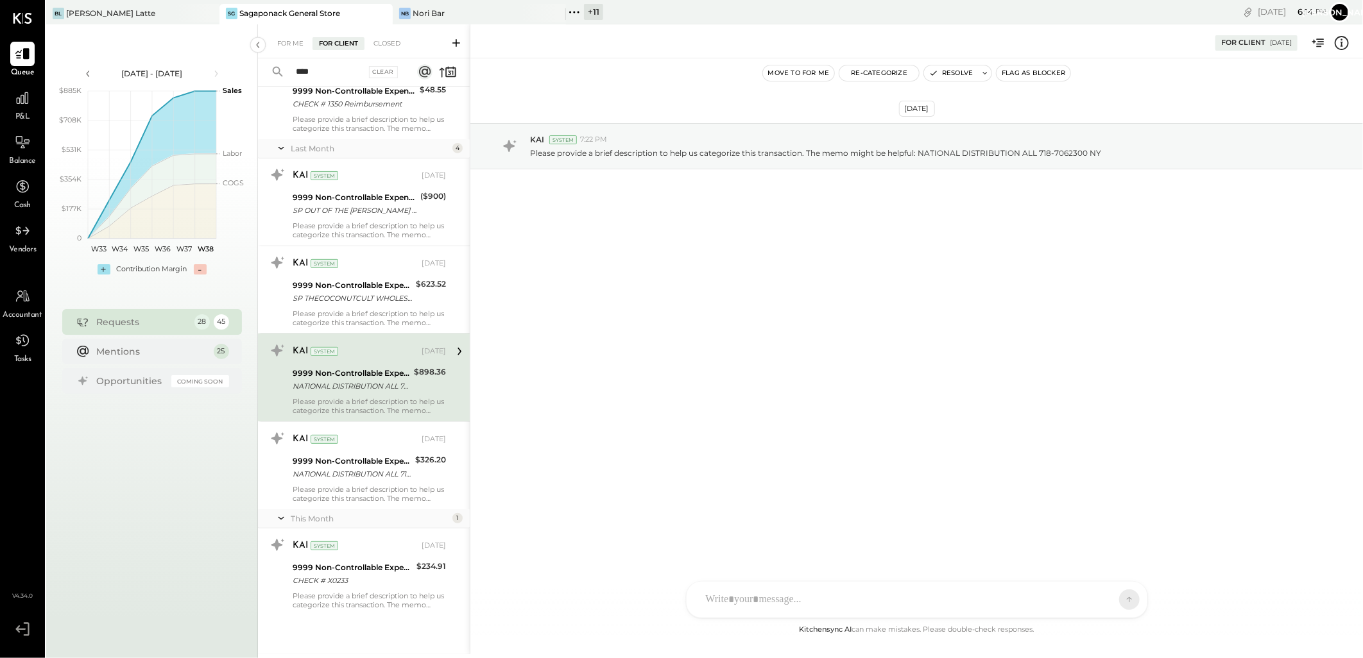
click at [381, 371] on div "9999 Non-Controllable Expenses:Other Income and Expenses:To Be Classified P&L" at bounding box center [351, 373] width 117 height 13
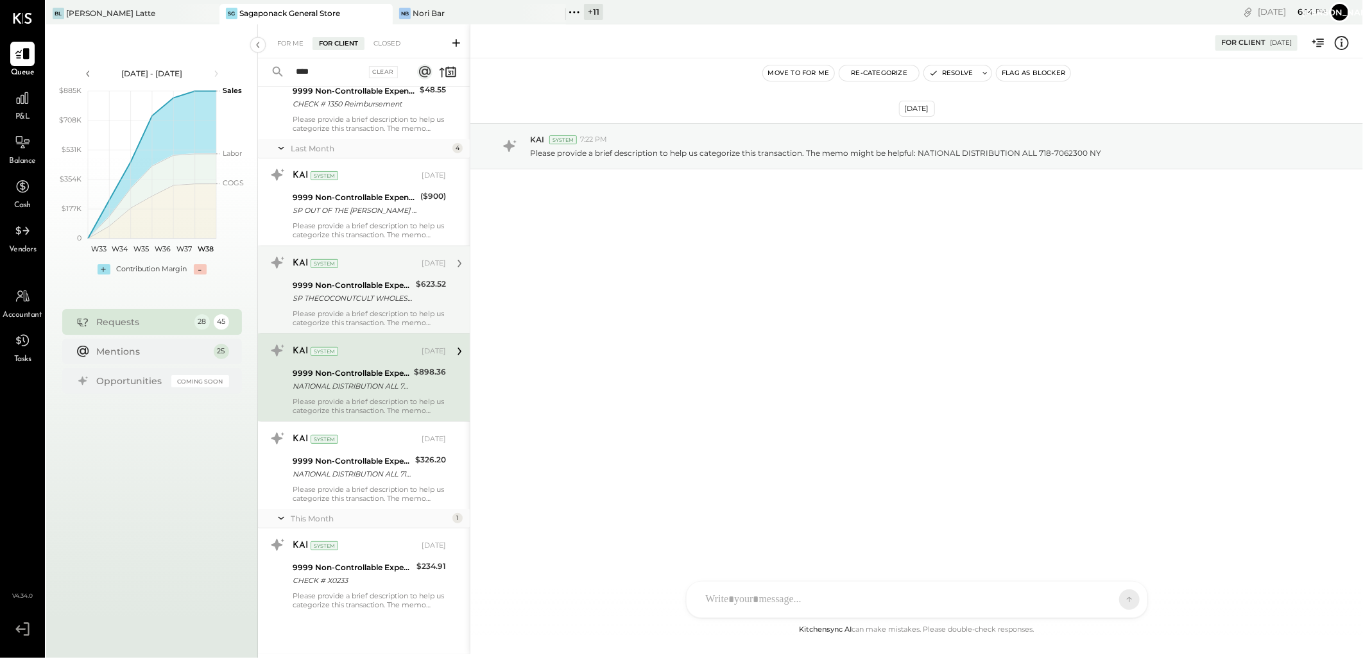
click at [400, 310] on div "Please provide a brief description to help us categorize this transaction. The …" at bounding box center [369, 318] width 153 height 18
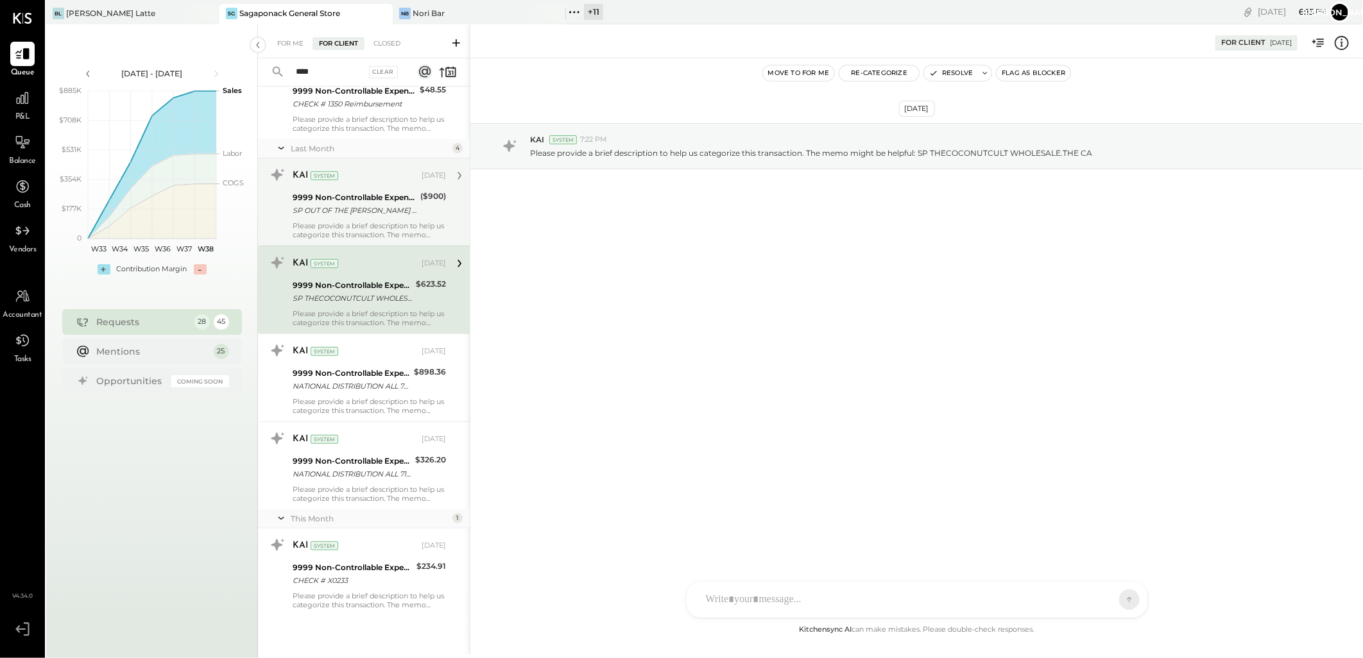
click at [379, 222] on div "Please provide a brief description to help us categorize this transaction. The …" at bounding box center [369, 230] width 153 height 18
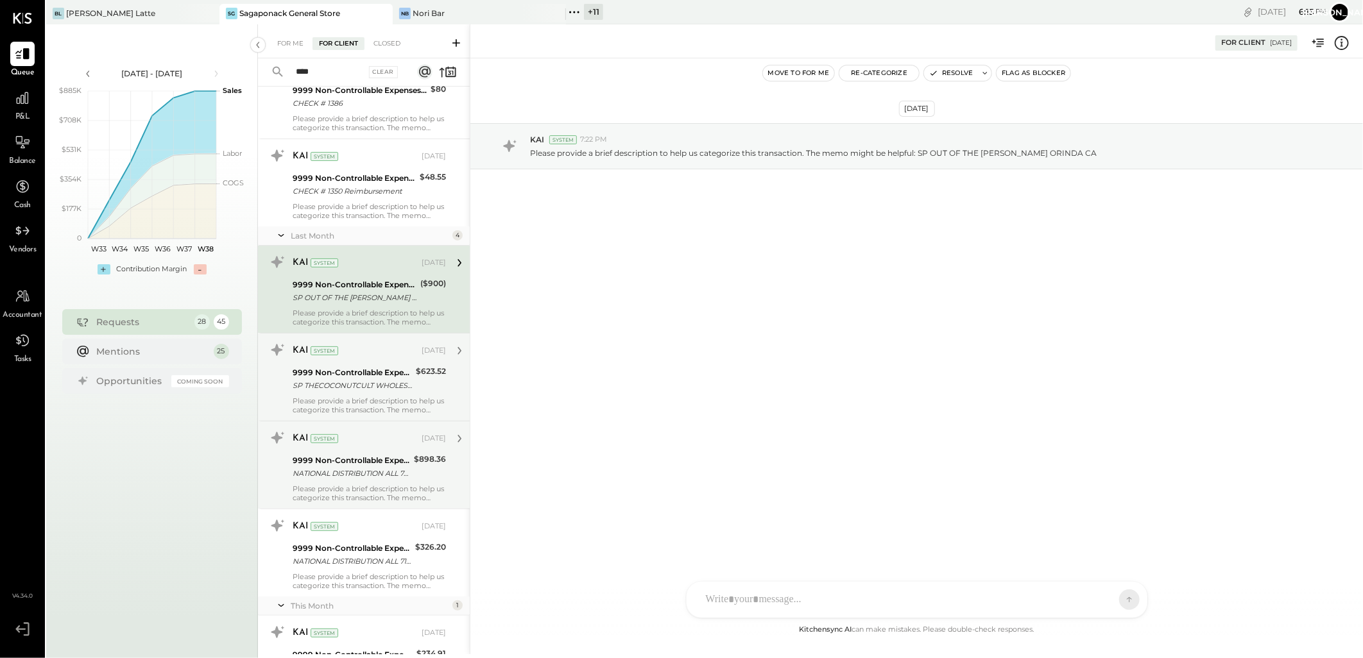
scroll to position [34, 0]
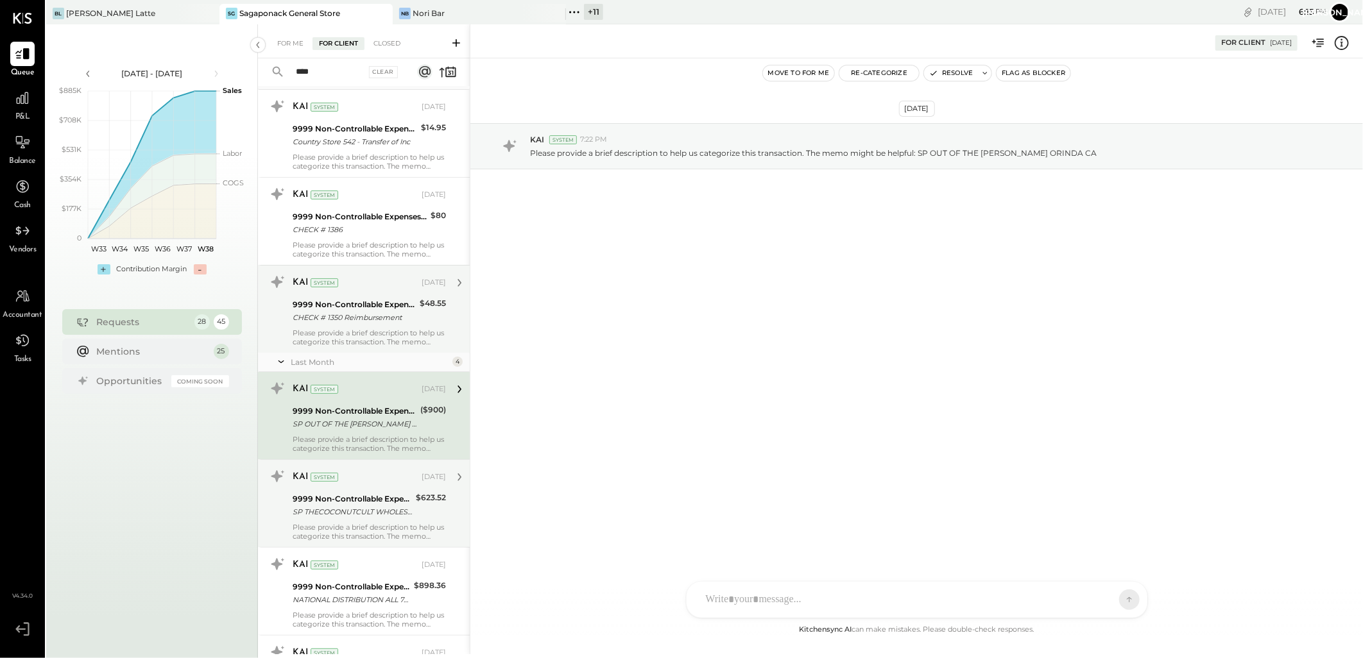
click at [377, 338] on div "Please provide a brief description to help us categorize this transaction. The …" at bounding box center [369, 338] width 153 height 18
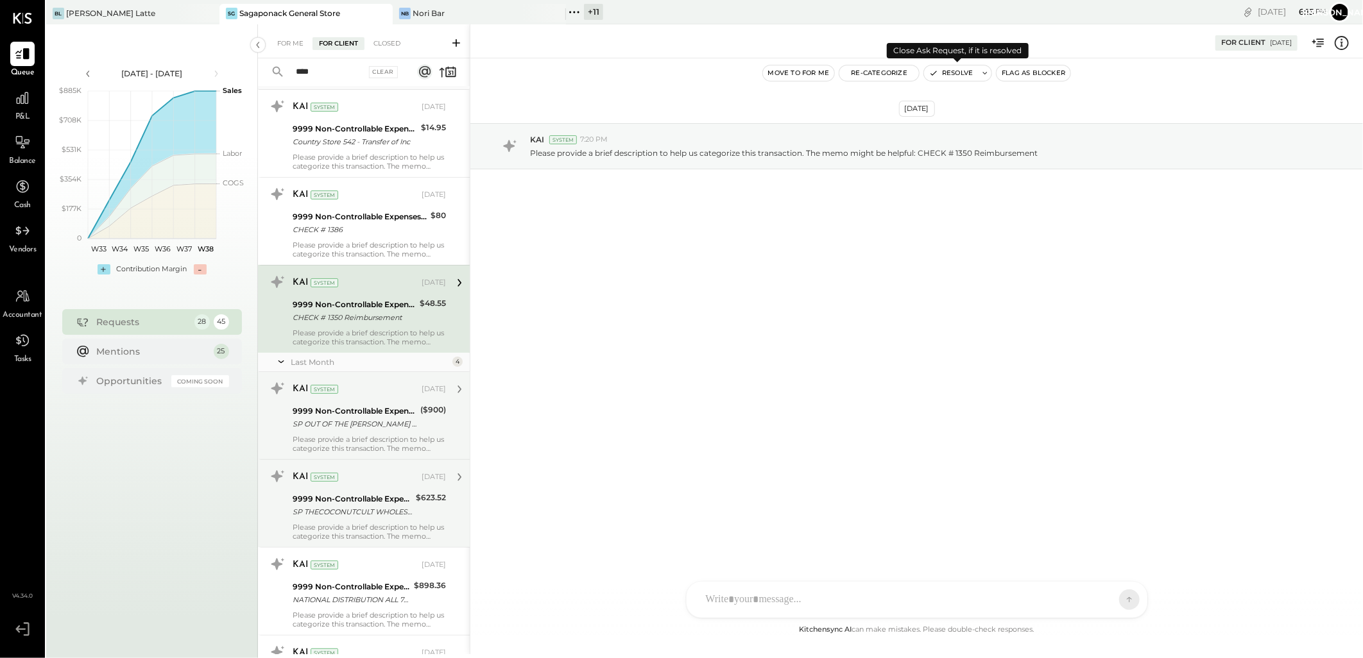
click at [963, 78] on button "Resolve" at bounding box center [951, 72] width 54 height 15
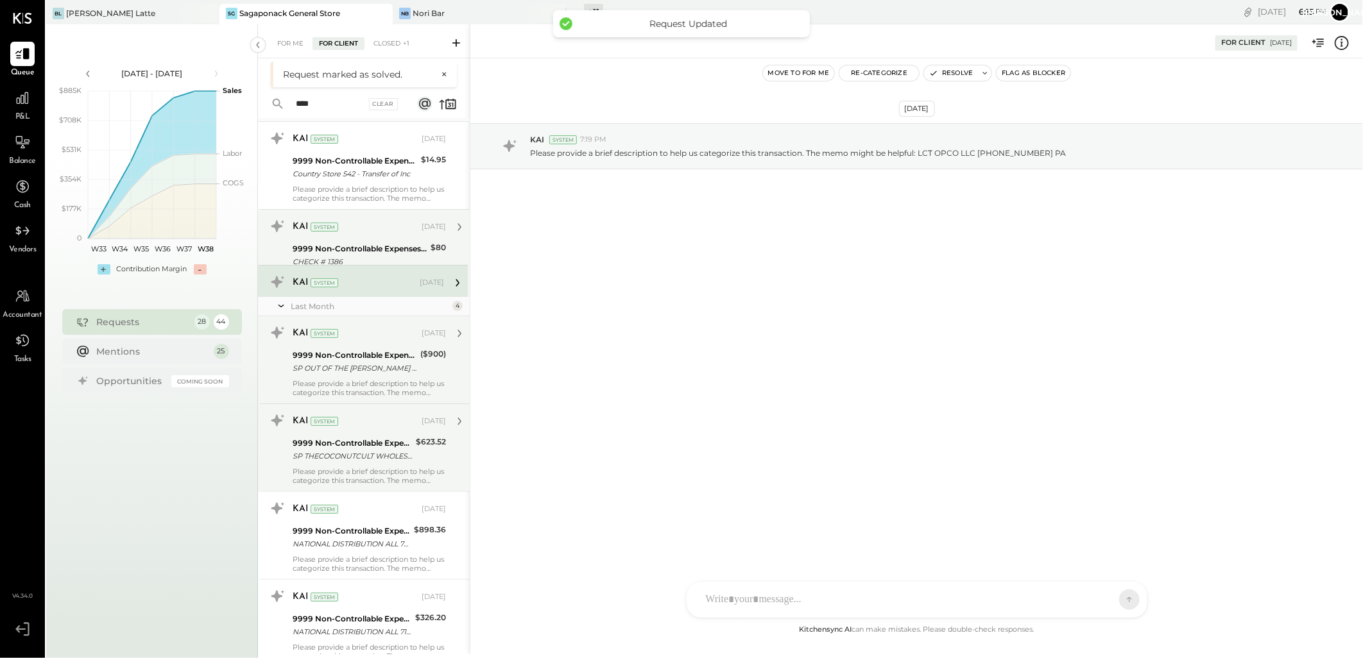
click at [376, 201] on div "KAI System Jul 09, 2025 9999 Non-Controllable Expenses:Other Income and Expense…" at bounding box center [364, 209] width 212 height 175
click at [383, 247] on div "9999 Non-Controllable Expenses:Other Income and Expenses:To Be Classified P&L" at bounding box center [360, 249] width 134 height 13
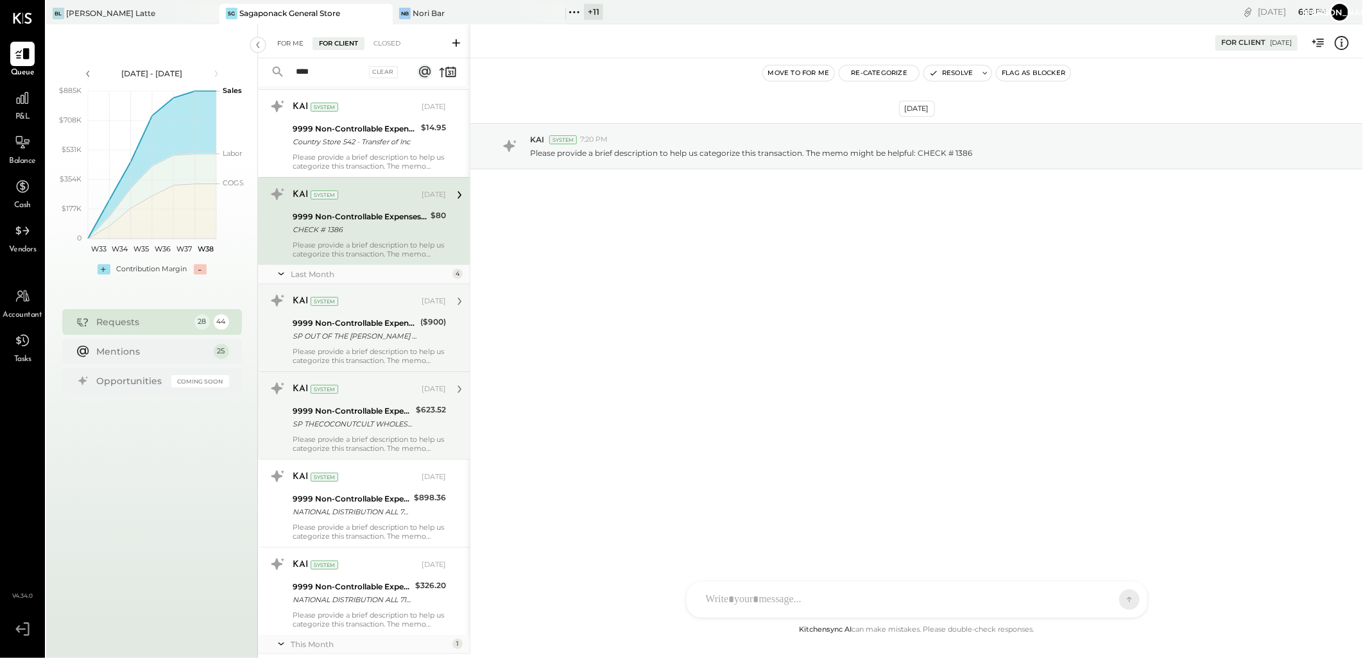
click at [280, 46] on div "For Me" at bounding box center [290, 43] width 39 height 13
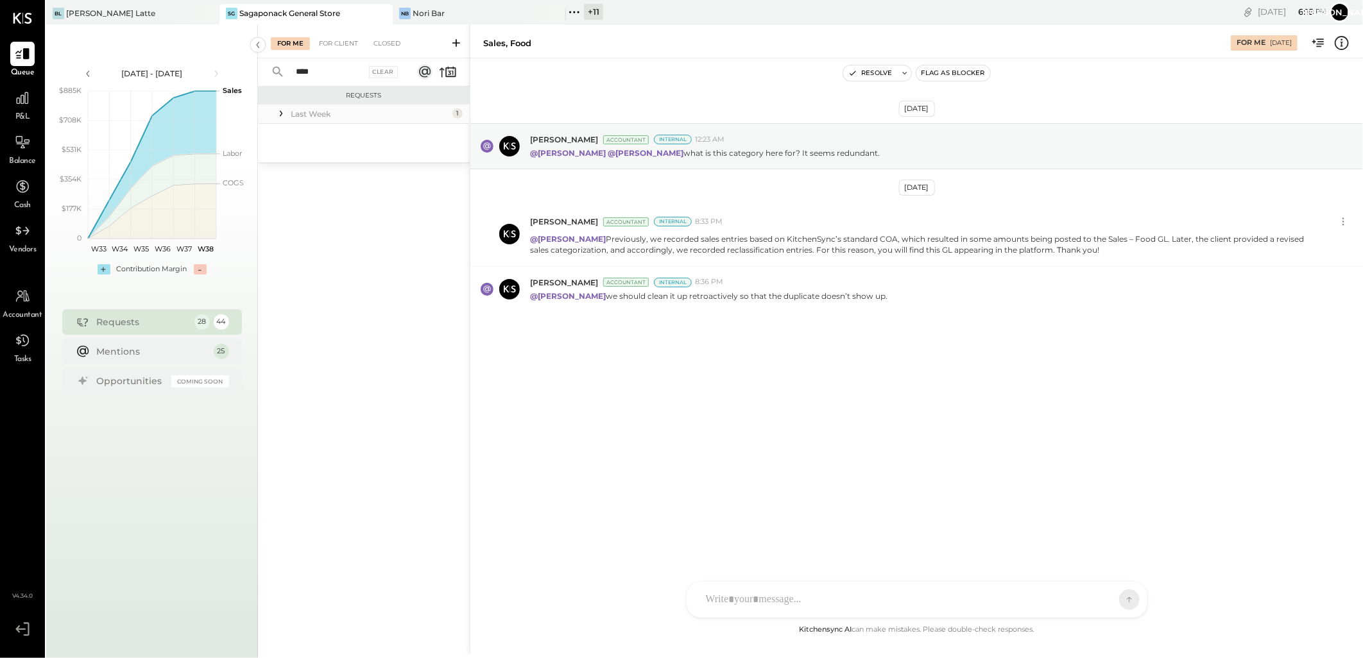
drag, startPoint x: 276, startPoint y: 68, endPoint x: 212, endPoint y: 72, distance: 63.6
click at [212, 72] on div "Aug 11 - Sep 21, 2025 polygon, polyline { transition: fill-opacity 0.1s, stroke…" at bounding box center [704, 353] width 1317 height 658
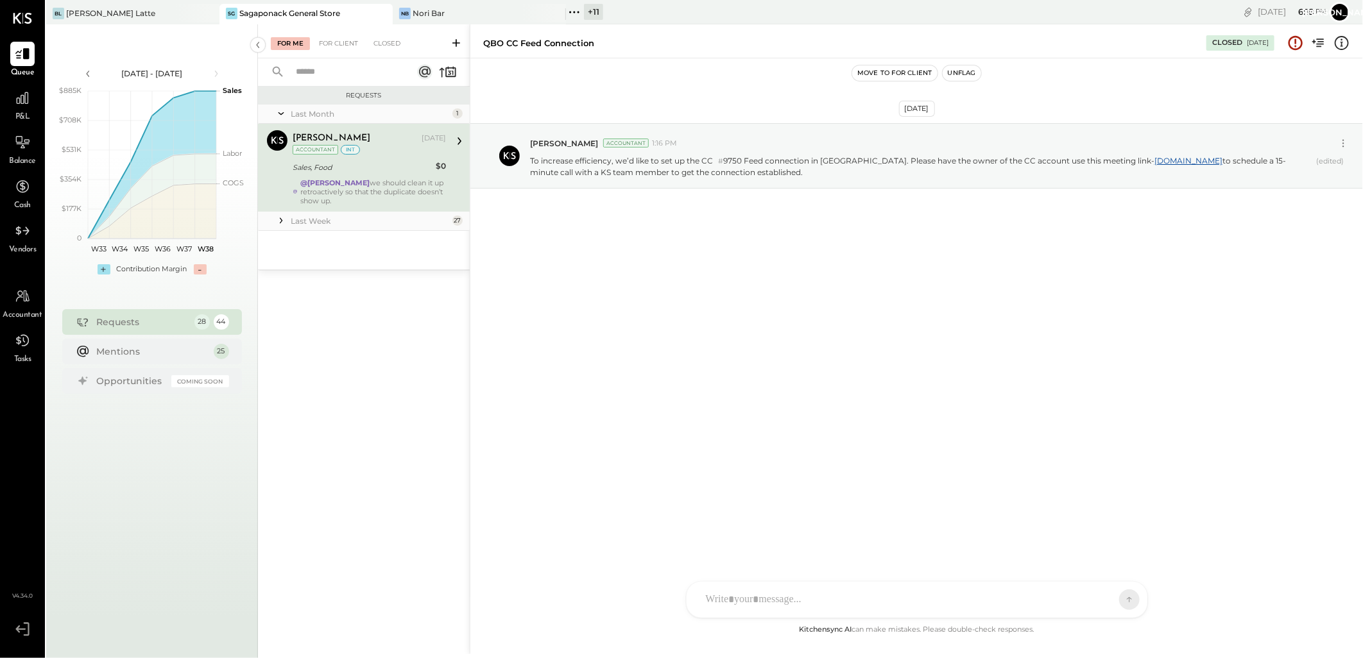
click at [286, 219] on icon at bounding box center [281, 220] width 13 height 13
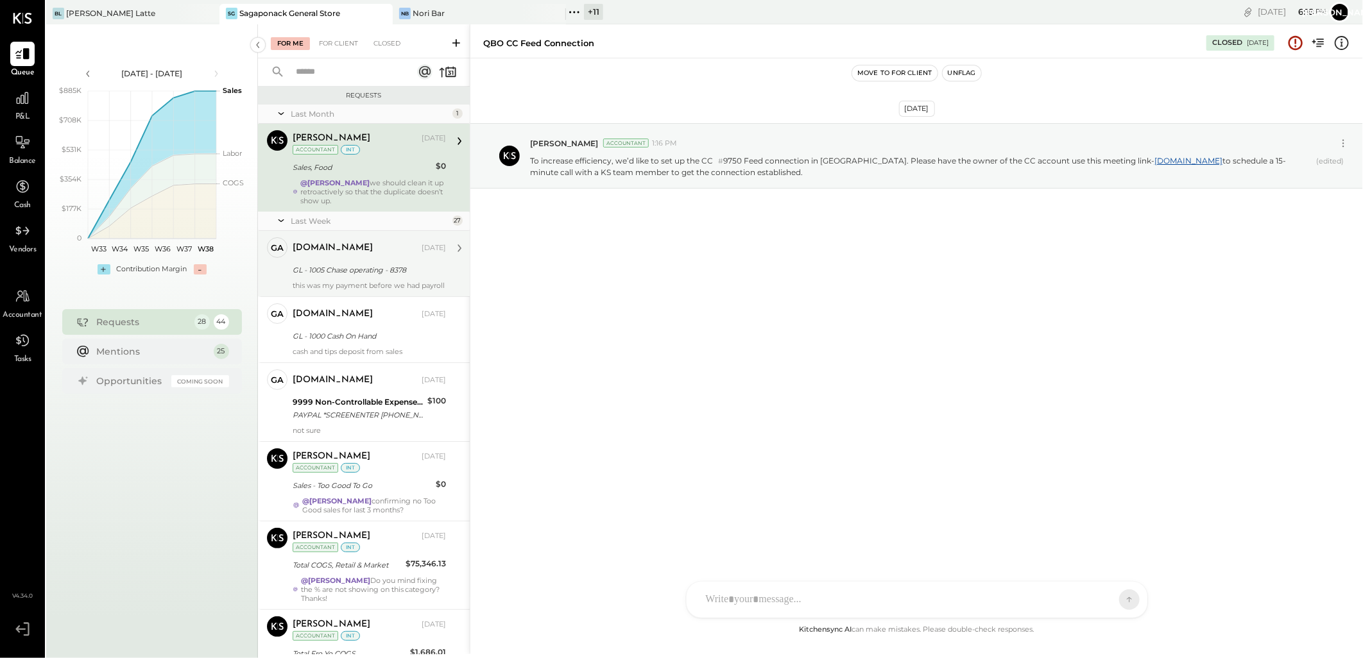
click at [344, 283] on div "this was my payment before we had payroll" at bounding box center [369, 285] width 153 height 9
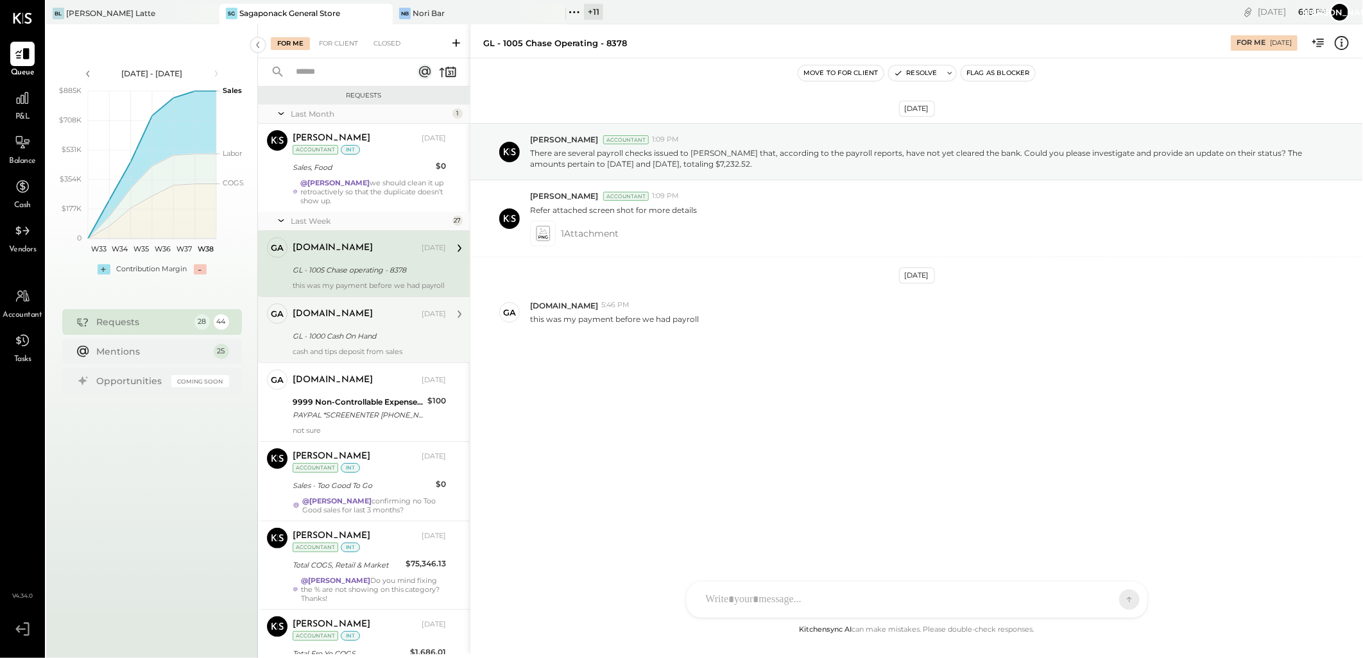
click at [373, 343] on div "GL - 1000 Cash On Hand" at bounding box center [368, 336] width 150 height 13
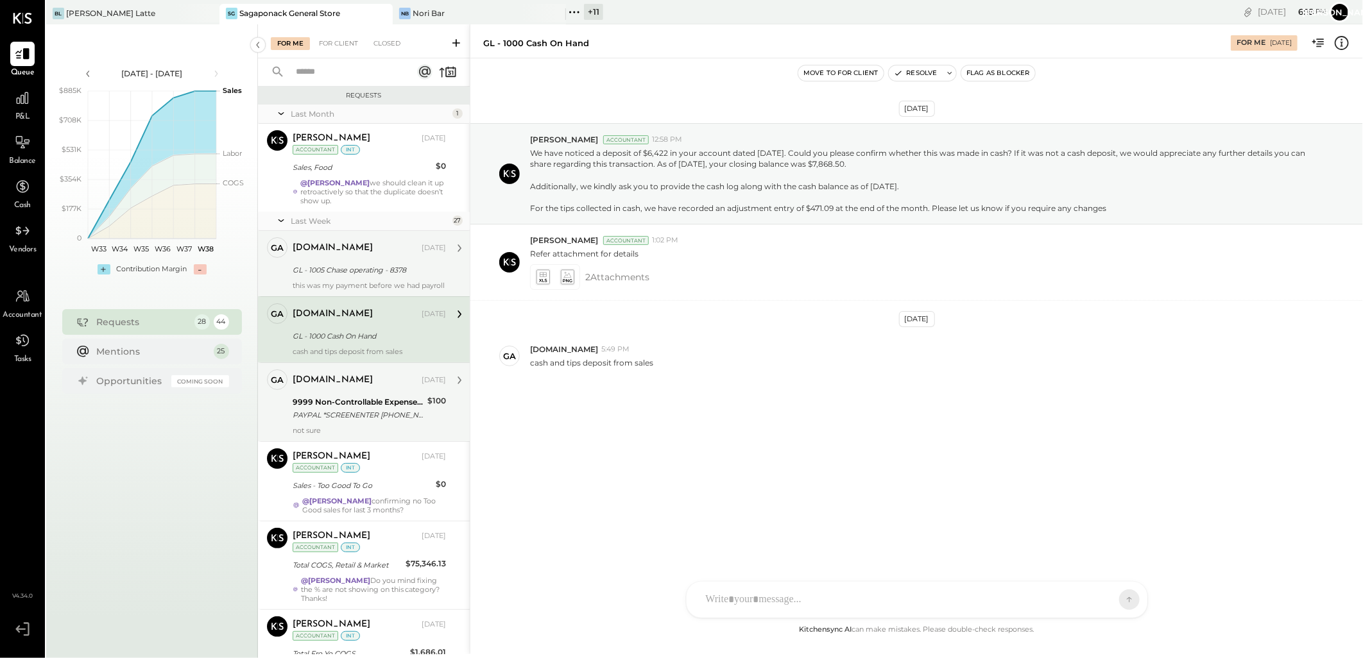
click at [377, 423] on div "9999 Non-Controllable Expenses:Other Income and Expenses:To Be Classified P&L P…" at bounding box center [358, 409] width 131 height 28
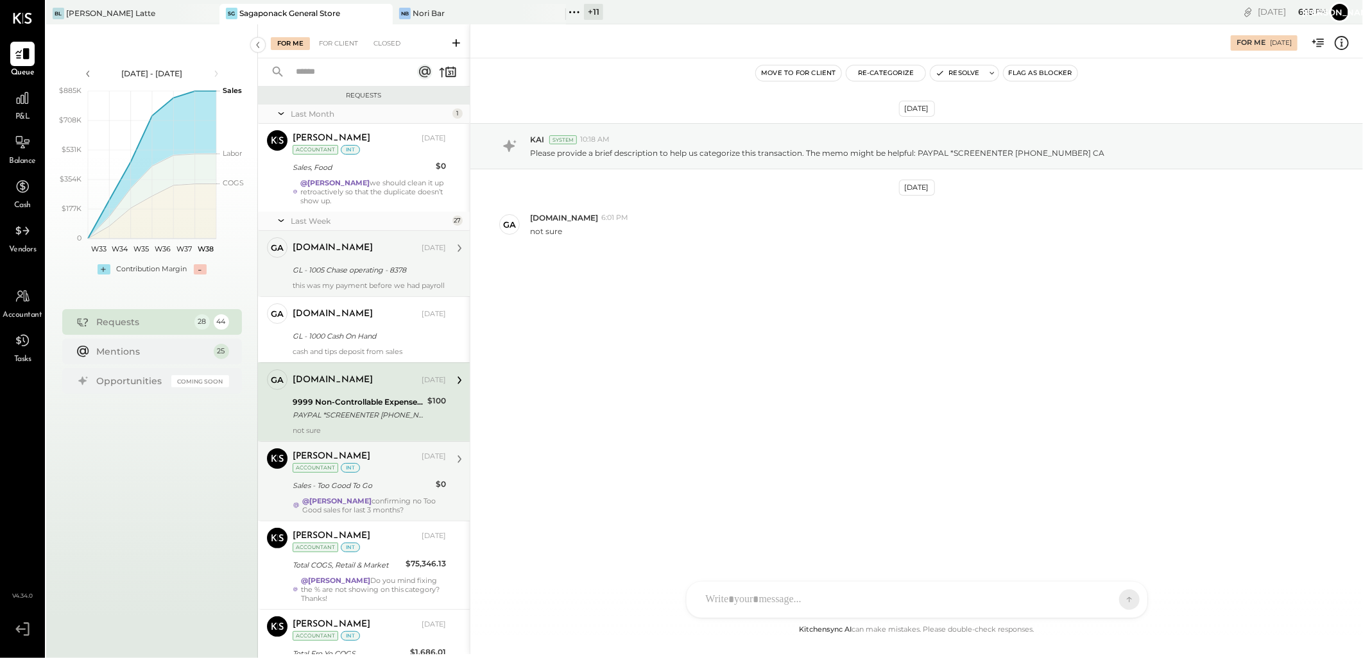
click at [370, 484] on div "Margot Bloch Sep 12, 2025 Accountant int Sales - Too Good To Go $0 @Janvi Soni …" at bounding box center [369, 482] width 153 height 66
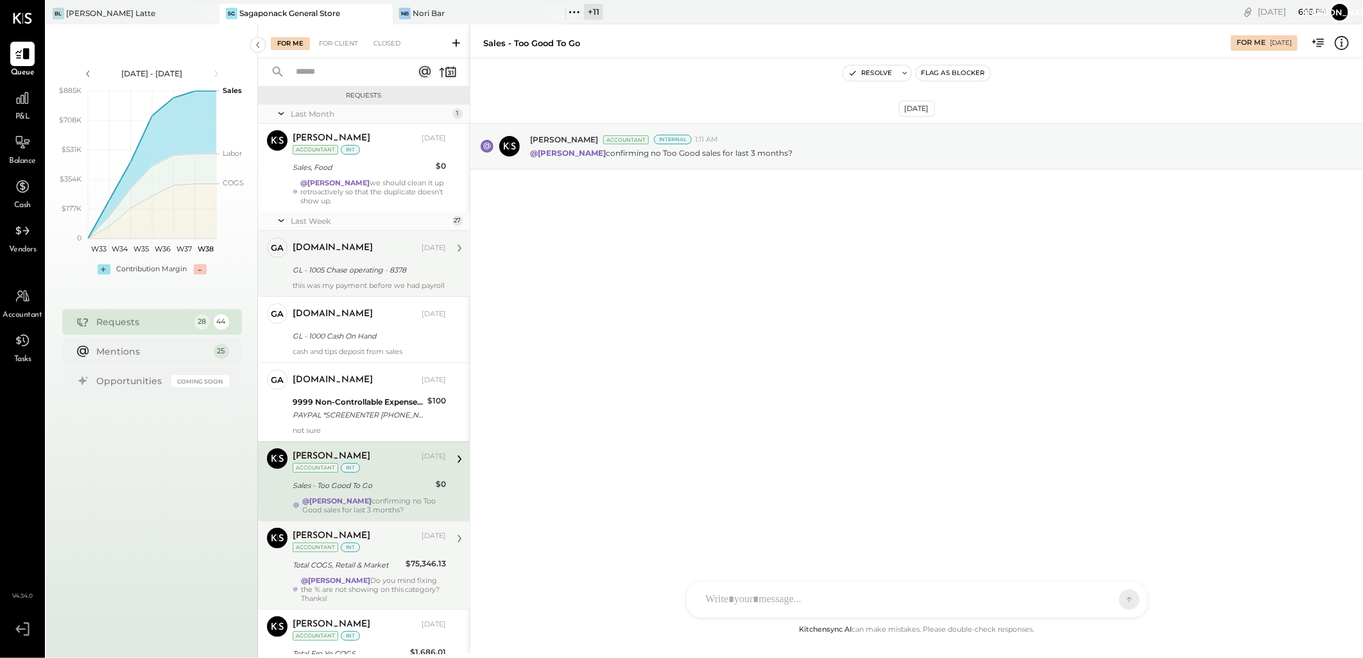
click at [367, 543] on div "[PERSON_NAME]" at bounding box center [356, 536] width 126 height 13
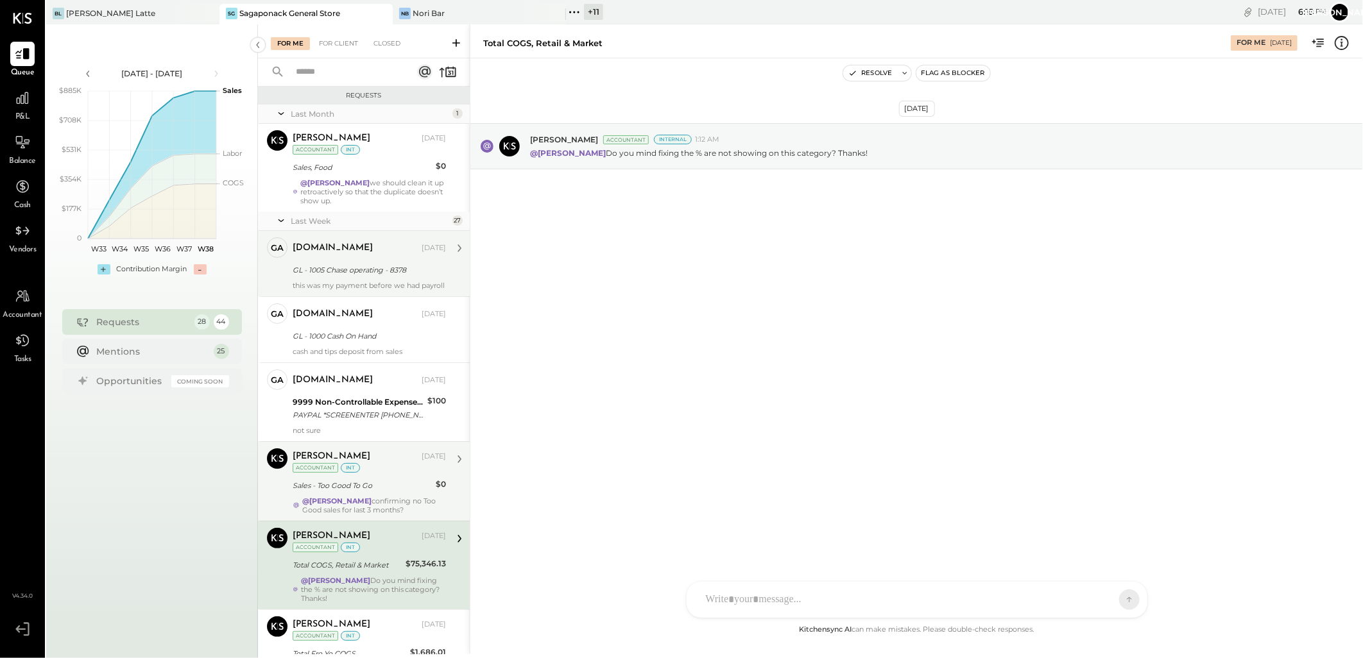
click at [370, 475] on div "Margot Bloch Sep 12, 2025 Accountant int" at bounding box center [369, 462] width 153 height 26
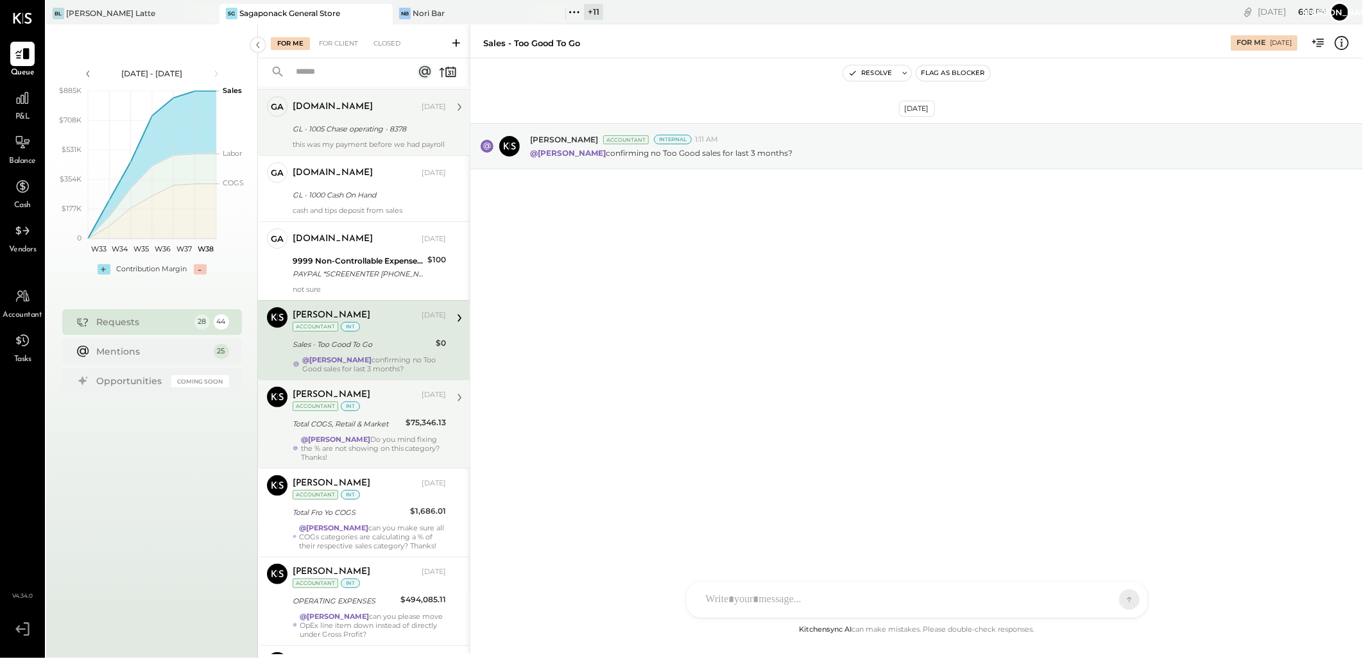
scroll to position [142, 0]
click at [386, 425] on div "Total COGS, Retail & Market" at bounding box center [347, 422] width 109 height 13
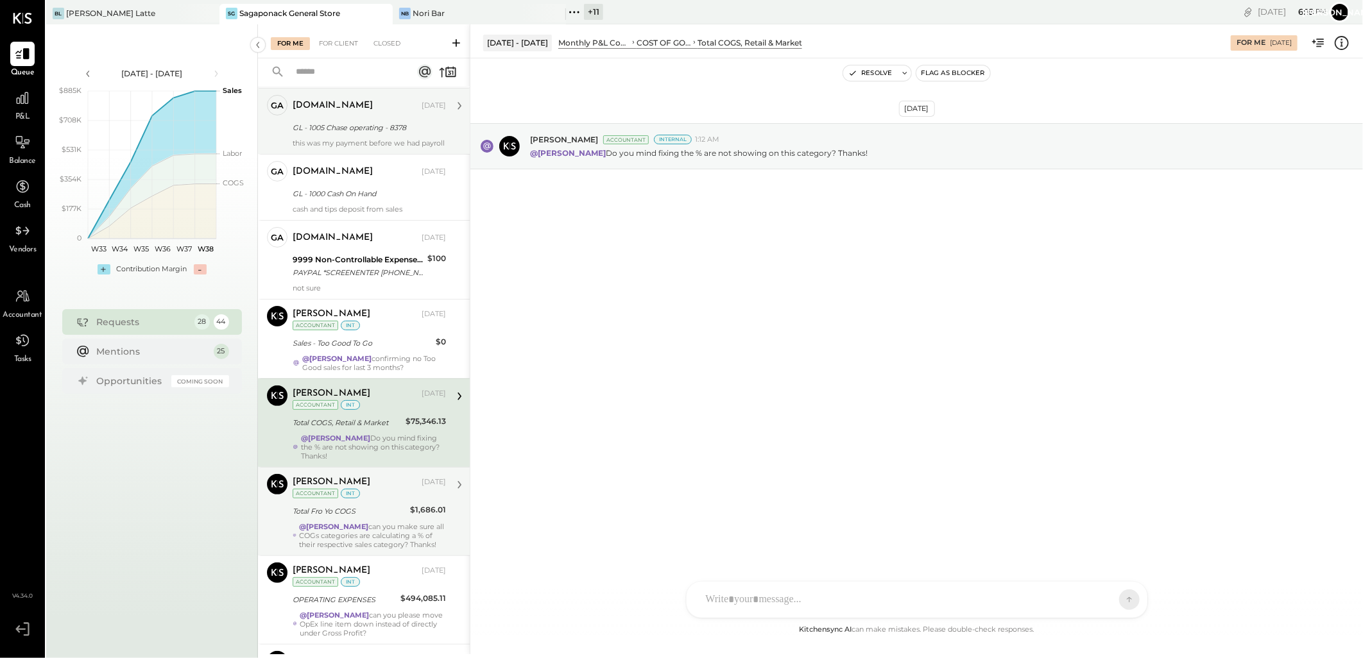
click at [395, 511] on div "Margot Bloch Sep 12, 2025 Accountant int Total Fro Yo COGS $1,686.01 @Janvi Son…" at bounding box center [369, 511] width 153 height 75
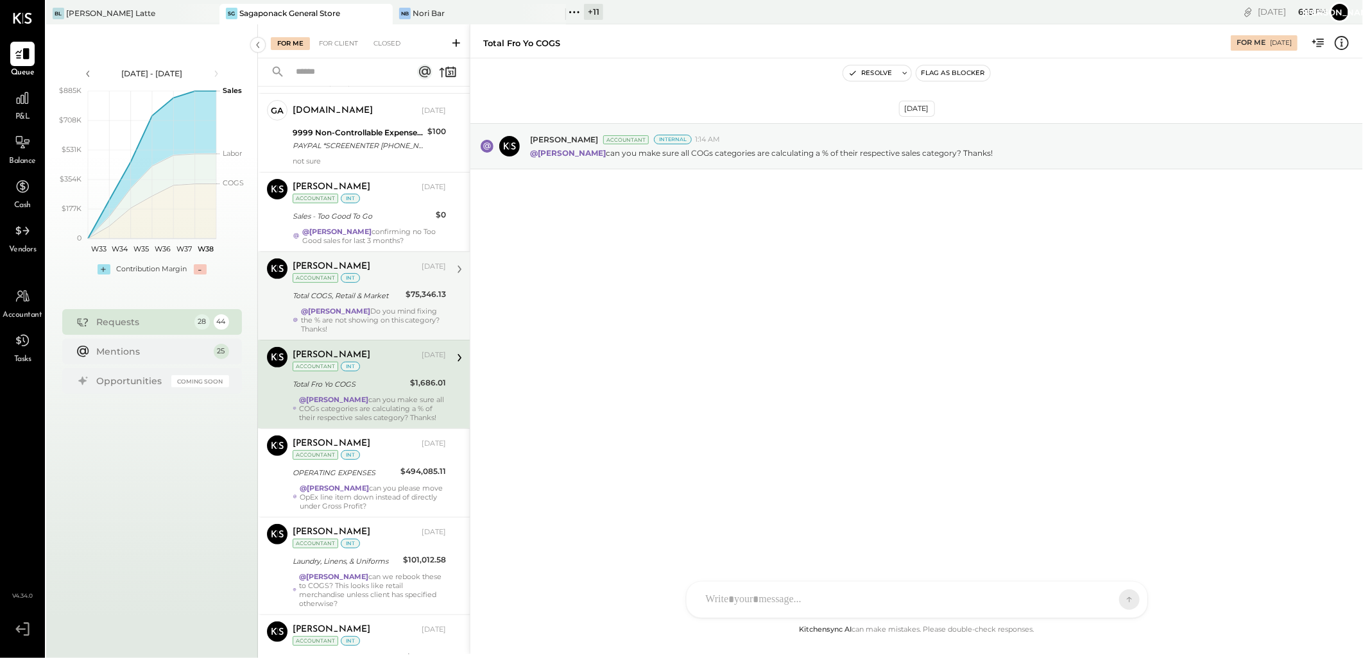
scroll to position [285, 0]
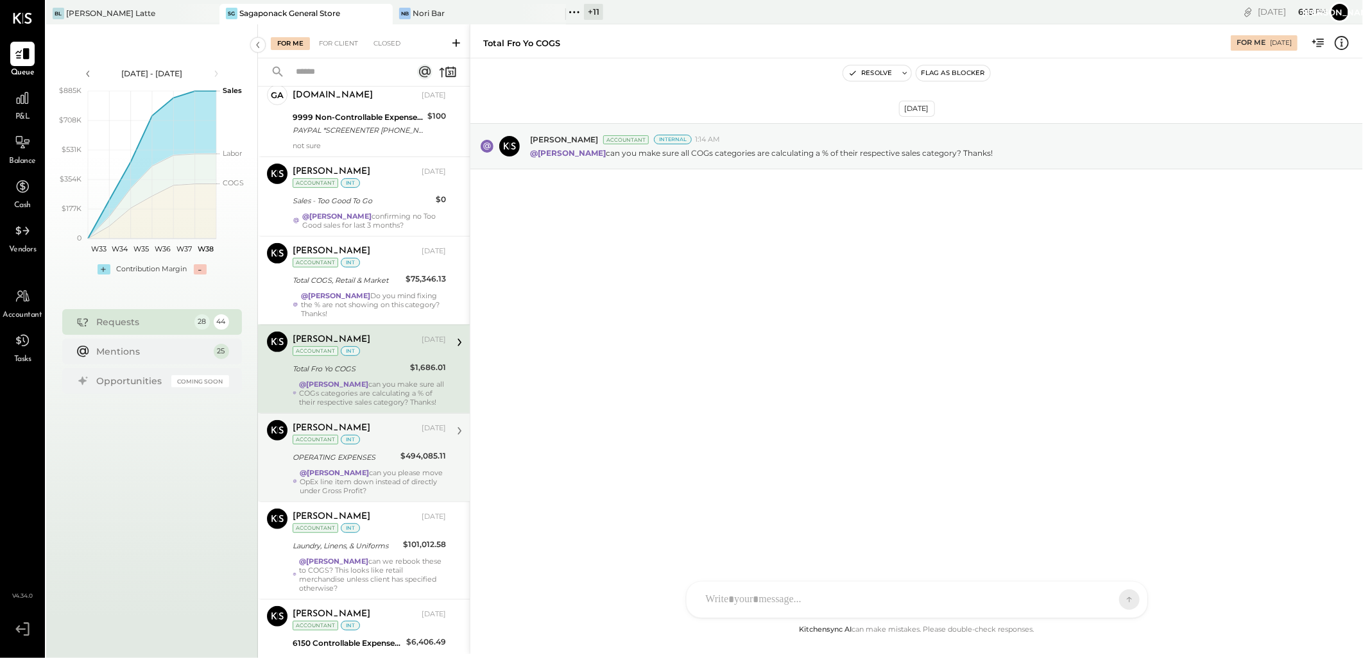
click at [393, 447] on div "Margot Bloch Sep 12, 2025 Accountant int" at bounding box center [369, 433] width 153 height 26
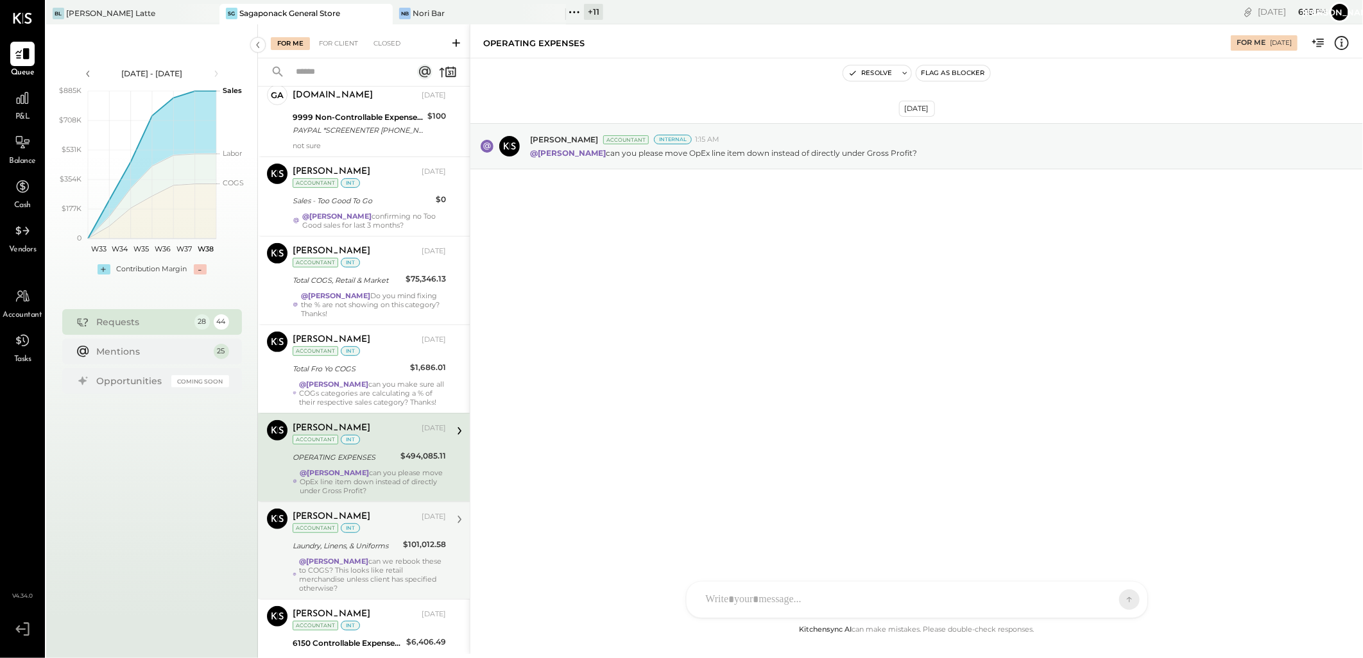
click at [364, 535] on div "Margot Bloch Sep 12, 2025 Accountant int" at bounding box center [369, 522] width 153 height 26
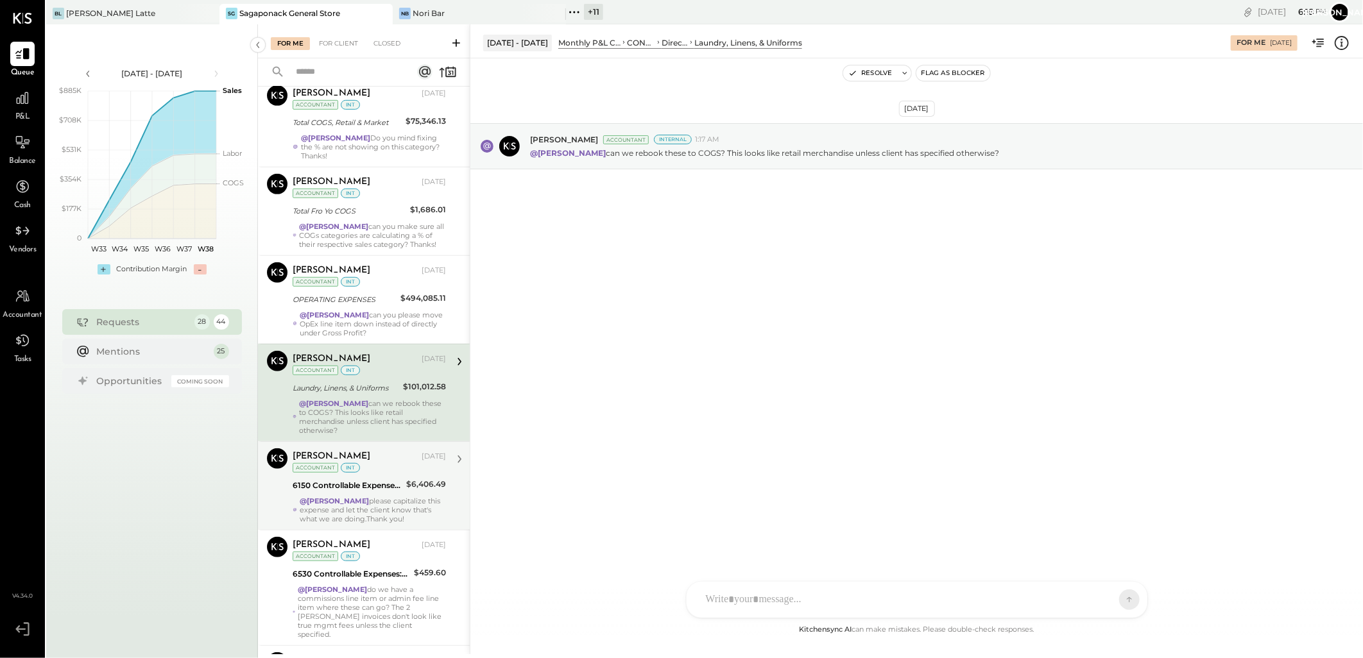
scroll to position [499, 0]
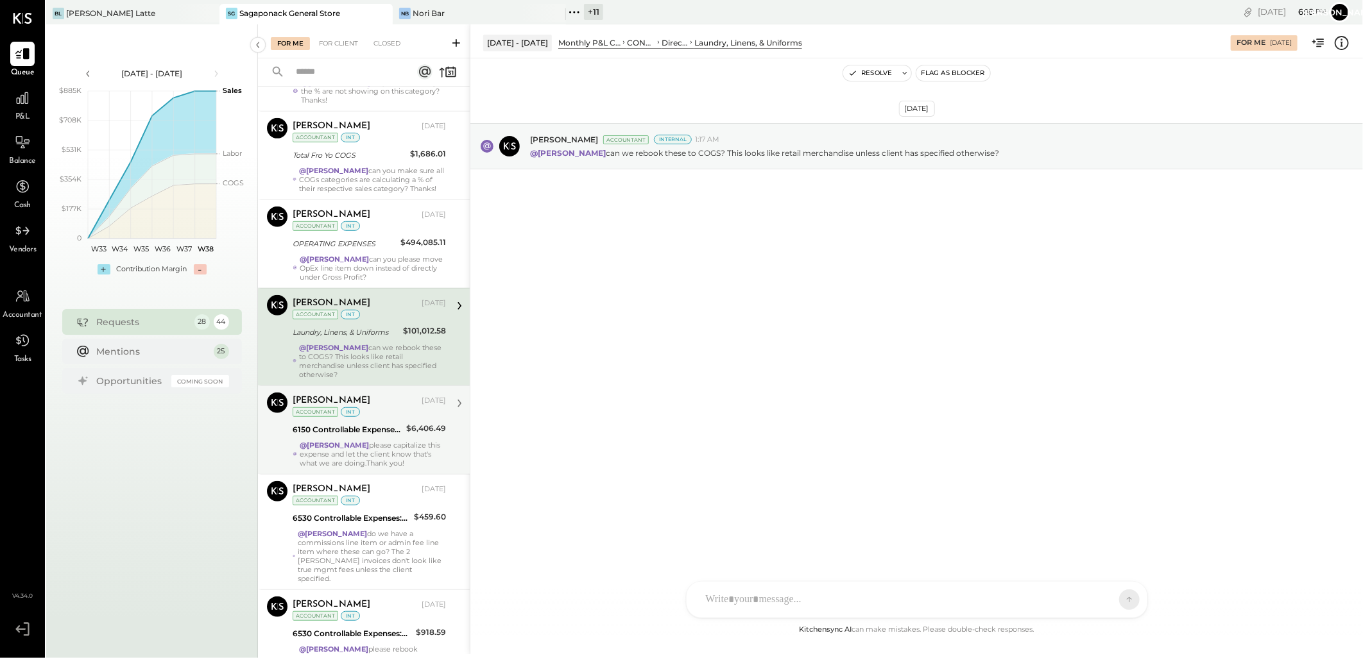
click at [396, 433] on div "6150 Controllable Expenses:Direct Operating Expenses:Kitchen Smallwares" at bounding box center [348, 429] width 110 height 13
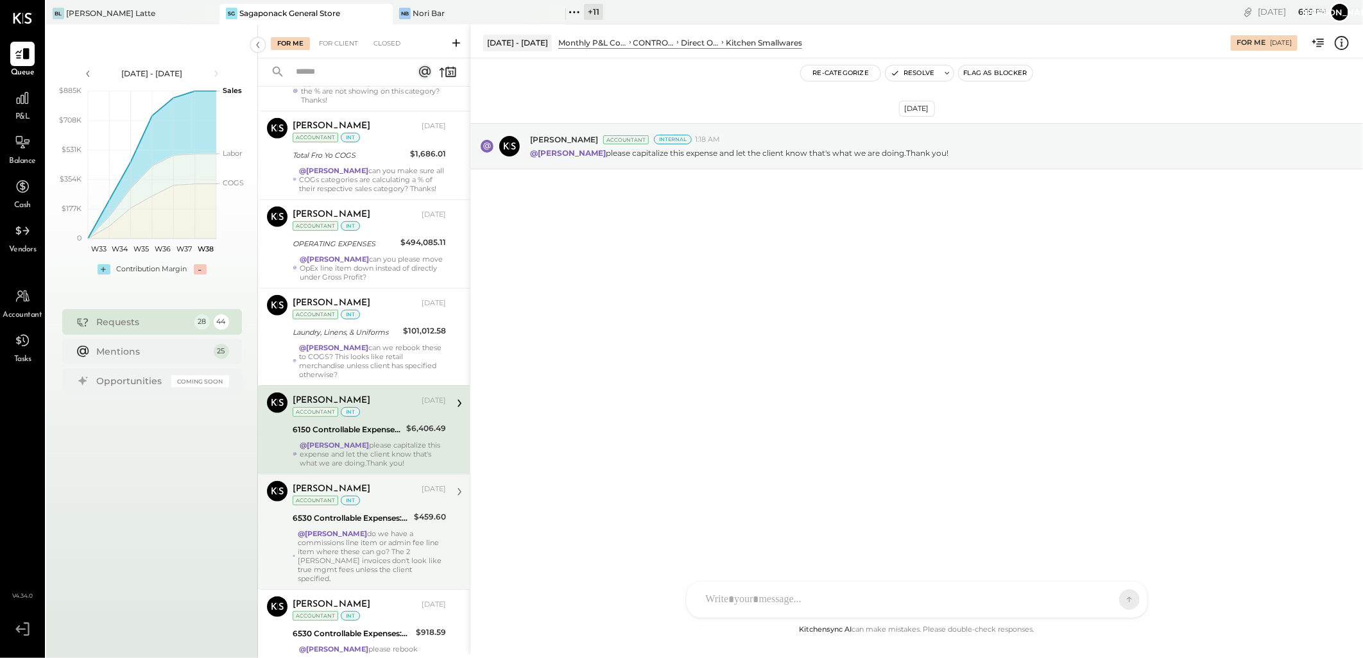
click at [379, 544] on div "@Janvi Soni do we have a commissions line item or admin fee line item where the…" at bounding box center [372, 556] width 148 height 54
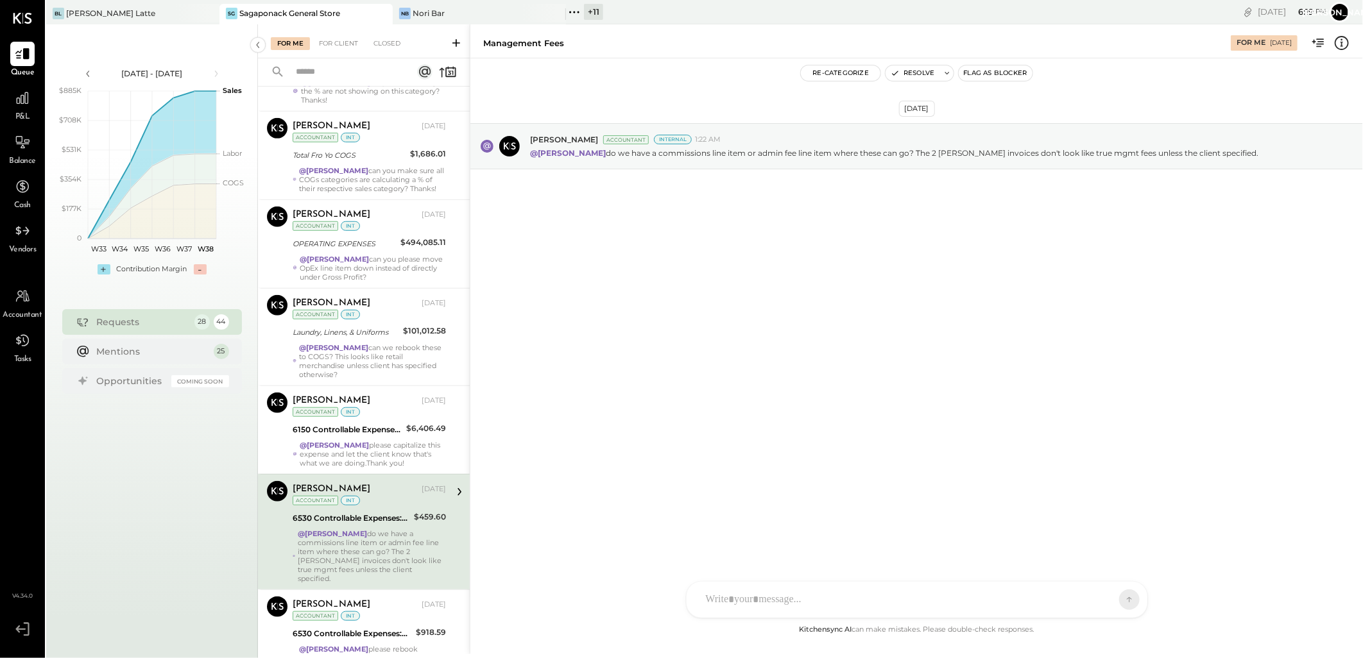
scroll to position [927, 0]
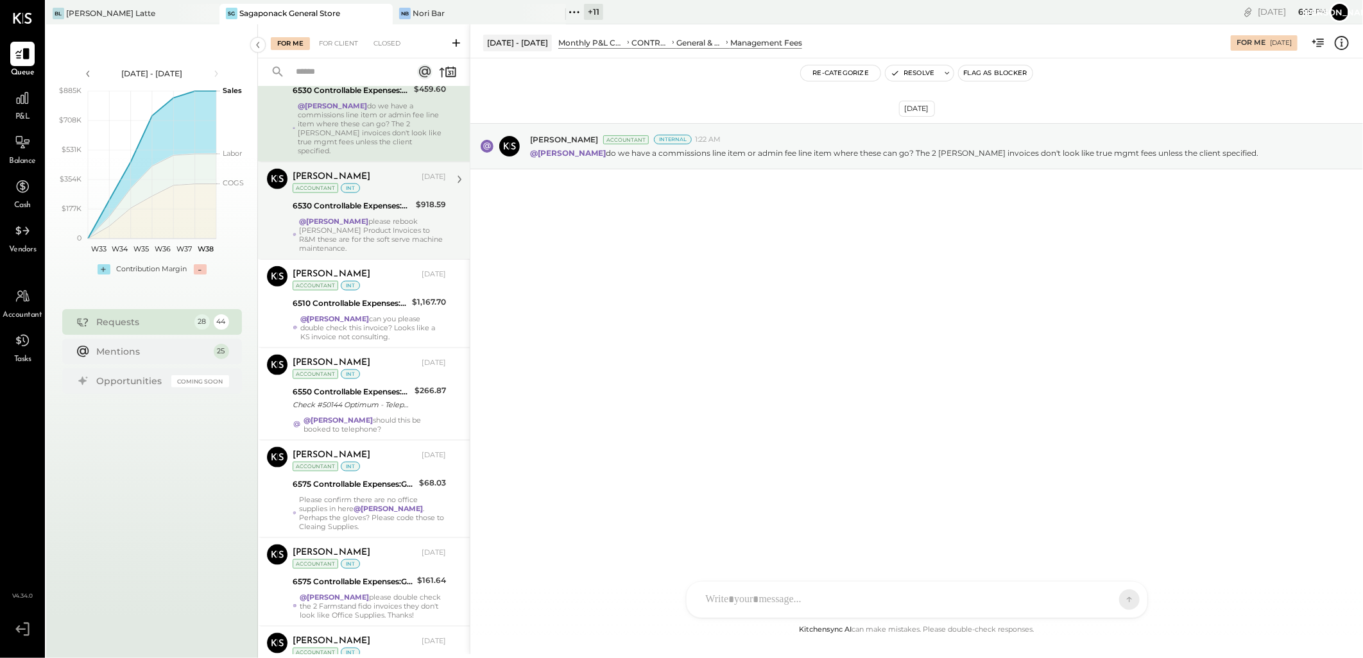
click at [362, 225] on div "@Janvi Soni please rebook Taylor Product Invoices to R&M these are for the soft…" at bounding box center [372, 235] width 147 height 36
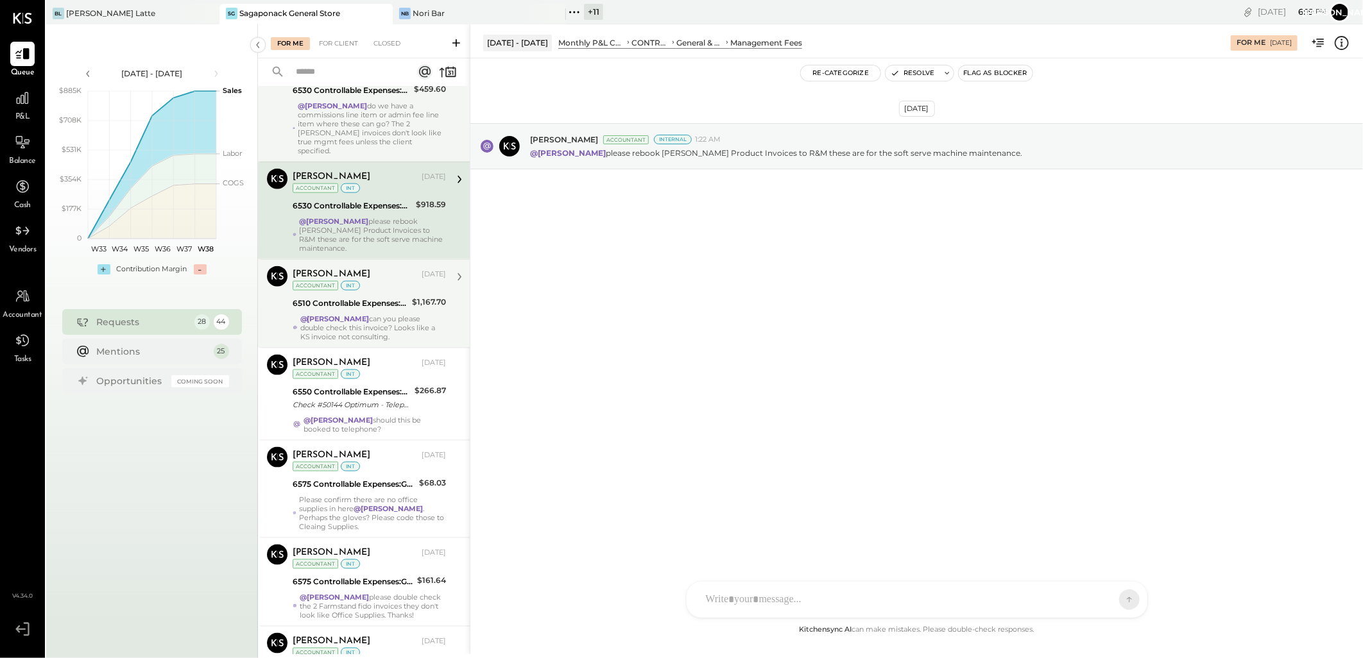
click at [361, 323] on div "@Janvi Soni can you please double check this invoice? Looks like a KS invoice n…" at bounding box center [373, 327] width 146 height 27
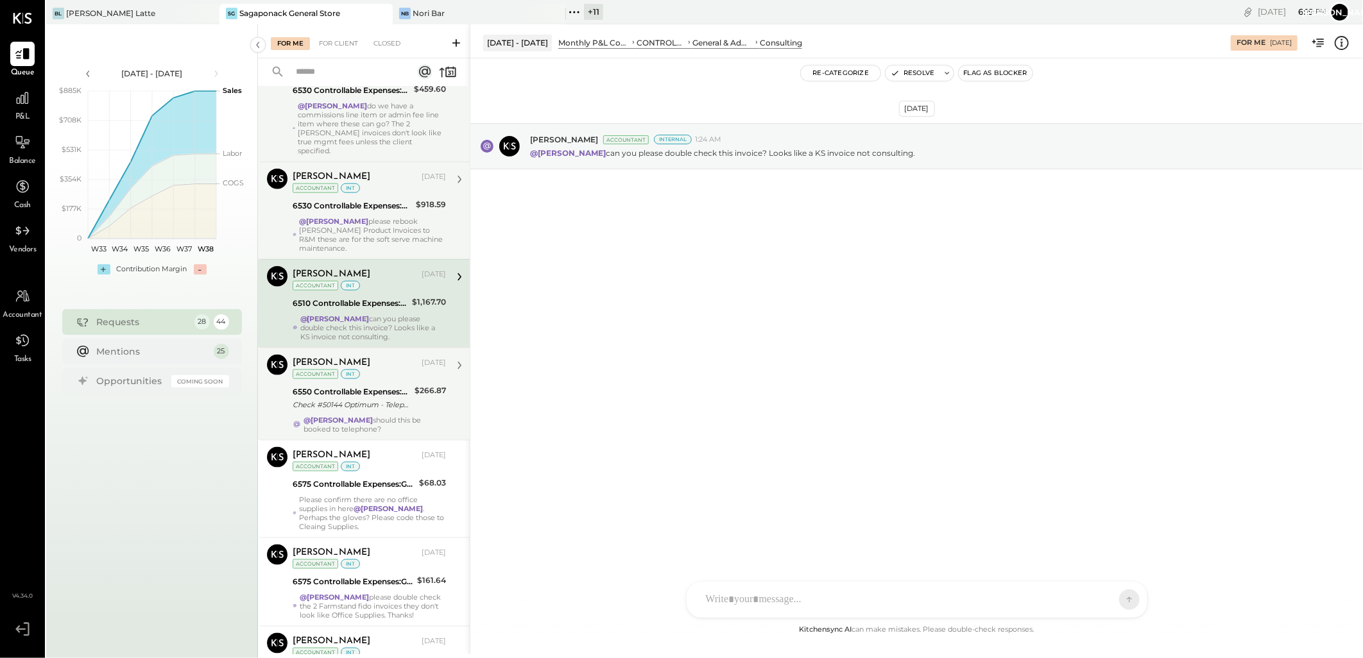
click at [371, 366] on div "Margot Bloch Sep 12, 2025 Accountant int 6550 Controllable Expenses:General & A…" at bounding box center [369, 394] width 153 height 79
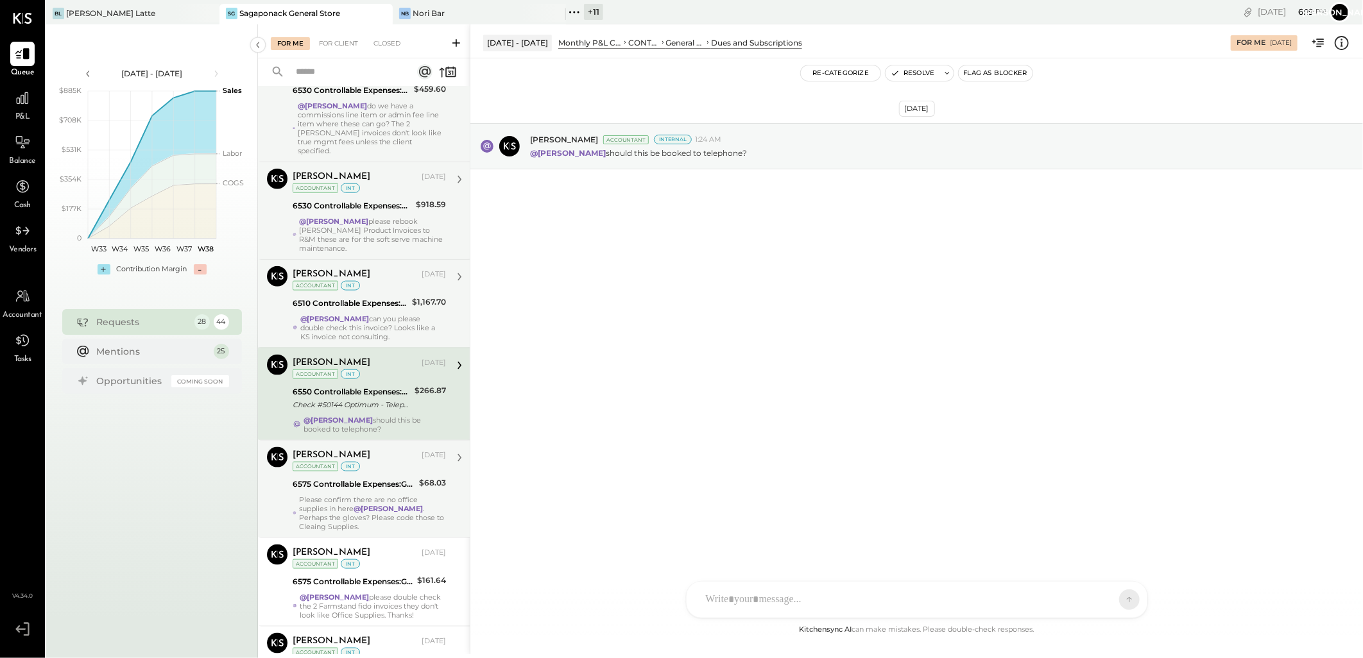
click at [370, 477] on div "6575 Controllable Expenses:General & Administrative Expenses:Office Supplies & …" at bounding box center [354, 484] width 123 height 15
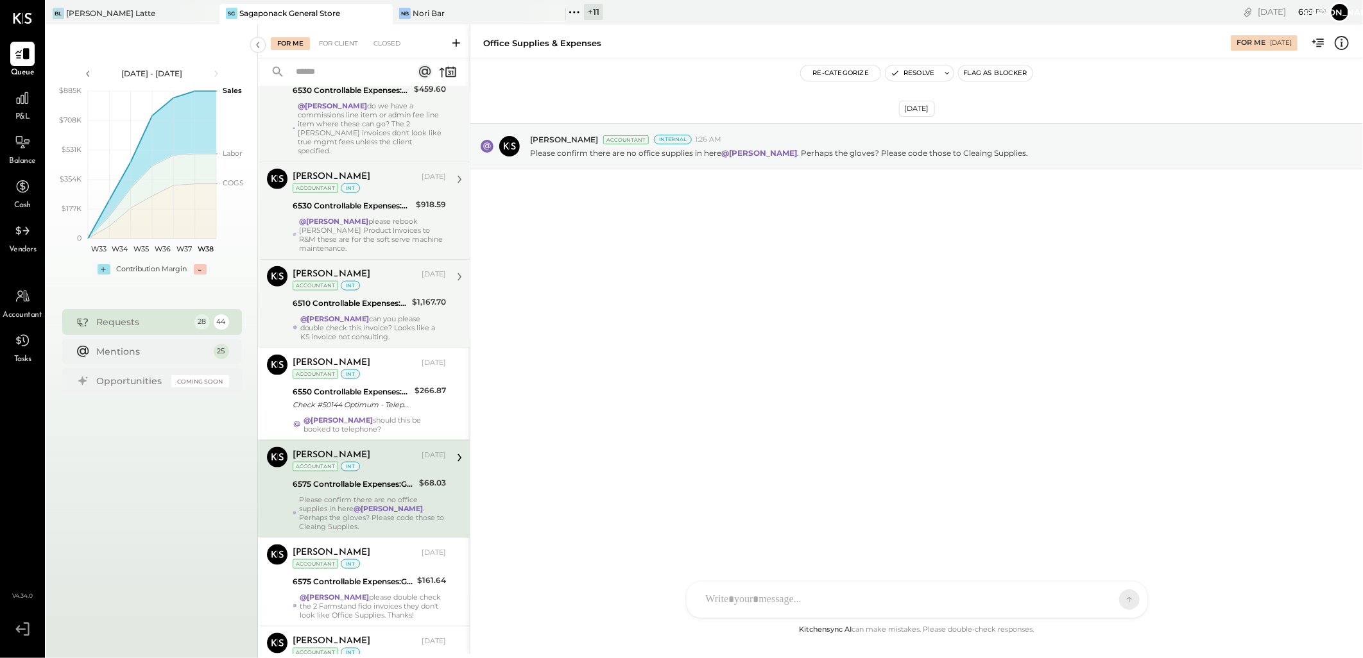
click at [364, 296] on div "Margot Bloch Sep 12, 2025 Accountant int 6510 Controllable Expenses:General & A…" at bounding box center [369, 303] width 153 height 75
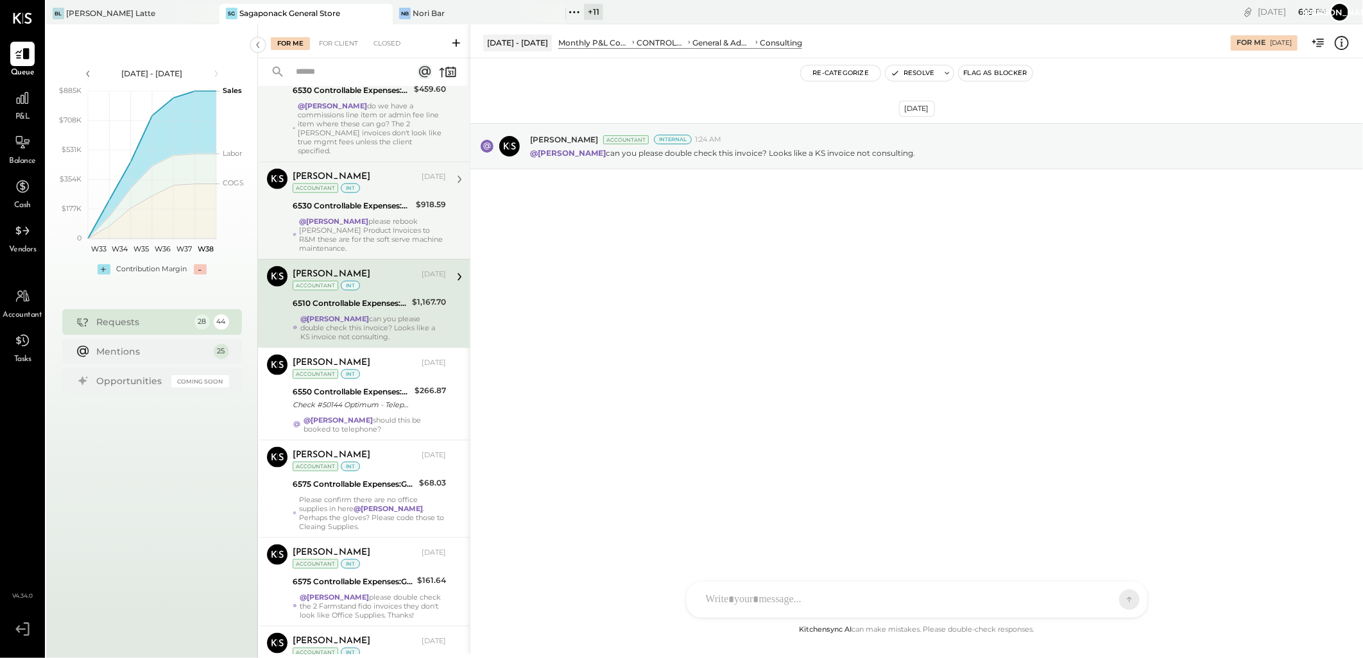
click at [368, 184] on div "Margot Bloch Sep 12, 2025 Accountant int" at bounding box center [369, 182] width 153 height 26
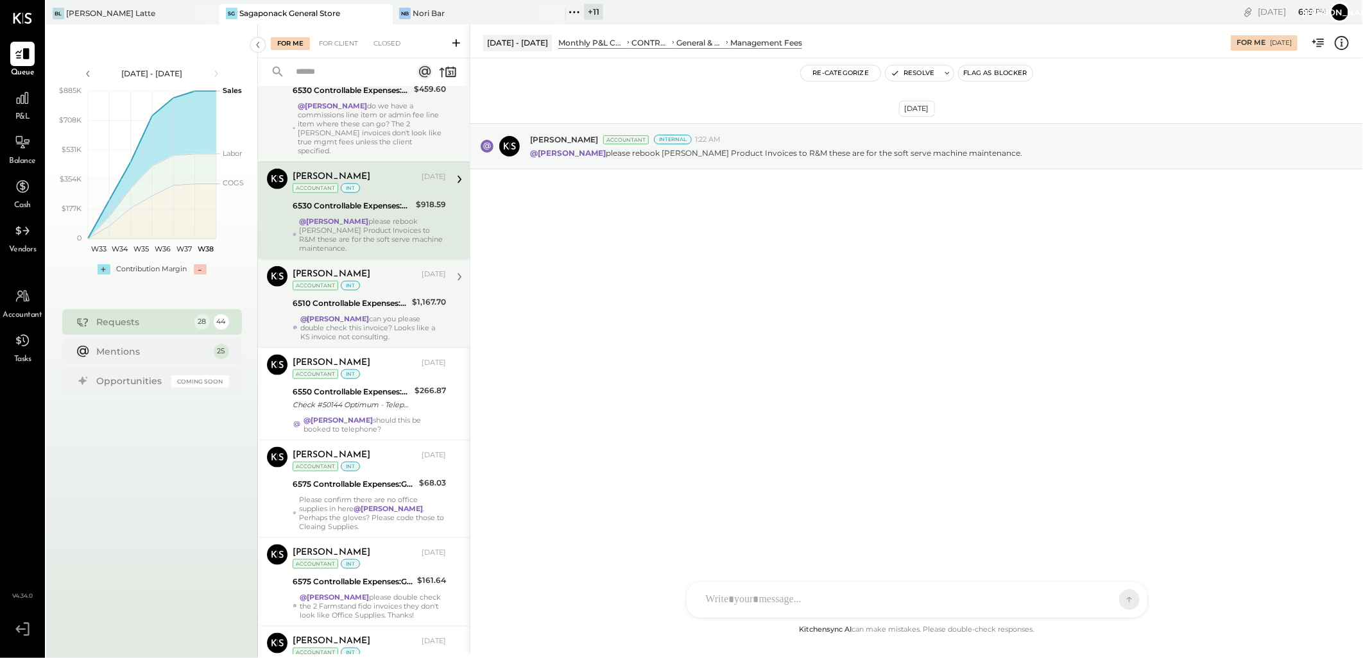
scroll to position [642, 0]
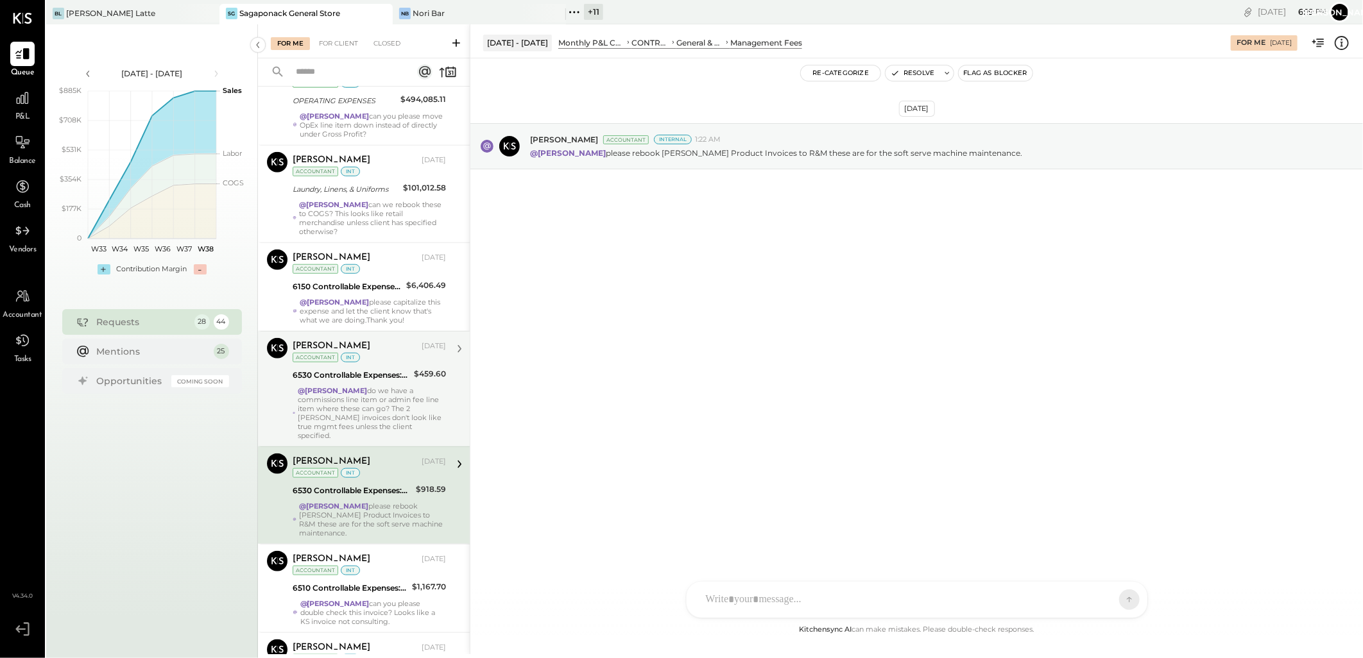
click at [363, 397] on div "@Janvi Soni do we have a commissions line item or admin fee line item where the…" at bounding box center [372, 413] width 148 height 54
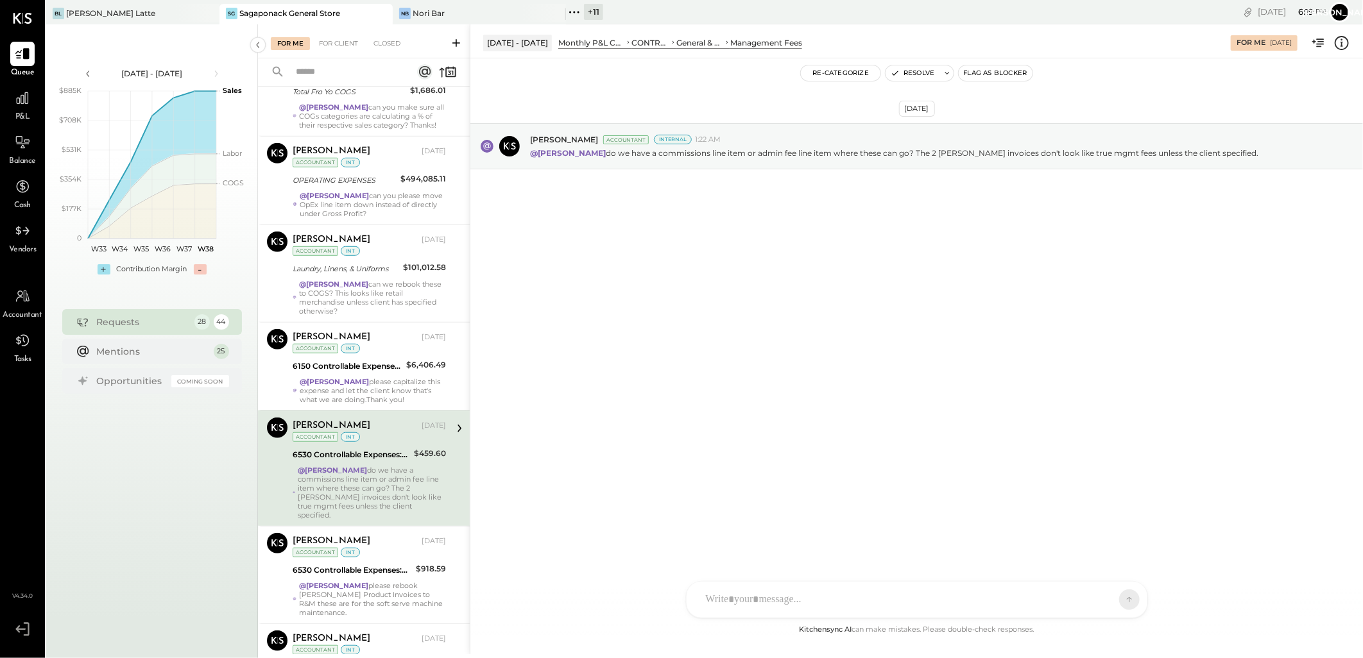
scroll to position [285, 0]
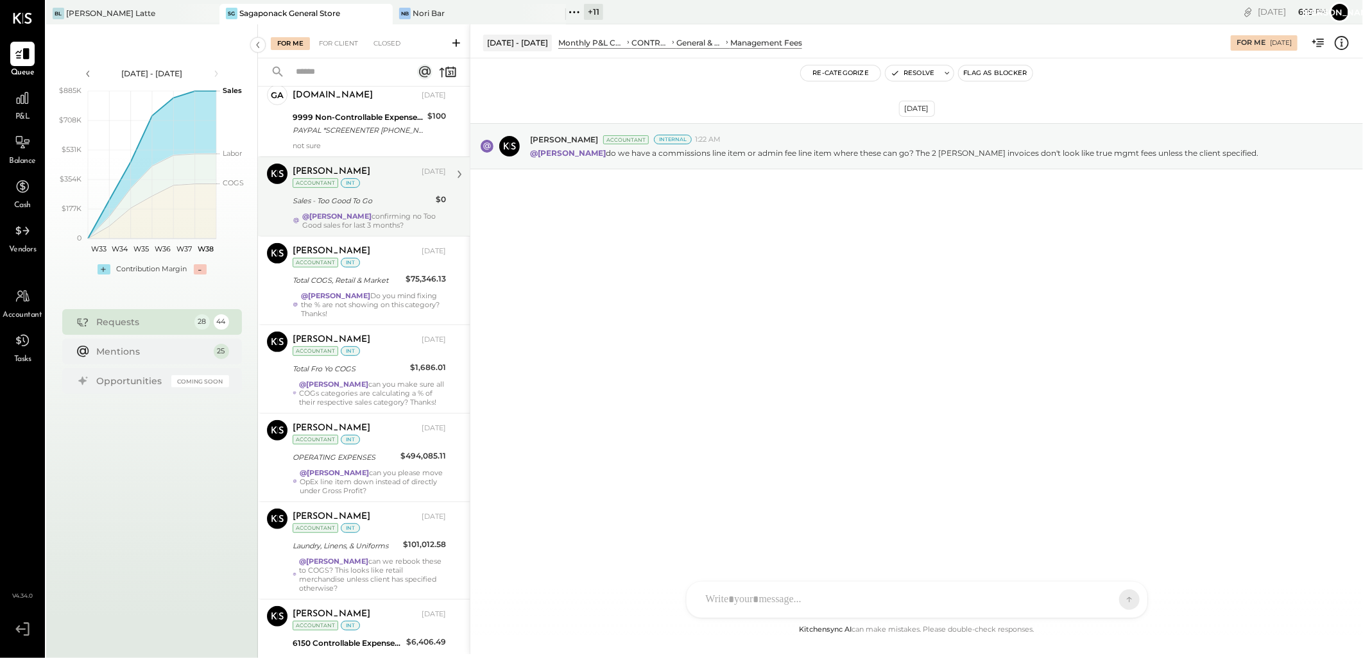
click at [357, 207] on div "Sales - Too Good To Go" at bounding box center [362, 200] width 139 height 13
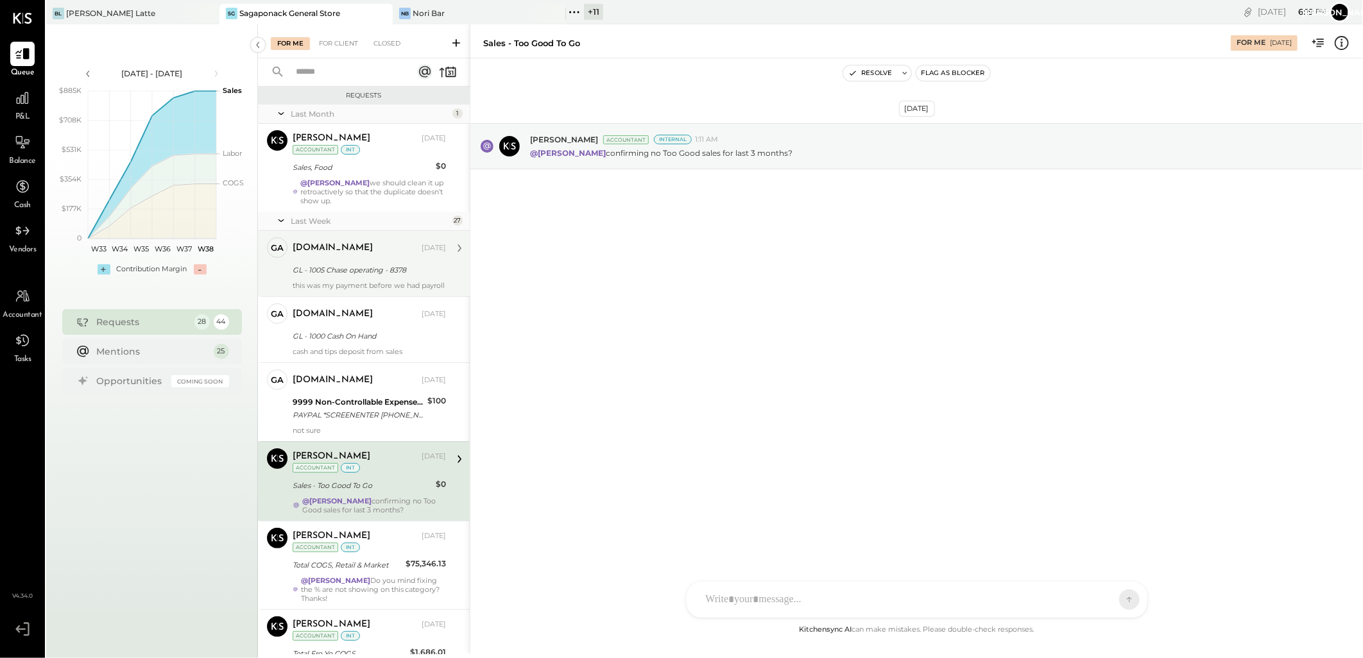
click at [367, 285] on div "this was my payment before we had payroll" at bounding box center [369, 285] width 153 height 9
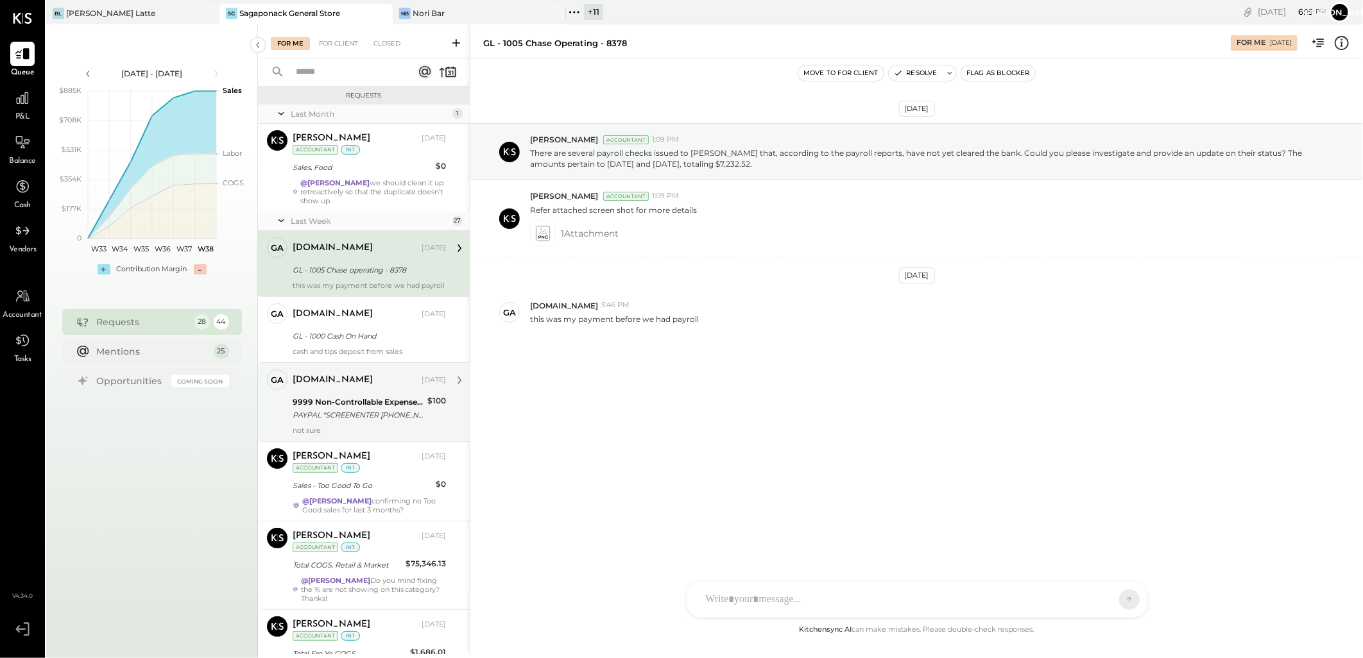
click at [351, 435] on div "not sure" at bounding box center [369, 430] width 153 height 9
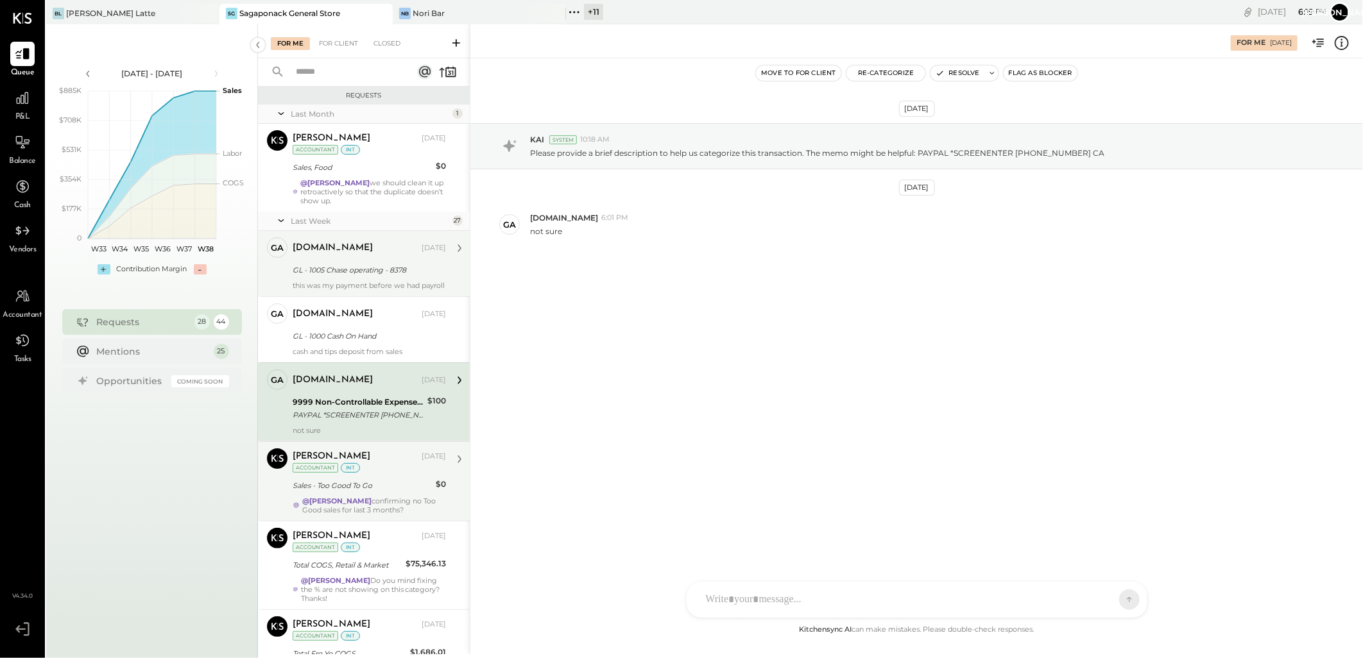
click at [357, 492] on div "Sales - Too Good To Go" at bounding box center [362, 485] width 139 height 13
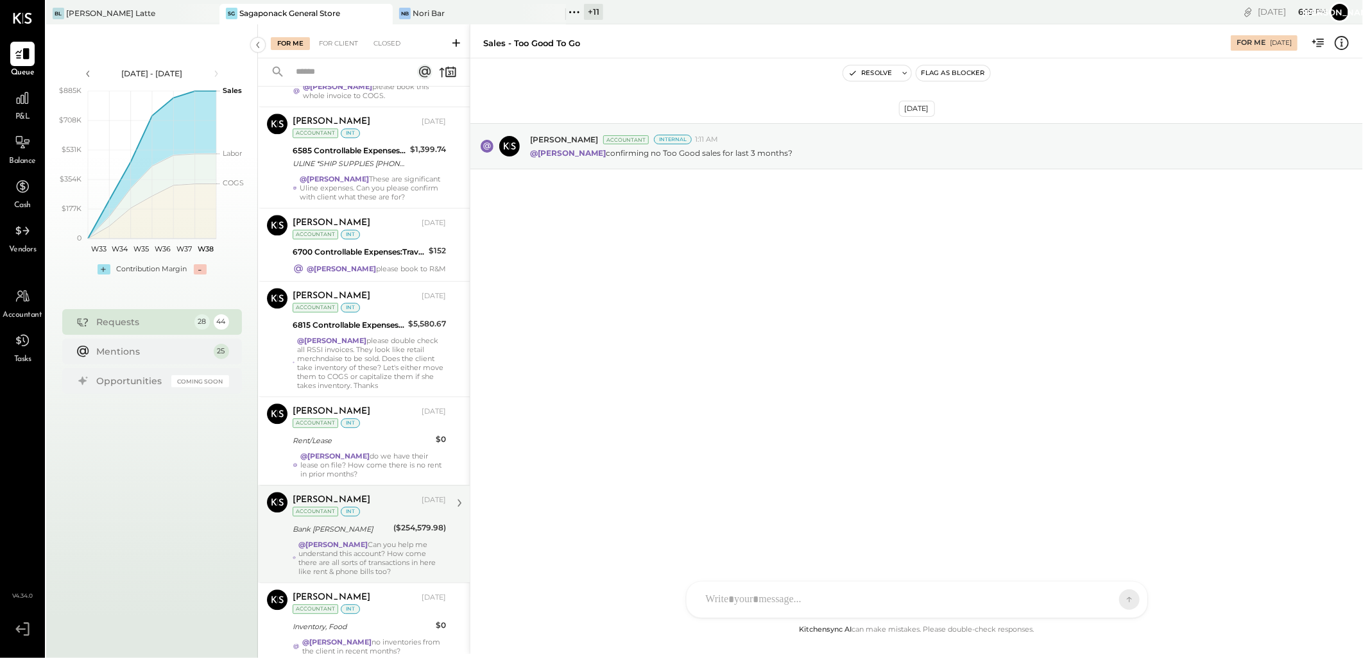
scroll to position [2046, 0]
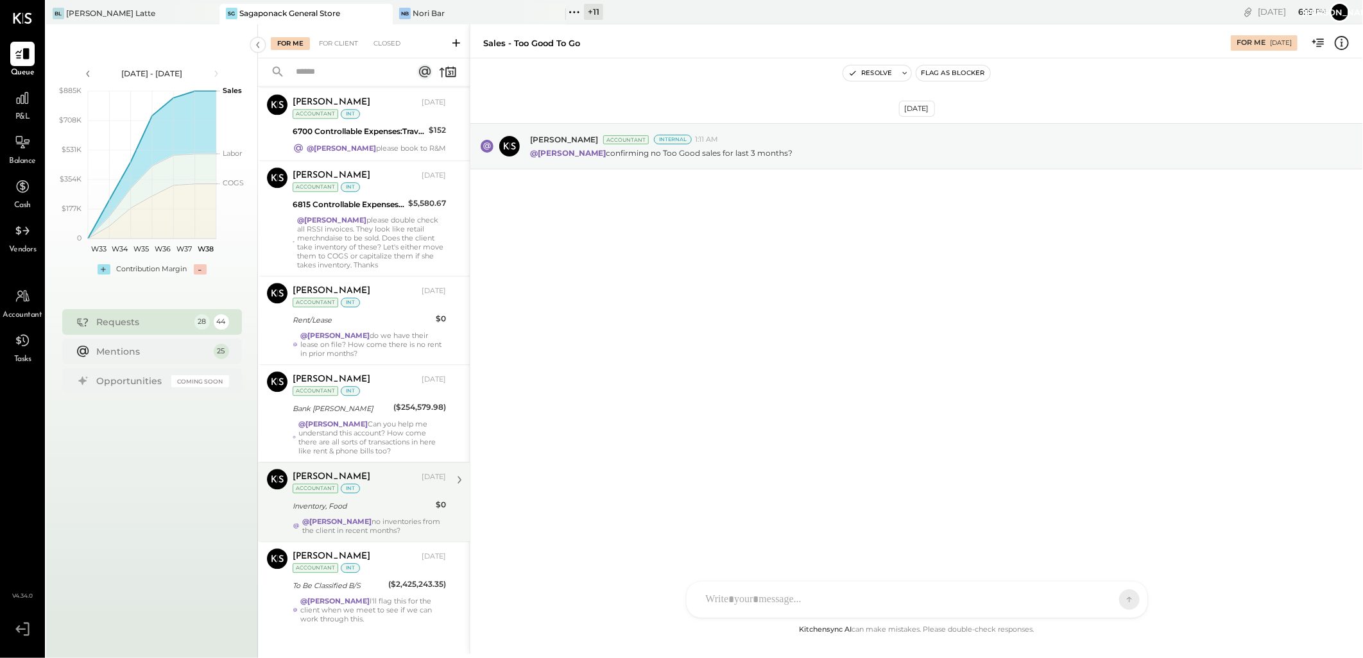
click at [384, 500] on div "Inventory, Food" at bounding box center [362, 506] width 139 height 13
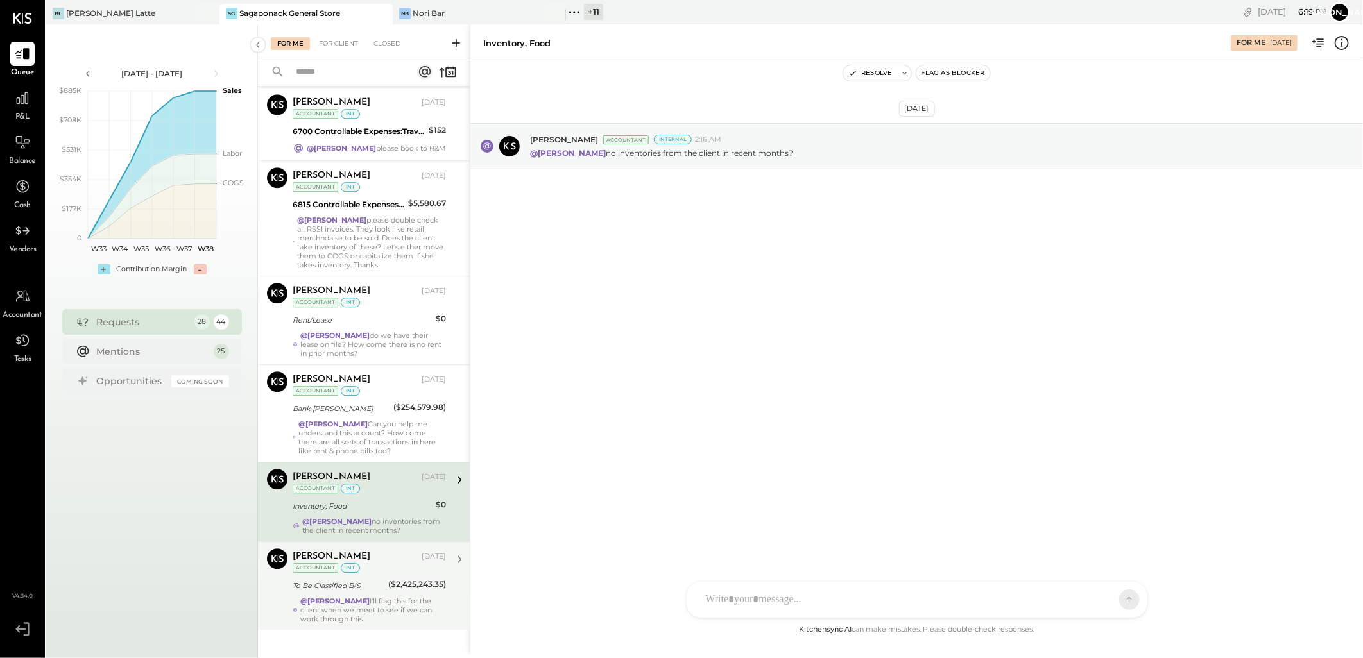
click at [362, 597] on div "@Janvi Soni I'll flag this for the client when we meet to see if we can work th…" at bounding box center [373, 610] width 146 height 27
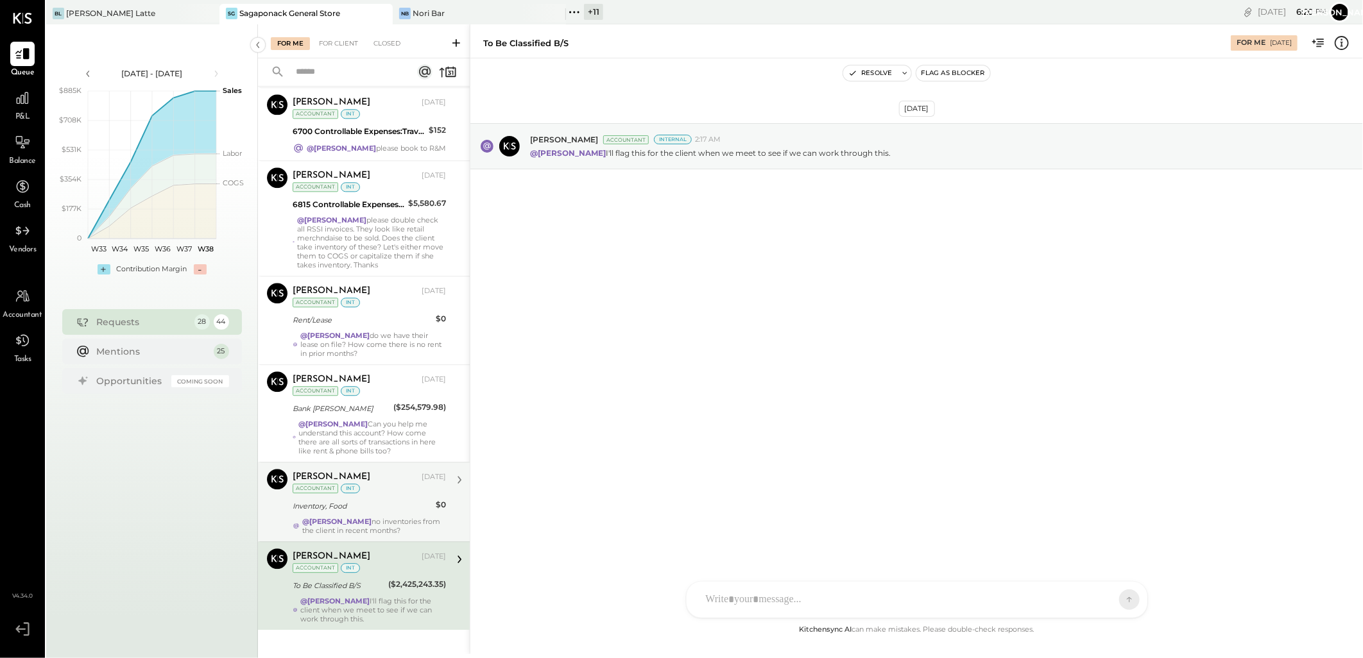
click at [364, 471] on div "[PERSON_NAME]" at bounding box center [356, 477] width 126 height 13
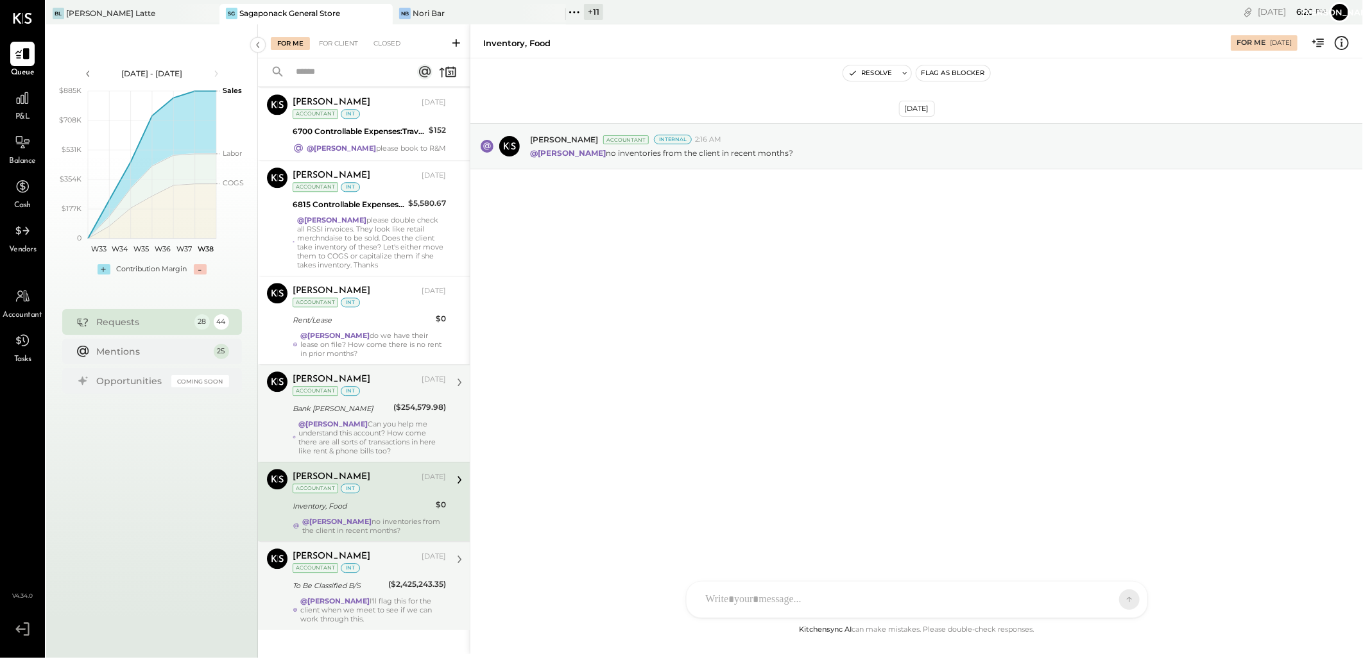
click at [379, 401] on div "Bank [PERSON_NAME]" at bounding box center [341, 408] width 97 height 15
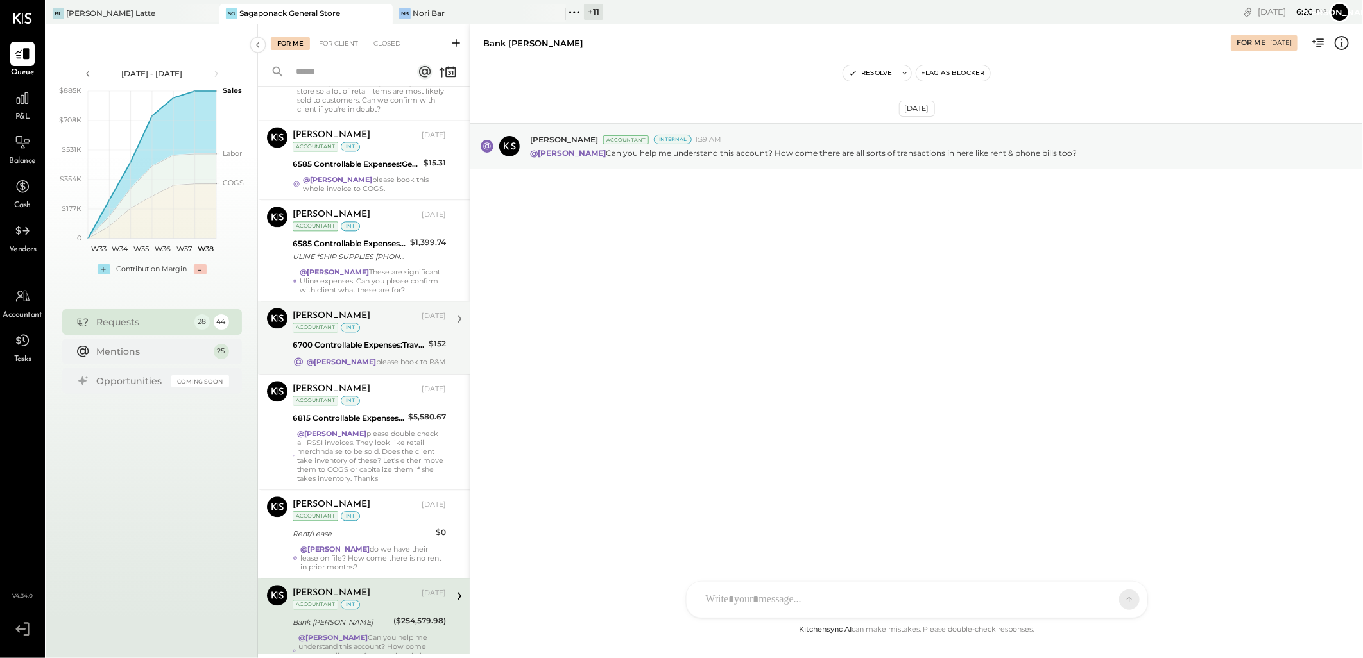
scroll to position [1618, 0]
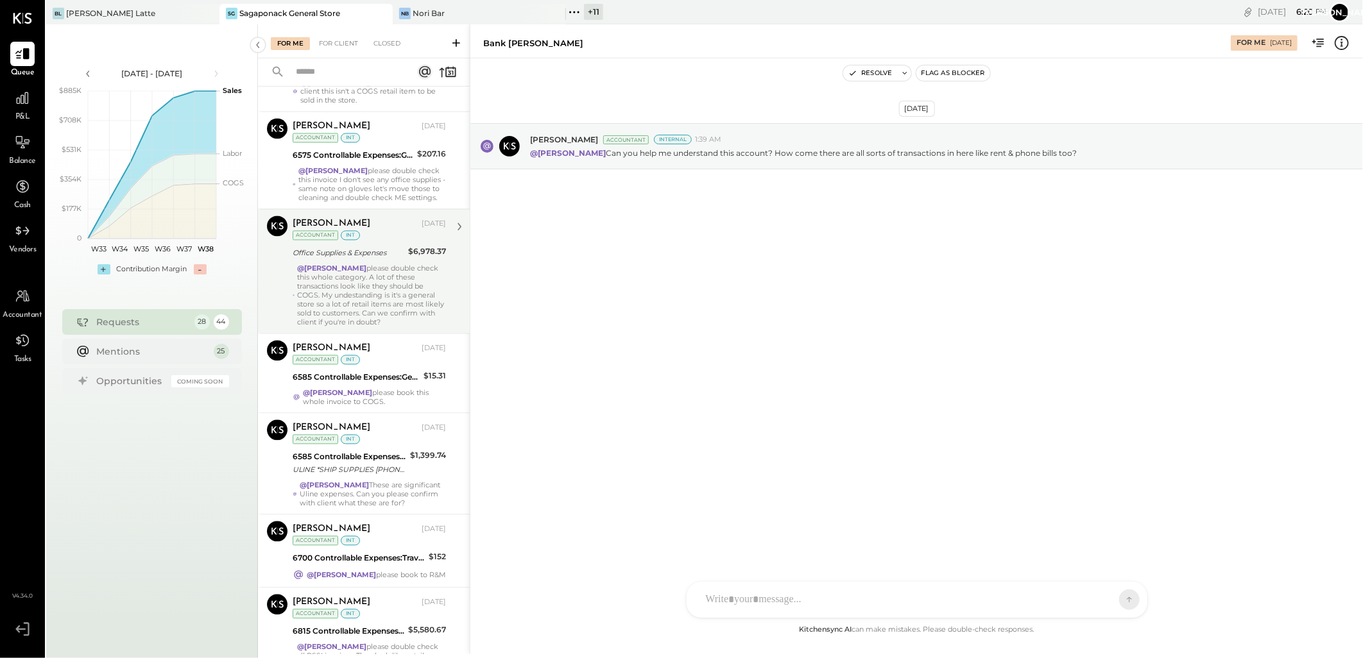
click at [369, 278] on div "@[PERSON_NAME] please double check this whole category. A lot of these transact…" at bounding box center [371, 295] width 149 height 63
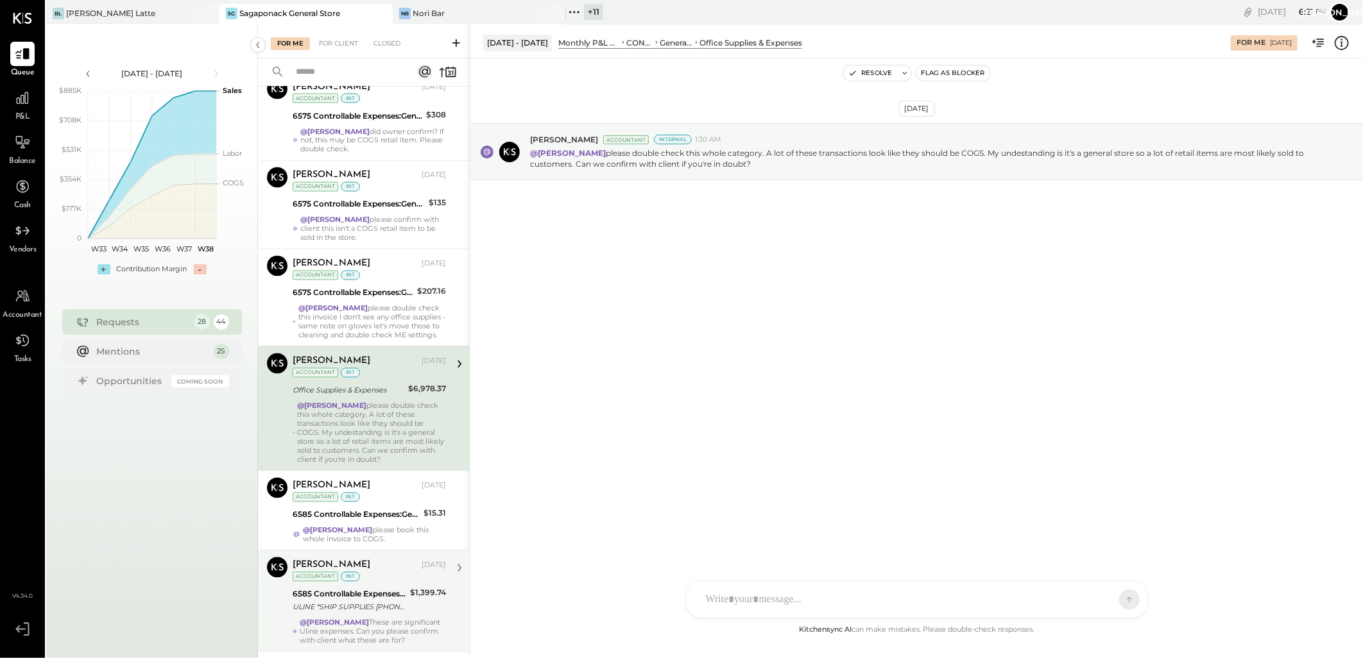
scroll to position [1476, 0]
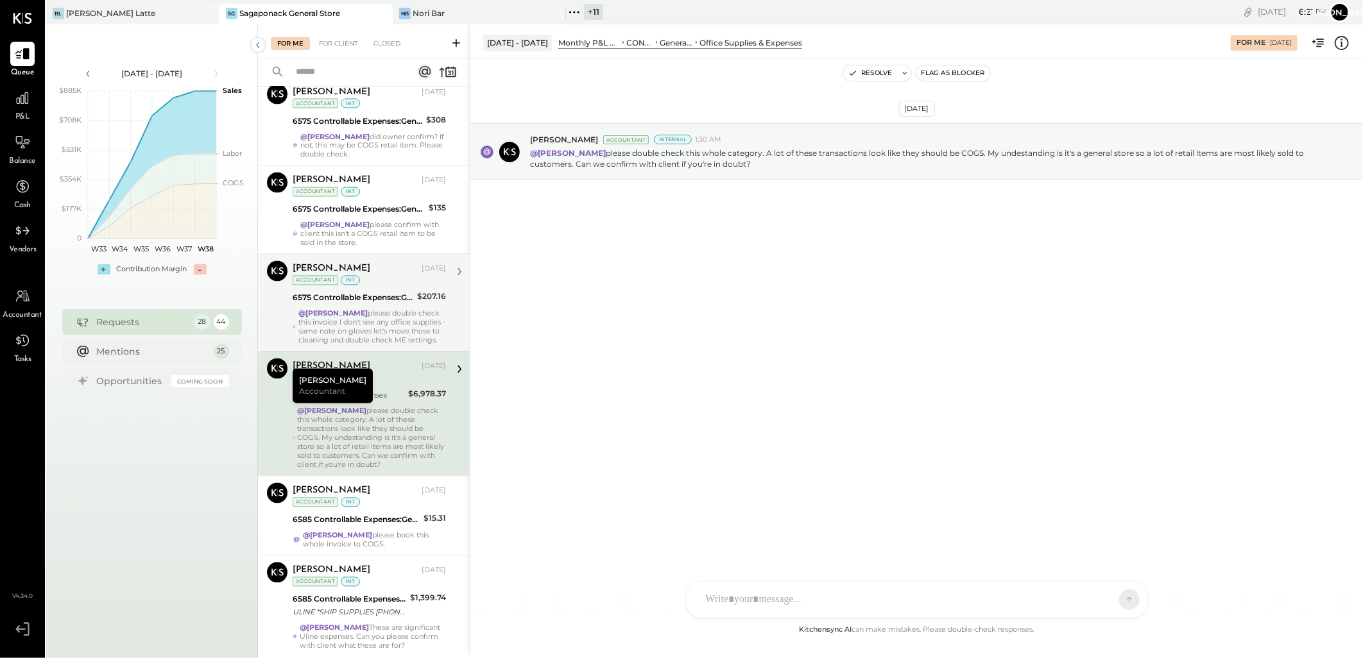
click at [369, 309] on div "@[PERSON_NAME] please double check this invoice I don't see any office supplies…" at bounding box center [372, 327] width 148 height 36
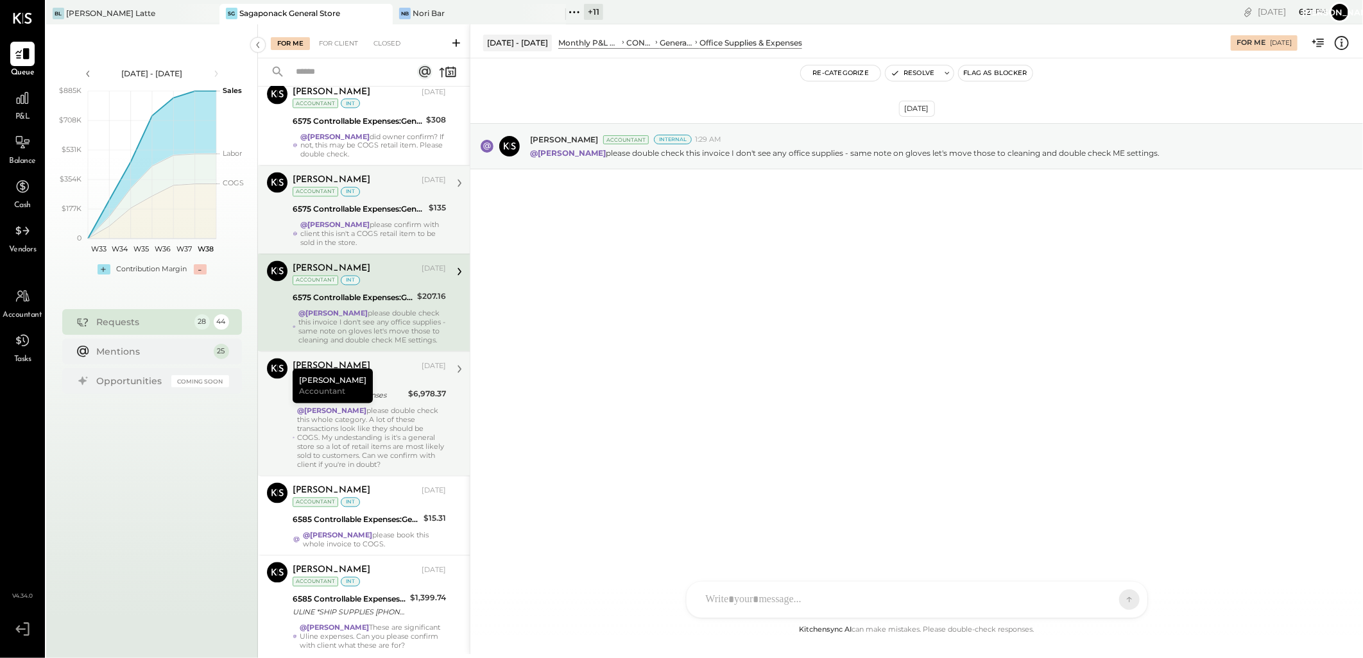
click at [379, 221] on div "@Janvi Soni please confirm with client this isn't a COGS retail item to be sold…" at bounding box center [373, 234] width 146 height 27
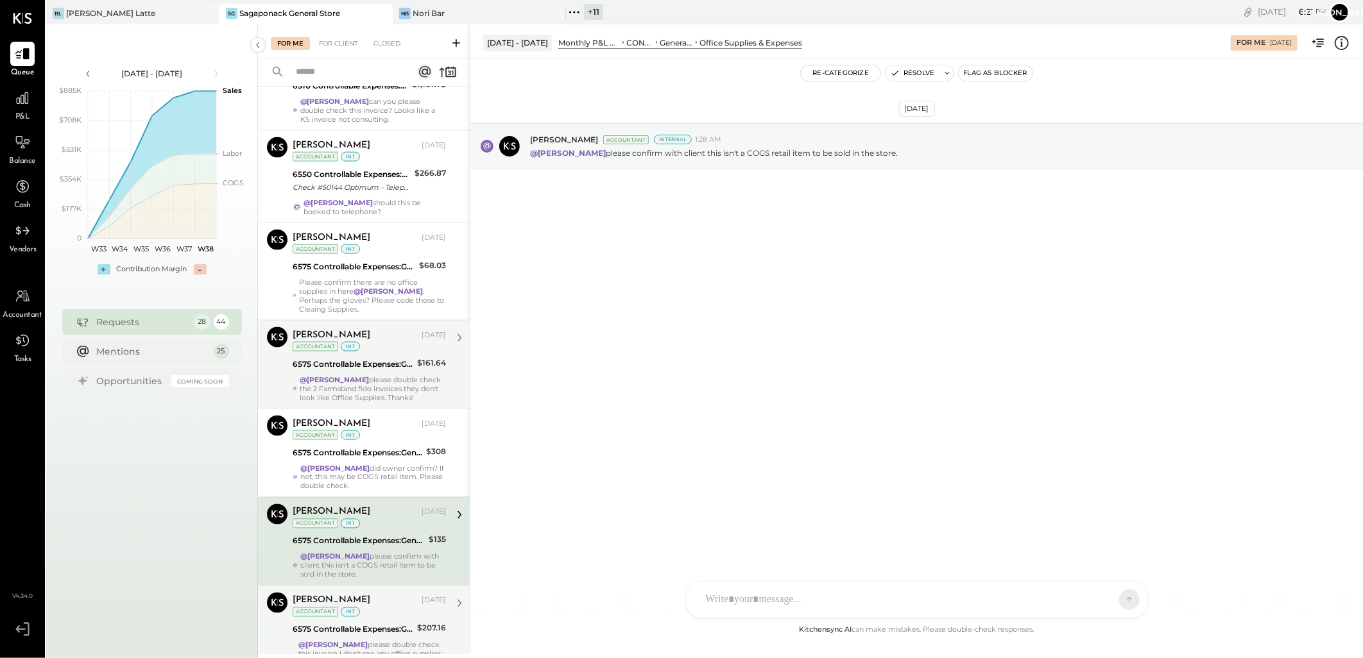
scroll to position [1119, 0]
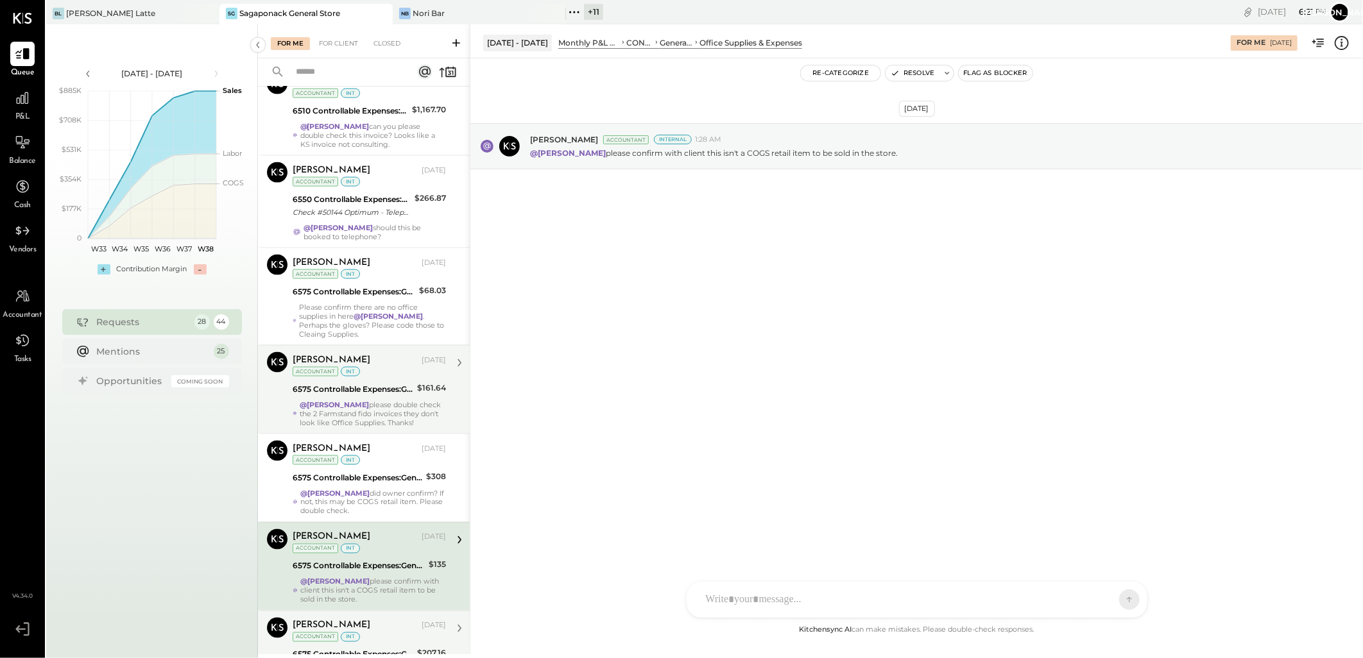
click at [349, 364] on div "Margot Bloch Sep 12, 2025 Accountant int 6575 Controllable Expenses:General & A…" at bounding box center [369, 389] width 153 height 75
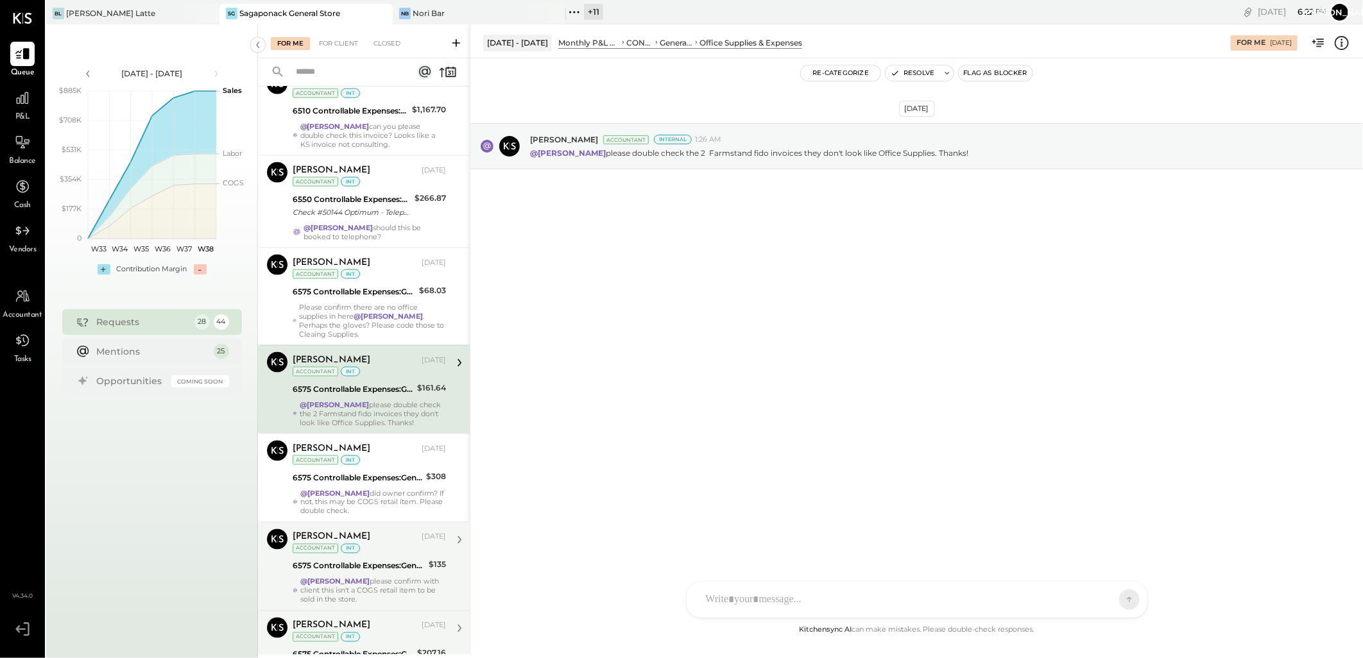
click at [341, 49] on div "For Client" at bounding box center [338, 43] width 52 height 13
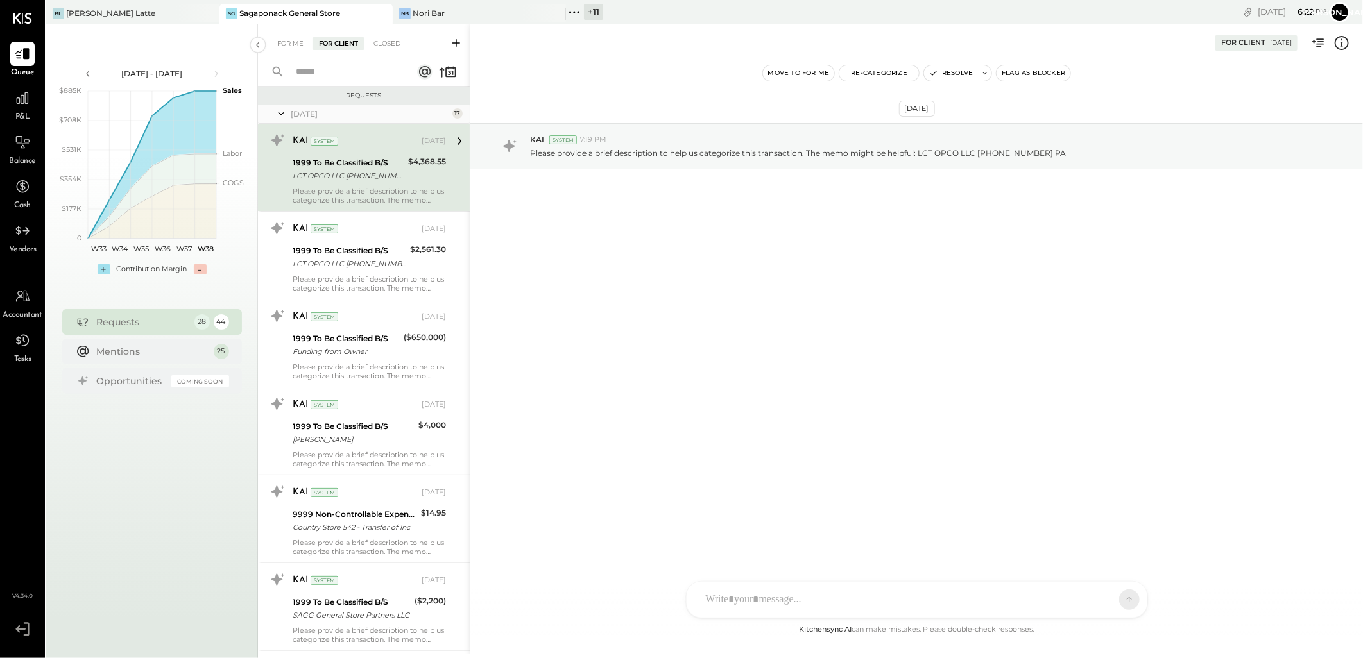
click at [334, 69] on input "text" at bounding box center [344, 72] width 113 height 21
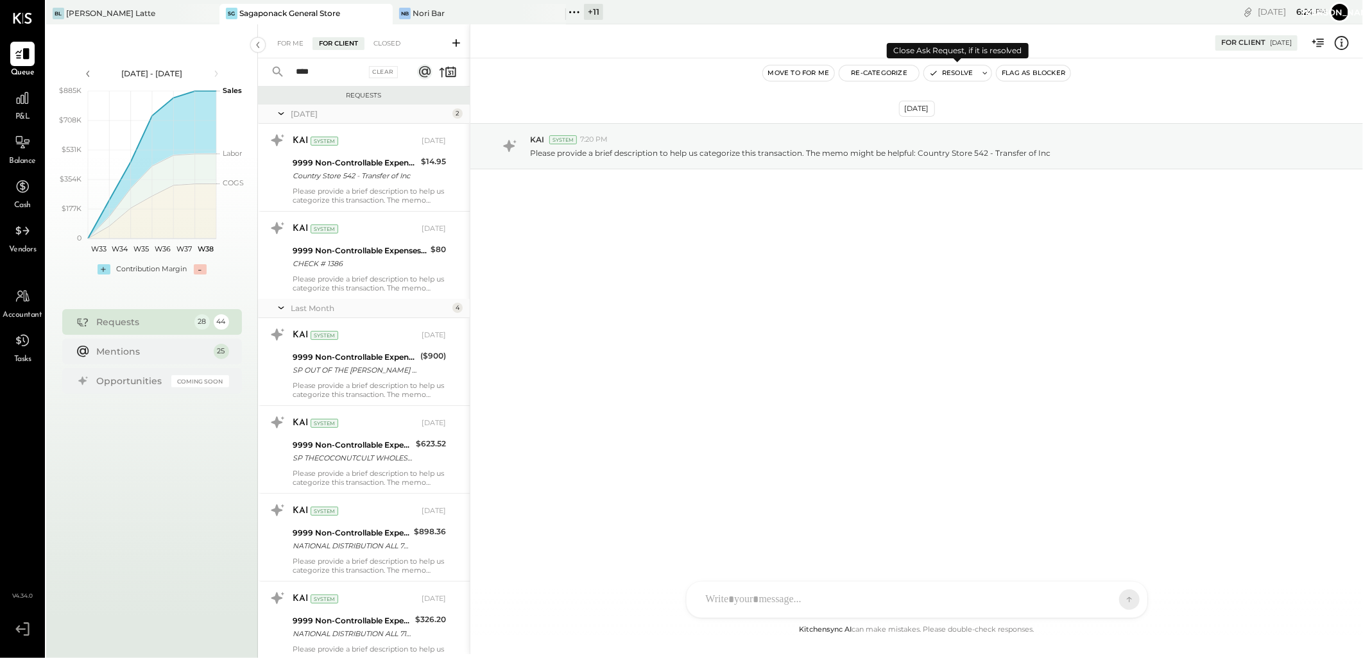
click at [962, 69] on button "Resolve" at bounding box center [951, 72] width 54 height 15
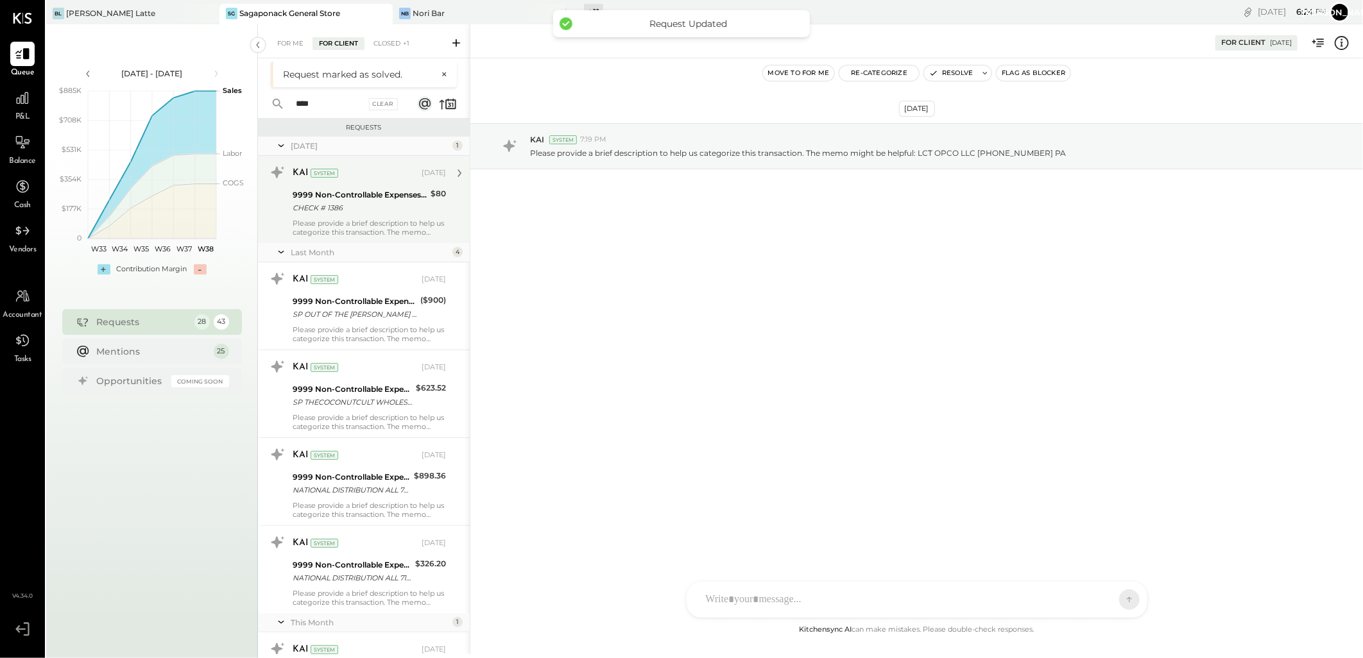
click at [386, 212] on div "CHECK # 1386" at bounding box center [360, 207] width 134 height 13
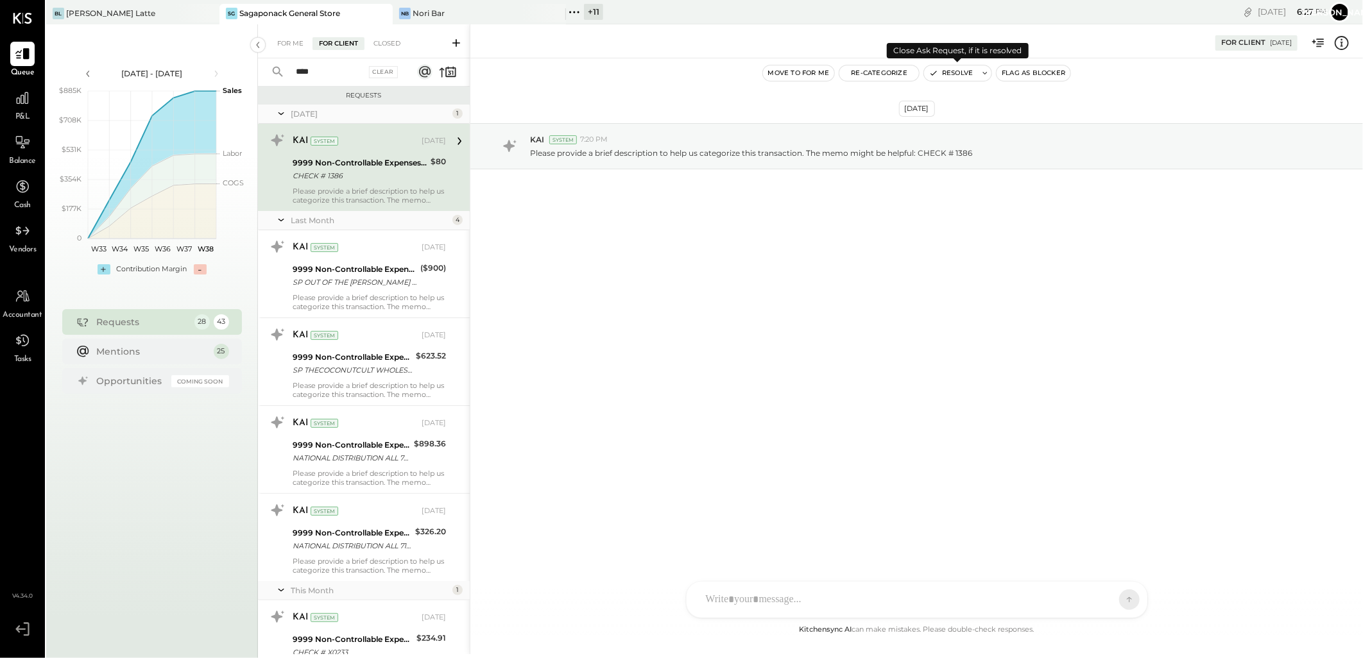
click at [950, 71] on button "Resolve" at bounding box center [951, 72] width 54 height 15
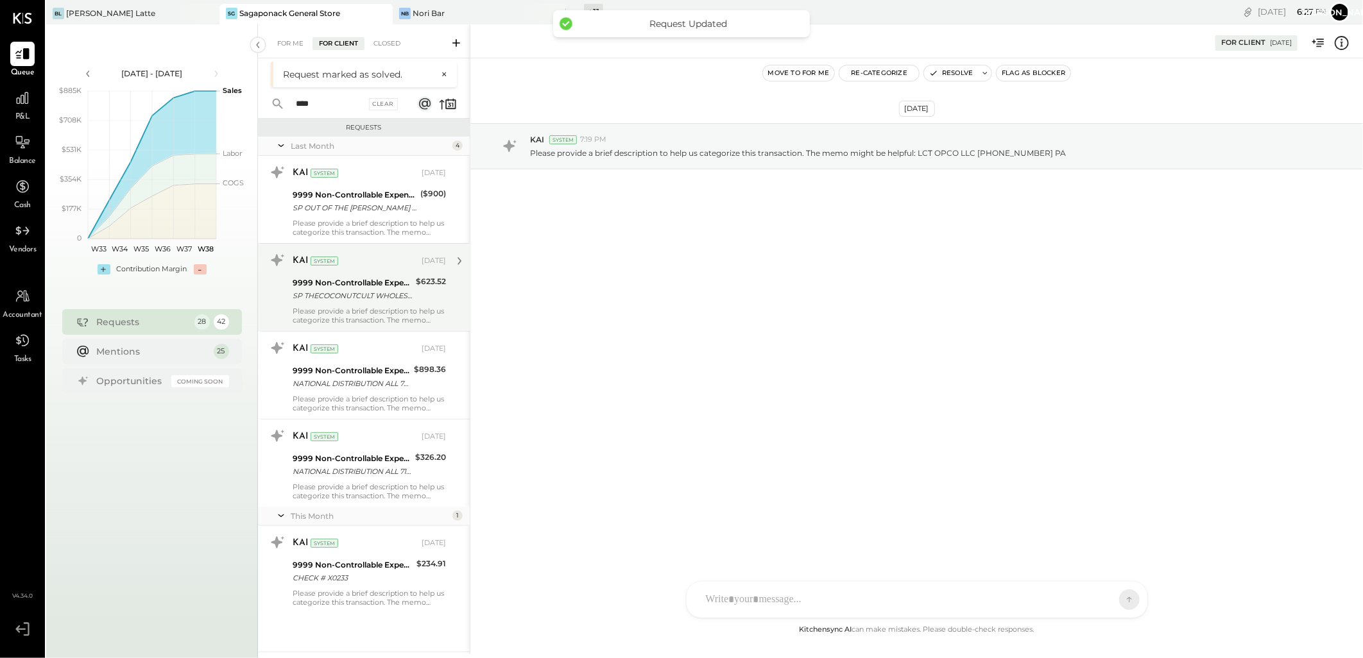
click at [375, 296] on div "SP THECOCONUTCULT WHOLESALE.THE CA" at bounding box center [352, 295] width 119 height 13
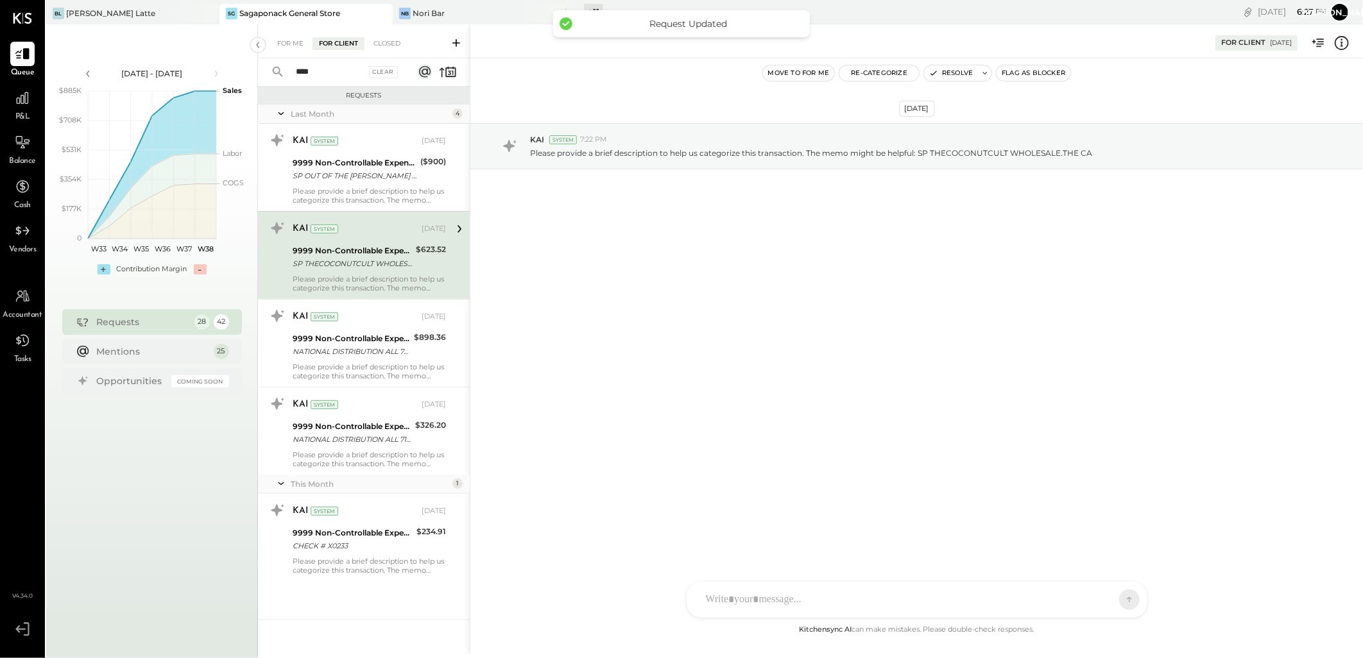
drag, startPoint x: 334, startPoint y: 71, endPoint x: 277, endPoint y: 73, distance: 57.8
click at [277, 73] on div "**** Clear" at bounding box center [337, 72] width 159 height 28
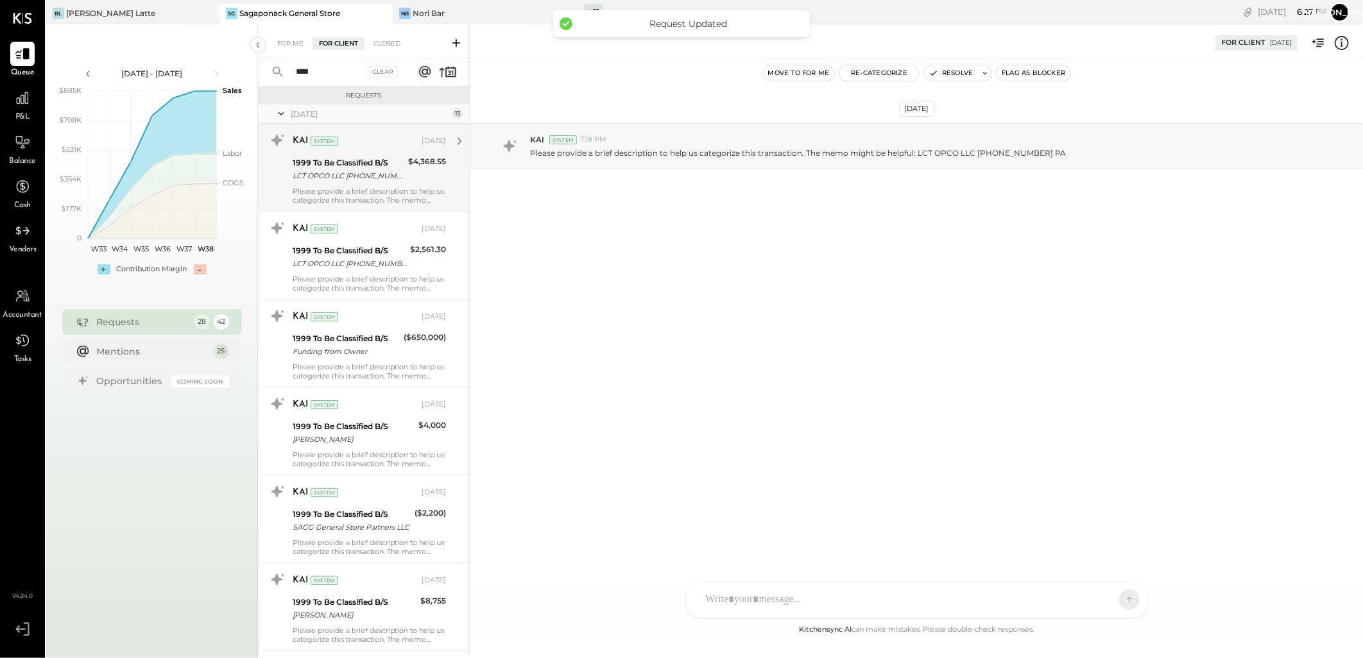
type input "****"
click at [396, 174] on div "LCT OPCO LLC [PHONE_NUMBER] PA" at bounding box center [349, 175] width 112 height 13
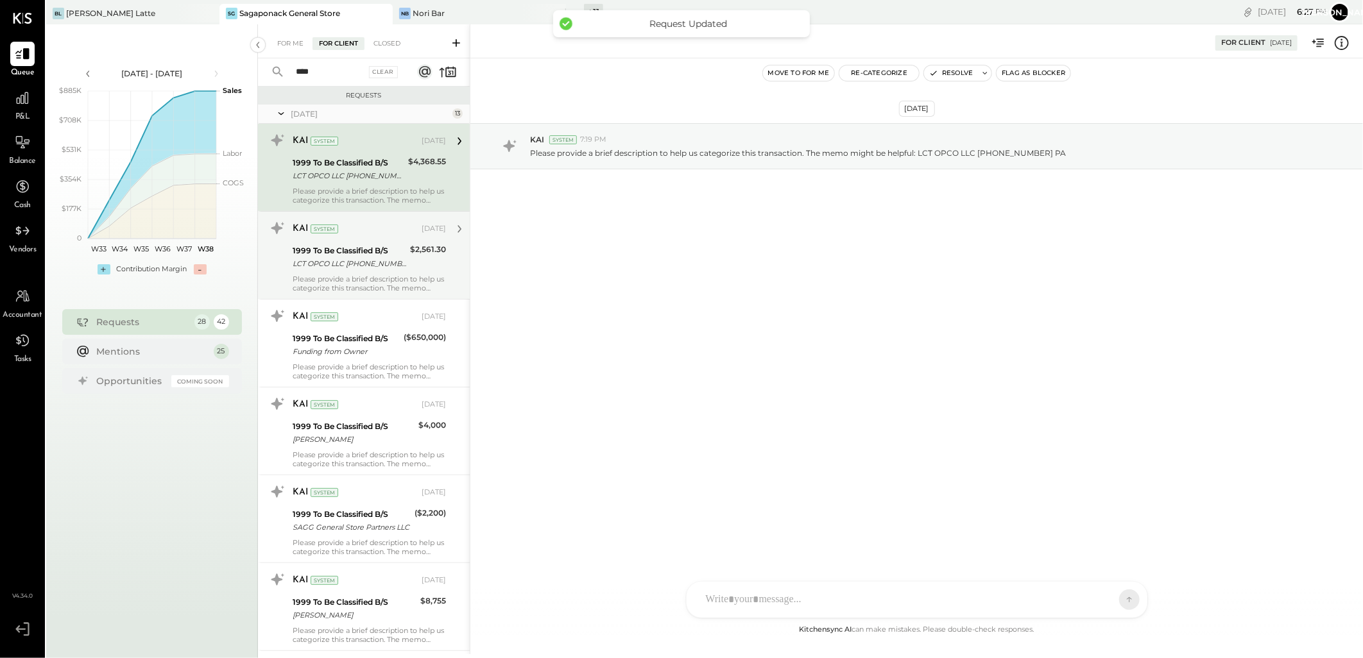
click at [373, 259] on div "LCT OPCO LLC [PHONE_NUMBER] PA" at bounding box center [350, 263] width 114 height 13
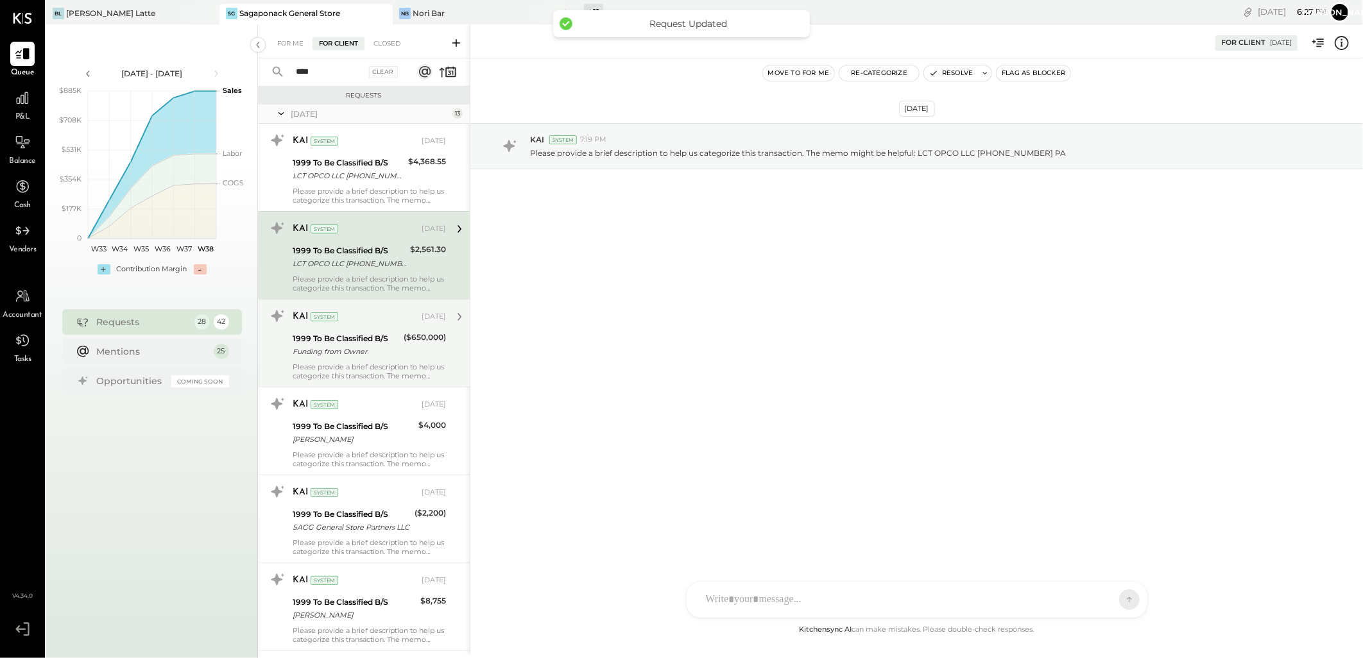
click at [361, 354] on div "Funding from Owner" at bounding box center [346, 351] width 107 height 13
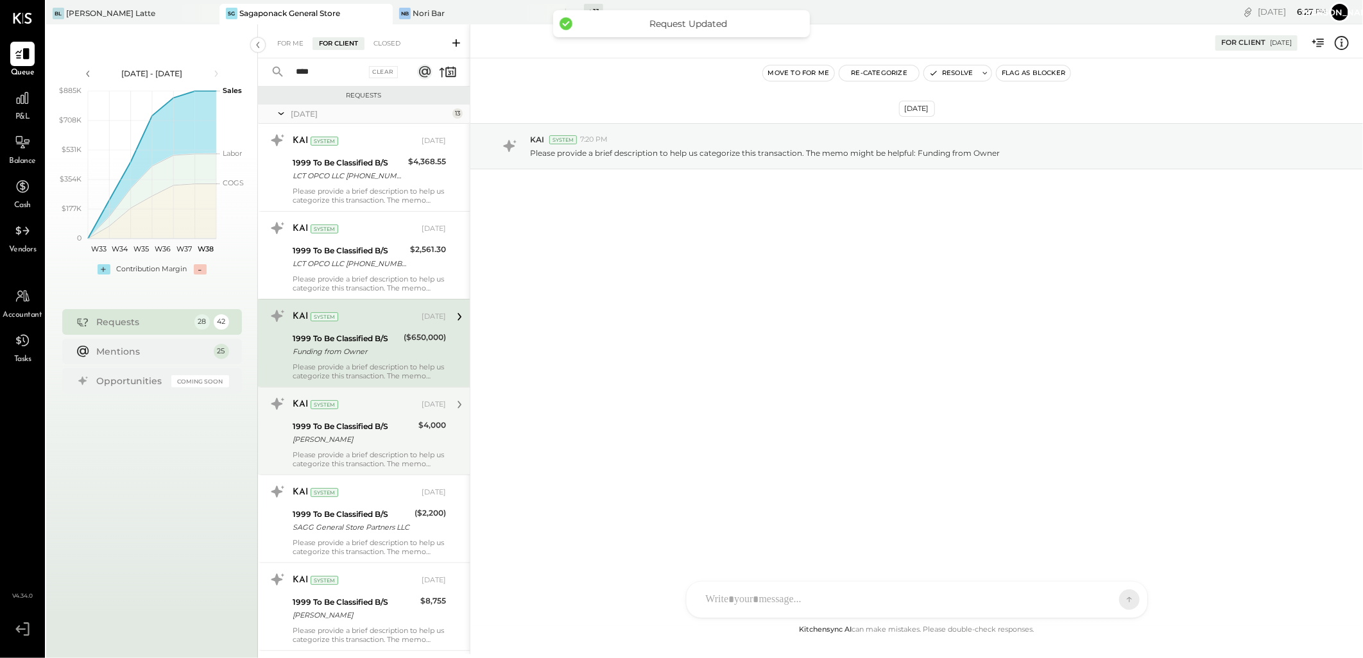
click at [377, 421] on div "1999 To Be Classified B/S" at bounding box center [354, 426] width 122 height 13
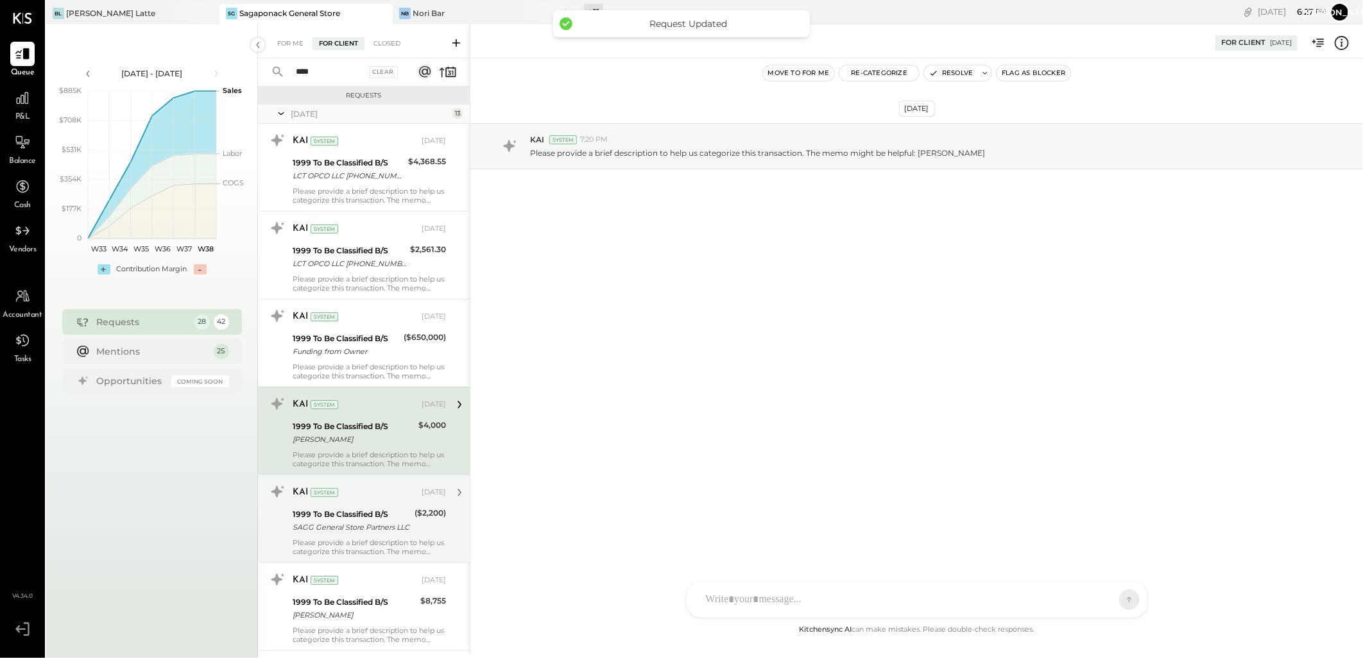
click at [357, 507] on div "1999 To Be Classified B/S SAGG General Store Partners LLC" at bounding box center [352, 521] width 118 height 28
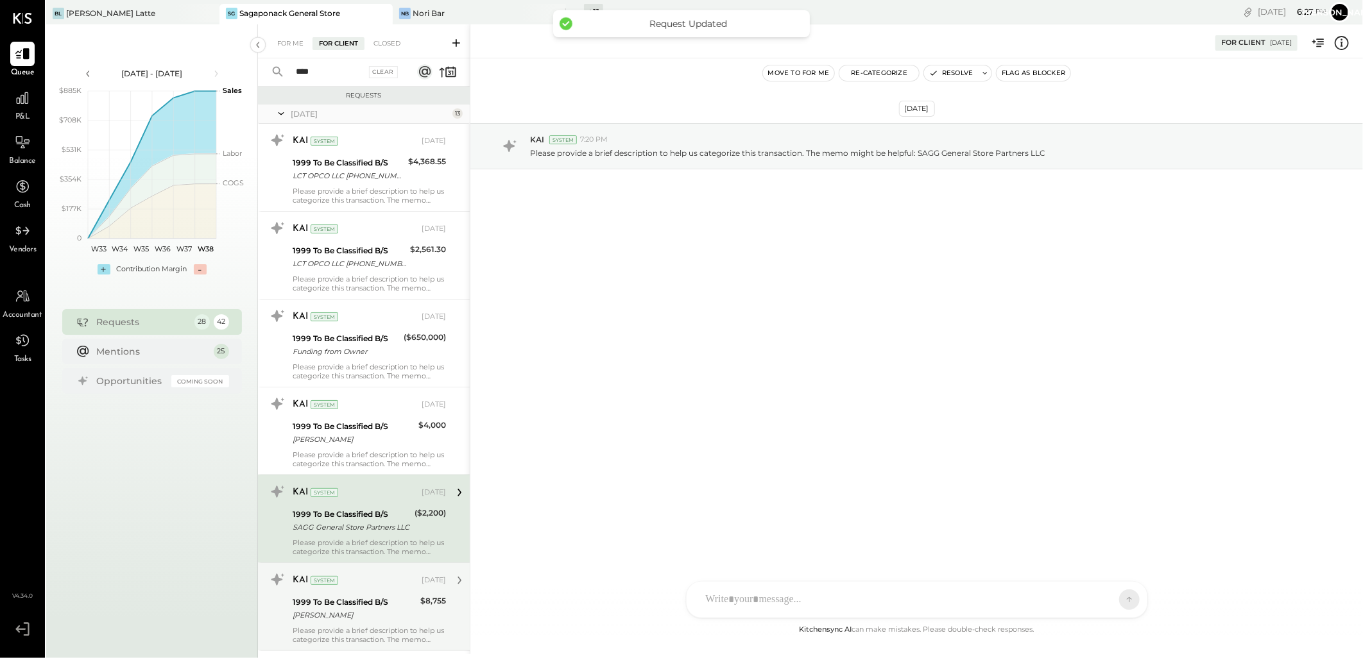
click at [357, 595] on div "1999 To Be Classified B/S Britton Bistrian" at bounding box center [355, 609] width 124 height 28
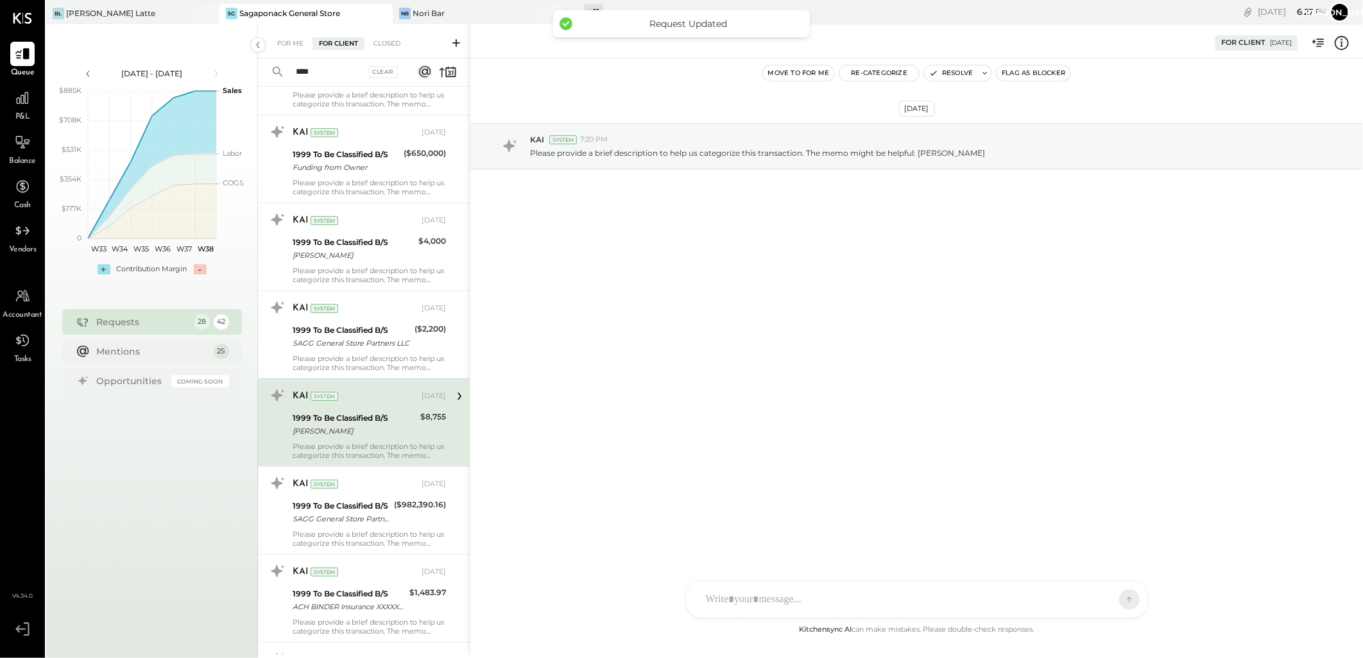
scroll to position [499, 0]
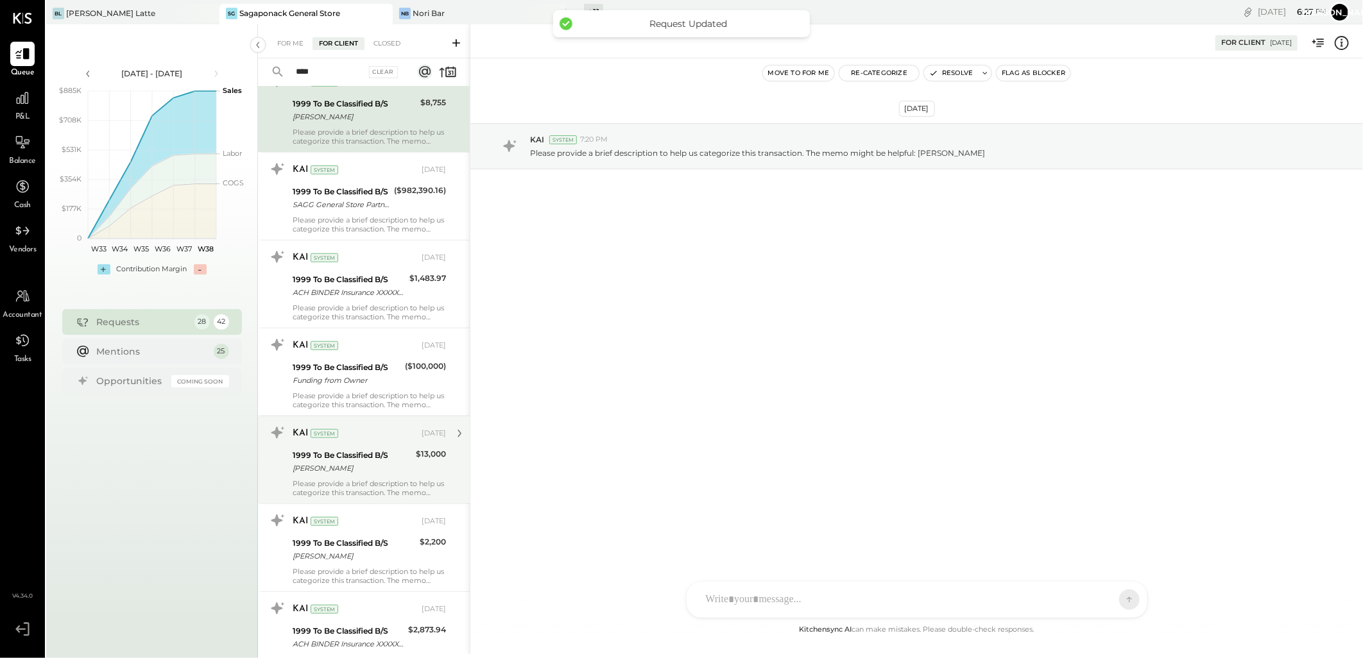
click at [380, 449] on div "1999 To Be Classified B/S" at bounding box center [352, 455] width 119 height 13
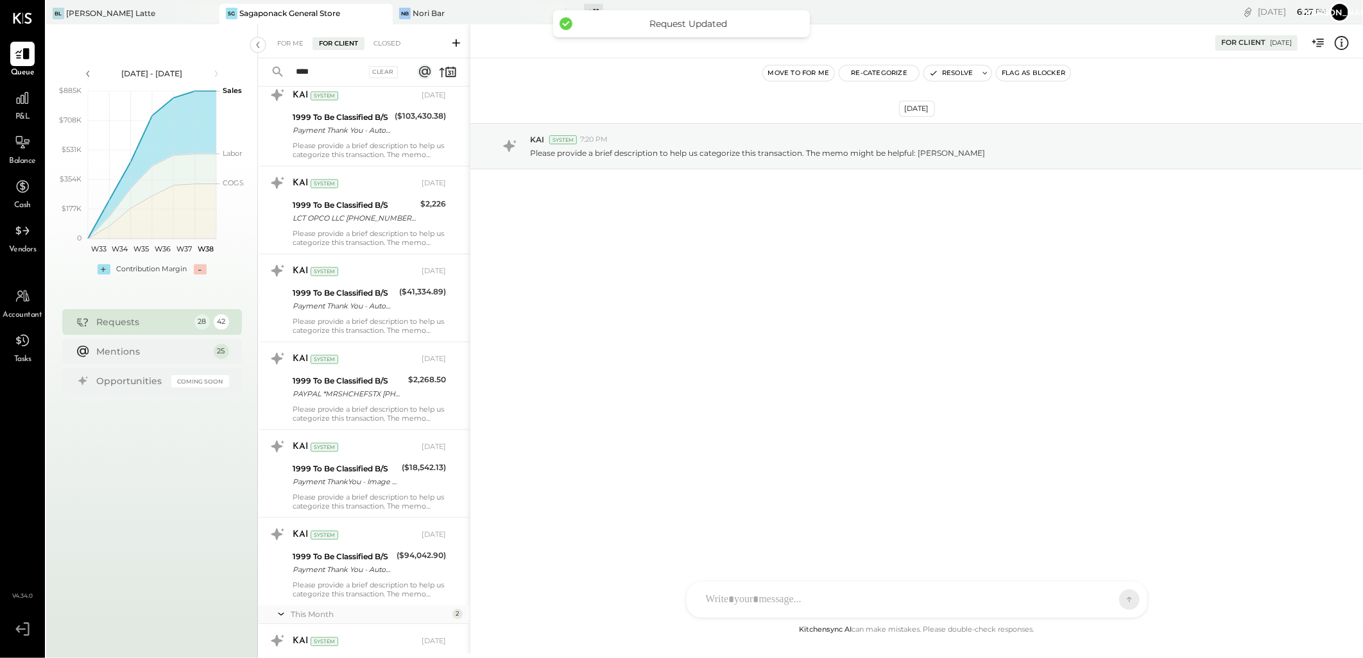
scroll to position [1639, 0]
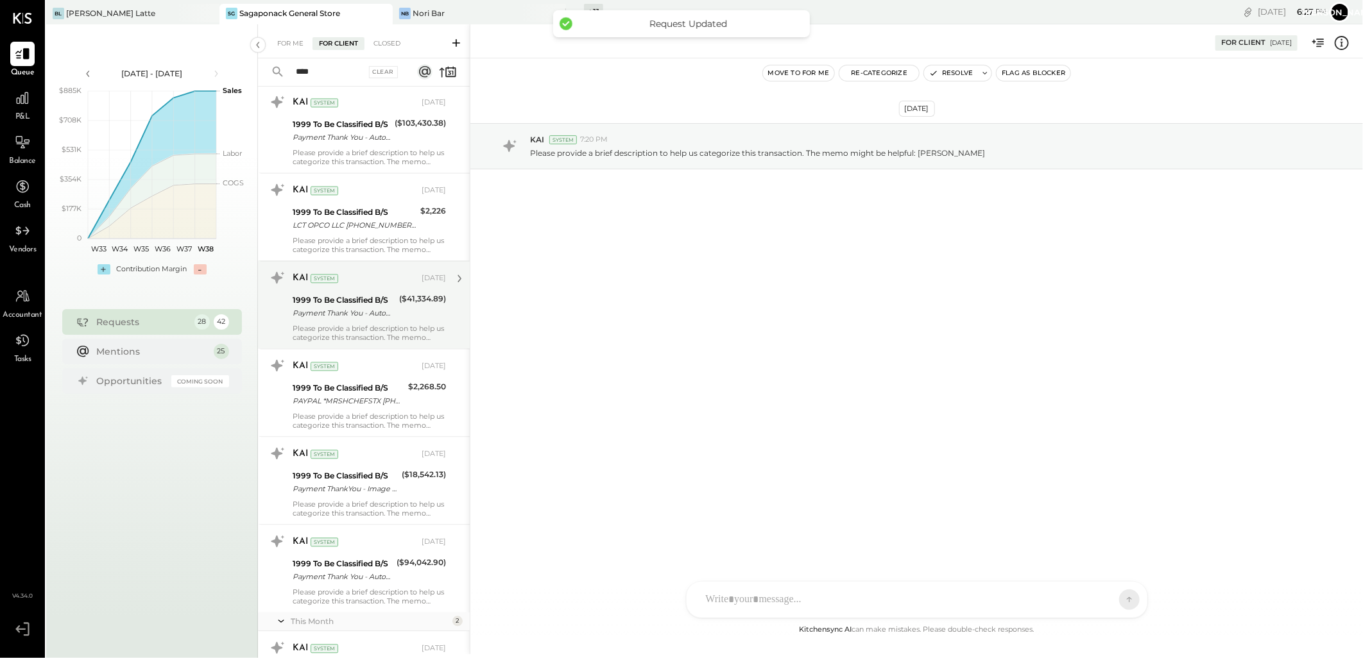
click at [383, 315] on div "Payment Thank You - Automated Phone" at bounding box center [344, 313] width 103 height 13
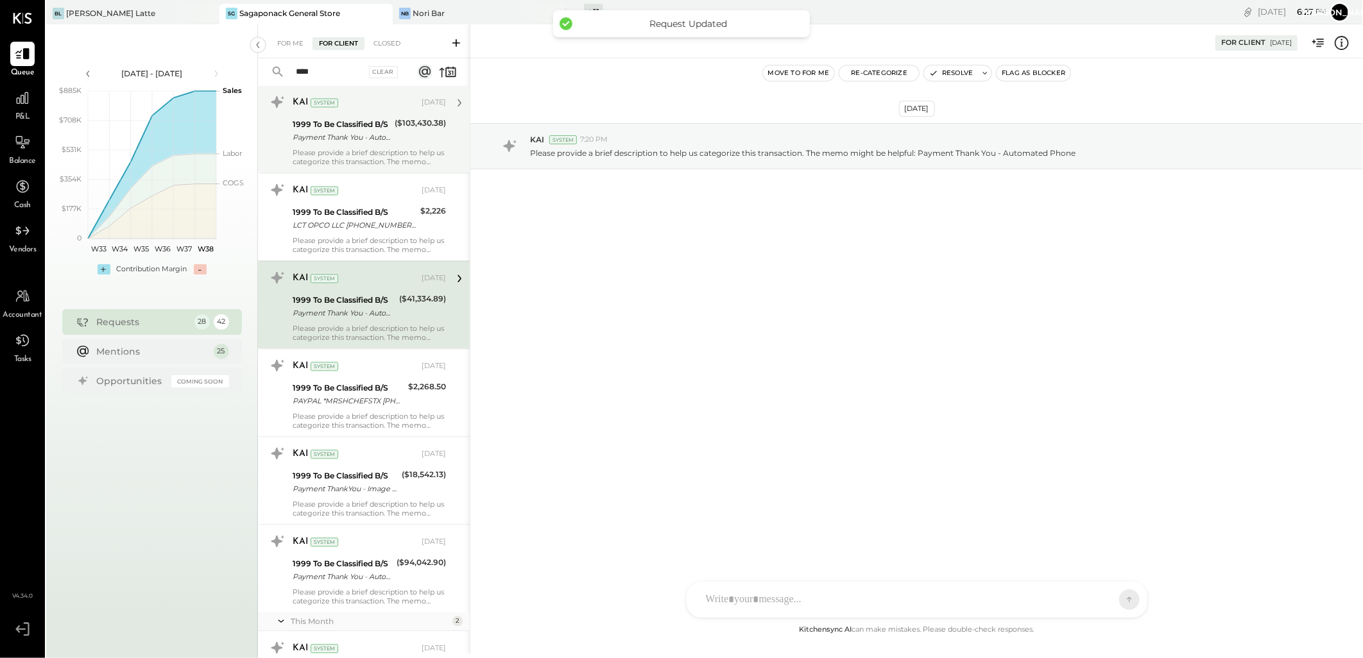
click at [395, 144] on div "($103,430.38)" at bounding box center [420, 131] width 51 height 28
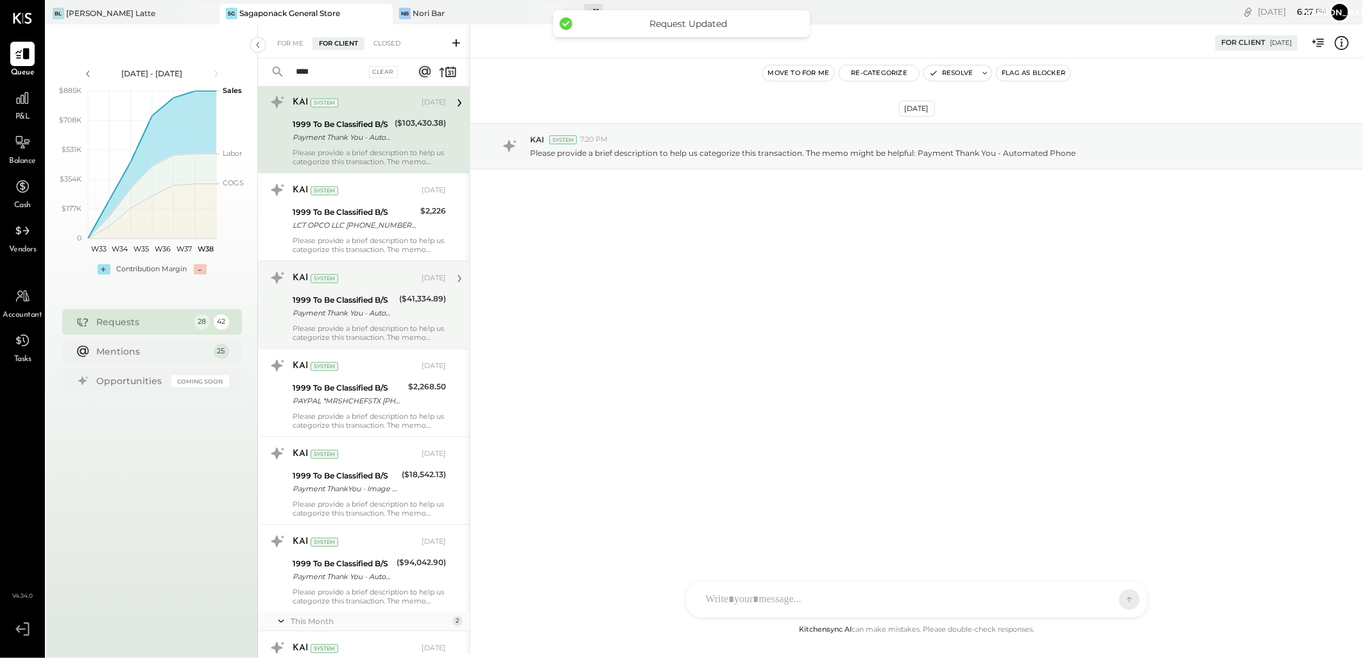
click at [383, 332] on div "Please provide a brief description to help us categorize this transaction. The …" at bounding box center [369, 333] width 153 height 18
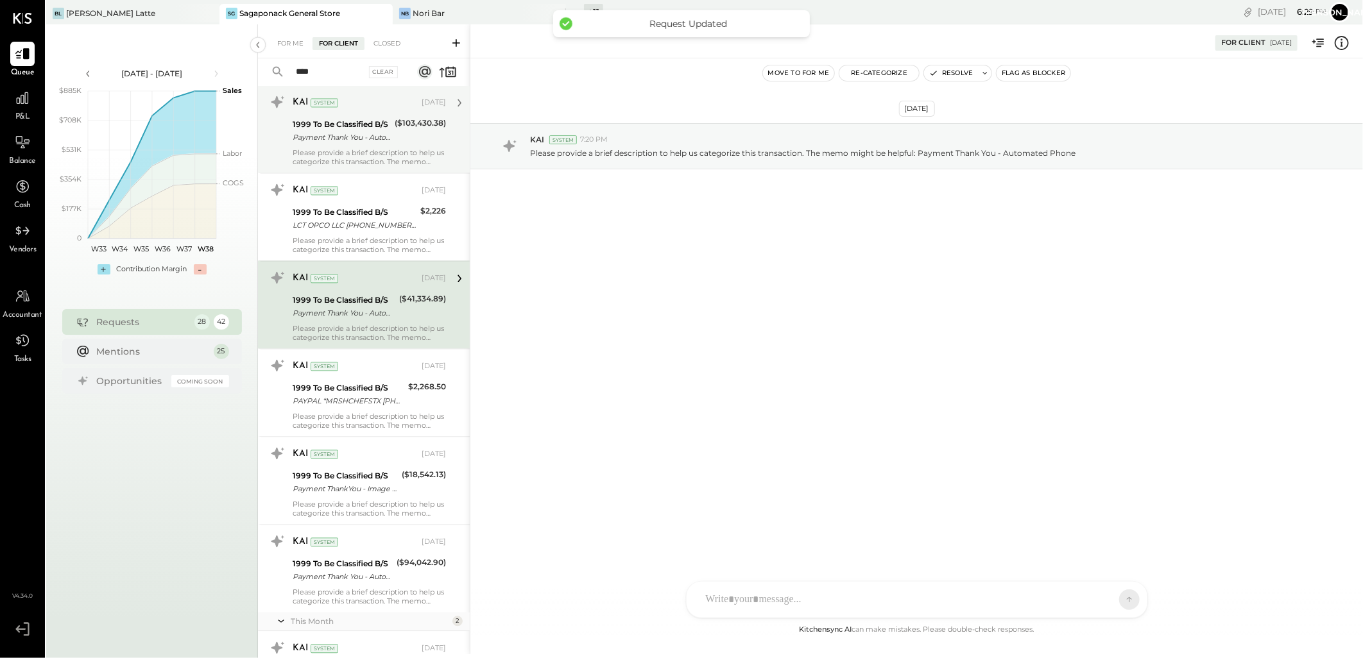
click at [396, 149] on div "Please provide a brief description to help us categorize this transaction. The …" at bounding box center [369, 157] width 153 height 18
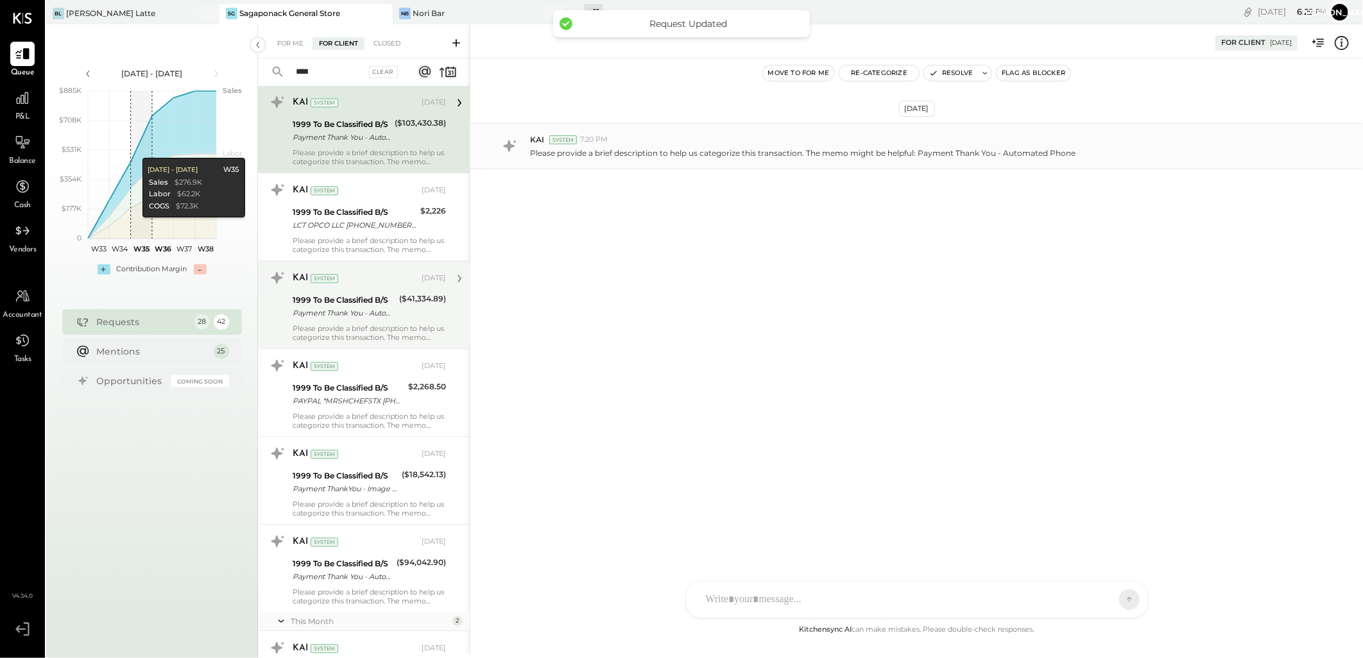
drag, startPoint x: 384, startPoint y: 567, endPoint x: 1139, endPoint y: 158, distance: 859.1
click at [384, 567] on div "1999 To Be Classified B/S" at bounding box center [343, 564] width 100 height 13
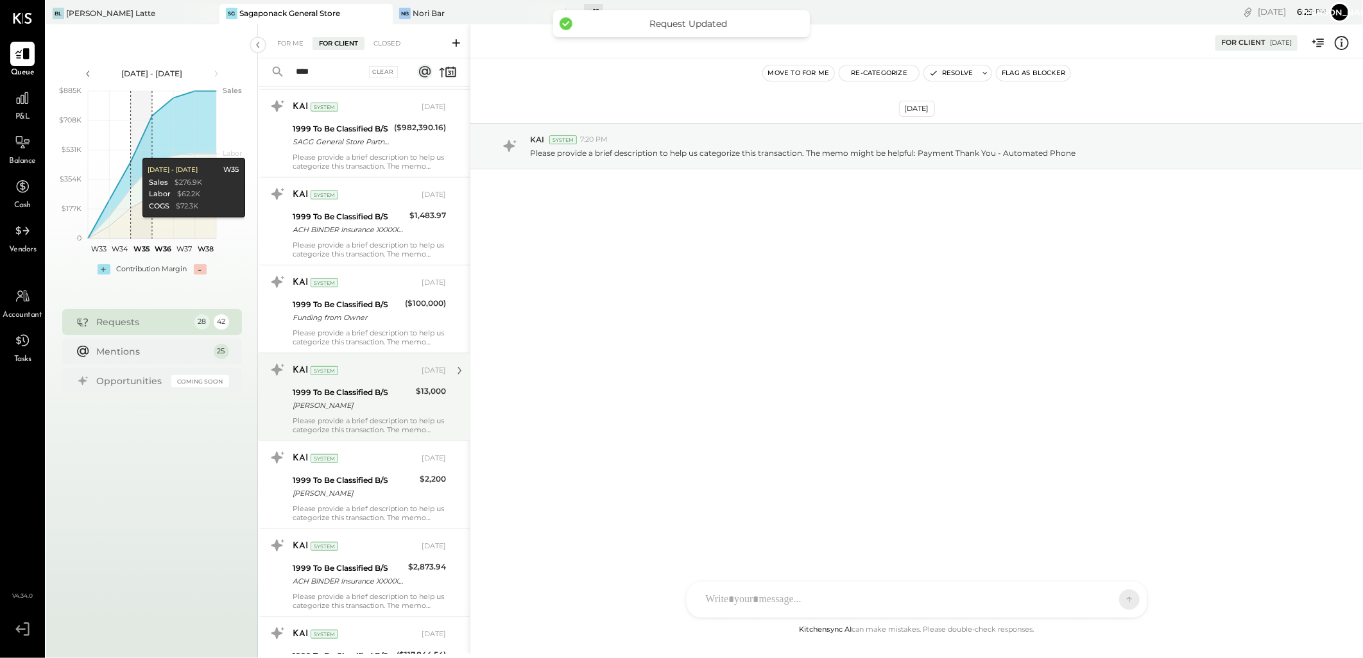
scroll to position [133, 0]
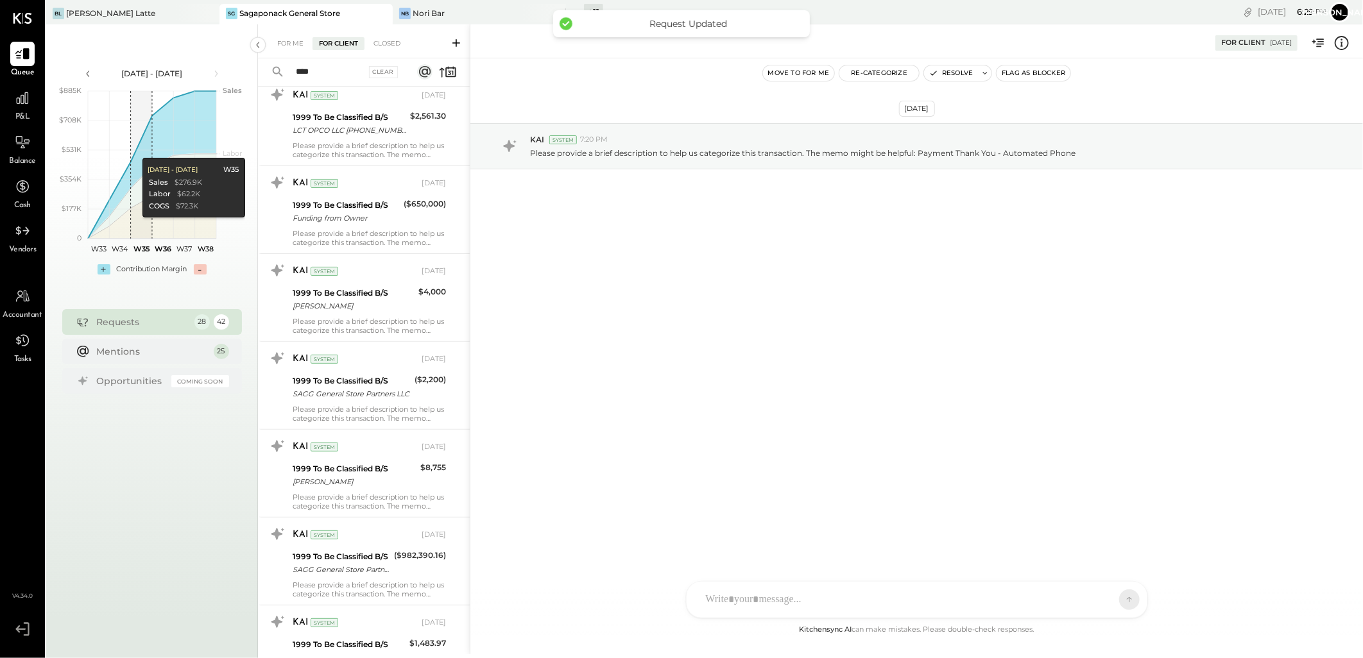
drag, startPoint x: 374, startPoint y: 563, endPoint x: 483, endPoint y: 508, distance: 122.0
click at [374, 563] on div "SAGG General Store Partners LLC" at bounding box center [342, 569] width 98 height 13
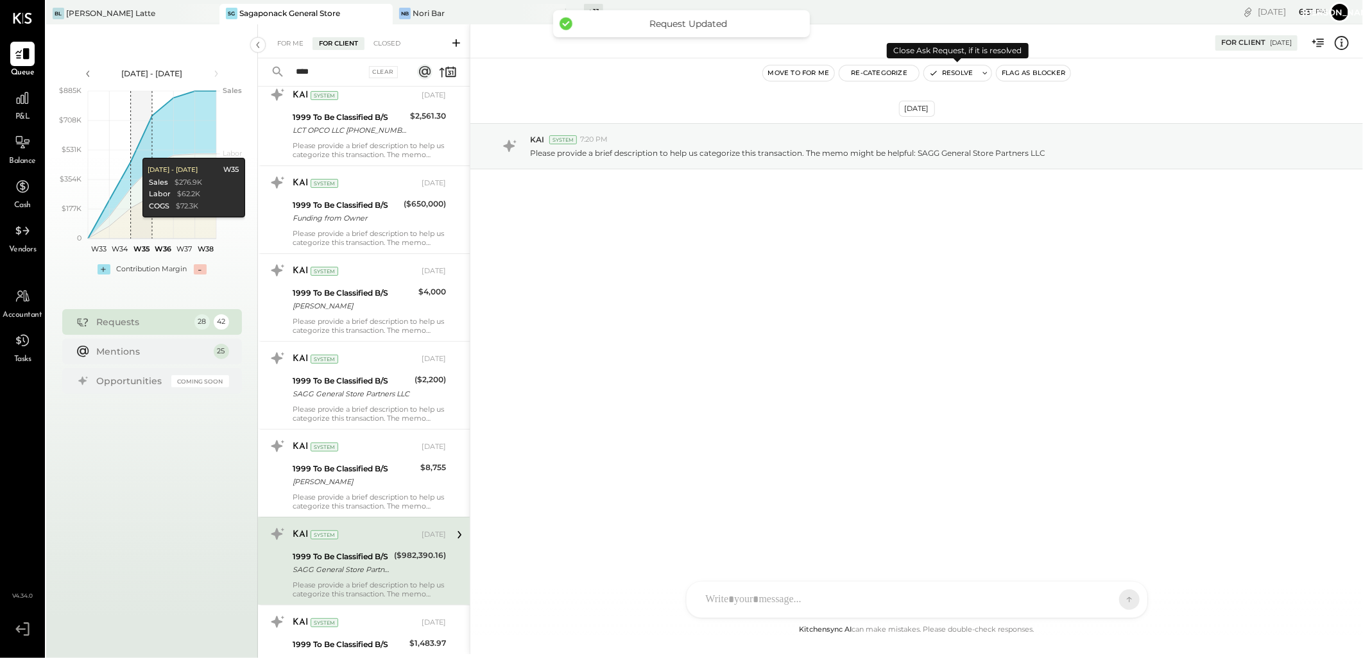
click at [946, 73] on button "Resolve" at bounding box center [951, 72] width 54 height 15
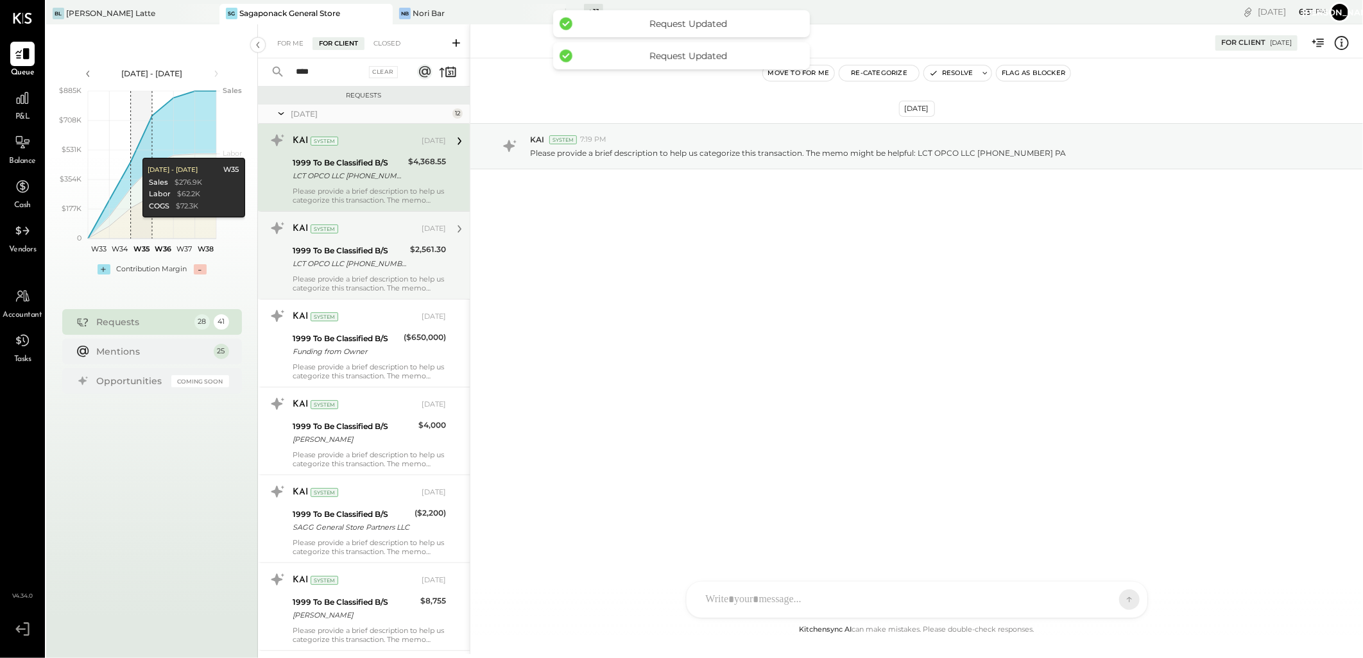
drag, startPoint x: 358, startPoint y: 266, endPoint x: 375, endPoint y: 268, distance: 17.4
click at [358, 266] on div "LCT OPCO LLC [PHONE_NUMBER] PA" at bounding box center [350, 263] width 114 height 13
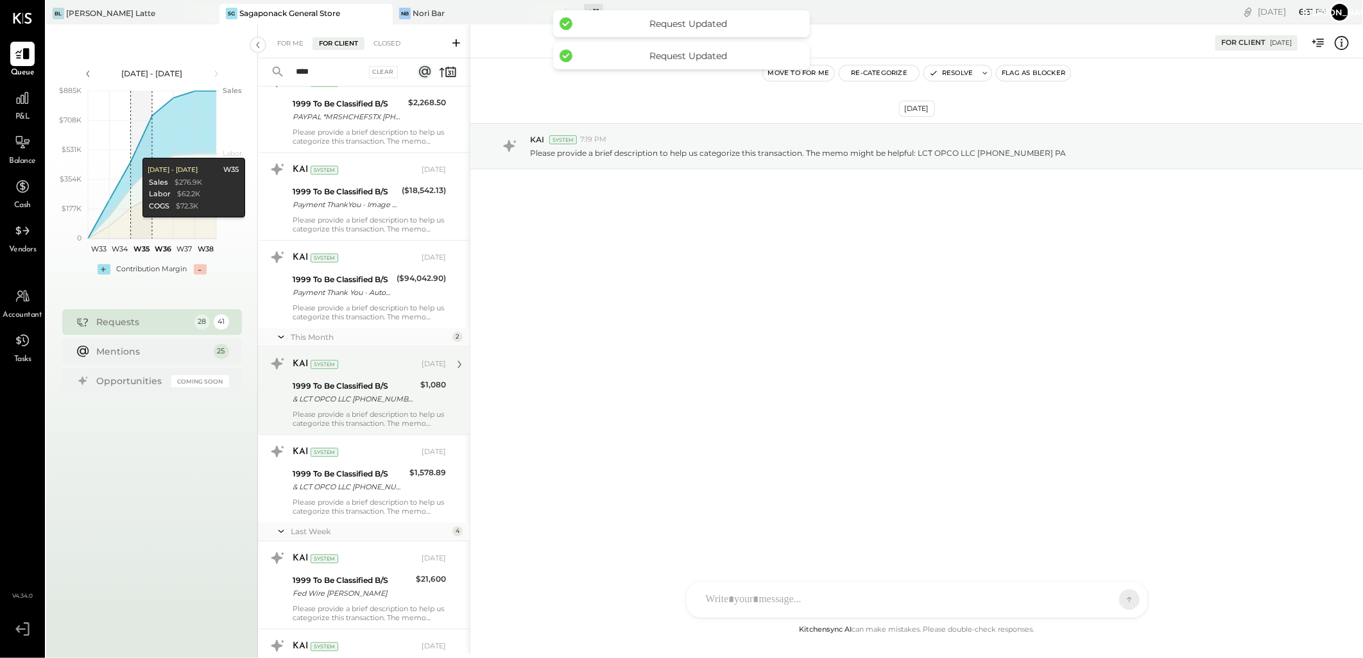
scroll to position [2114, 0]
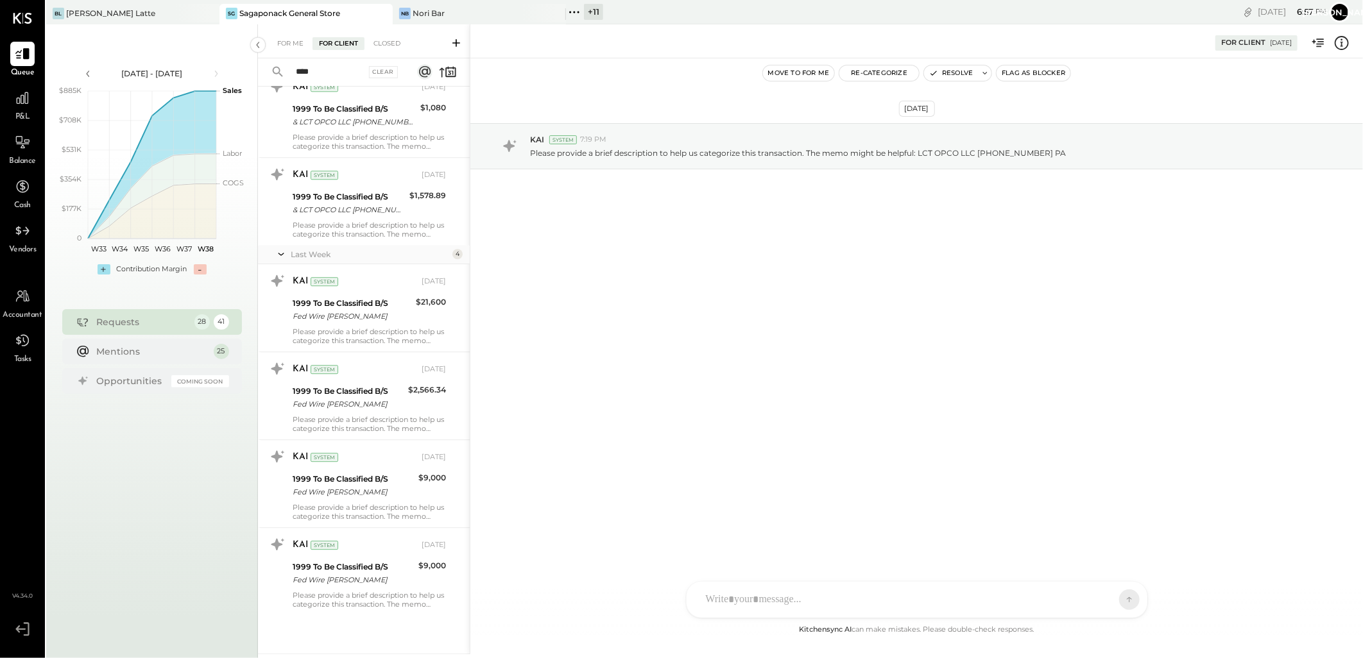
click at [767, 594] on div at bounding box center [905, 600] width 412 height 28
paste div
drag, startPoint x: 919, startPoint y: 533, endPoint x: 526, endPoint y: 504, distance: 393.8
click at [526, 504] on div "**********" at bounding box center [916, 339] width 893 height 630
click at [1120, 524] on icon at bounding box center [1119, 526] width 8 height 9
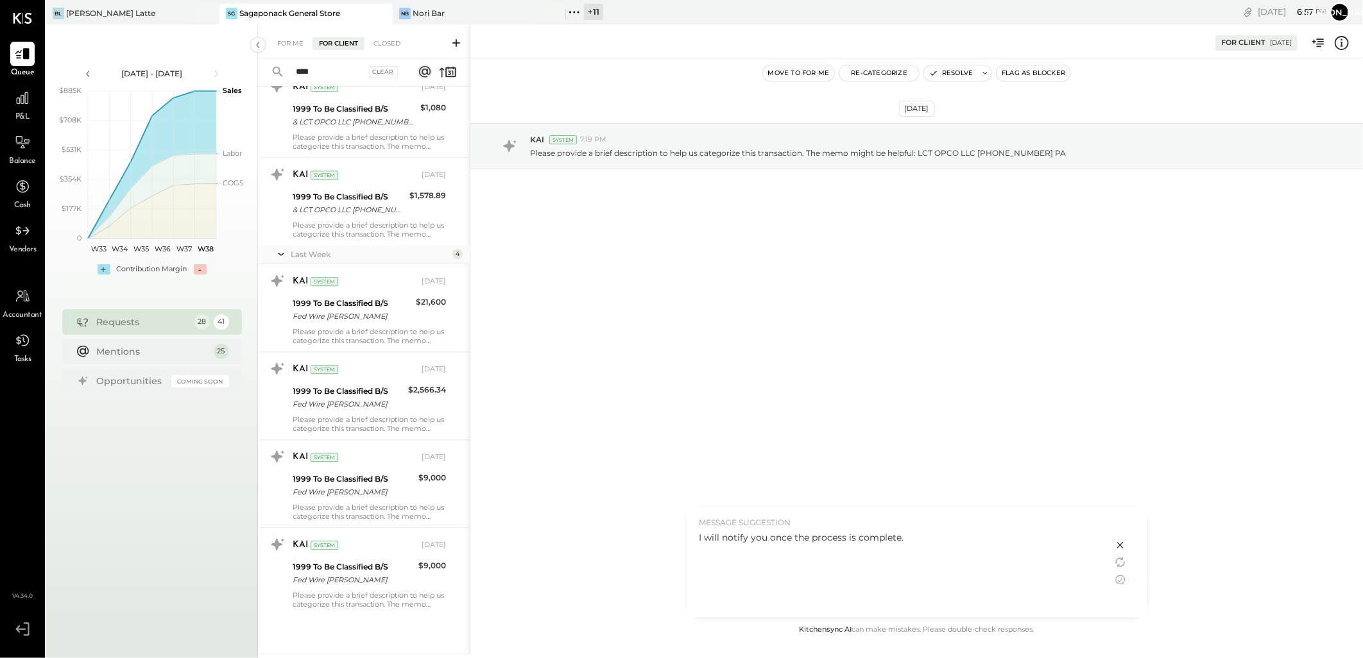
click at [1123, 545] on icon at bounding box center [1120, 545] width 15 height 15
drag, startPoint x: 920, startPoint y: 540, endPoint x: 645, endPoint y: 541, distance: 274.6
click at [645, 541] on div "**********" at bounding box center [916, 339] width 893 height 630
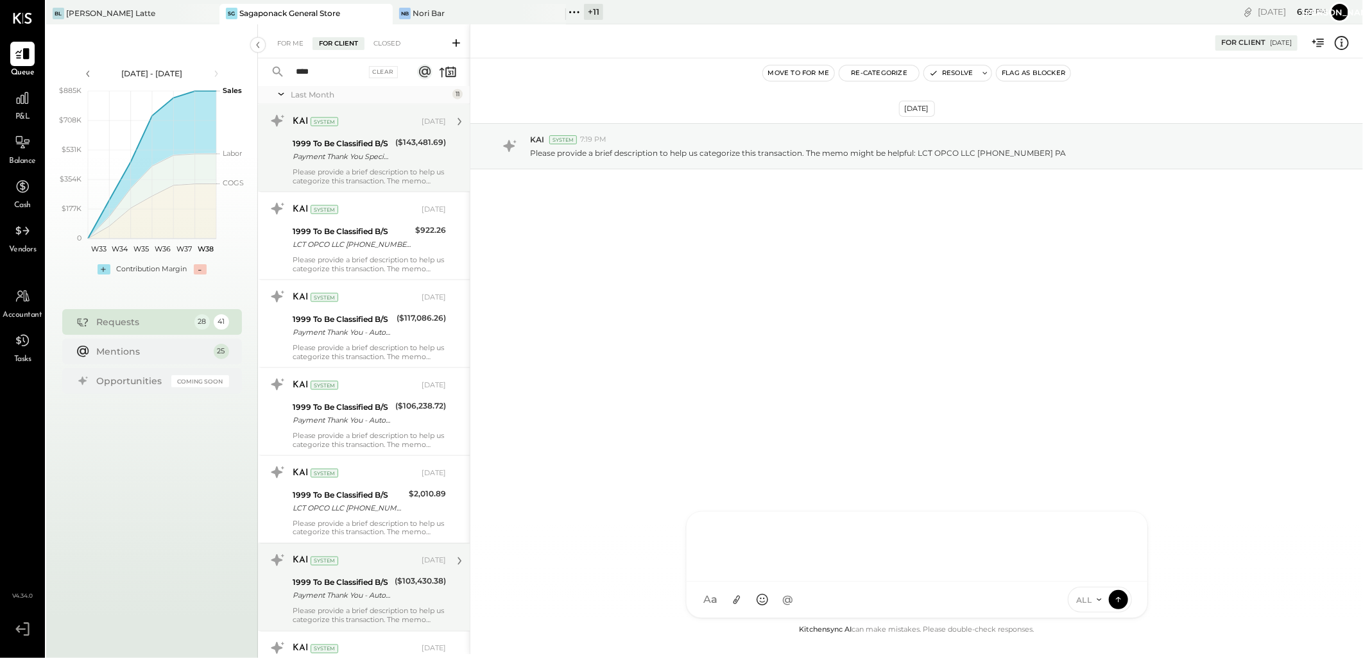
scroll to position [902, 0]
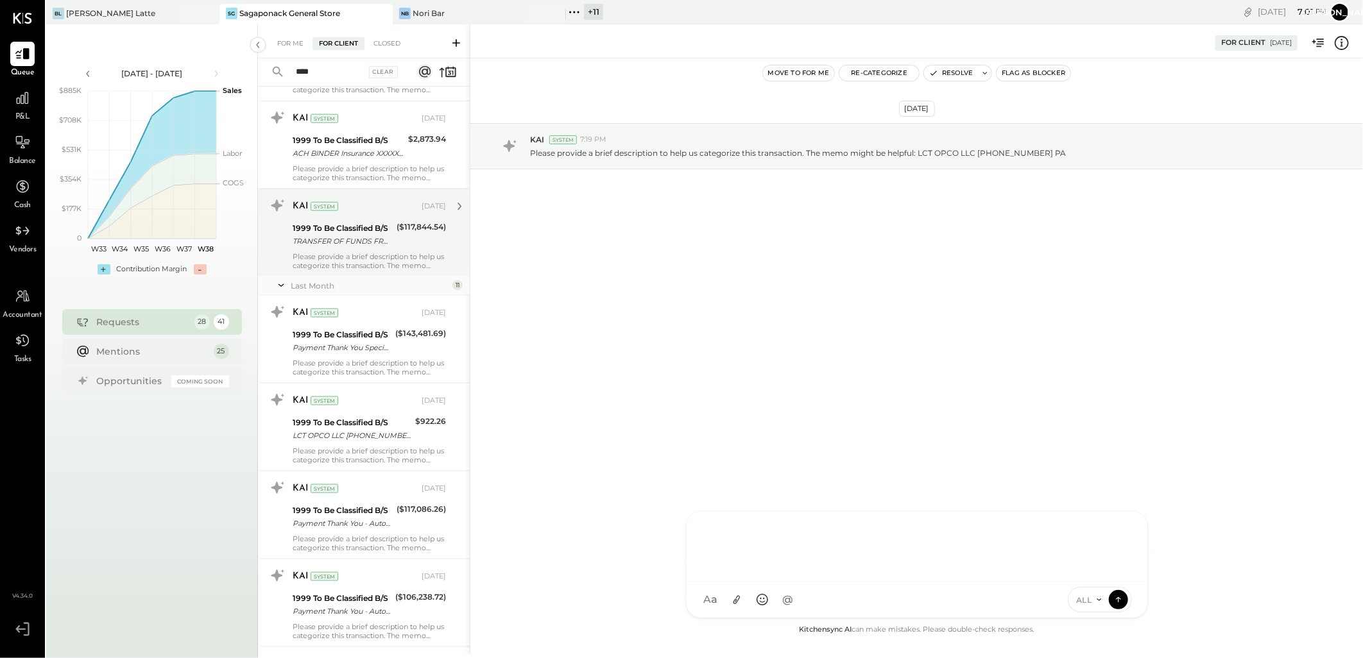
click at [384, 235] on div "TRANSFER OF FUNDS FROM 7XXXX6735 TO 5XXXX8378" at bounding box center [343, 241] width 100 height 13
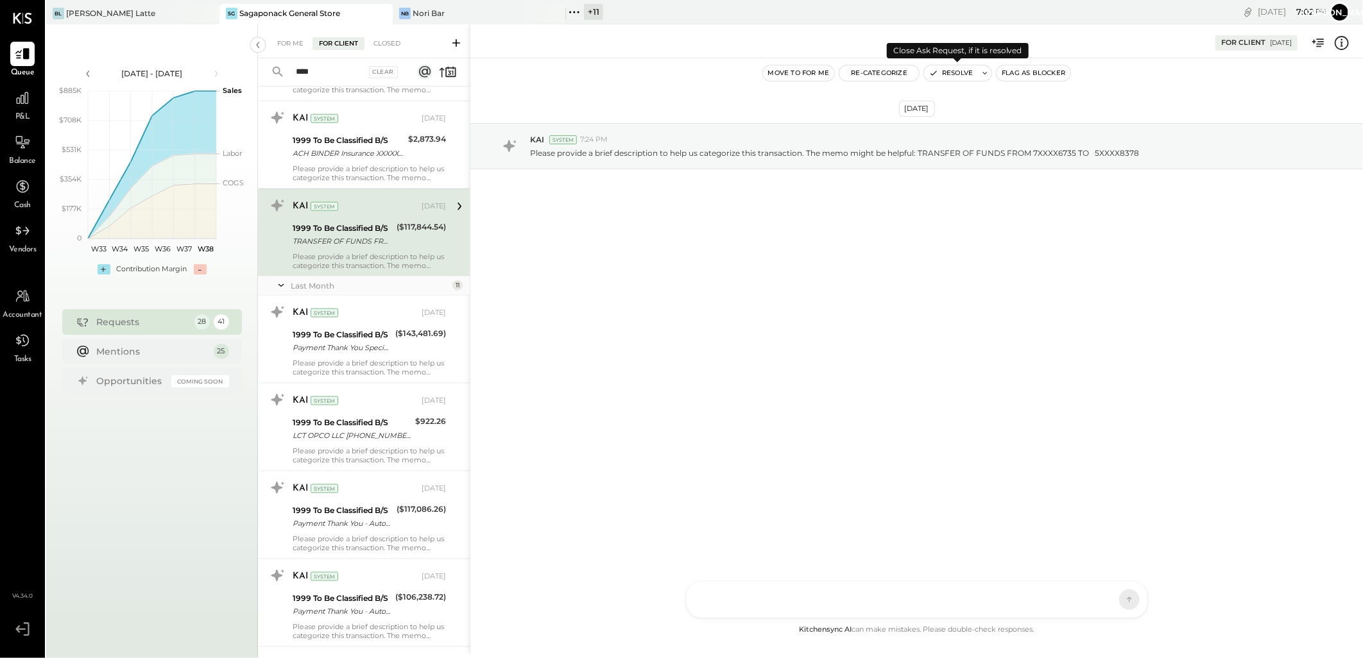
click at [957, 73] on button "Resolve" at bounding box center [951, 72] width 54 height 15
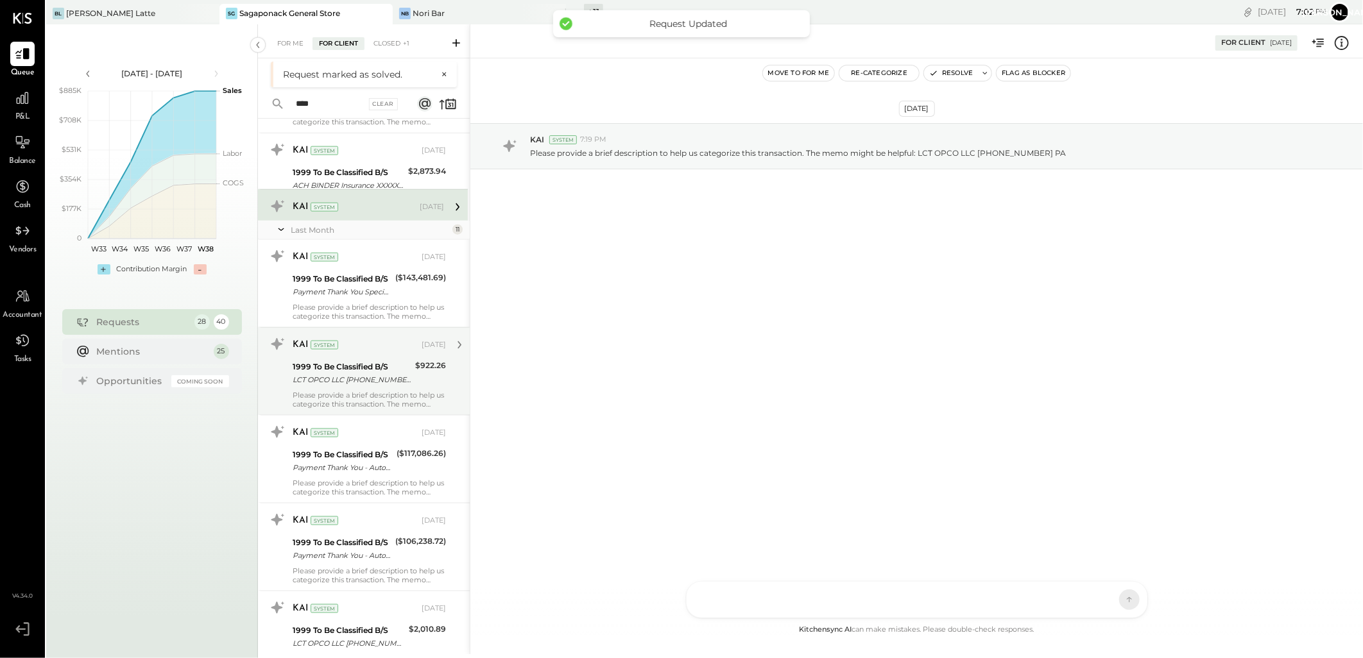
click at [345, 336] on div "July 25 11 KAI System Jul 07, 2025 1999 To Be Classified B/S LCT OPCO LLC 212-3…" at bounding box center [364, 522] width 212 height 2574
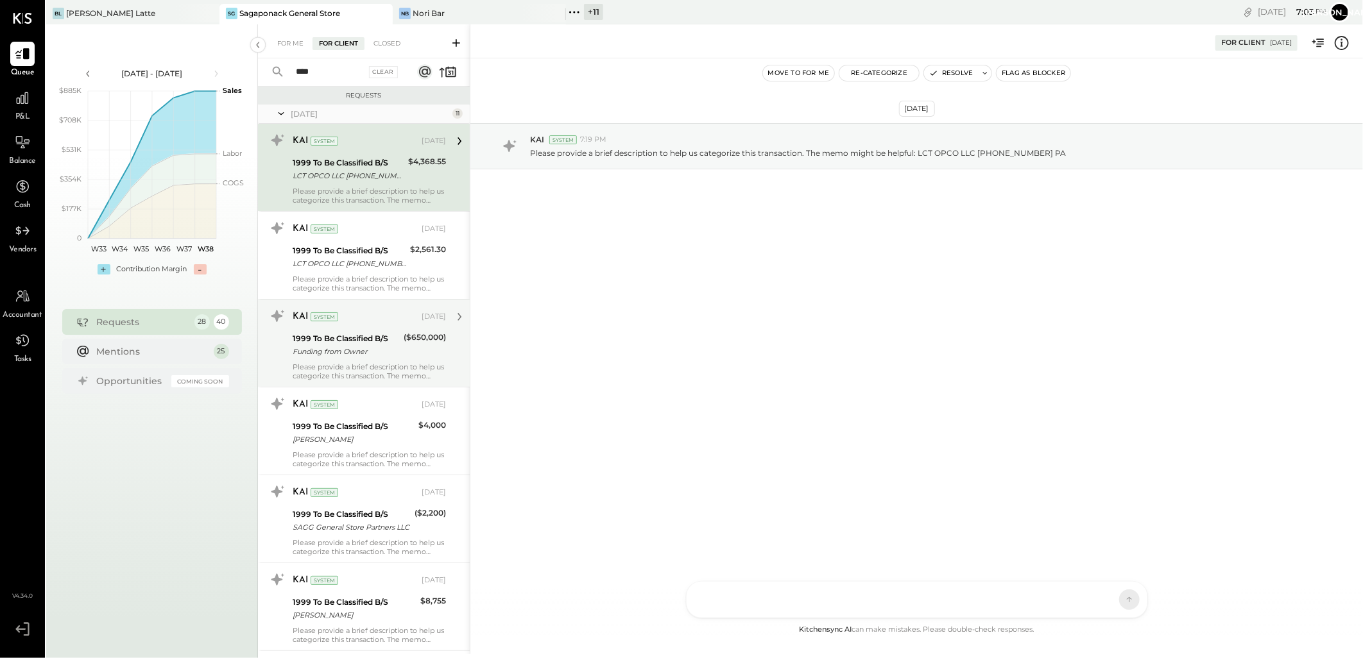
click at [395, 345] on div "Funding from Owner" at bounding box center [346, 351] width 107 height 13
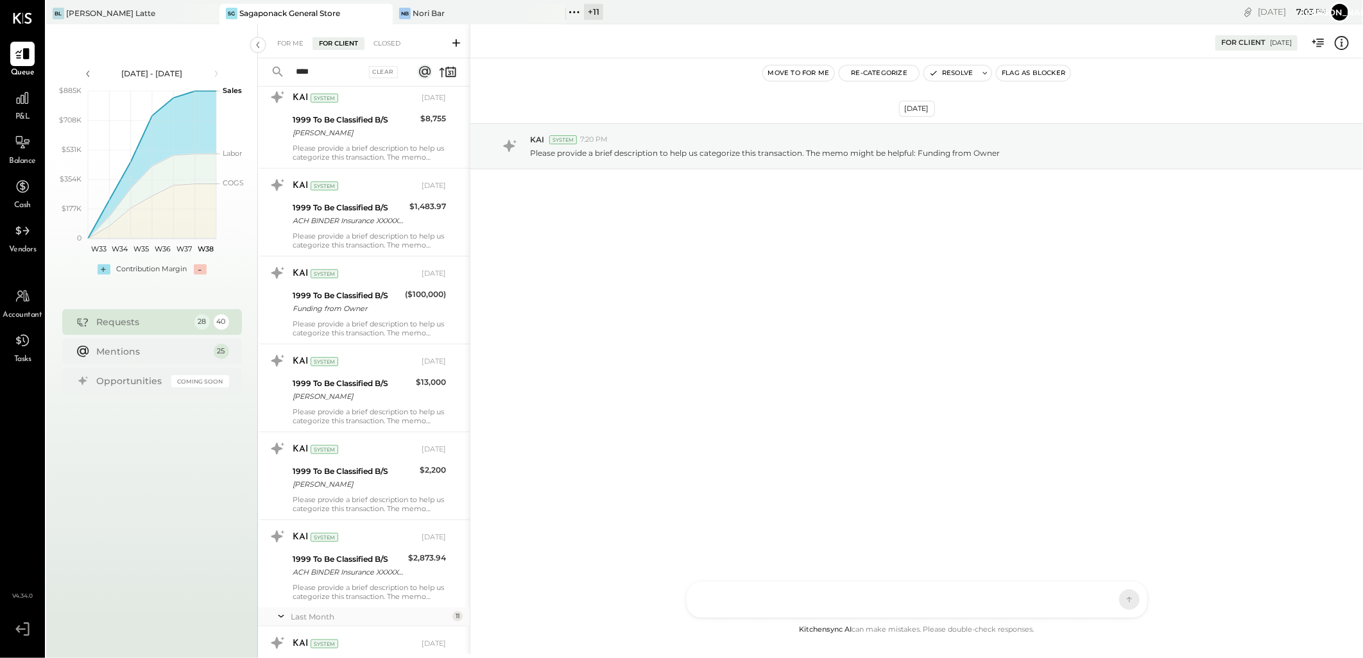
scroll to position [499, 0]
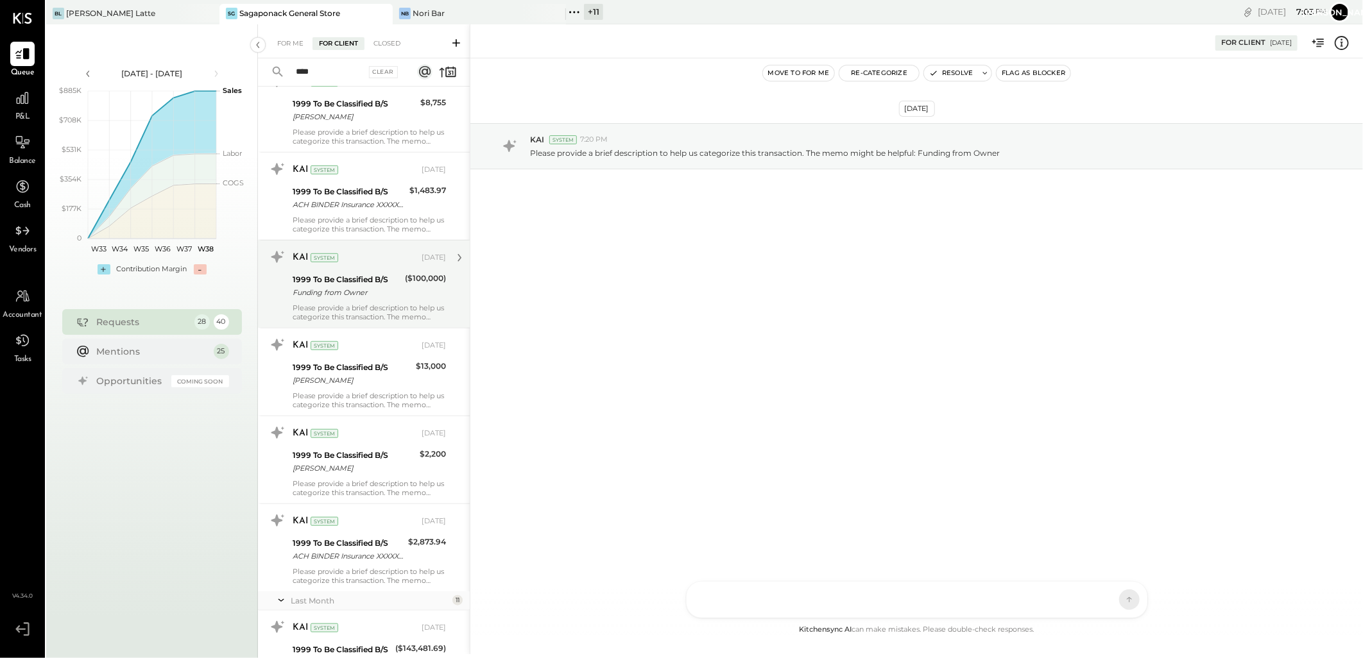
click at [395, 291] on div "Funding from Owner" at bounding box center [347, 292] width 108 height 13
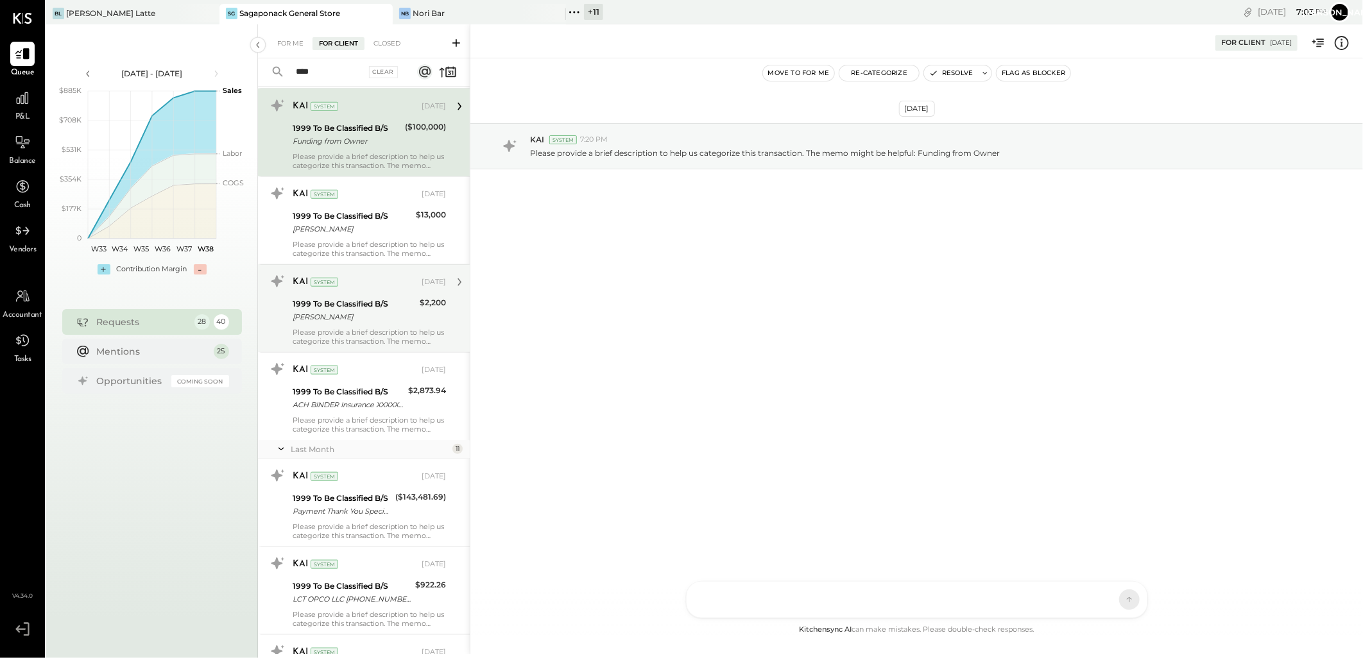
scroll to position [1069, 0]
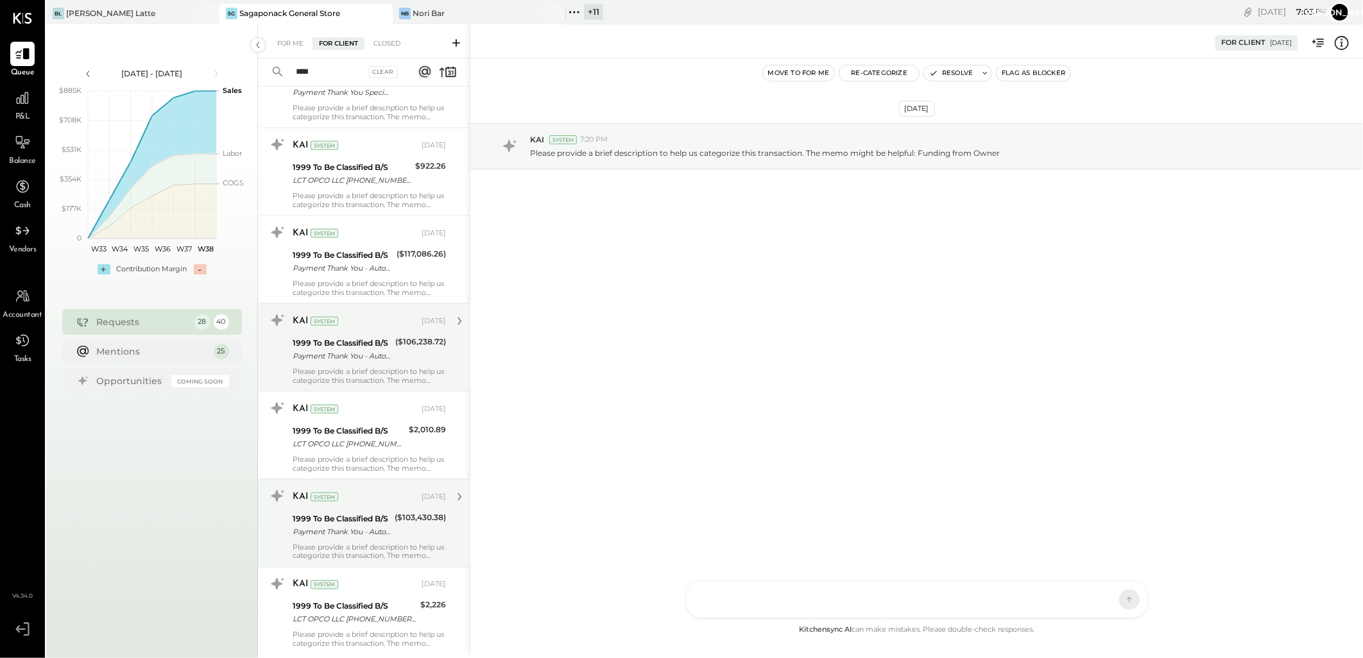
click at [390, 345] on div "1999 To Be Classified B/S Payment Thank You - Automated Phone ($106,238.72)" at bounding box center [369, 350] width 153 height 28
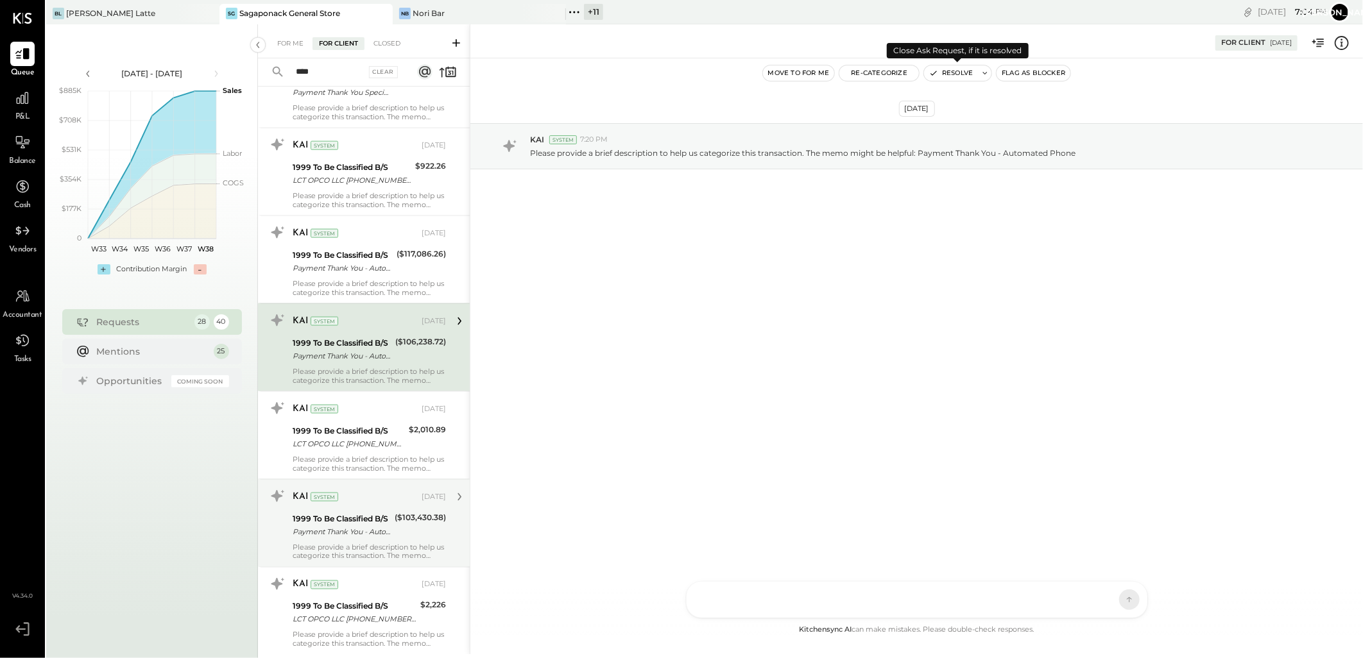
drag, startPoint x: 946, startPoint y: 73, endPoint x: 899, endPoint y: 115, distance: 64.1
click at [946, 73] on button "Resolve" at bounding box center [951, 72] width 54 height 15
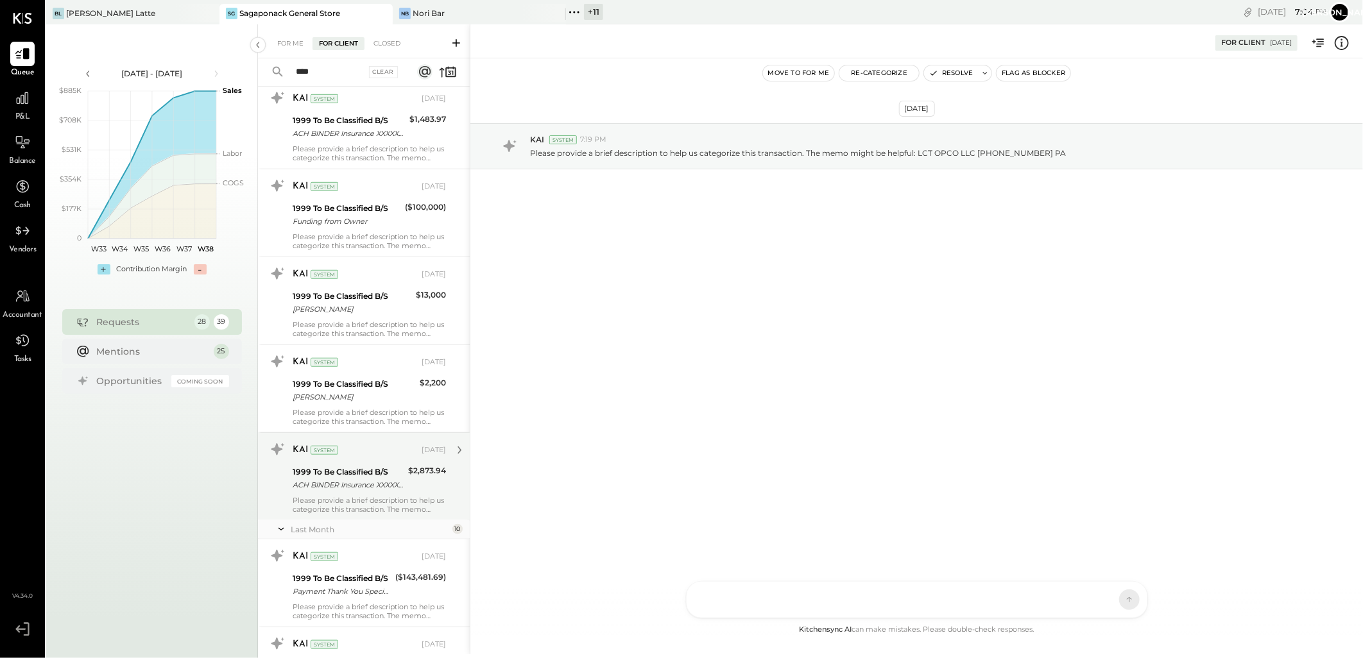
scroll to position [1140, 0]
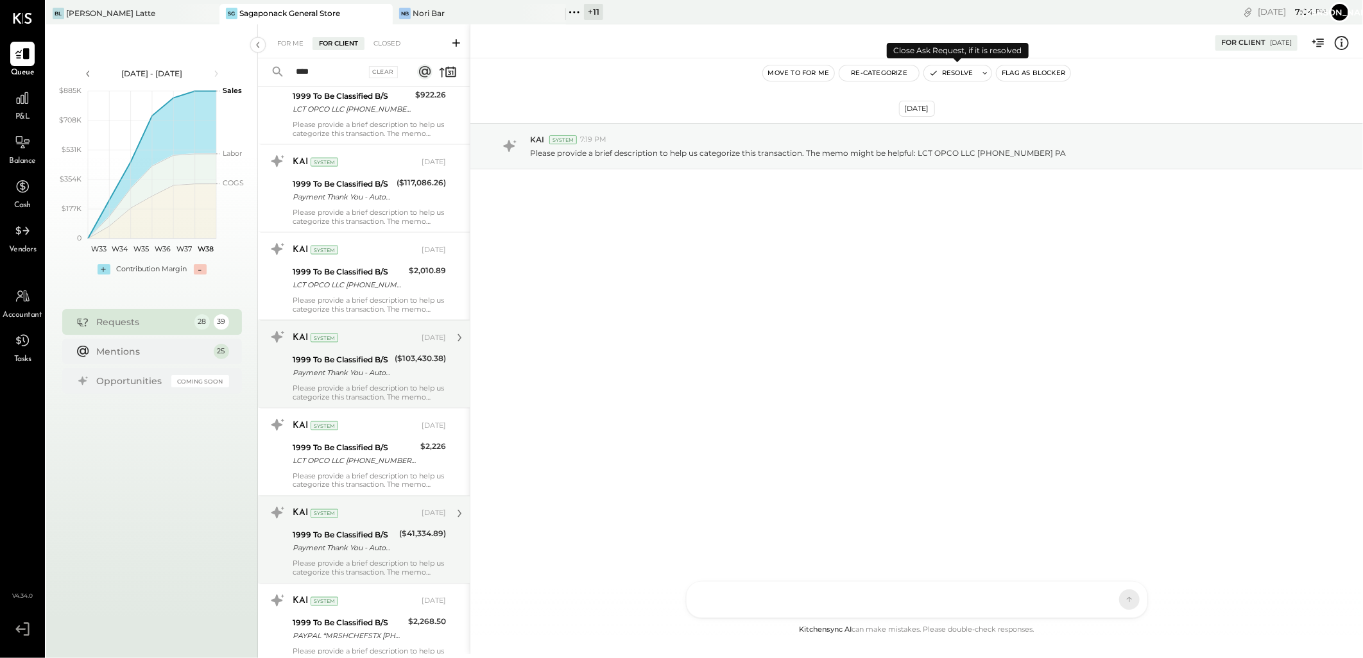
click at [958, 72] on button "Resolve" at bounding box center [951, 72] width 54 height 15
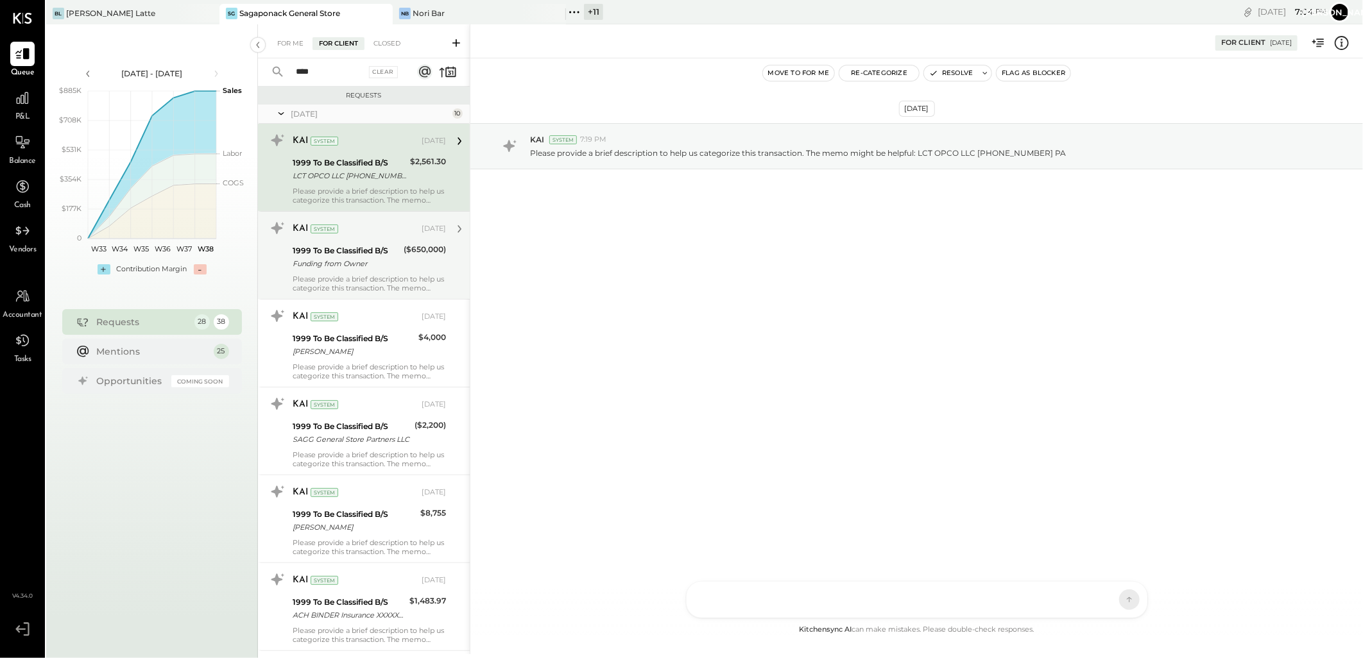
click at [395, 246] on div "1999 To Be Classified B/S" at bounding box center [346, 250] width 107 height 13
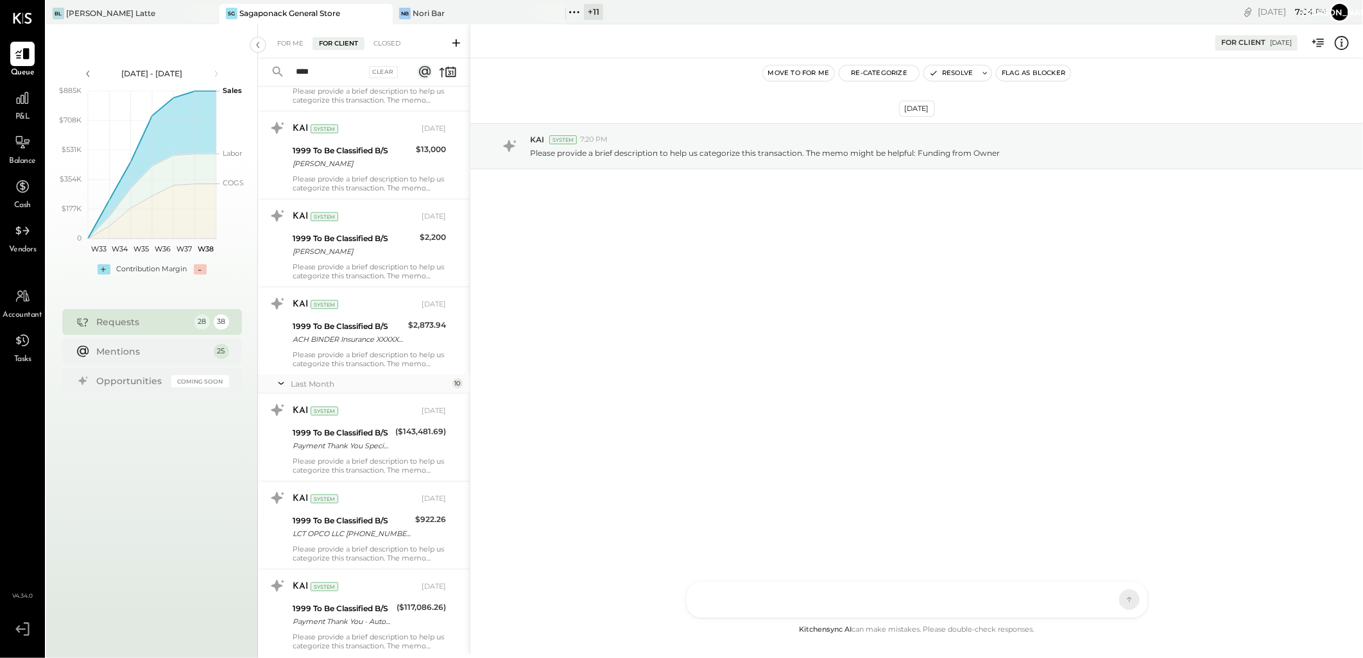
scroll to position [784, 0]
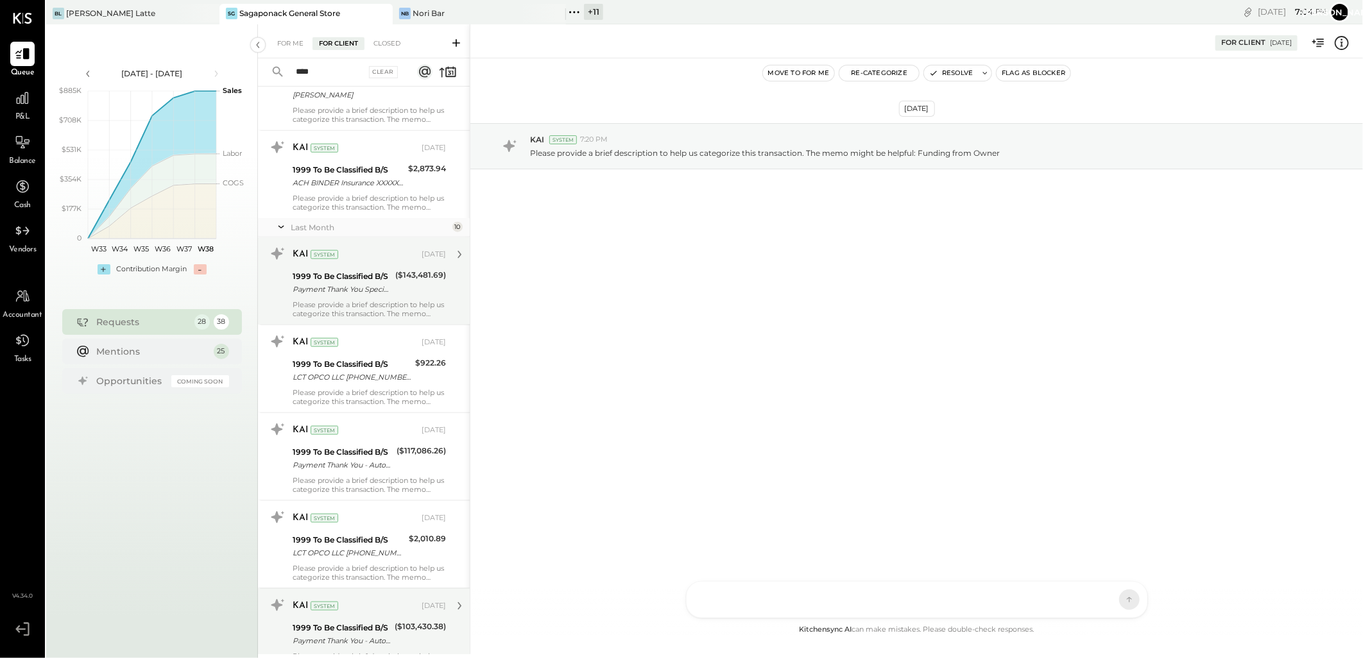
click at [371, 292] on div "Payment Thank You Specialist Assisted" at bounding box center [342, 289] width 99 height 13
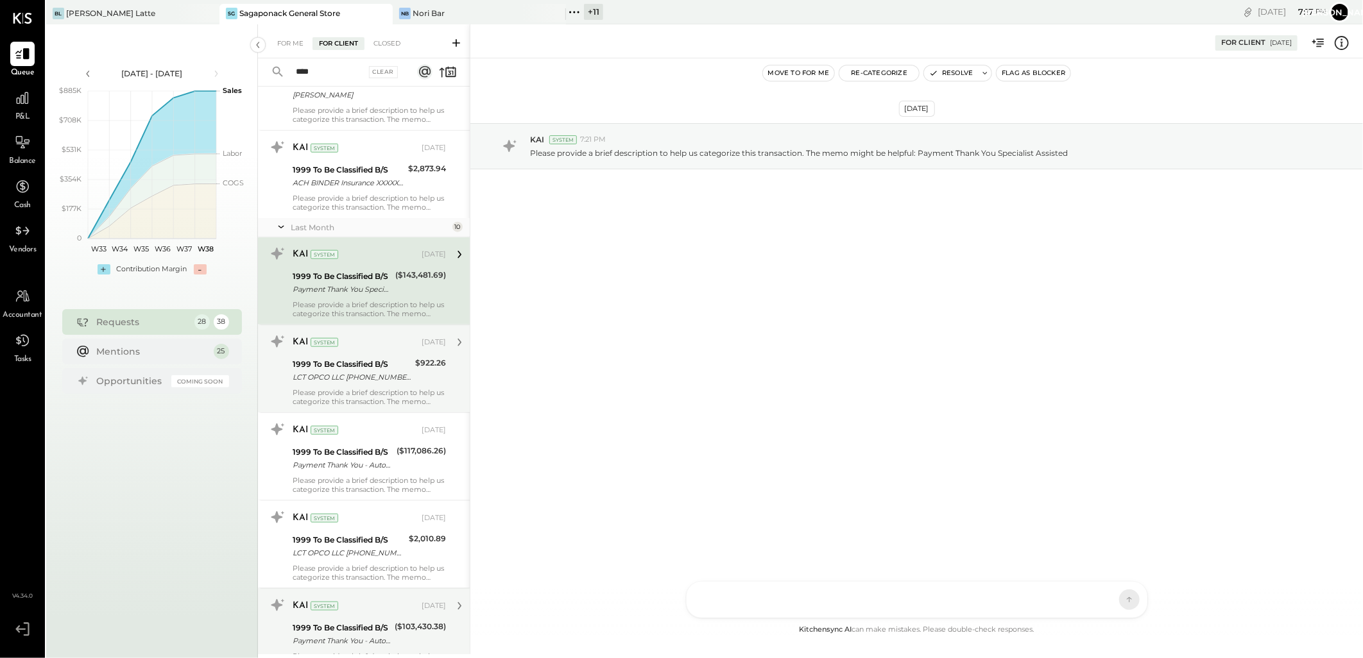
click at [370, 364] on div "1999 To Be Classified B/S" at bounding box center [352, 364] width 119 height 13
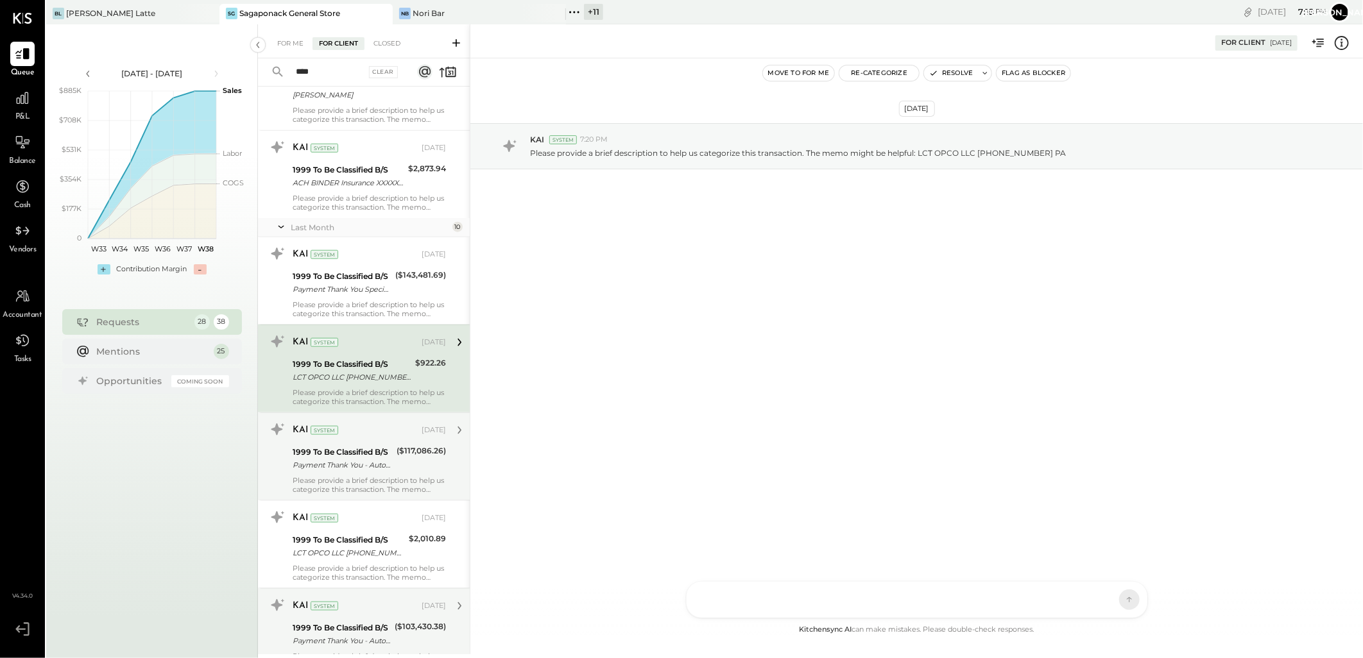
click at [366, 450] on div "1999 To Be Classified B/S" at bounding box center [343, 452] width 100 height 13
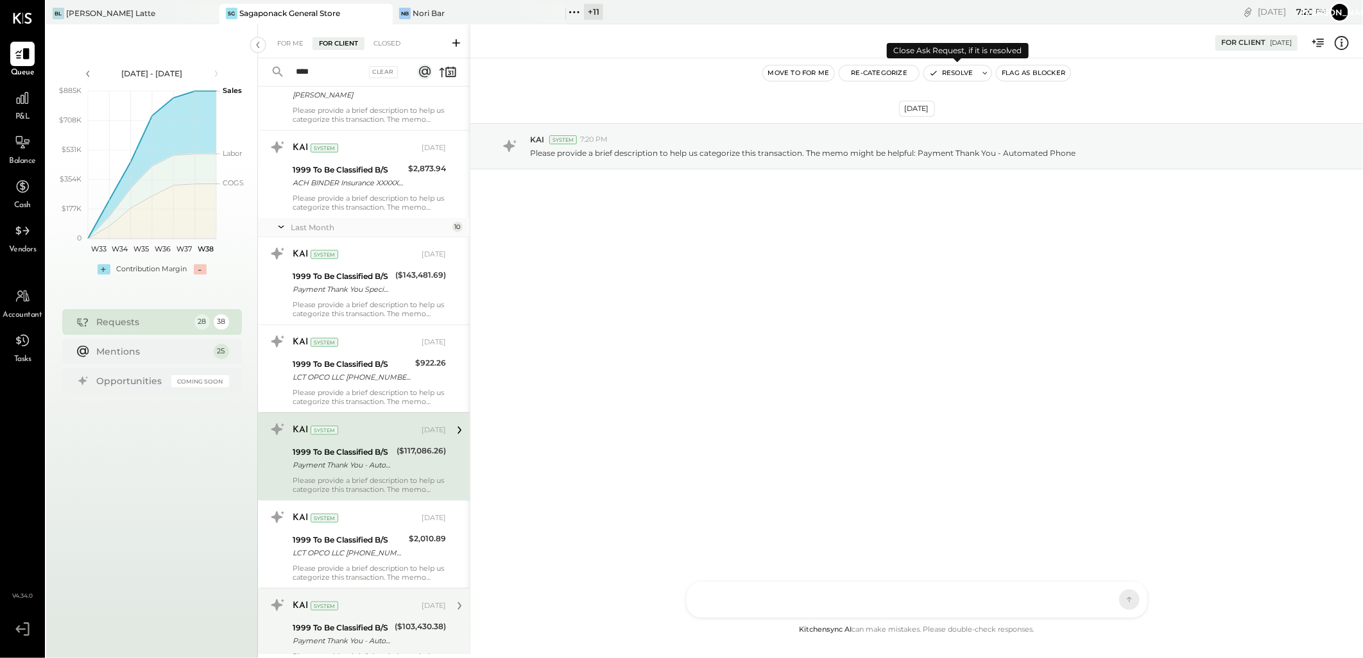
click at [962, 74] on button "Resolve" at bounding box center [951, 72] width 54 height 15
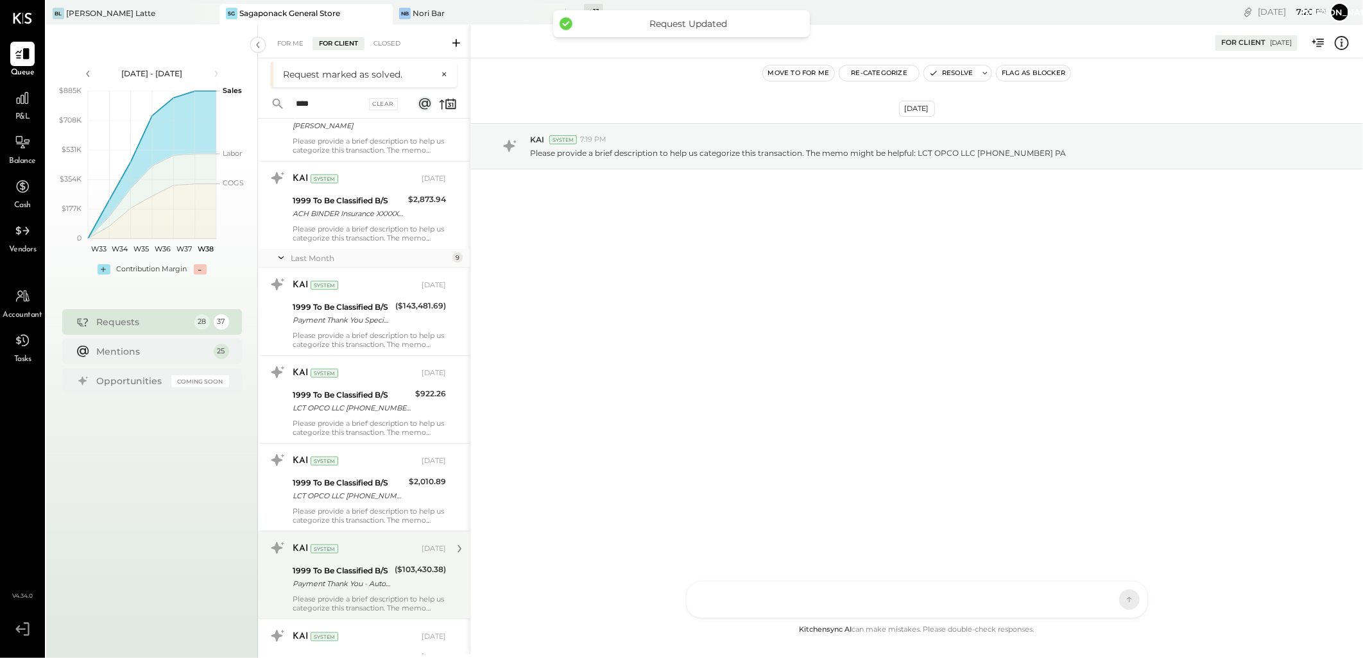
scroll to position [784, 0]
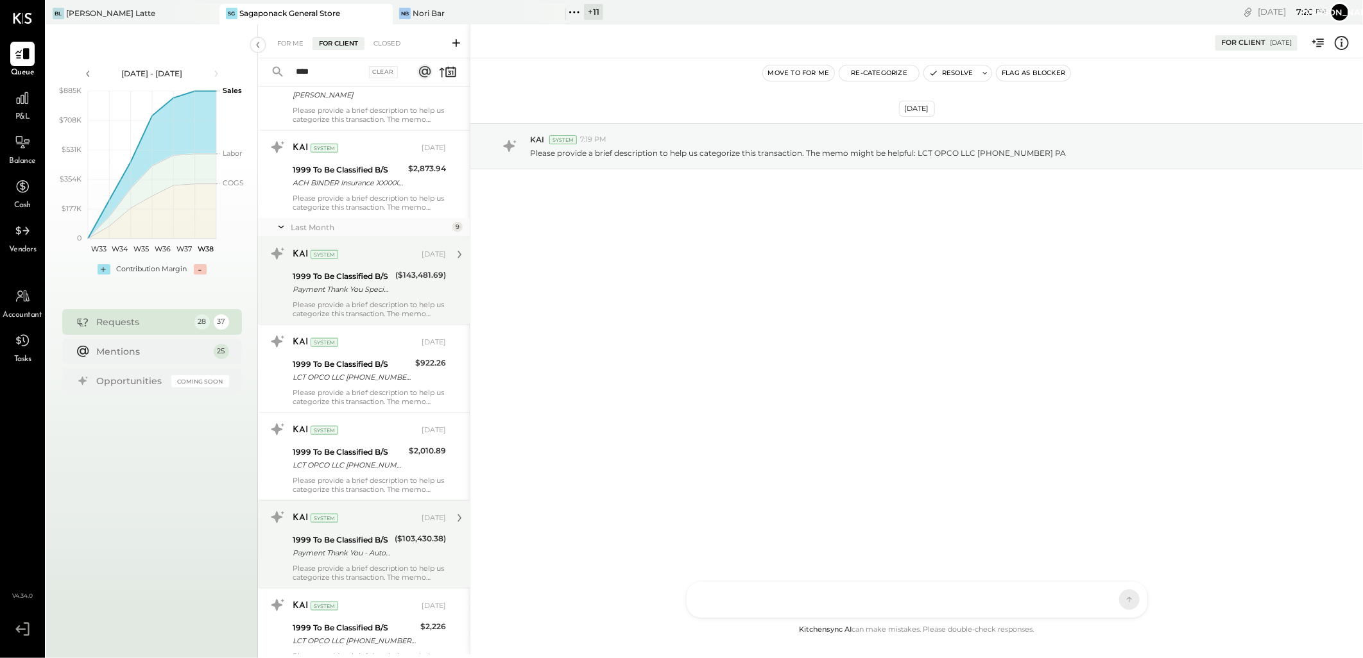
click at [373, 282] on div "1999 To Be Classified B/S" at bounding box center [342, 276] width 99 height 13
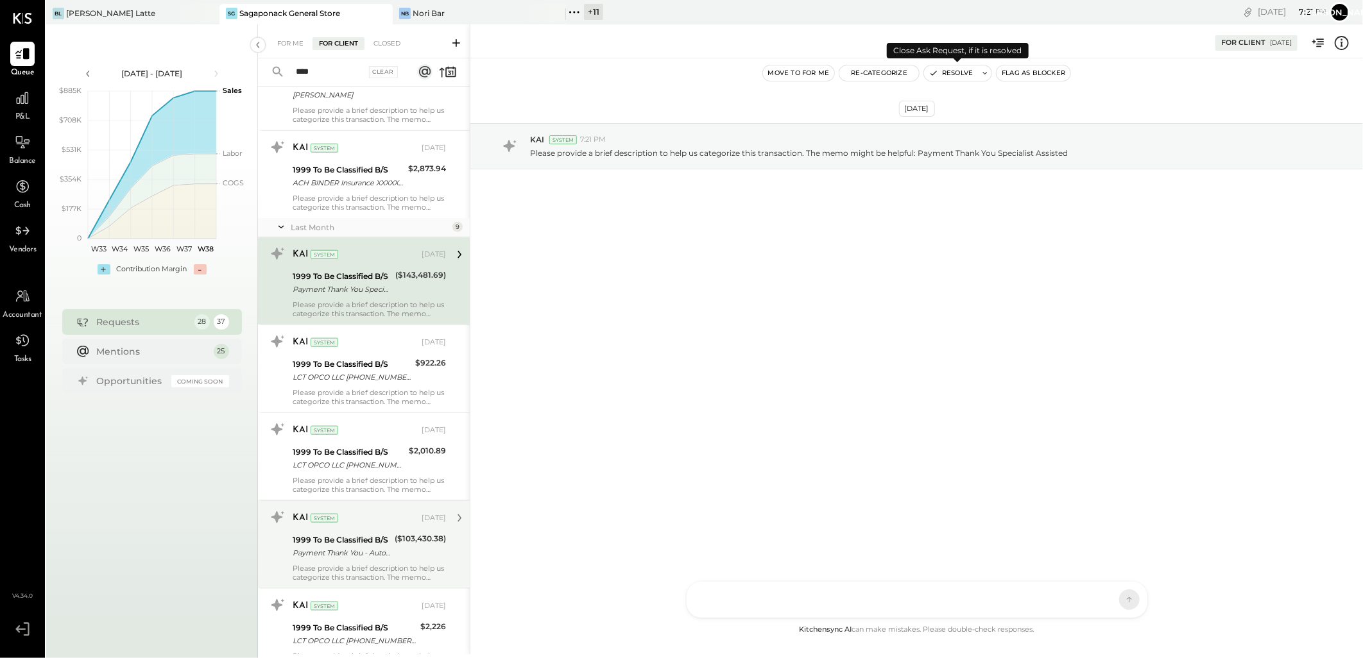
click at [954, 71] on button "Resolve" at bounding box center [951, 72] width 54 height 15
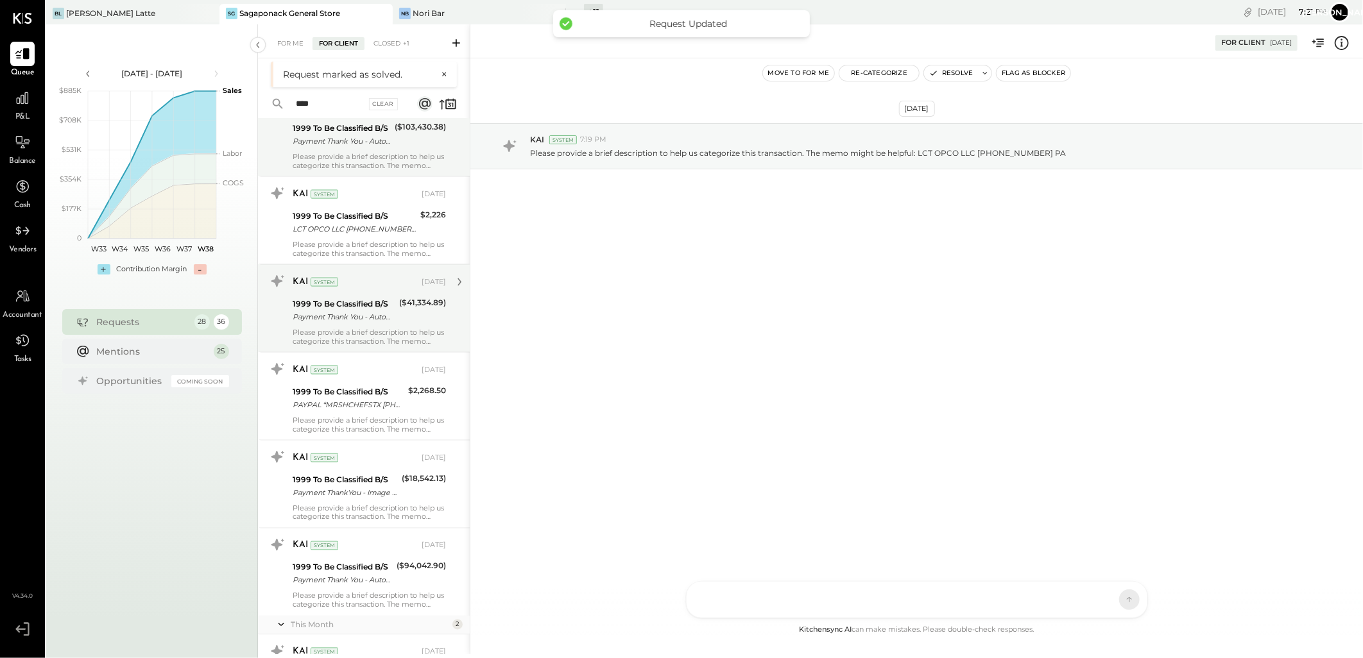
scroll to position [713, 0]
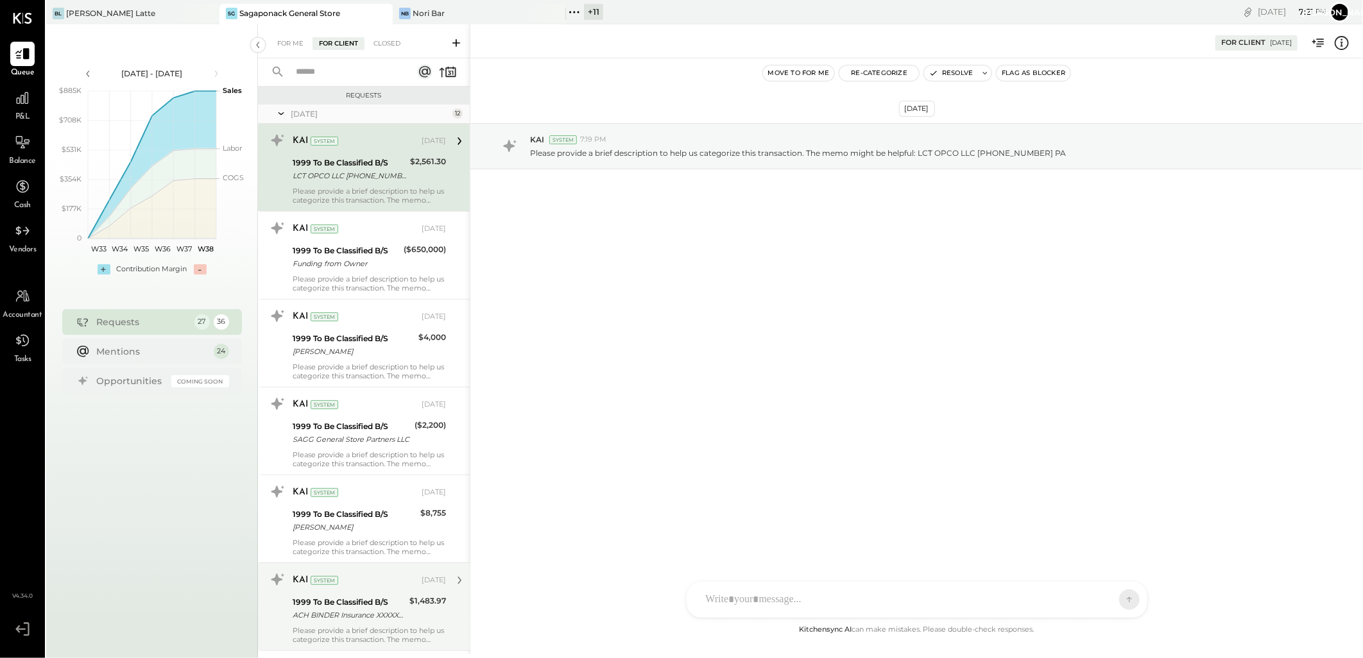
click at [350, 597] on div "1999 To Be Classified B/S" at bounding box center [349, 602] width 113 height 13
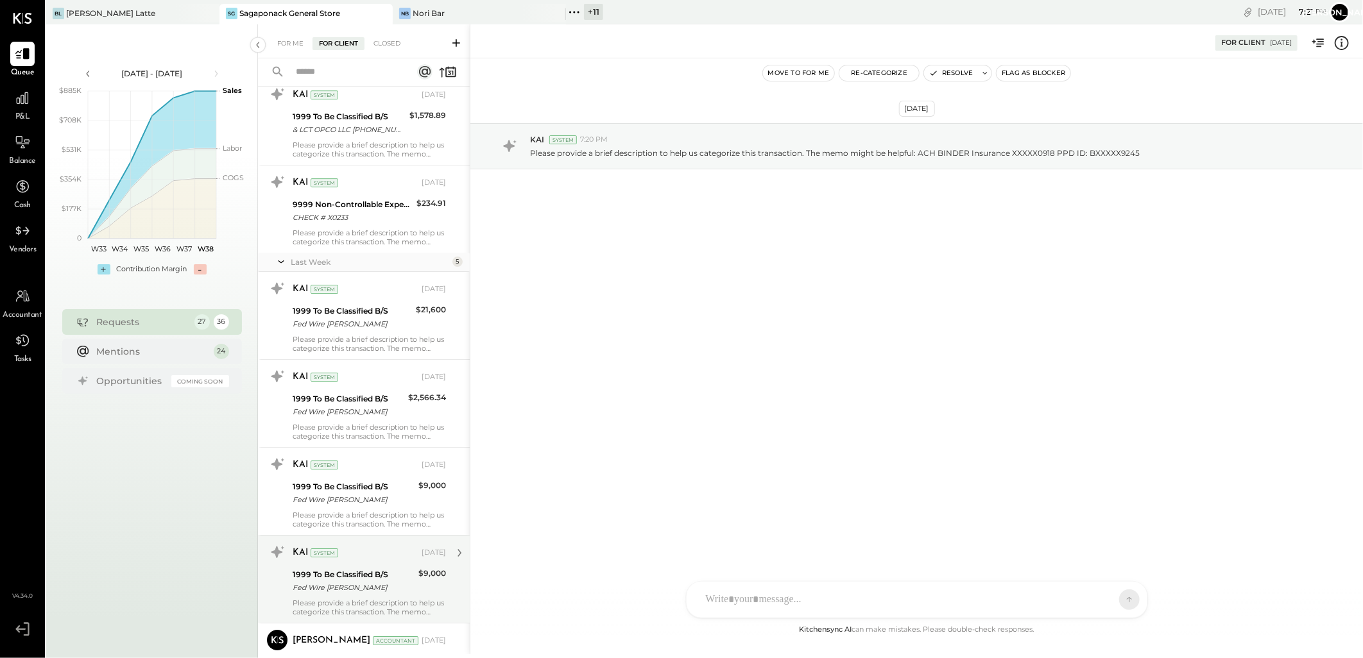
scroll to position [2648, 0]
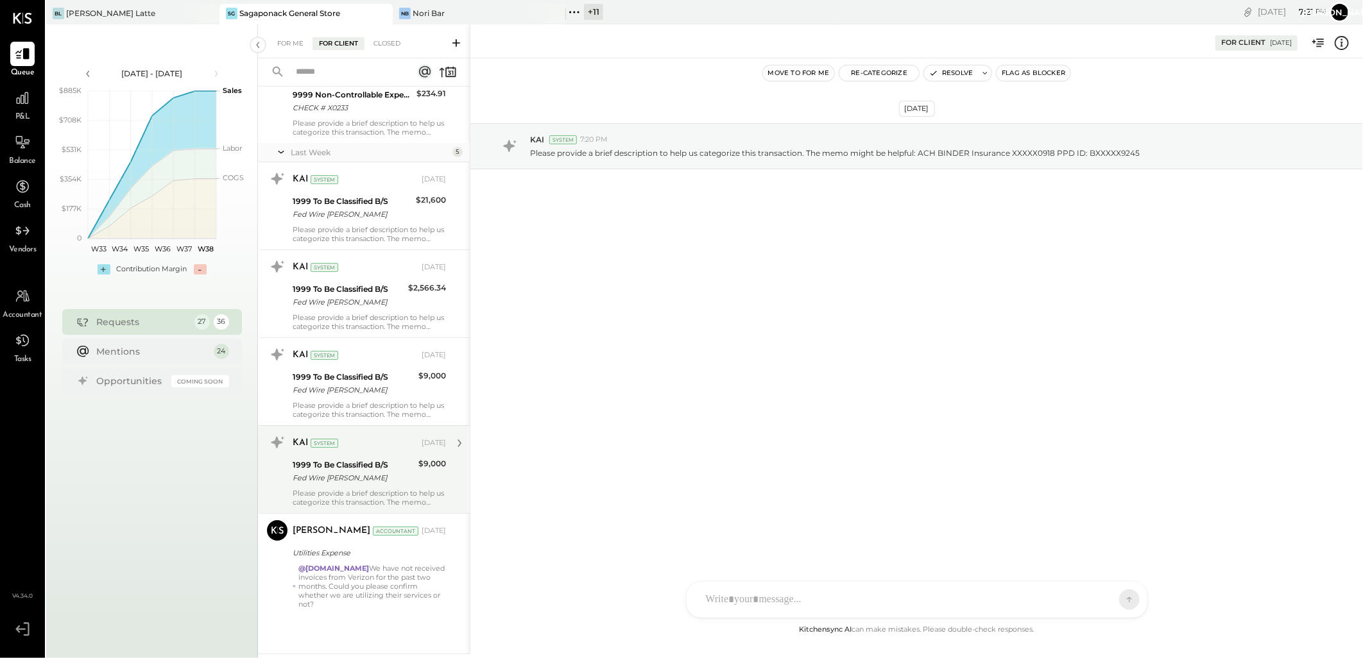
click at [346, 465] on div "1999 To Be Classified B/S" at bounding box center [354, 465] width 122 height 13
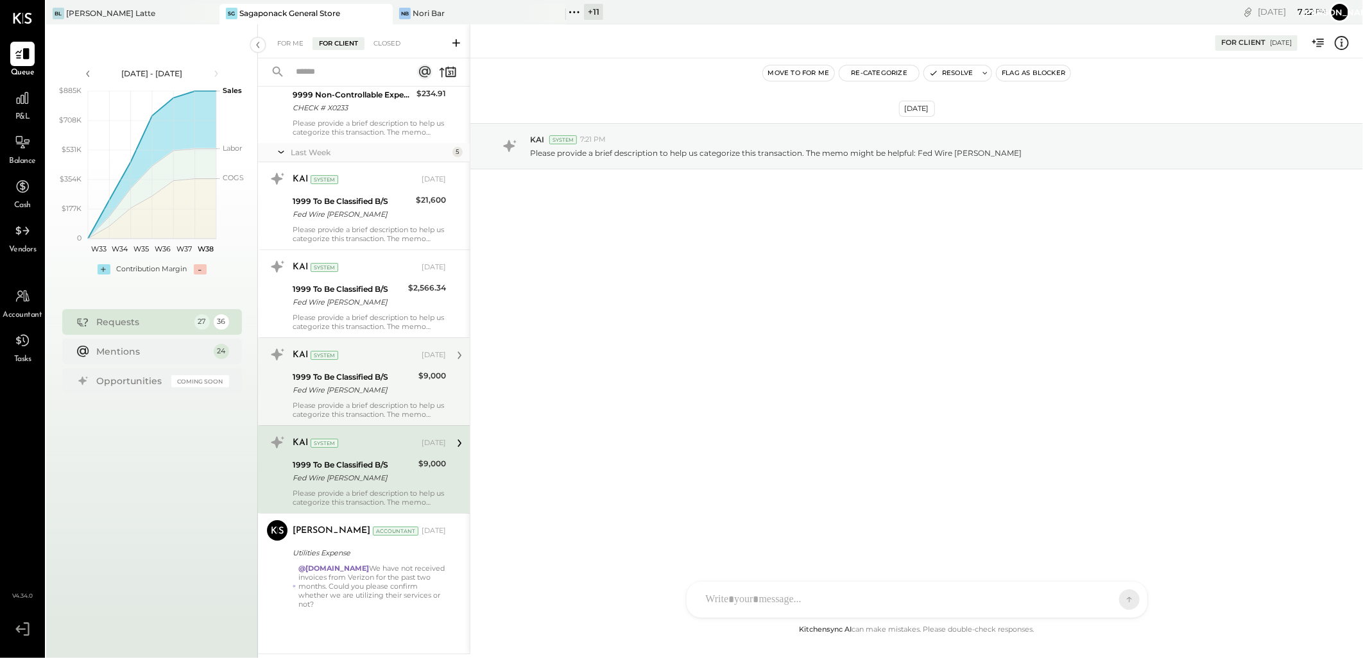
click at [367, 363] on div "KAI System [DATE]" at bounding box center [369, 355] width 153 height 18
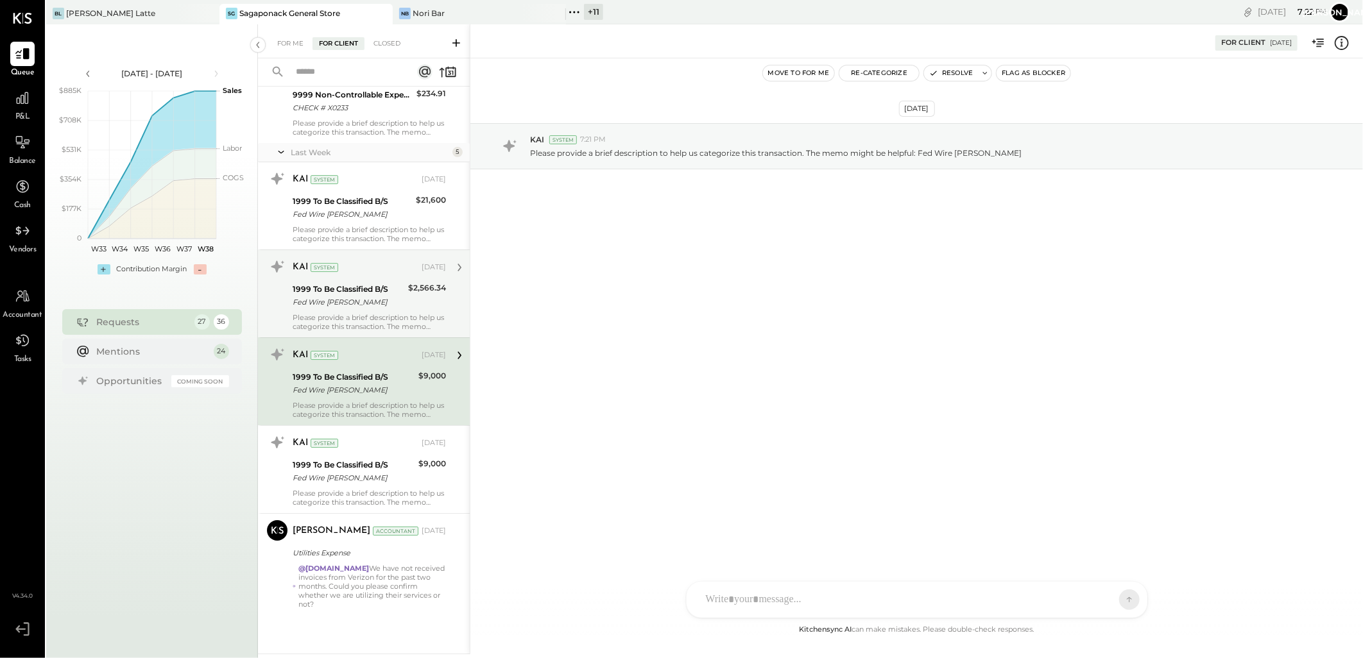
click at [379, 260] on div "KAI System [DATE]" at bounding box center [369, 268] width 153 height 18
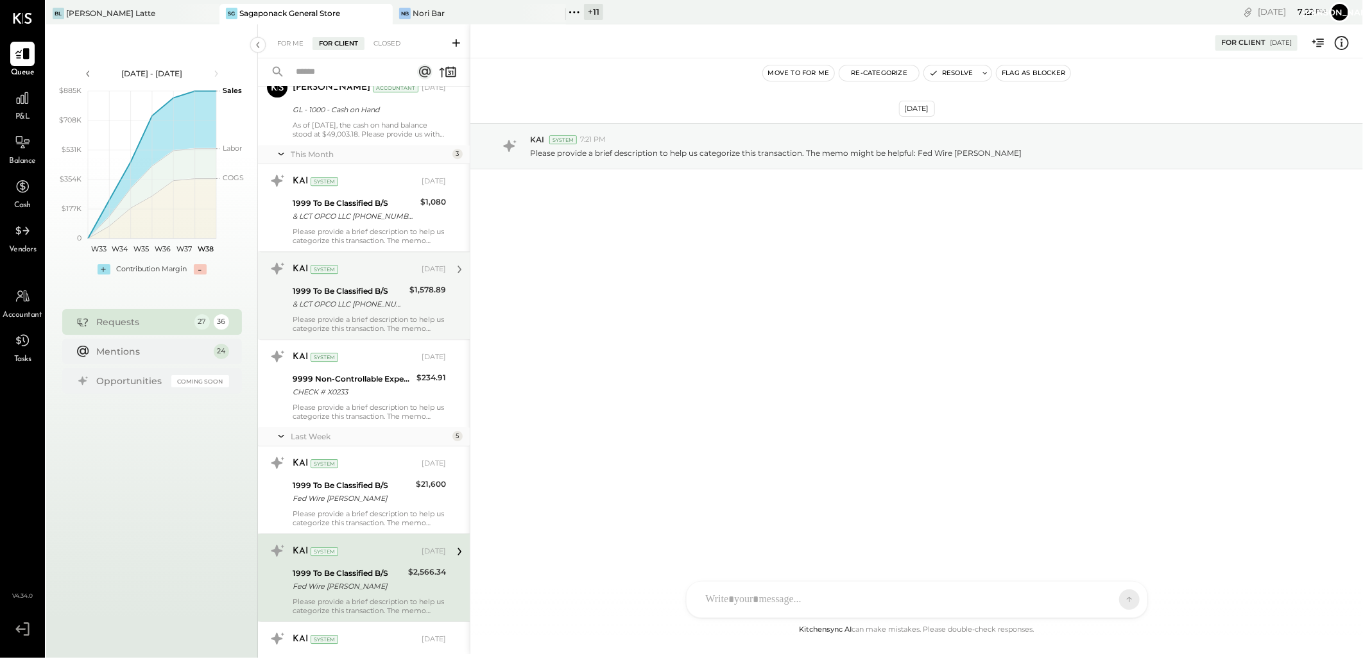
click at [344, 294] on div "1999 To Be Classified B/S" at bounding box center [349, 291] width 113 height 13
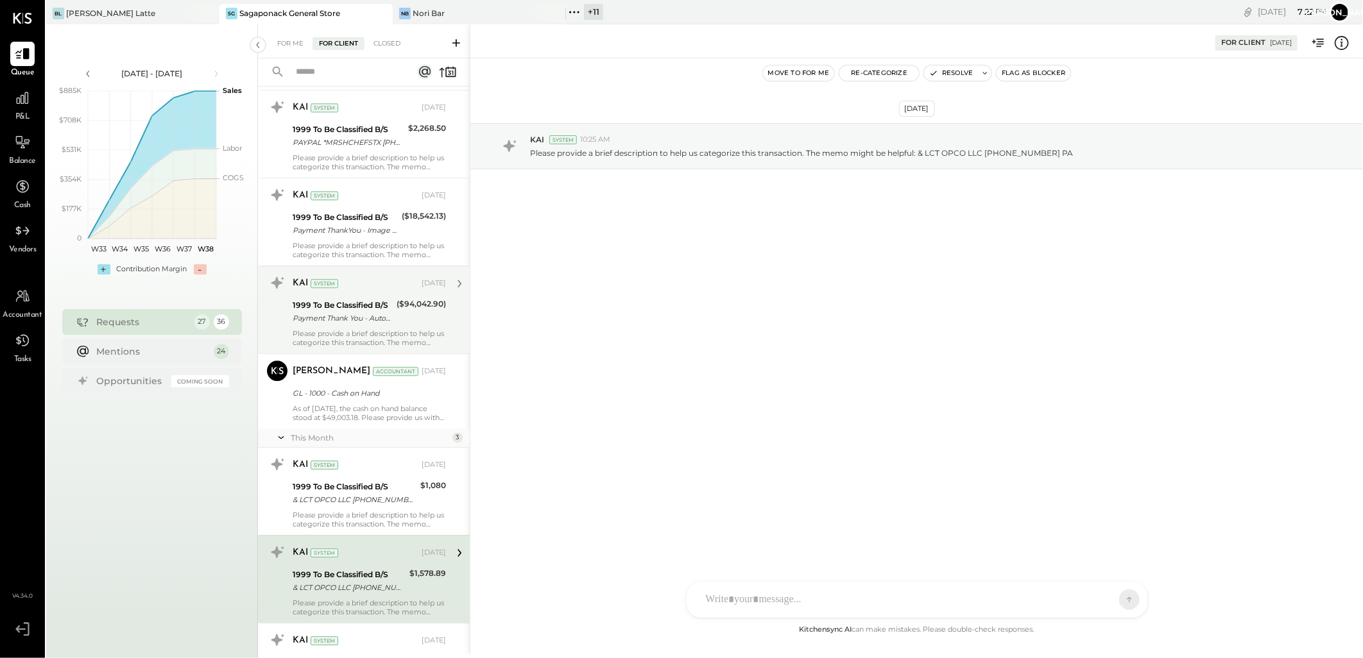
scroll to position [2078, 0]
click at [364, 320] on div "Payment Thank You - Automated Phone" at bounding box center [343, 320] width 100 height 13
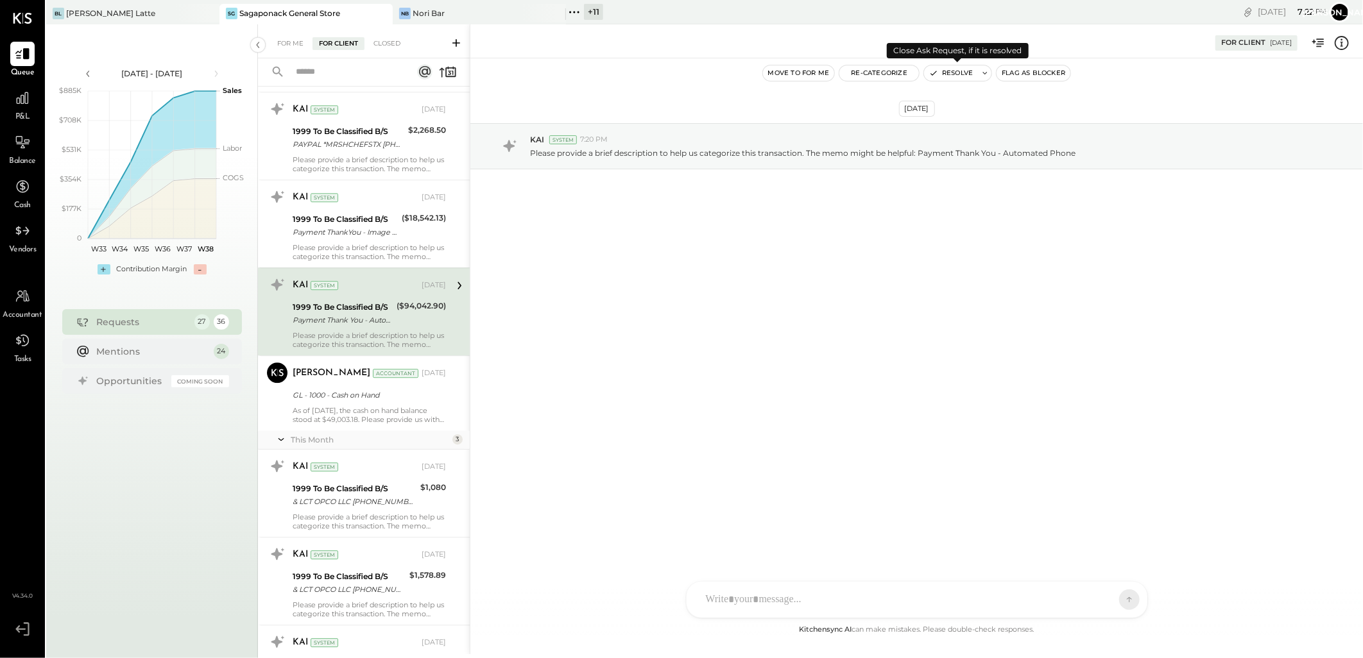
click at [961, 71] on button "Resolve" at bounding box center [951, 72] width 54 height 15
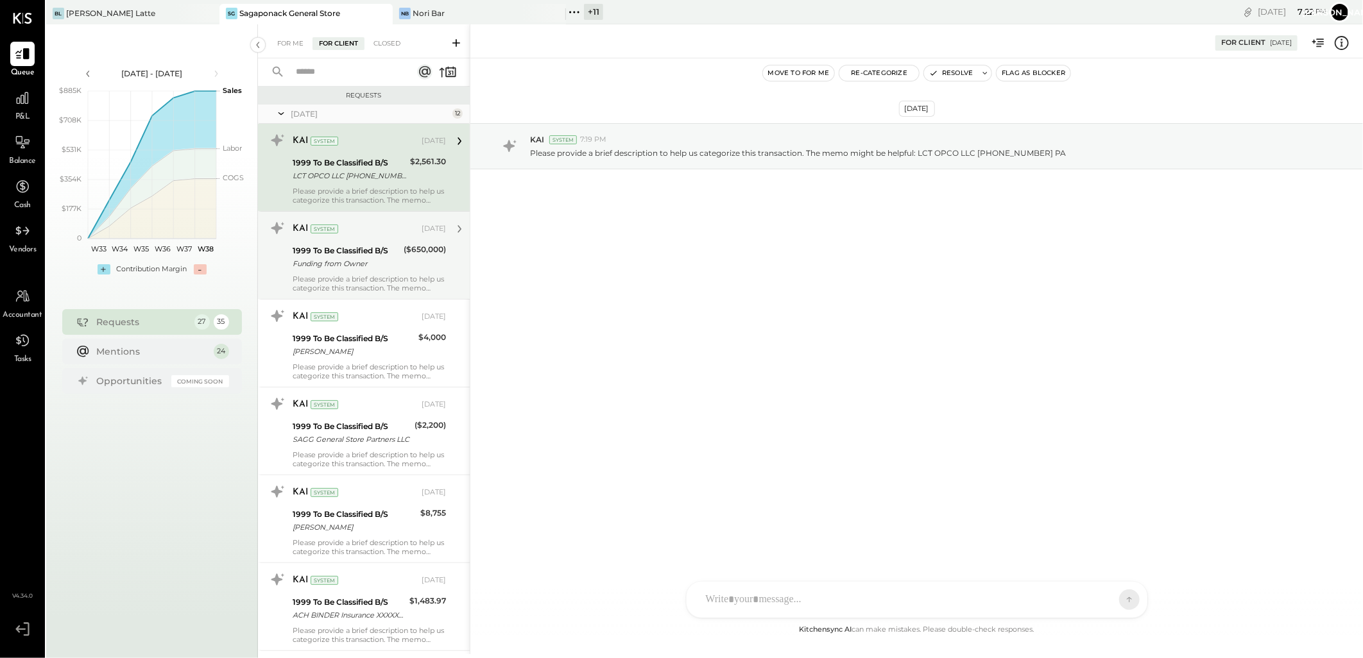
click at [368, 251] on div "1999 To Be Classified B/S" at bounding box center [346, 250] width 107 height 13
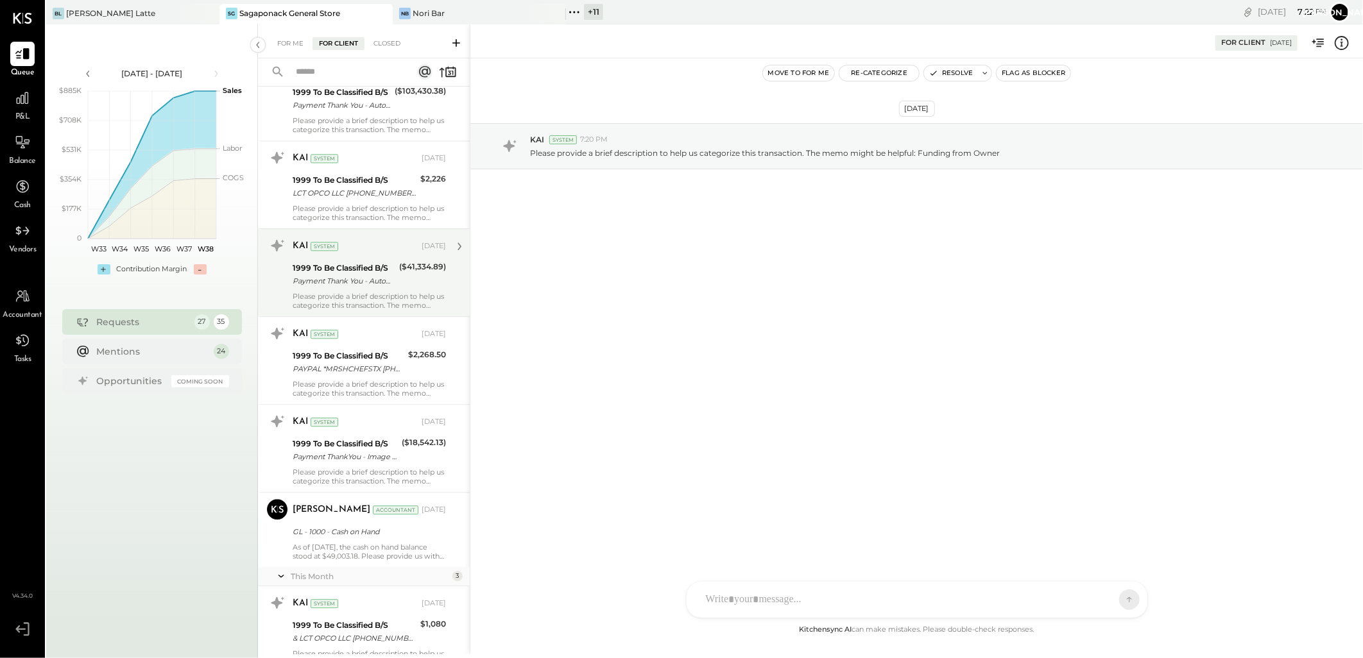
scroll to position [1711, 0]
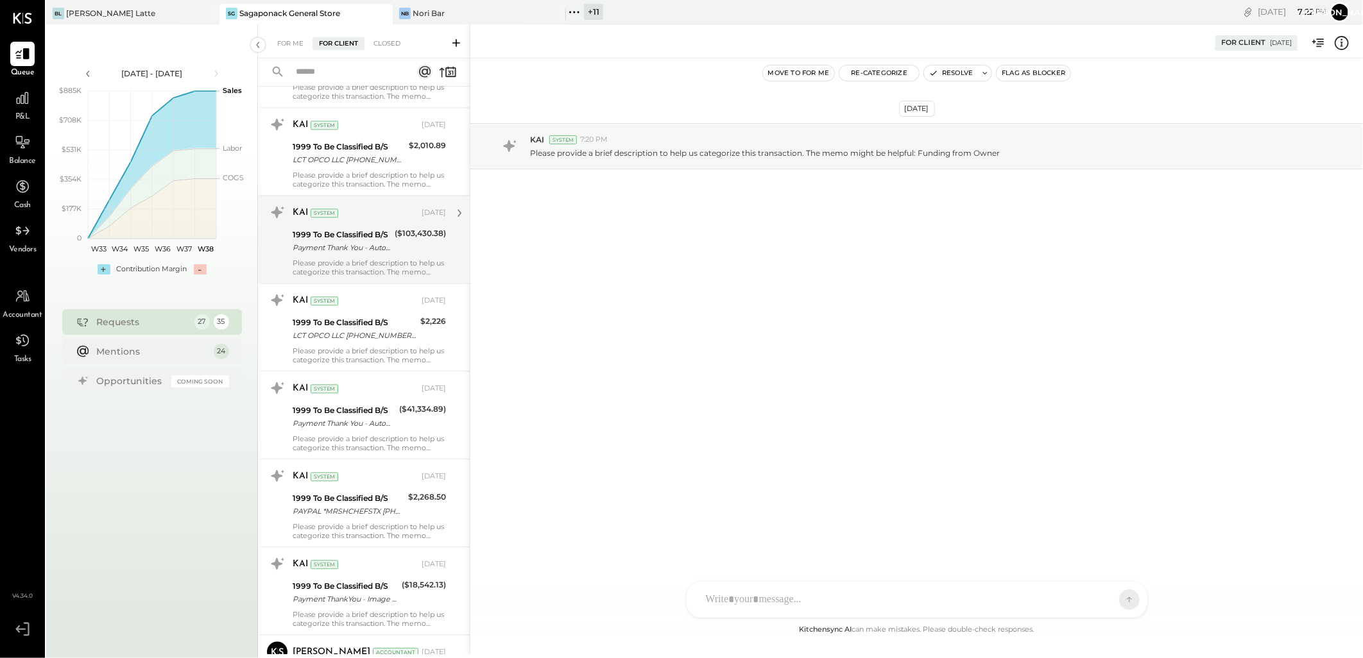
click at [370, 244] on div "Payment Thank You - Automated Phone" at bounding box center [342, 247] width 98 height 13
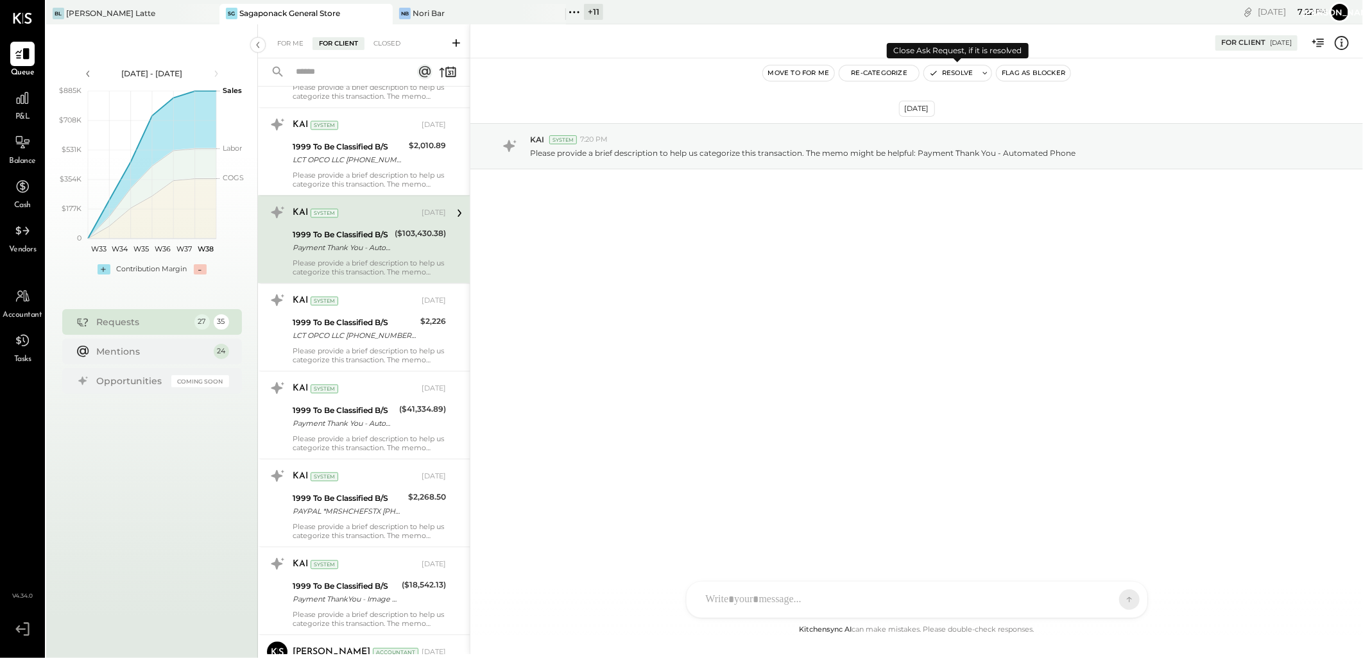
click at [942, 72] on button "Resolve" at bounding box center [951, 72] width 54 height 15
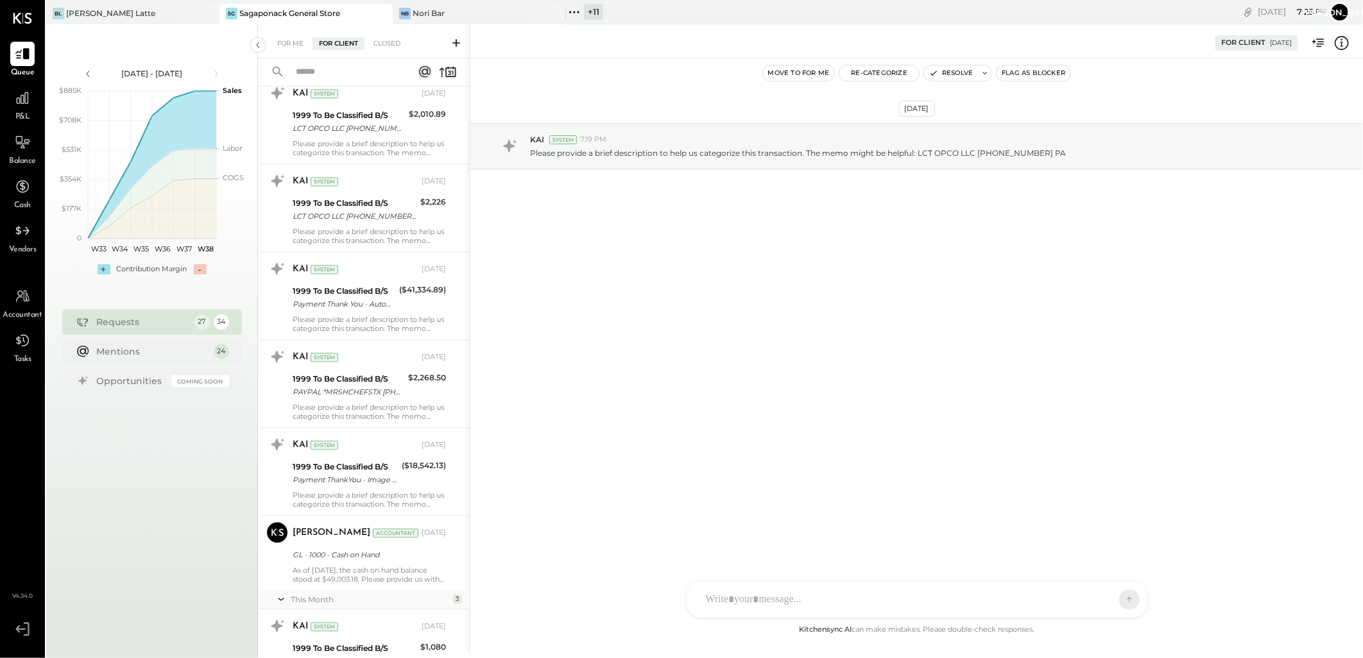
scroll to position [1617, 0]
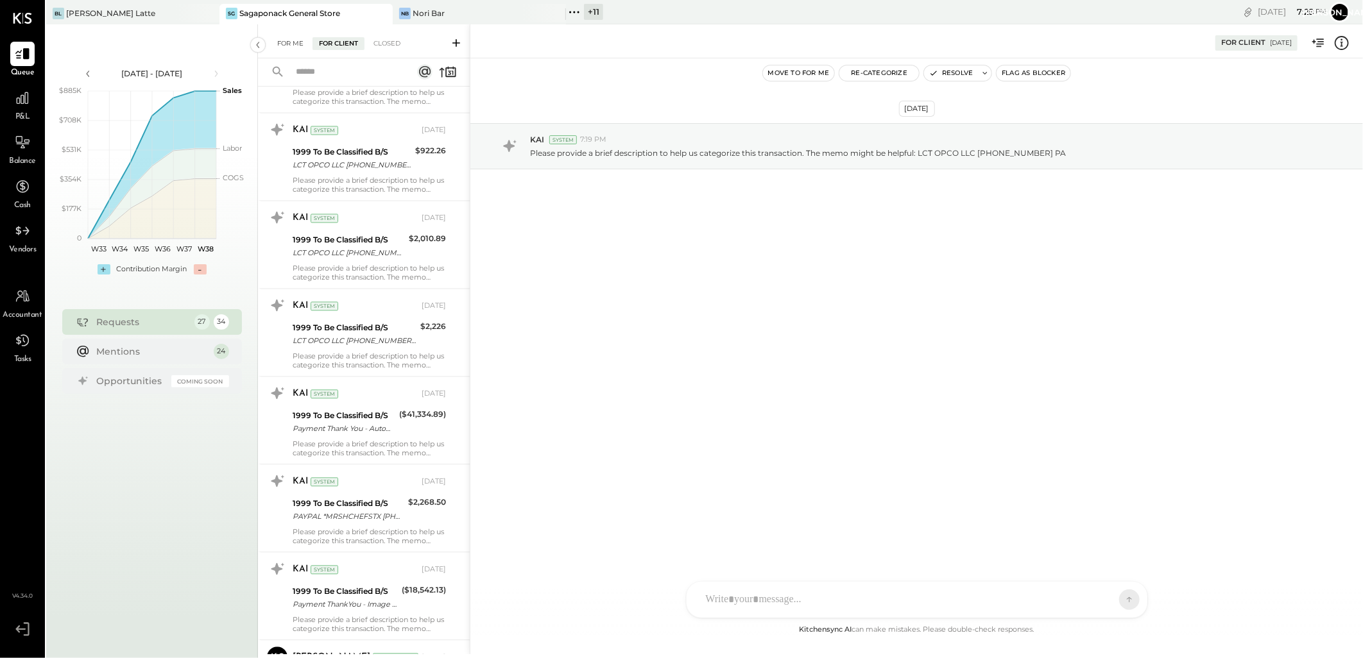
click at [289, 43] on div "For Me" at bounding box center [290, 43] width 39 height 13
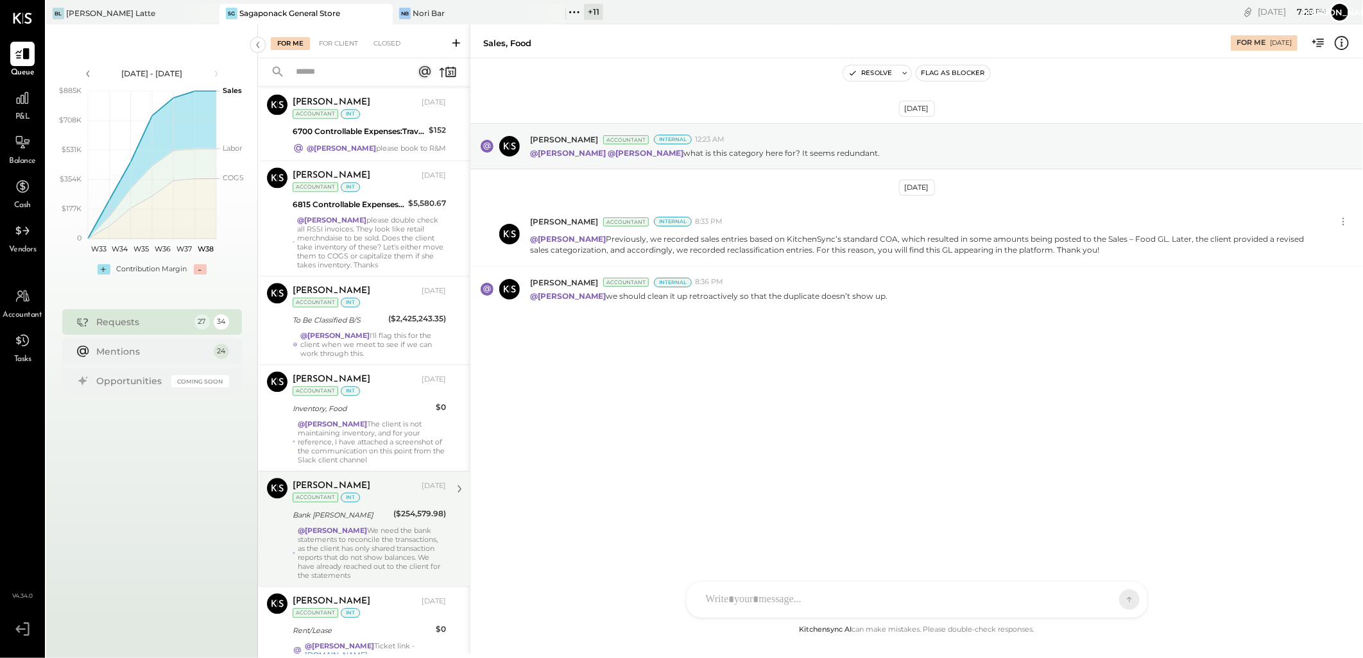
scroll to position [1993, 0]
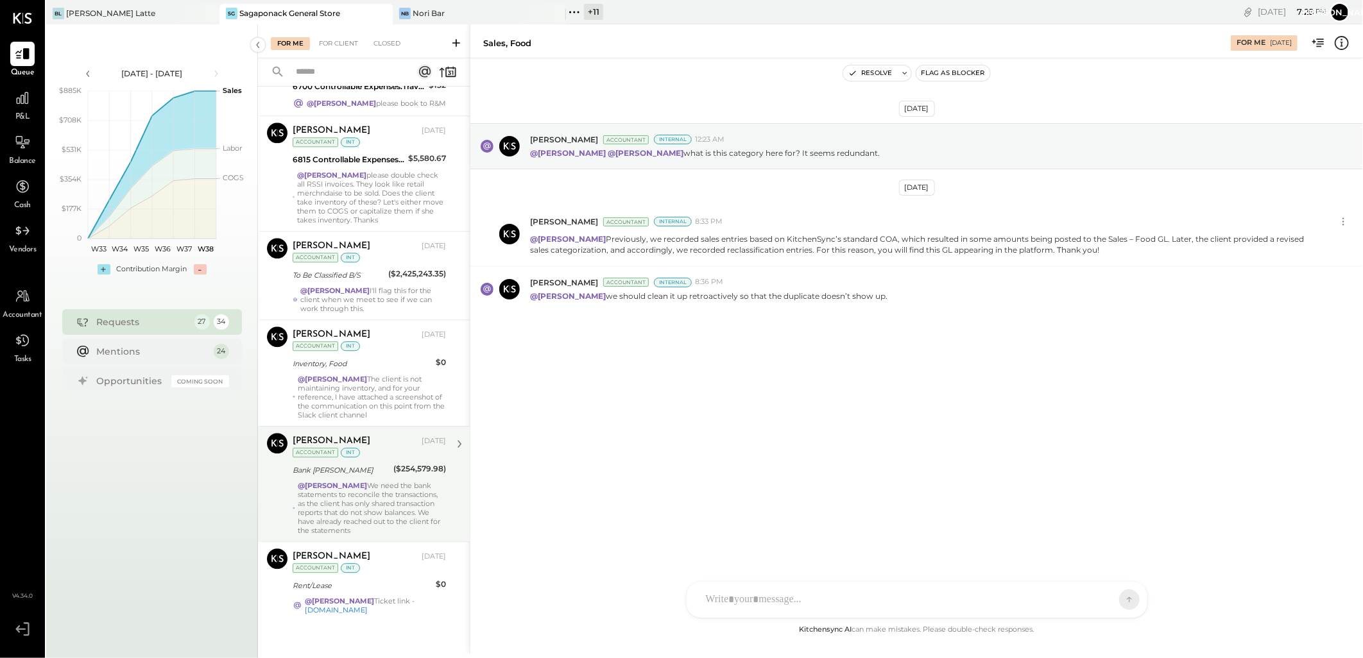
click at [363, 488] on div "@[PERSON_NAME] We need the bank statements to reconcile the transactions, as th…" at bounding box center [372, 508] width 148 height 54
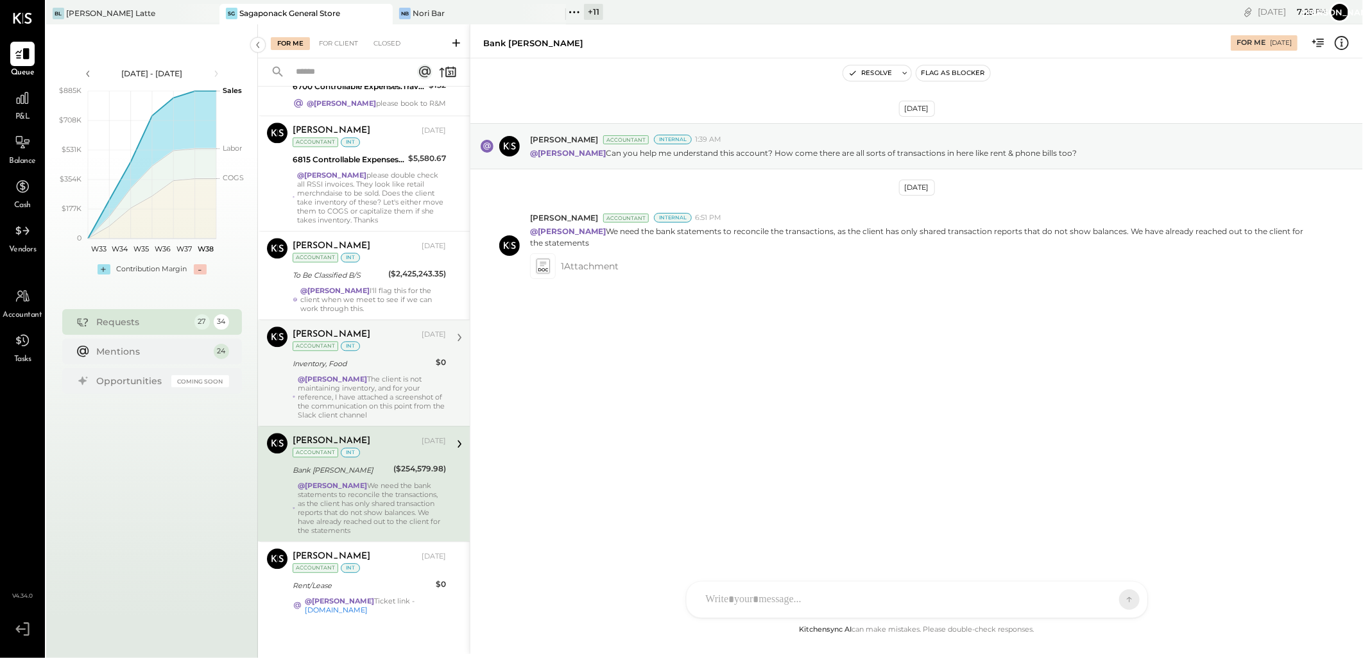
click at [348, 375] on strong "@[PERSON_NAME]" at bounding box center [332, 379] width 69 height 9
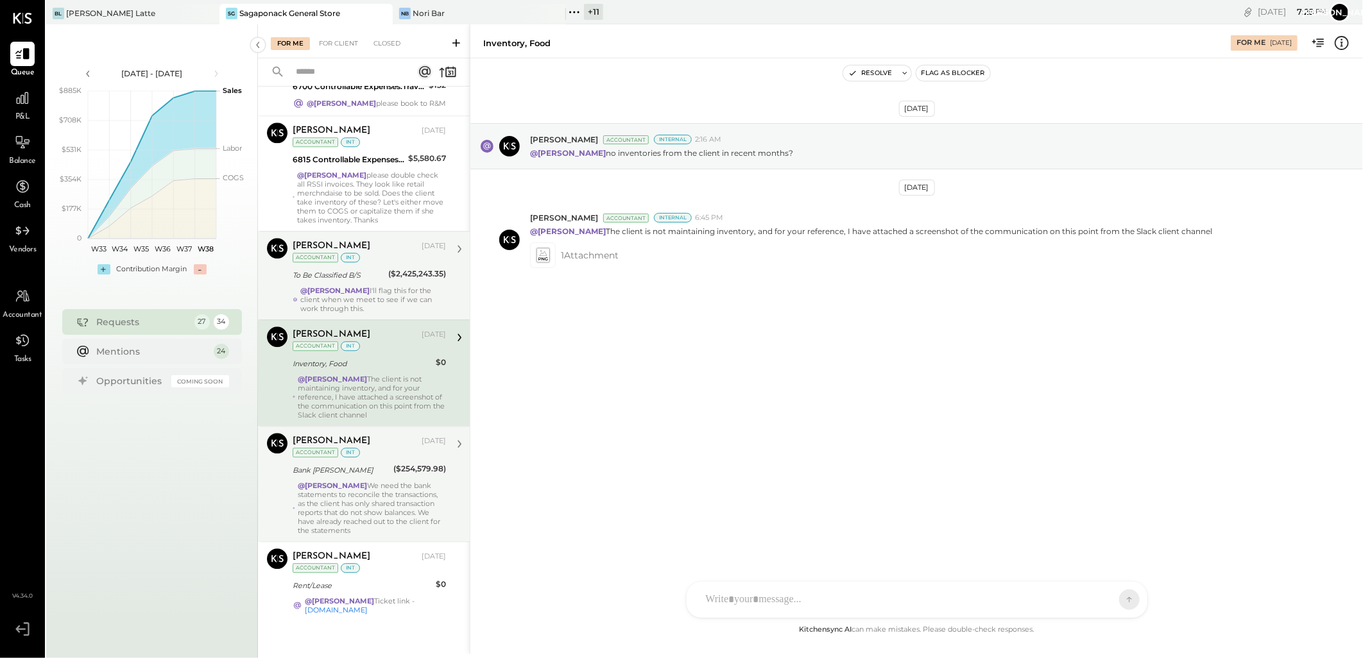
click at [357, 269] on div "To Be Classified B/S" at bounding box center [339, 275] width 92 height 13
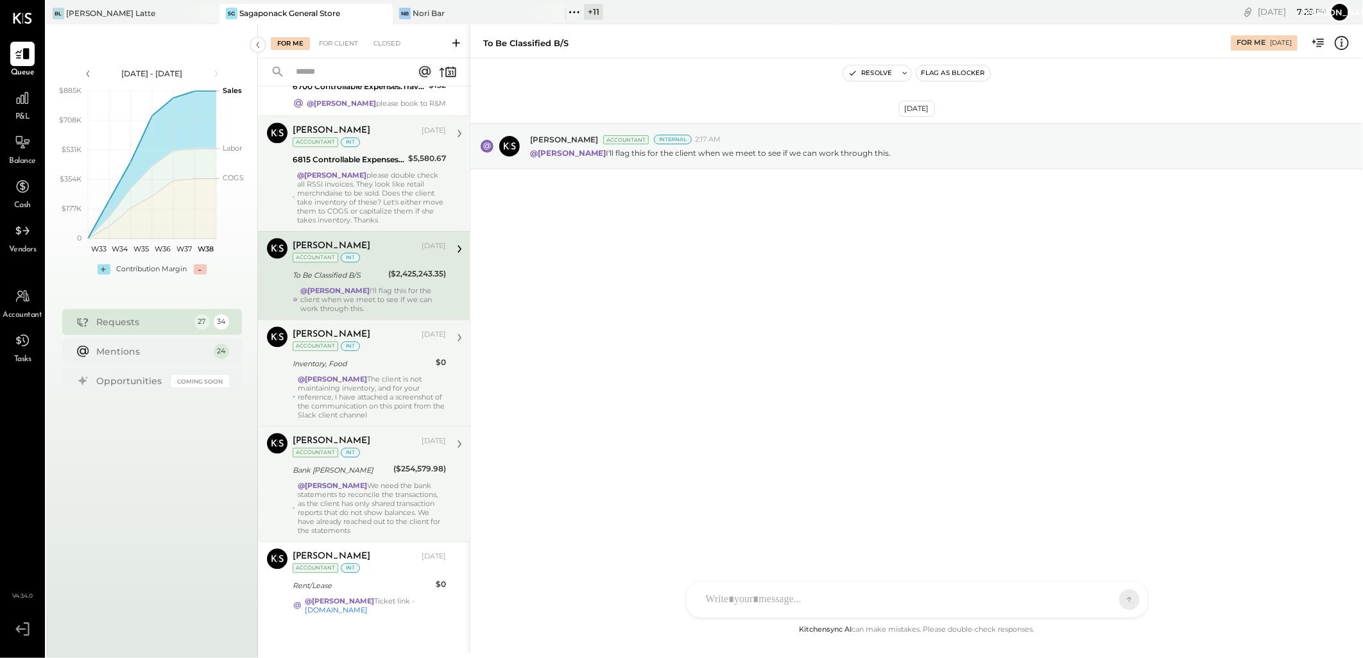
click at [355, 188] on div "@[PERSON_NAME] please double check all RSSI invoices. They look like retail mer…" at bounding box center [371, 198] width 149 height 54
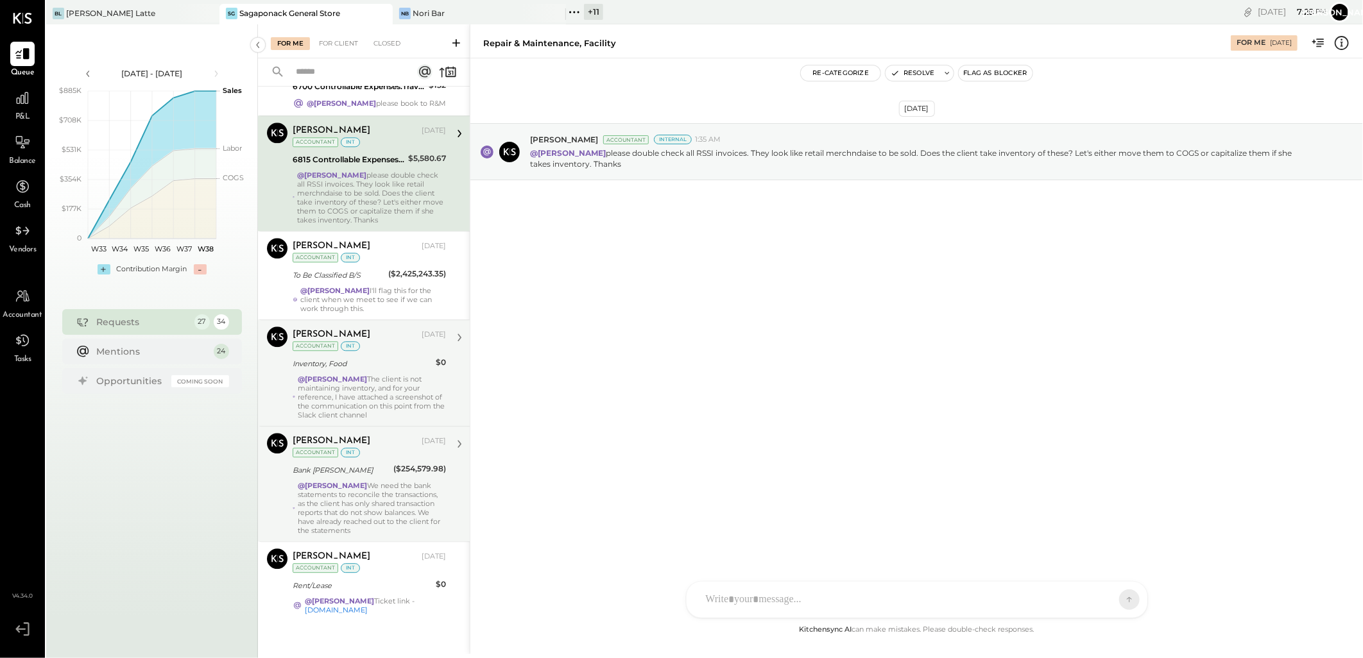
scroll to position [1851, 0]
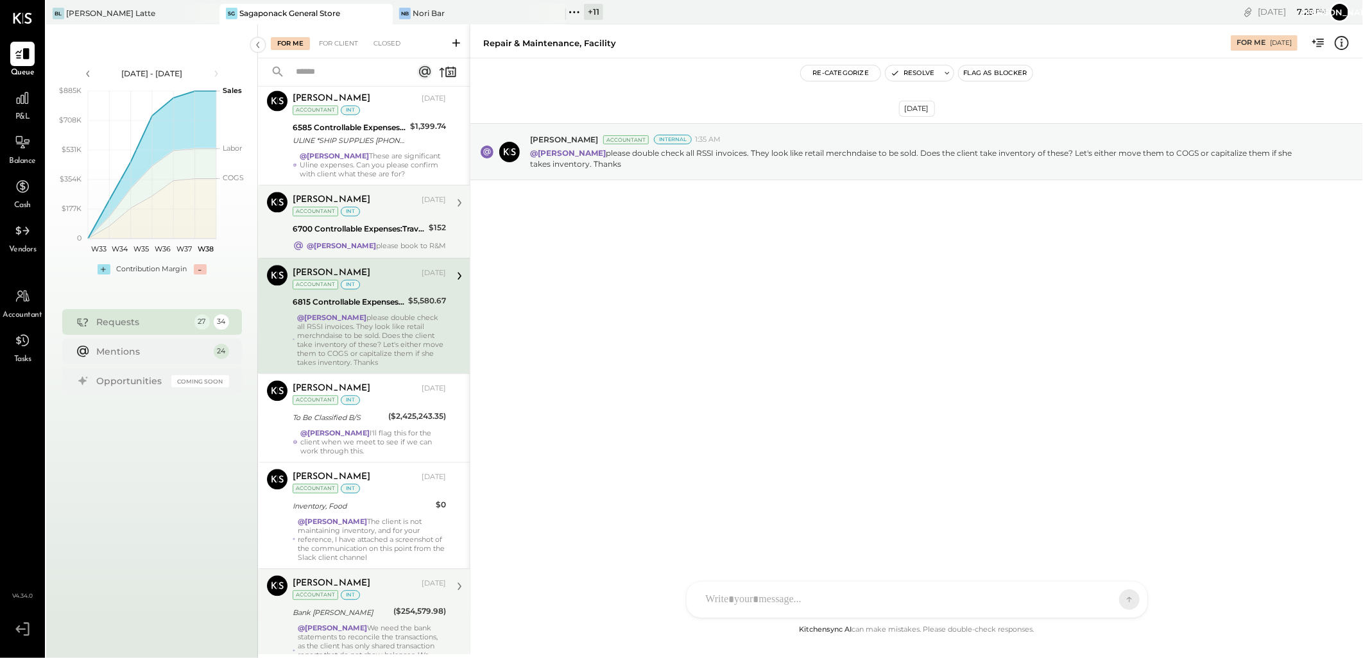
click at [354, 225] on div "6700 Controllable Expenses:Travel, Meals, & Entertainment" at bounding box center [359, 229] width 132 height 13
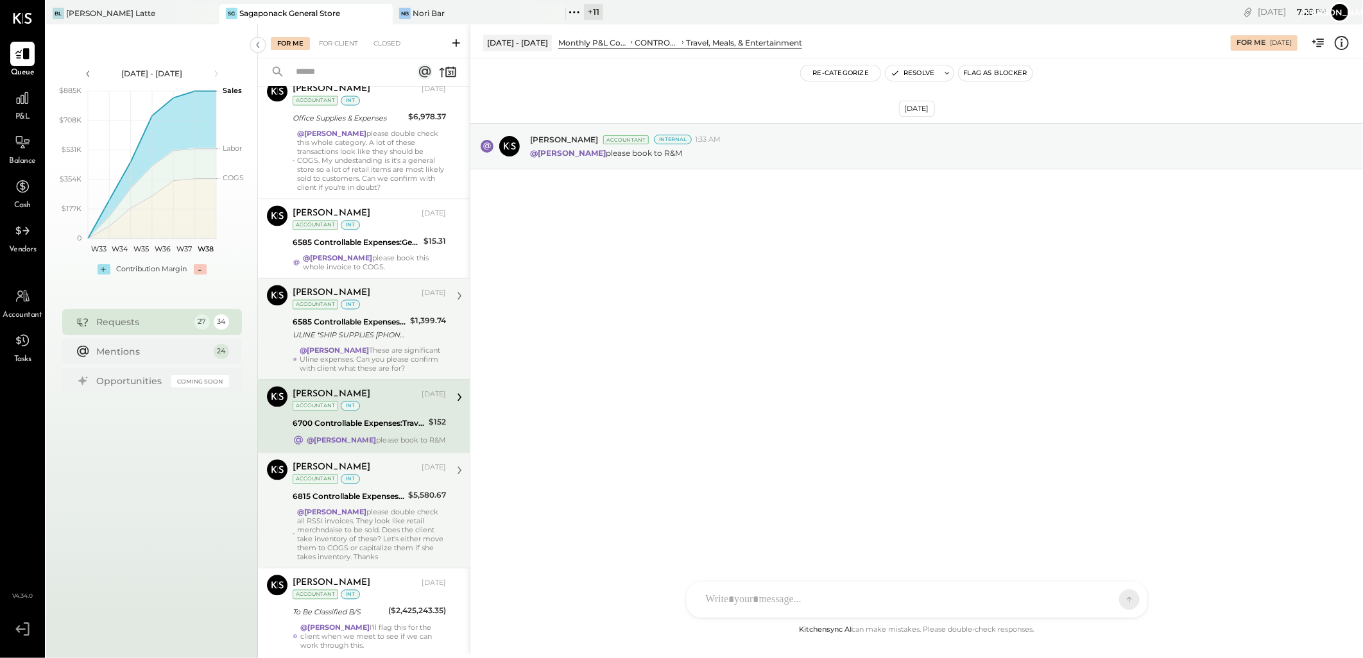
scroll to position [1637, 0]
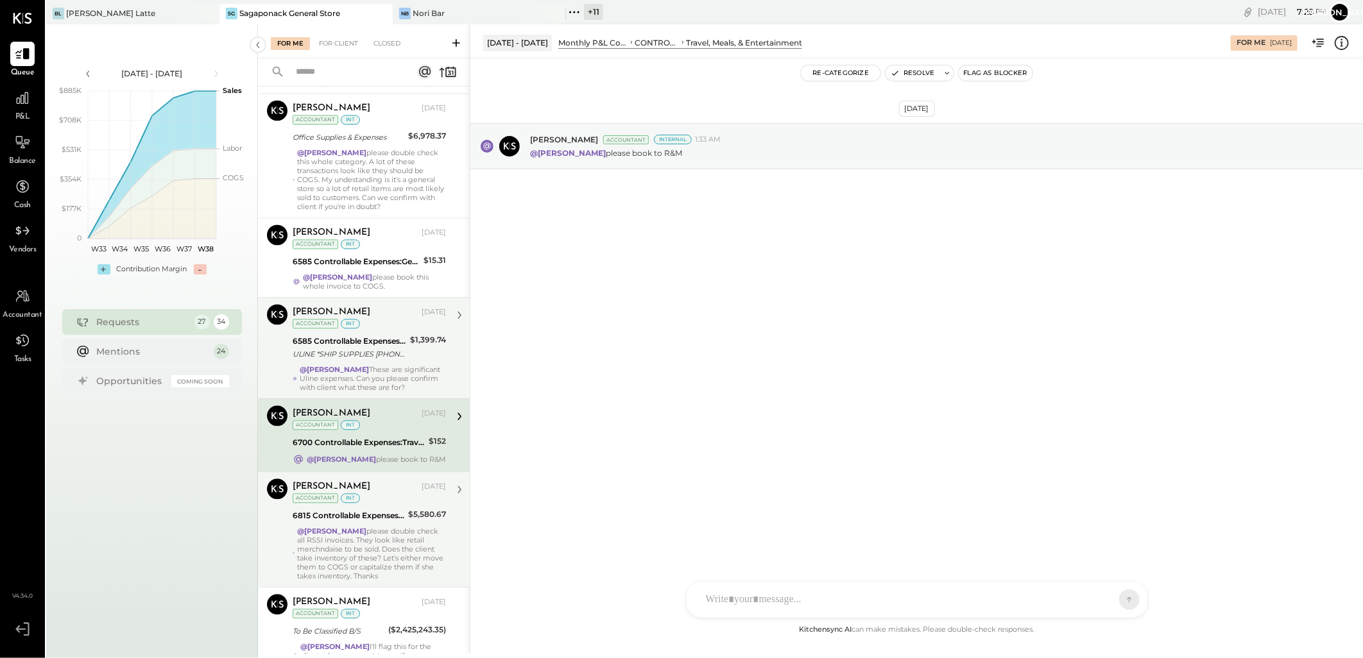
click at [371, 335] on div "6585 Controllable Expenses:General & Administrative Expenses:Postage & Shipping" at bounding box center [350, 341] width 114 height 13
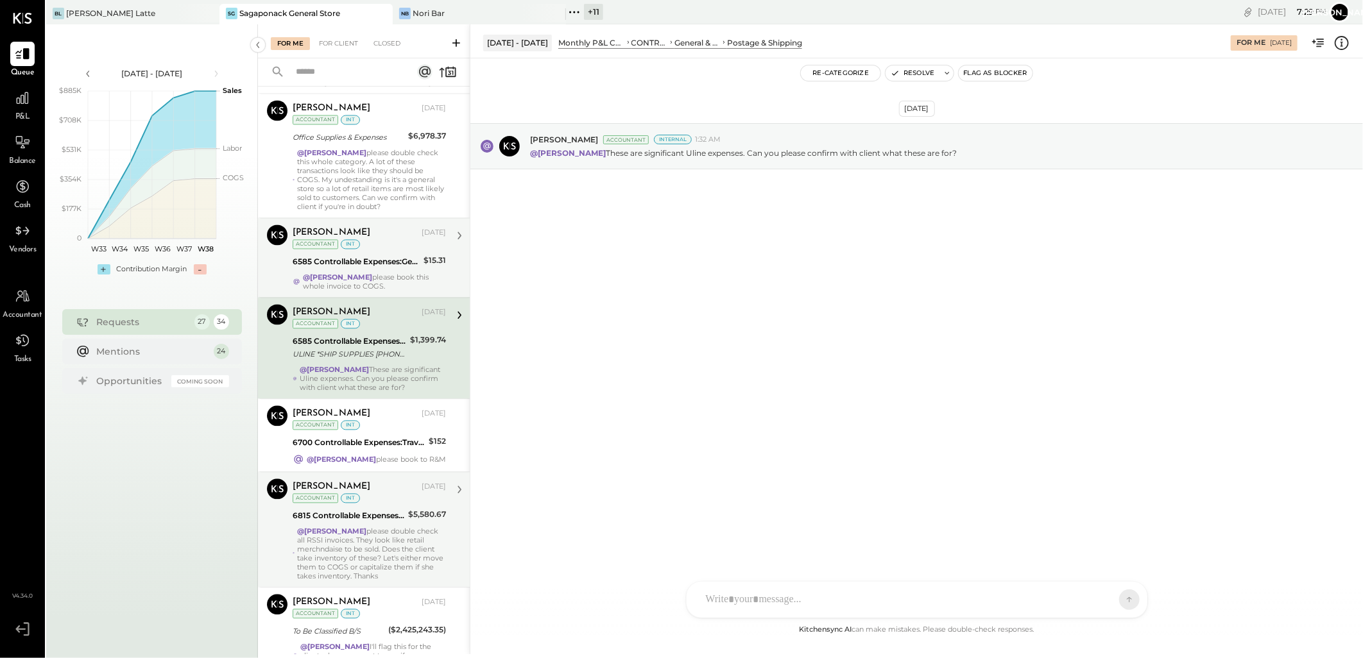
click at [364, 273] on div "@[PERSON_NAME] please book this whole invoice to COGS." at bounding box center [374, 282] width 143 height 18
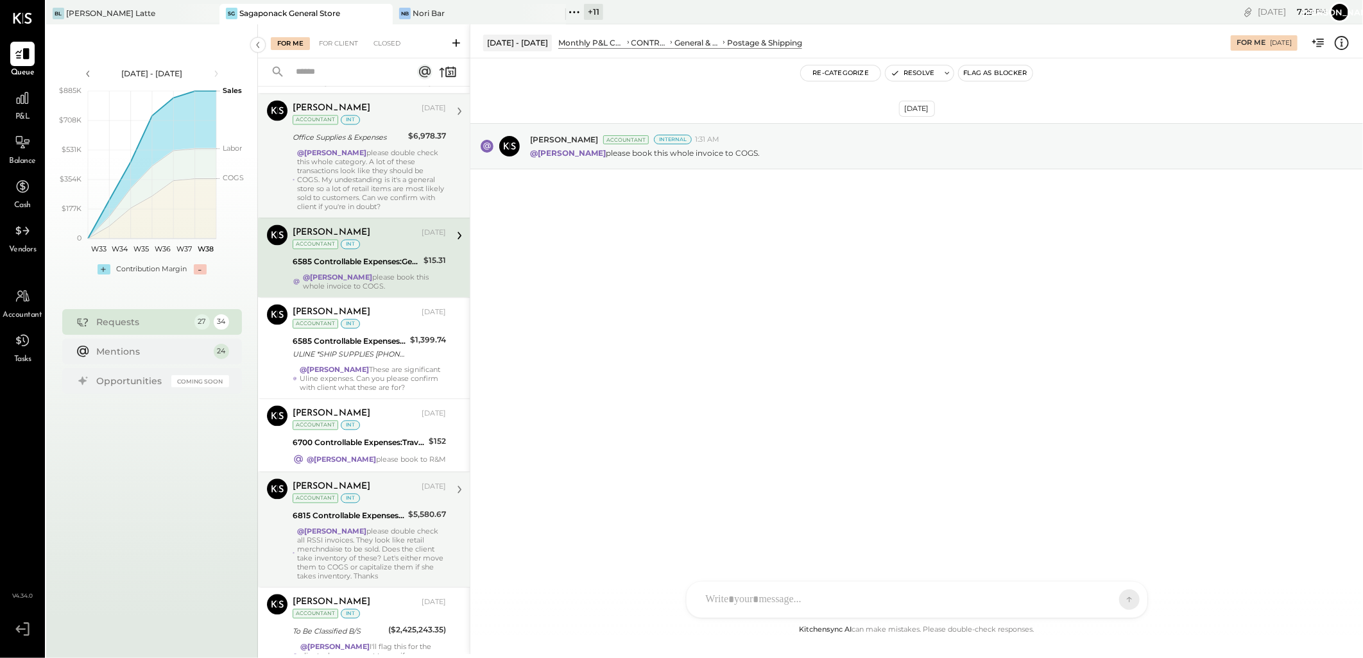
click at [375, 165] on div "@[PERSON_NAME] please double check this whole category. A lot of these transact…" at bounding box center [371, 179] width 149 height 63
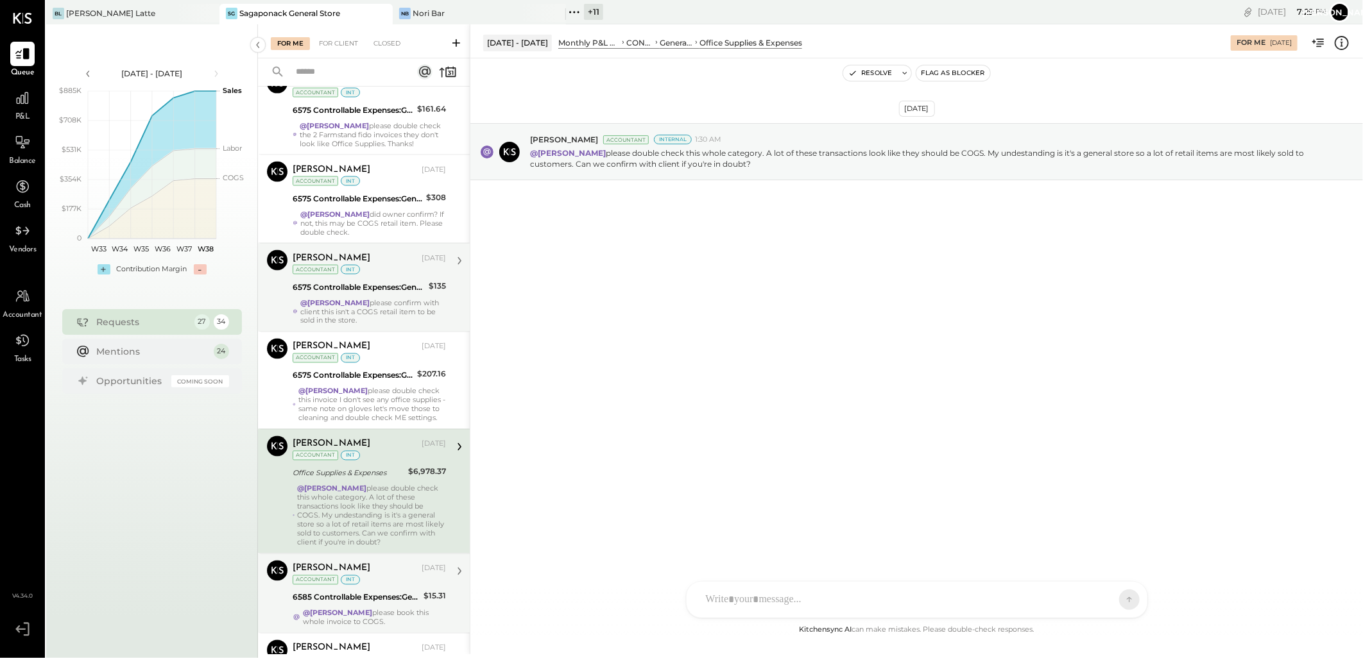
scroll to position [1280, 0]
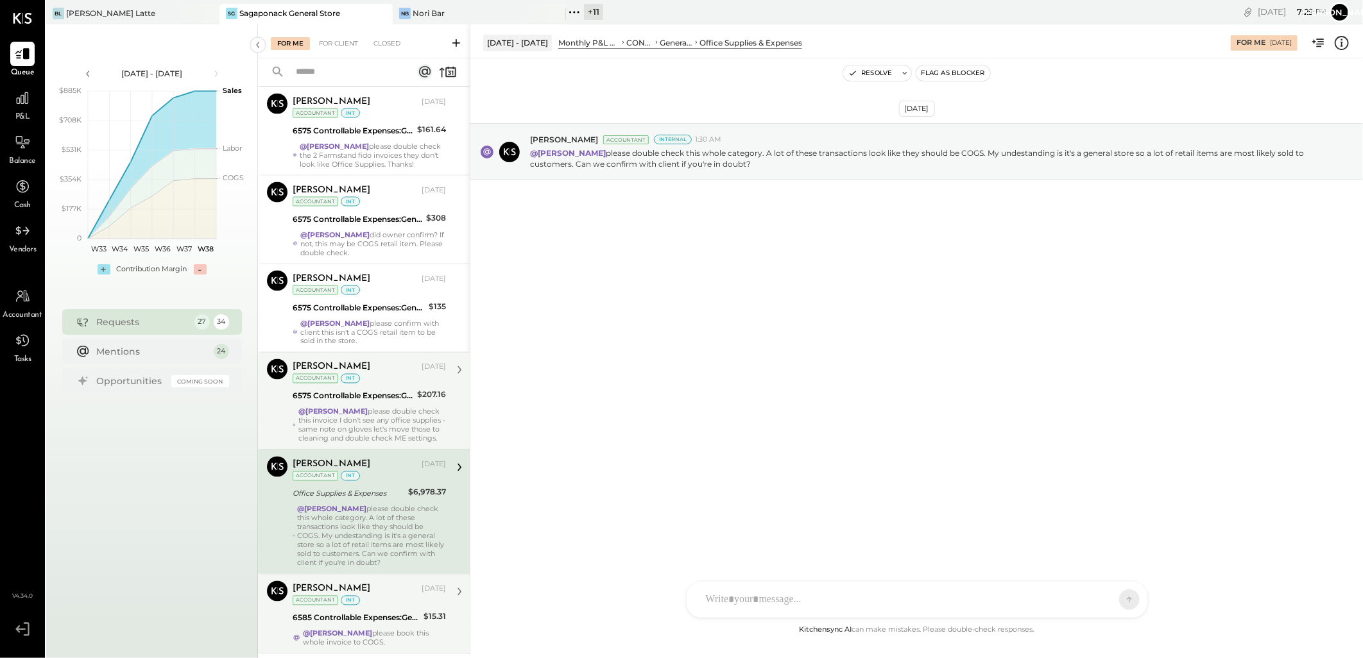
click at [386, 407] on div "@[PERSON_NAME] please double check this invoice I don't see any office supplies…" at bounding box center [372, 425] width 148 height 36
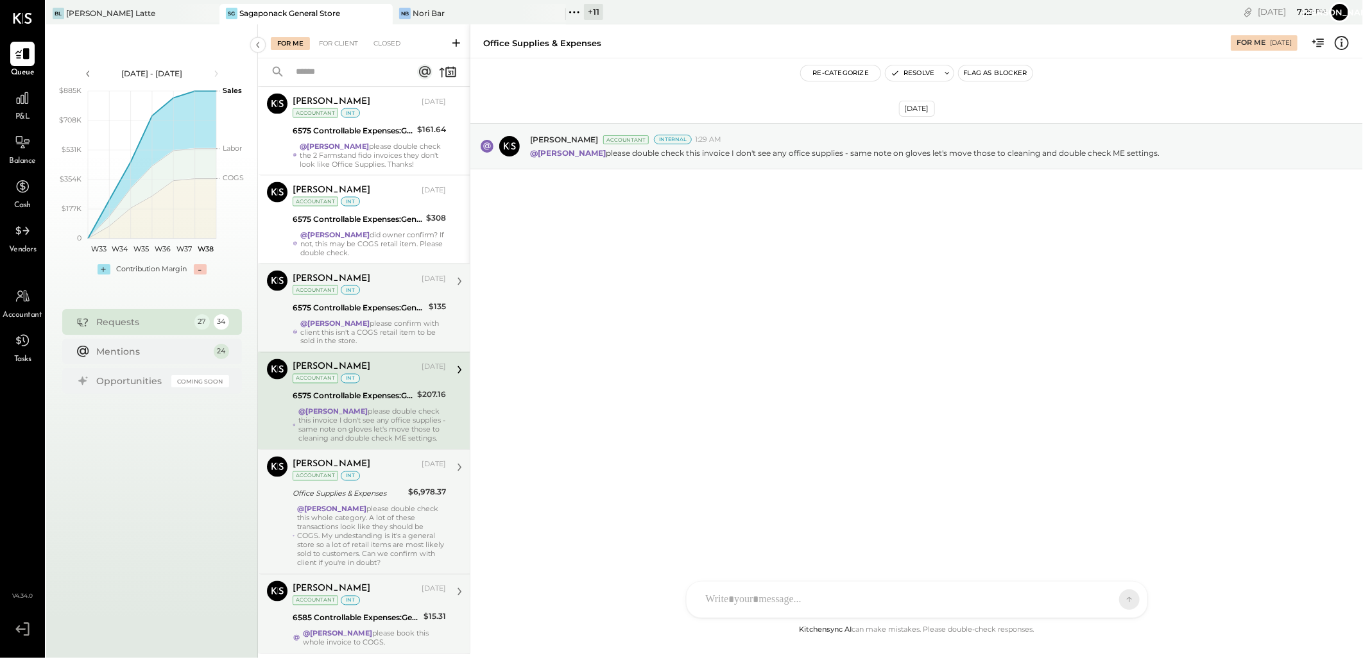
click at [367, 302] on div "6575 Controllable Expenses:General & Administrative Expenses:Office Supplies & …" at bounding box center [359, 308] width 132 height 13
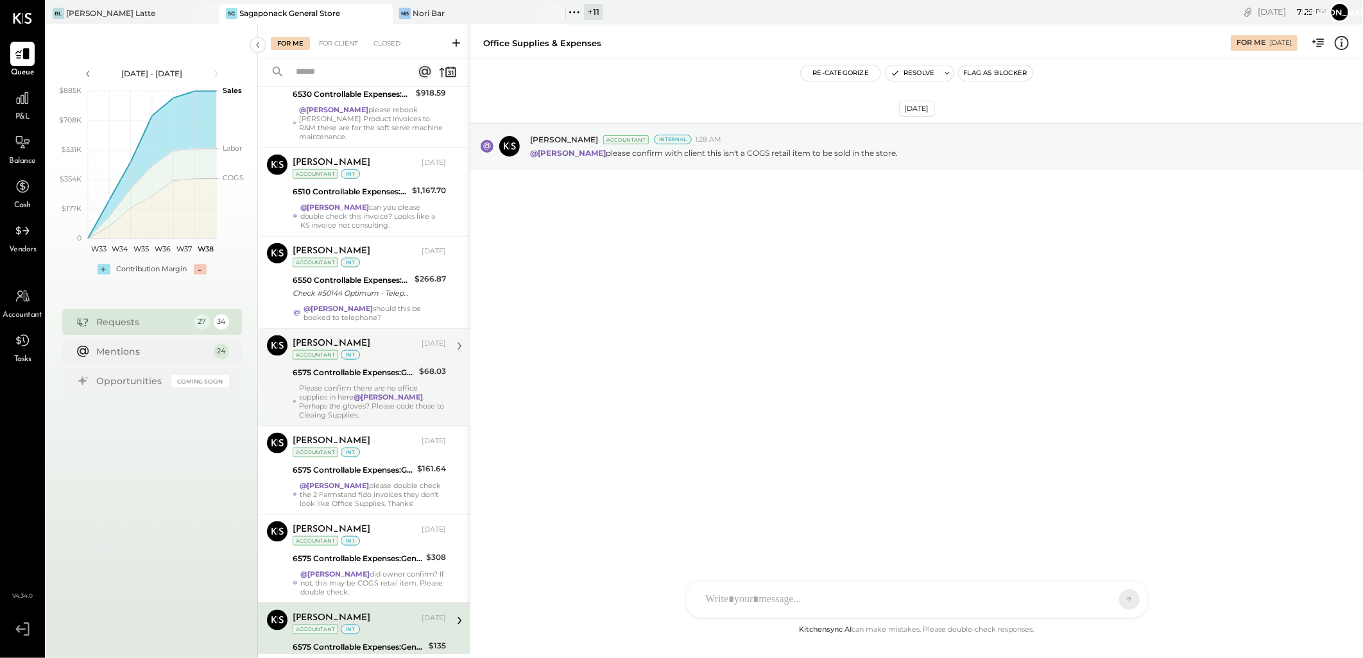
scroll to position [781, 0]
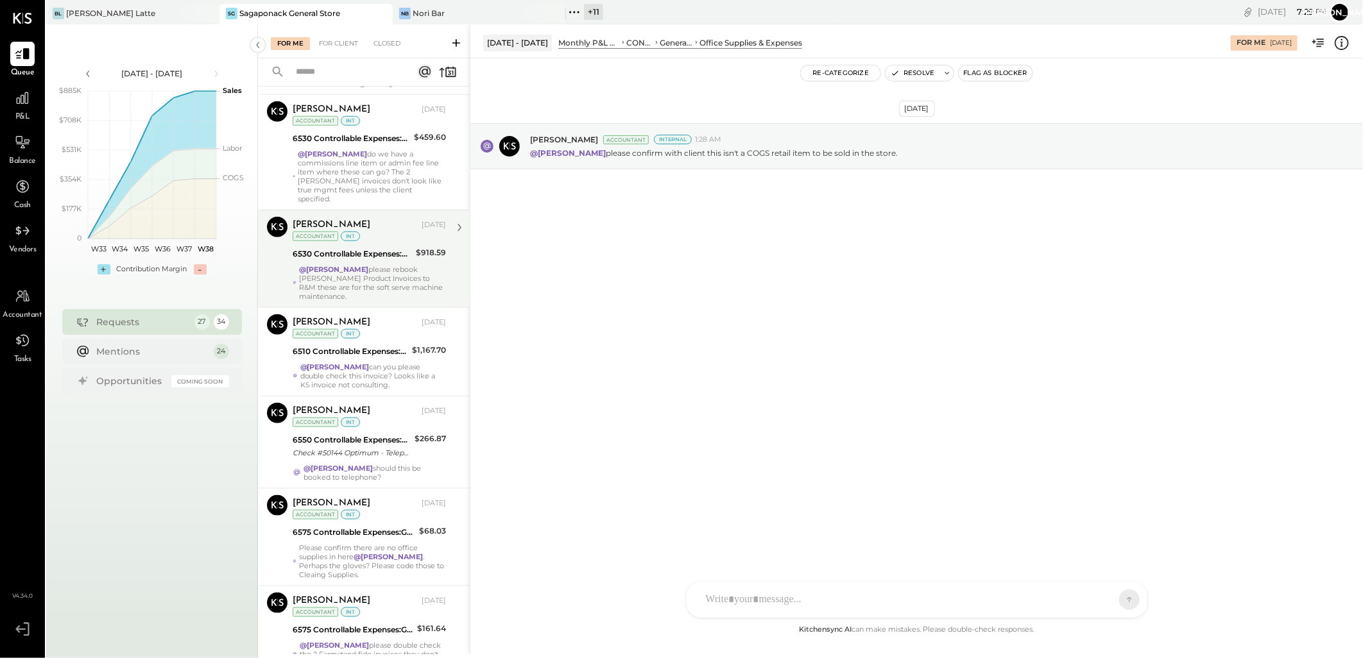
click at [375, 261] on div "6530 Controllable Expenses:General & Administrative Expenses:Management Fees" at bounding box center [352, 254] width 119 height 13
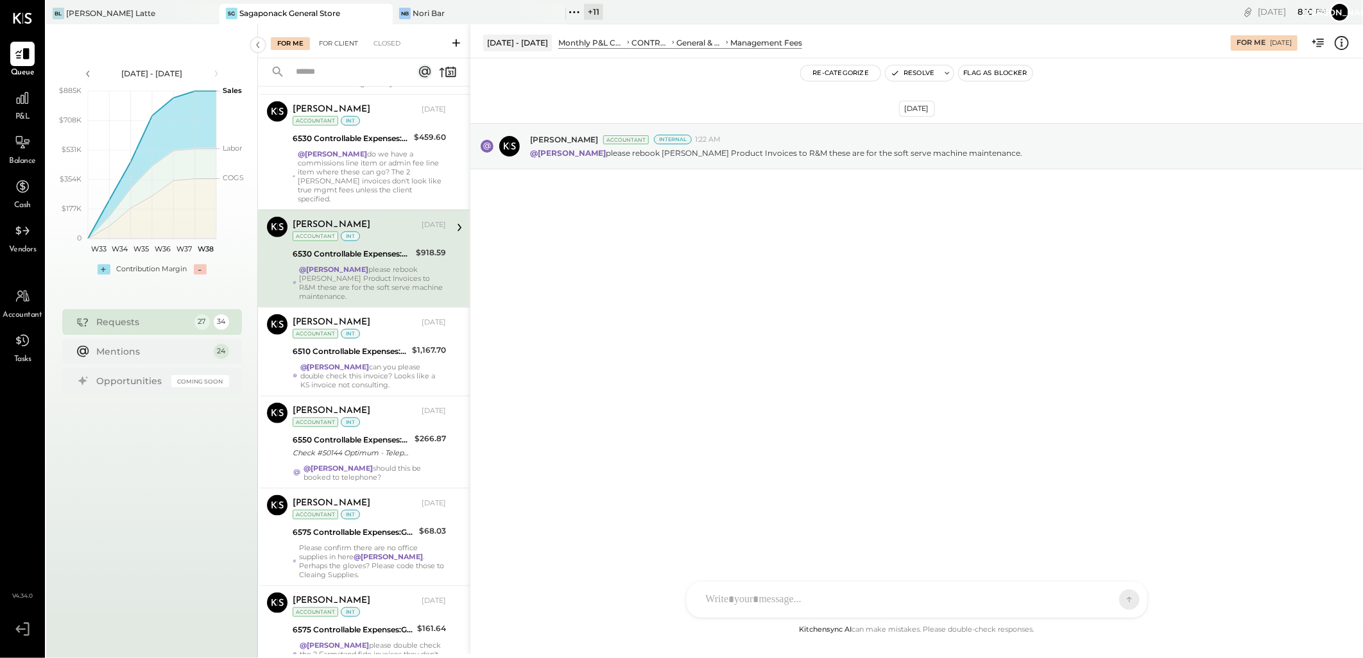
click at [336, 42] on div "For Client" at bounding box center [338, 43] width 52 height 13
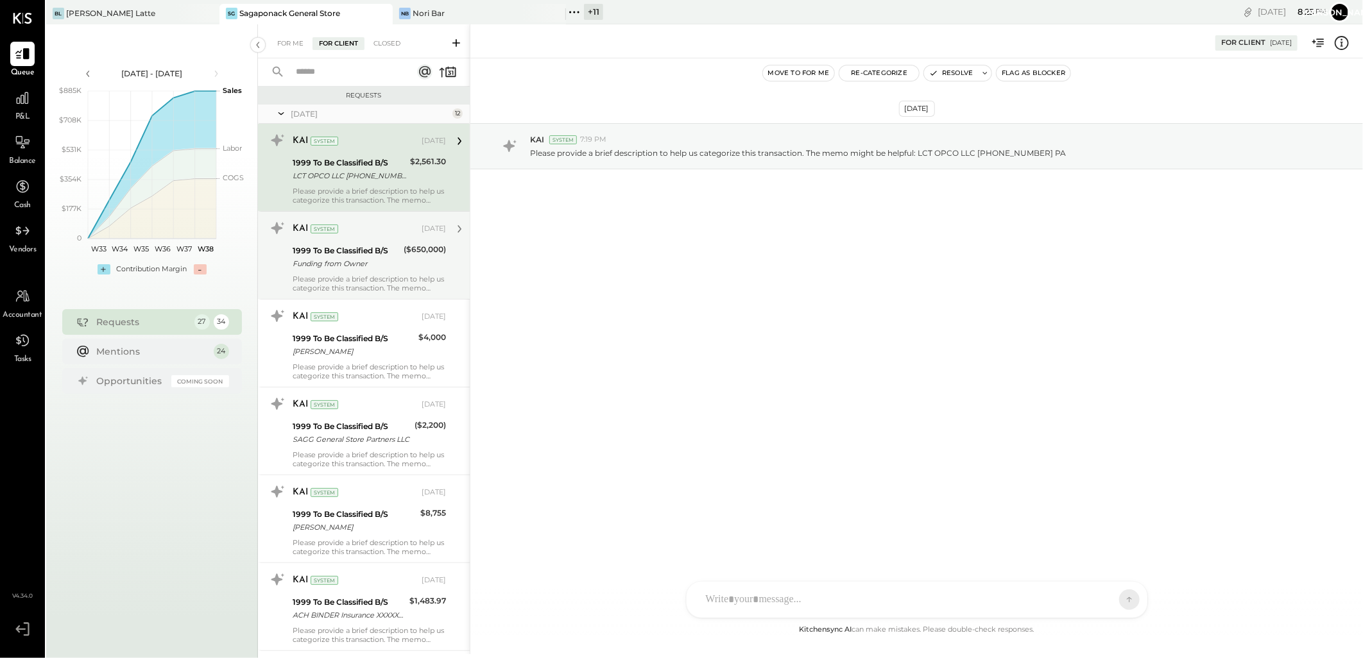
click at [355, 244] on div "1999 To Be Classified B/S" at bounding box center [346, 250] width 107 height 13
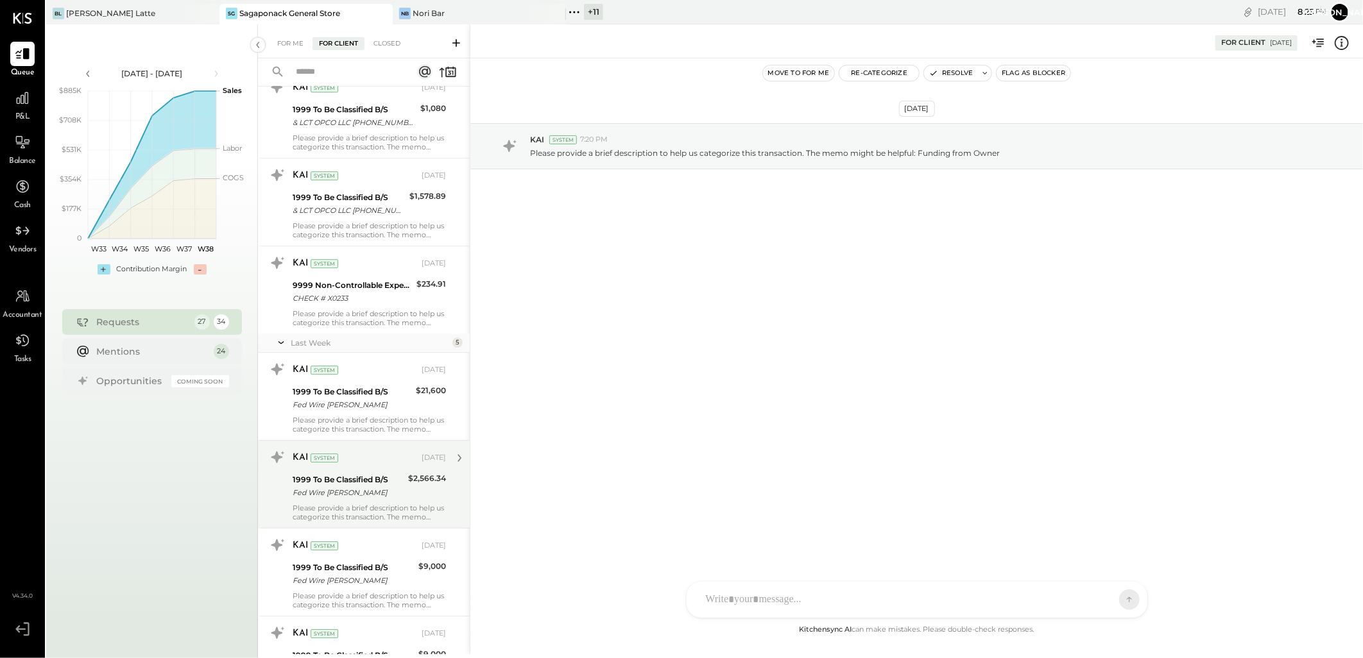
scroll to position [2472, 0]
